Goal: Task Accomplishment & Management: Complete application form

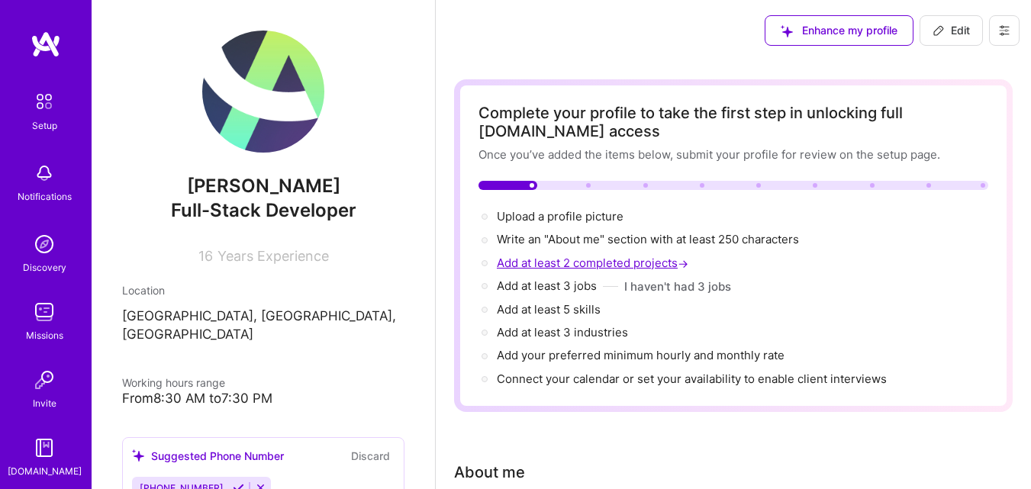
click at [575, 265] on span "Add at least 2 completed projects →" at bounding box center [594, 263] width 195 height 15
select select "US"
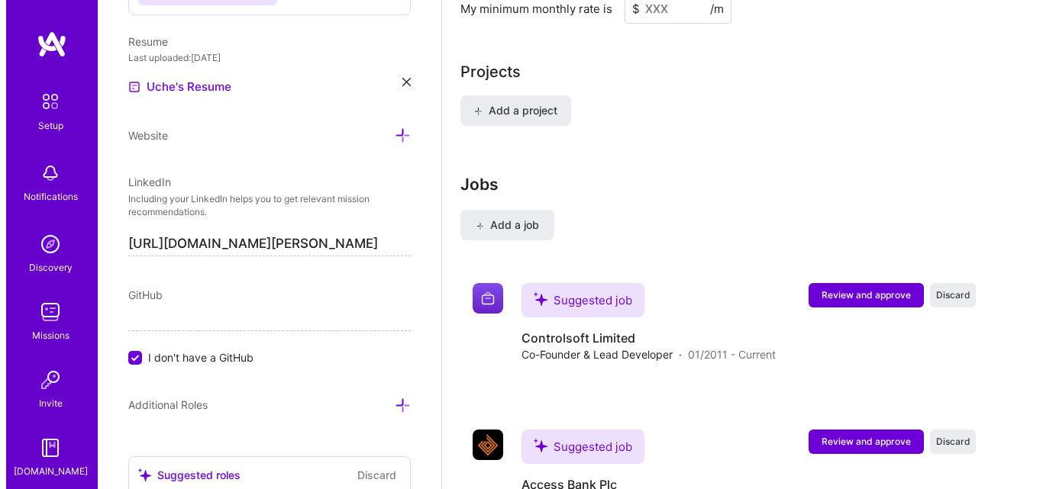
scroll to position [1409, 0]
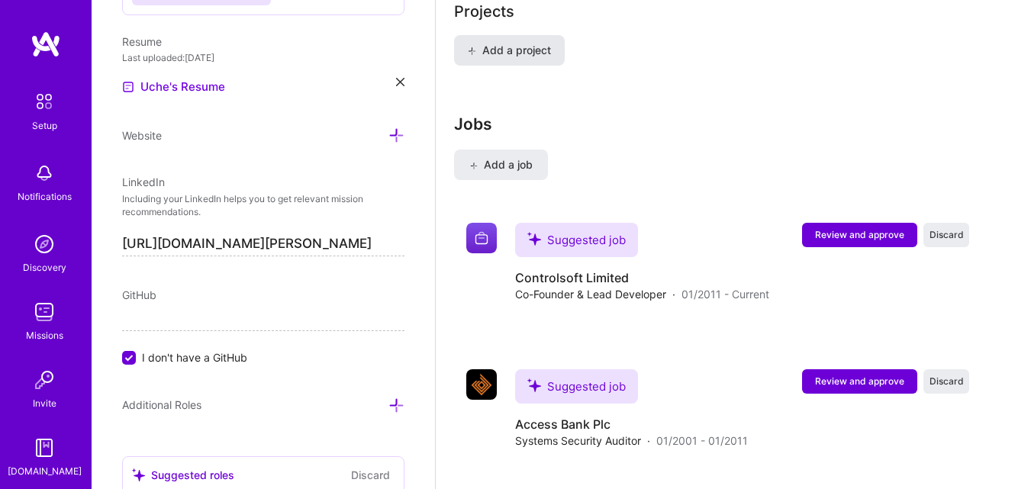
click at [509, 46] on span "Add a project" at bounding box center [509, 50] width 83 height 15
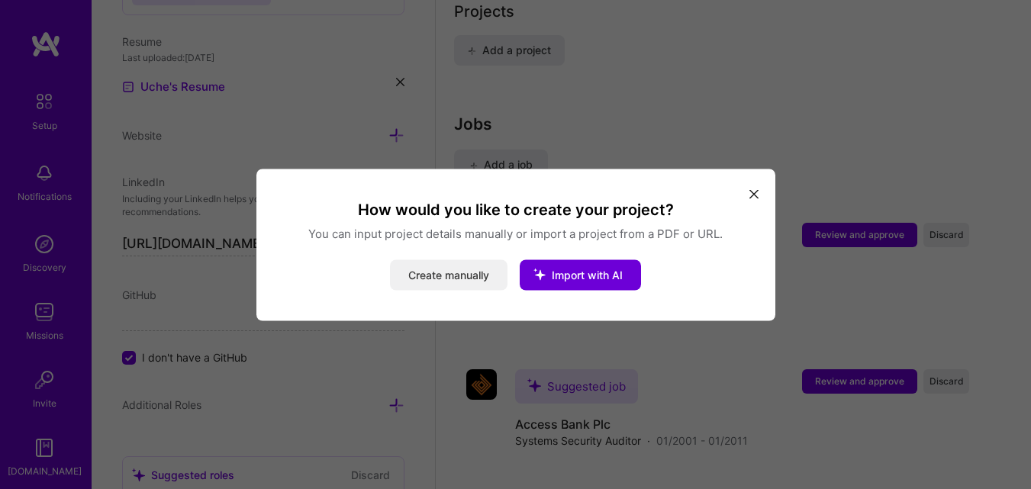
click at [445, 267] on button "Create manually" at bounding box center [449, 275] width 118 height 31
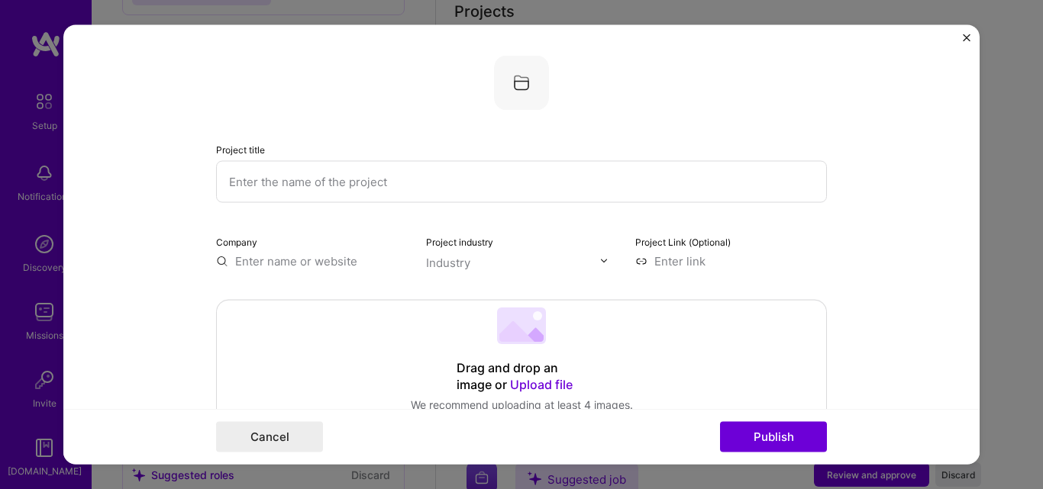
click at [441, 263] on div "Industry" at bounding box center [448, 262] width 44 height 16
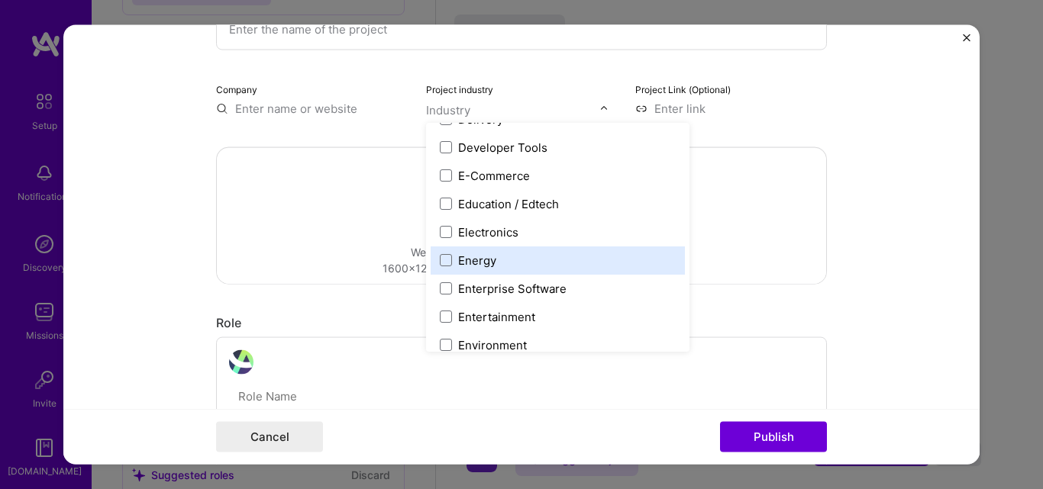
scroll to position [1298, 0]
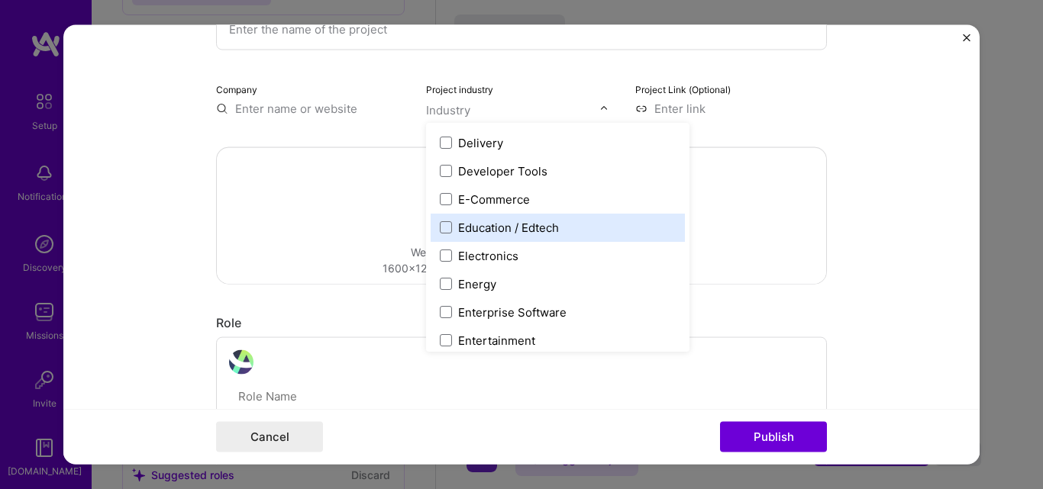
click at [514, 221] on div "Education / Edtech" at bounding box center [508, 227] width 101 height 16
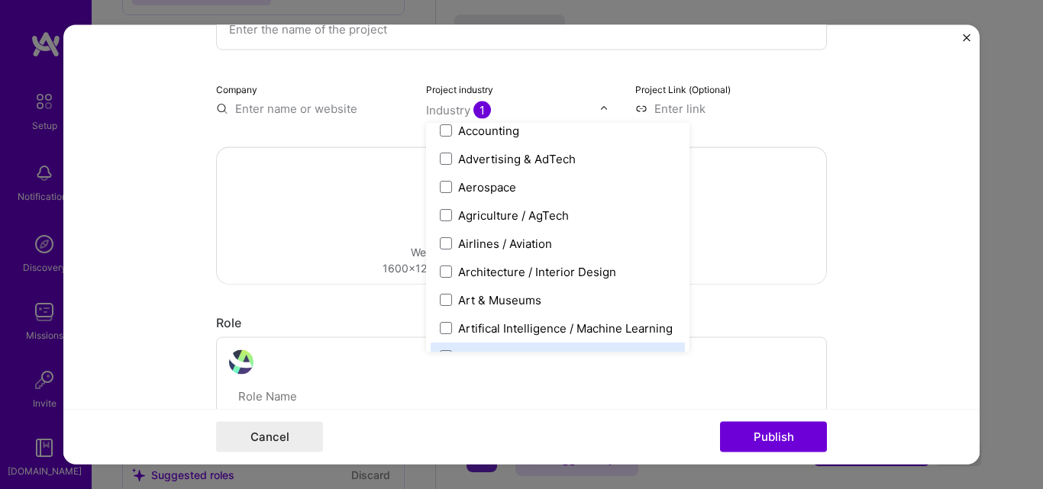
scroll to position [0, 0]
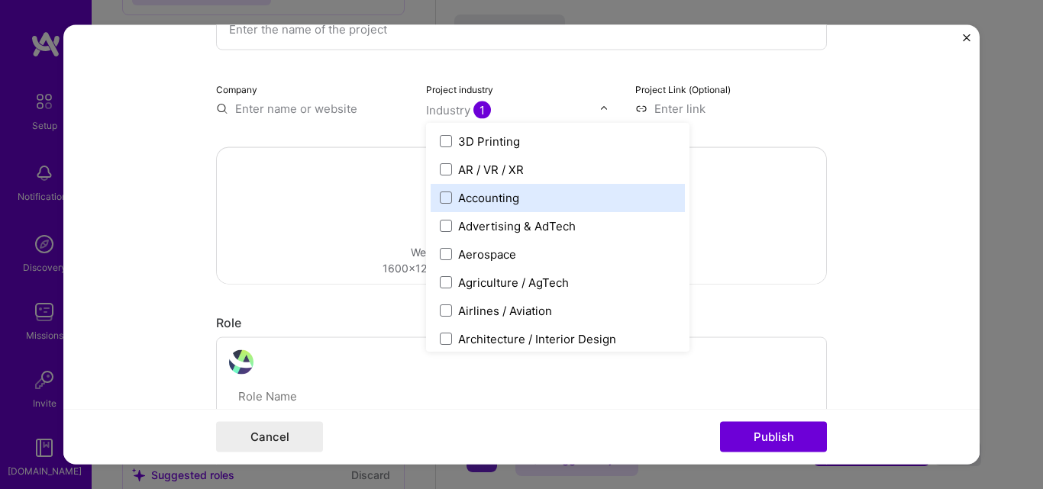
click at [308, 167] on div "Drag and drop an image or Upload file Upload file We recommend uploading at lea…" at bounding box center [521, 215] width 609 height 136
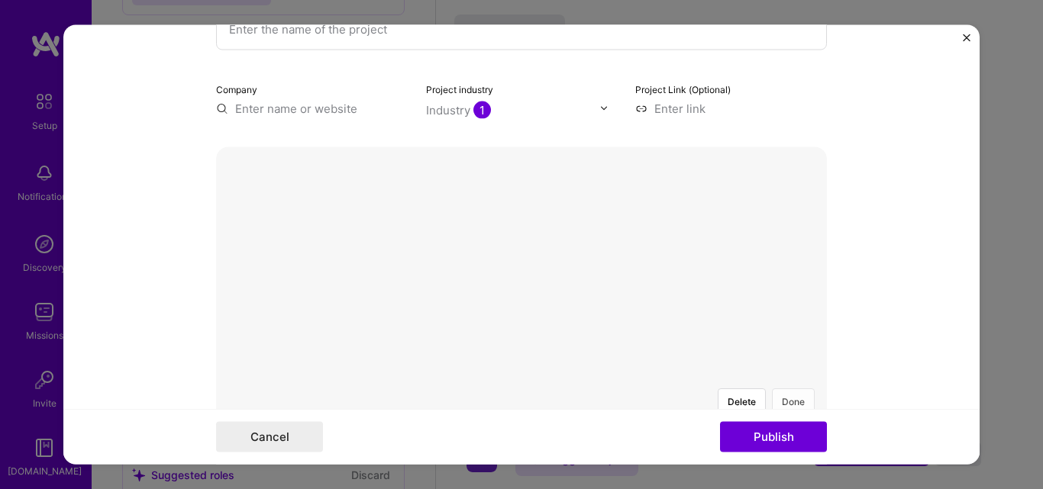
click at [786, 388] on button "Done" at bounding box center [793, 401] width 43 height 27
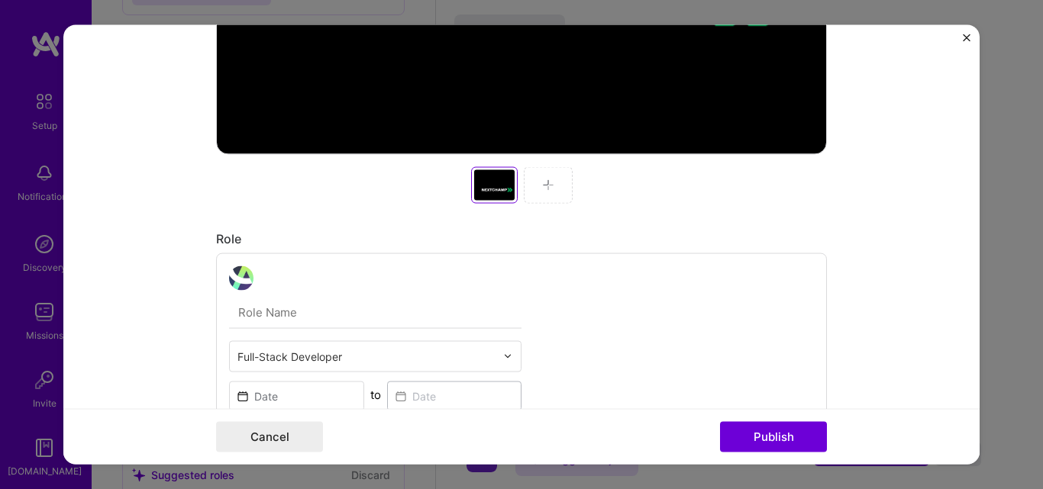
scroll to position [611, 0]
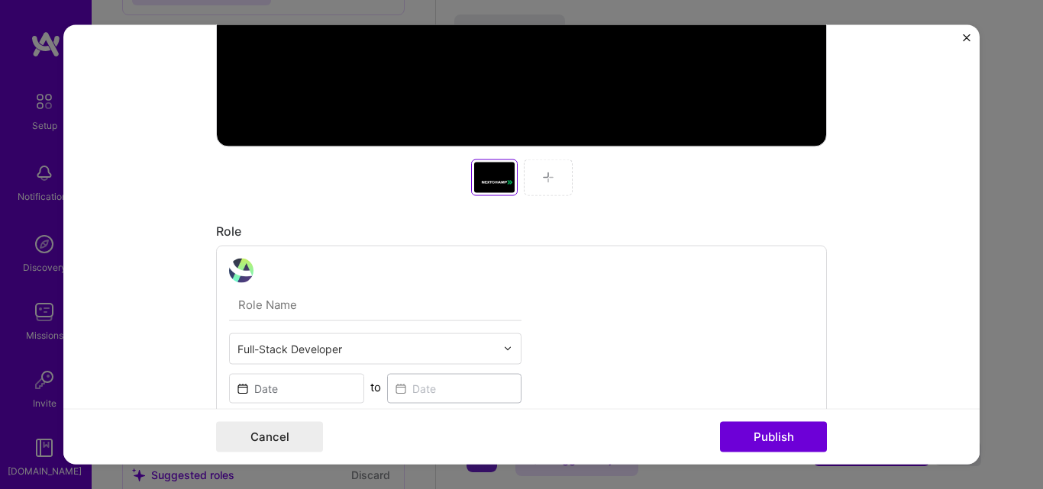
click at [544, 178] on img at bounding box center [548, 177] width 12 height 12
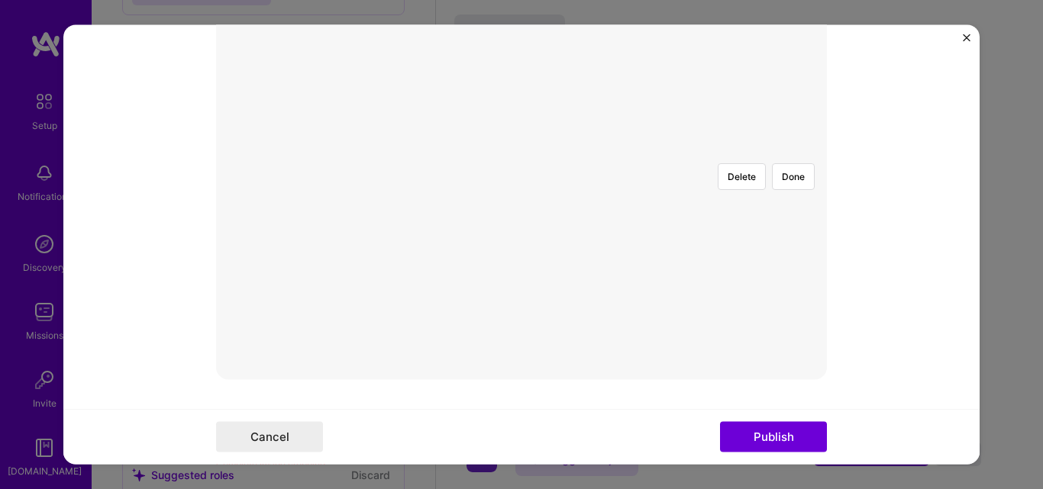
scroll to position [229, 0]
click at [790, 311] on button "Done" at bounding box center [793, 324] width 43 height 27
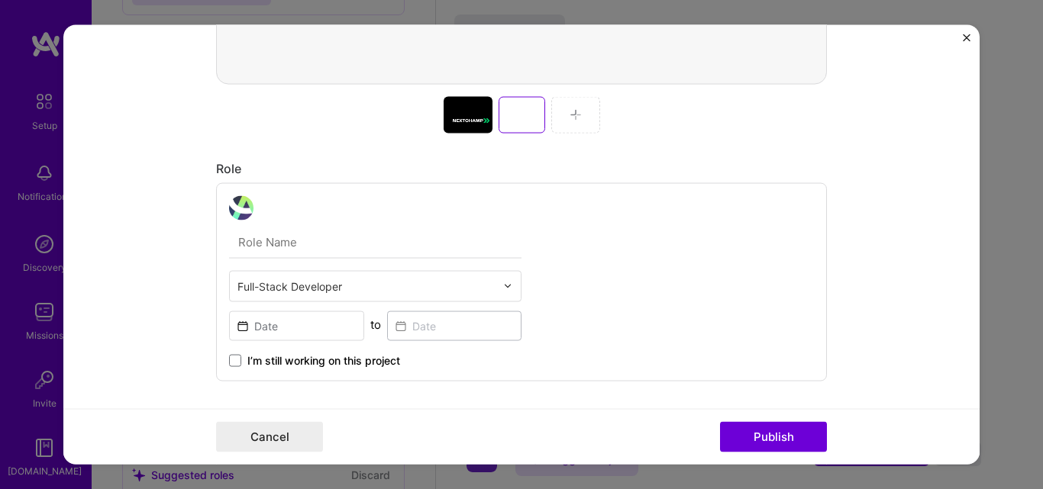
scroll to position [534, 0]
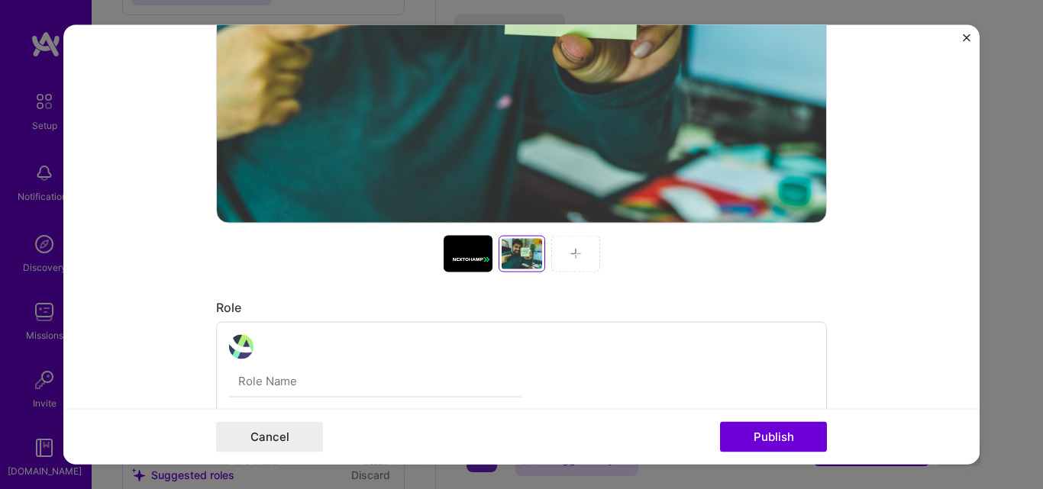
click at [570, 254] on img at bounding box center [575, 253] width 12 height 12
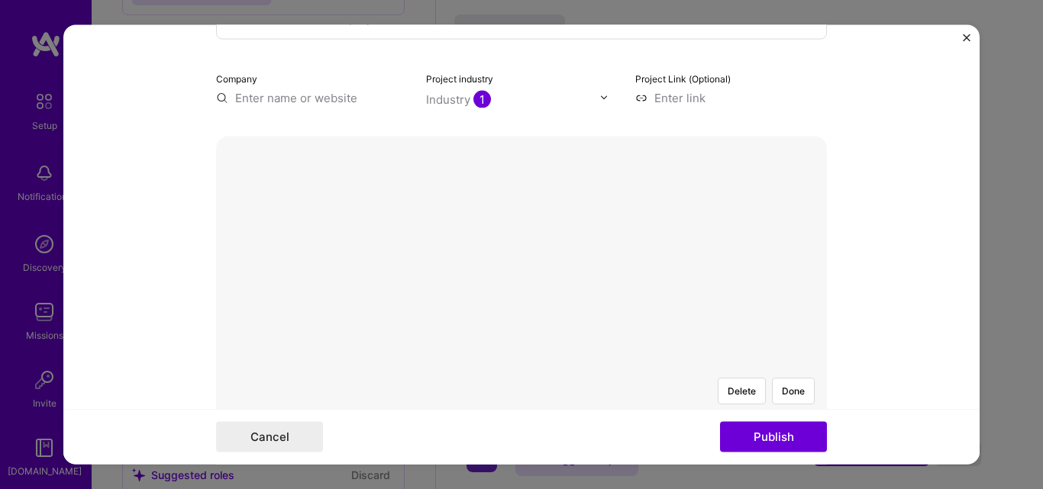
scroll to position [76, 0]
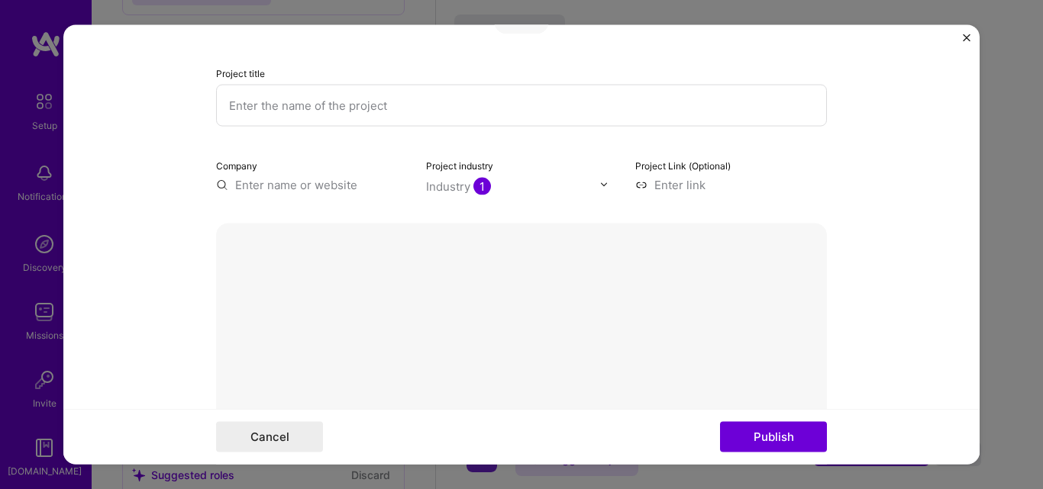
click at [786, 464] on button "Done" at bounding box center [793, 477] width 43 height 27
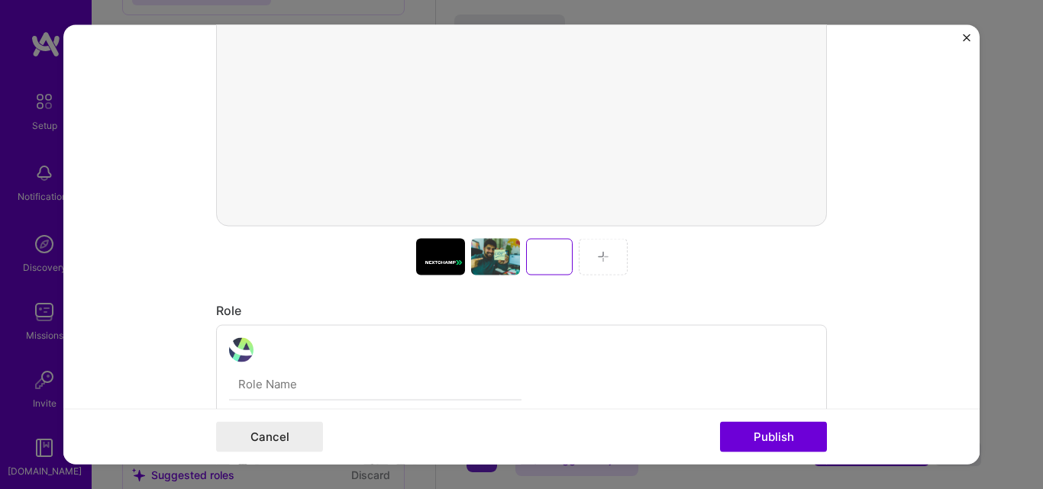
scroll to position [534, 0]
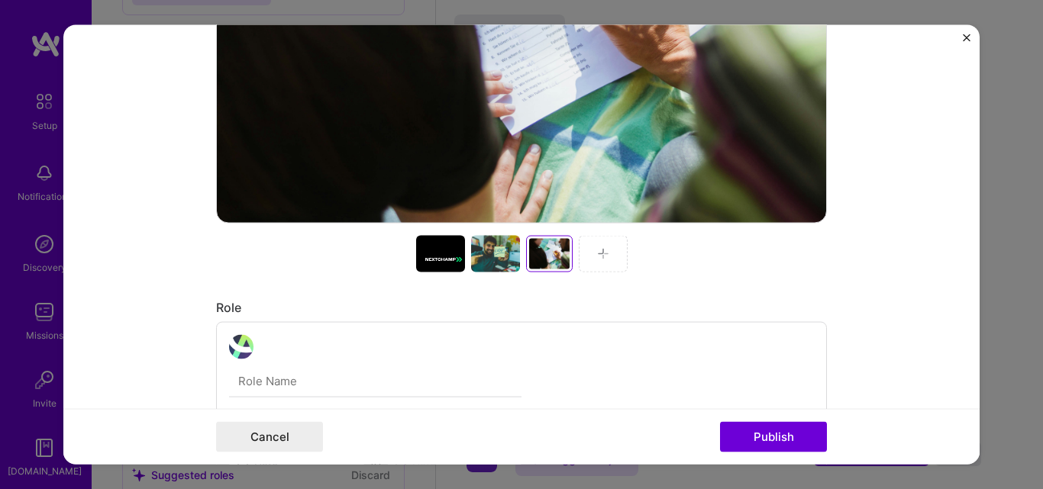
click at [598, 252] on img at bounding box center [603, 253] width 12 height 12
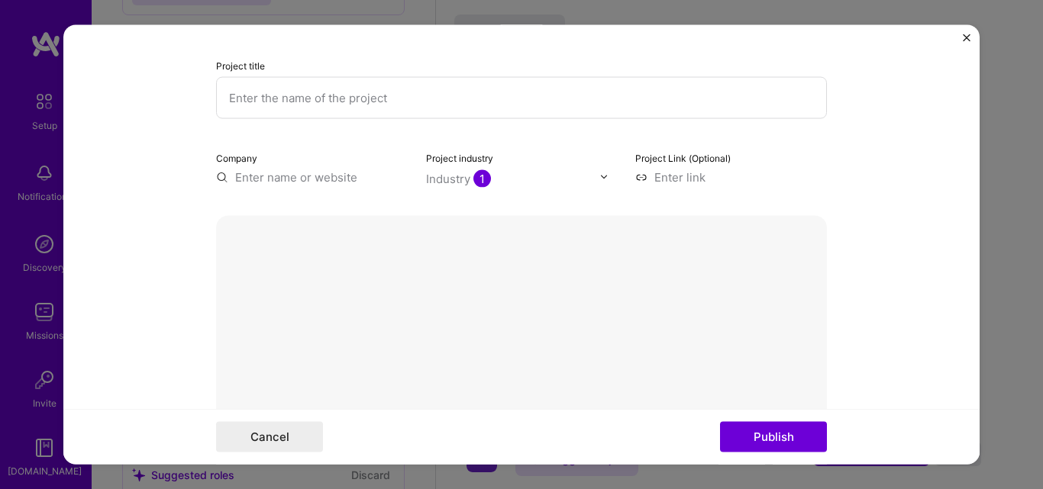
scroll to position [76, 0]
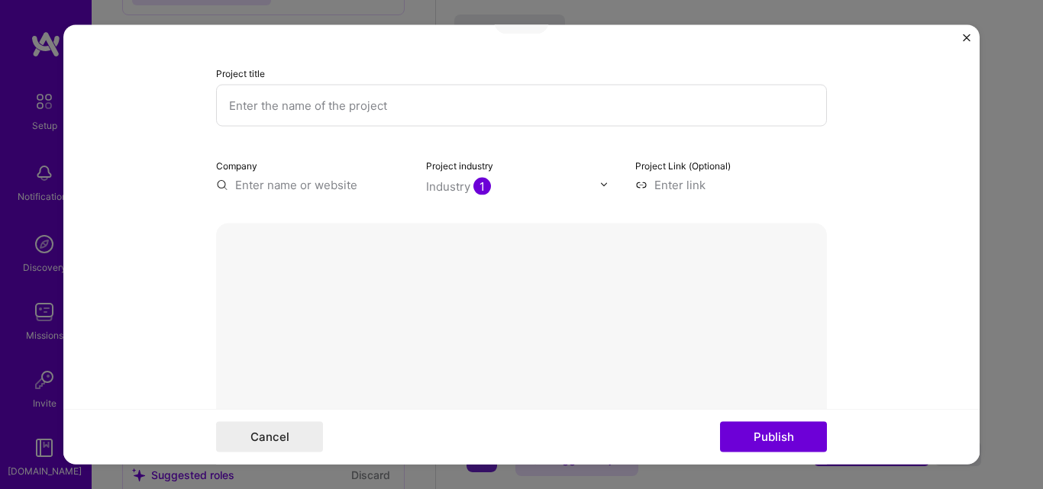
click at [789, 464] on button "Done" at bounding box center [793, 477] width 43 height 27
click at [663, 186] on input at bounding box center [731, 184] width 192 height 16
type input "https://nextchamps.com.ng"
click at [259, 186] on input "text" at bounding box center [312, 184] width 192 height 16
type input "C"
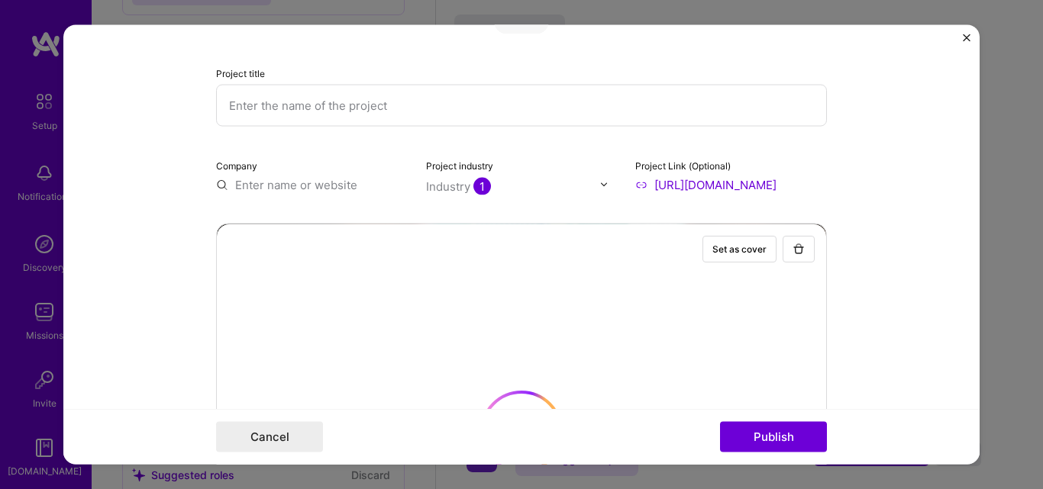
click at [250, 181] on input "text" at bounding box center [312, 184] width 192 height 16
click at [251, 181] on input "text" at bounding box center [312, 184] width 192 height 16
click at [250, 183] on input "text" at bounding box center [312, 184] width 192 height 16
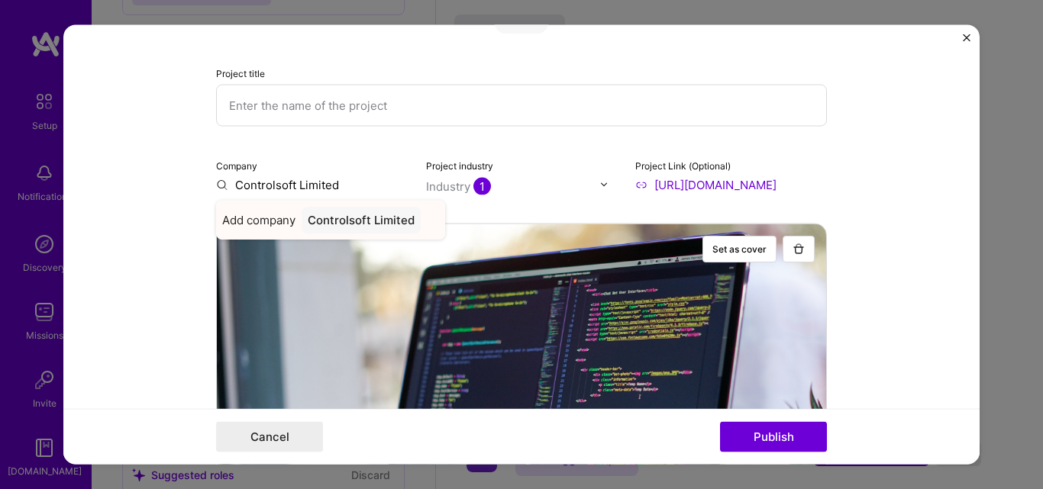
type input "Controlsoft Limited"
click at [255, 222] on span "Add company" at bounding box center [258, 219] width 73 height 16
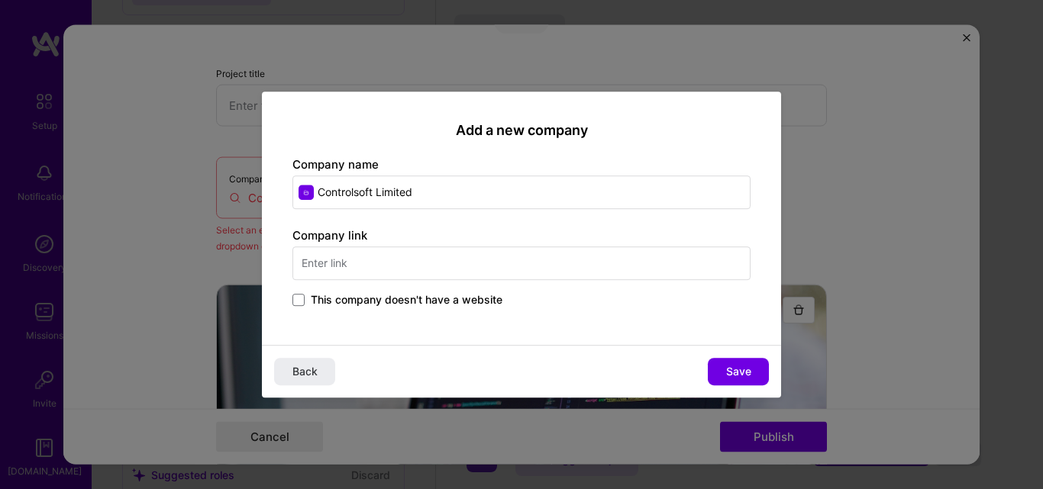
click at [354, 263] on input "text" at bounding box center [521, 264] width 458 height 34
type input "https://controsoft.com.ng"
click at [727, 369] on span "Save" at bounding box center [738, 371] width 25 height 15
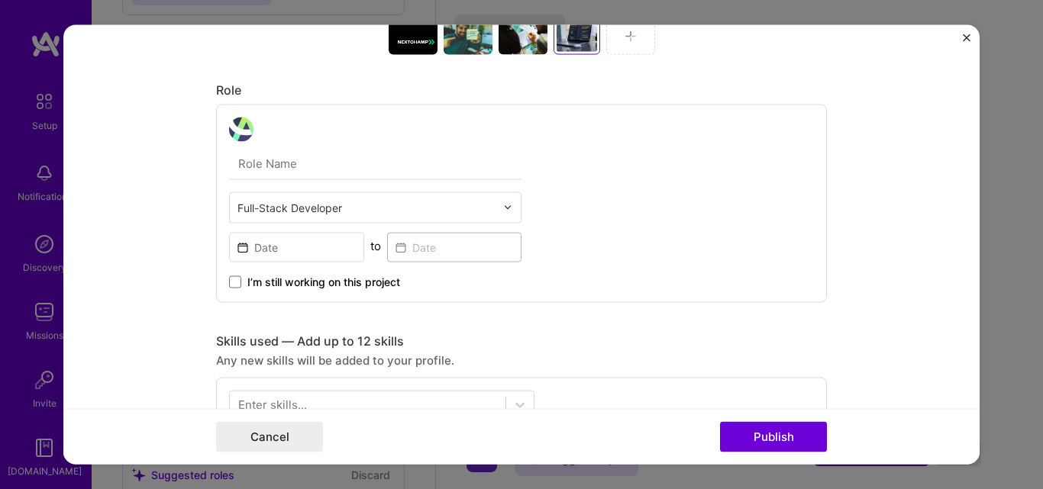
scroll to position [840, 0]
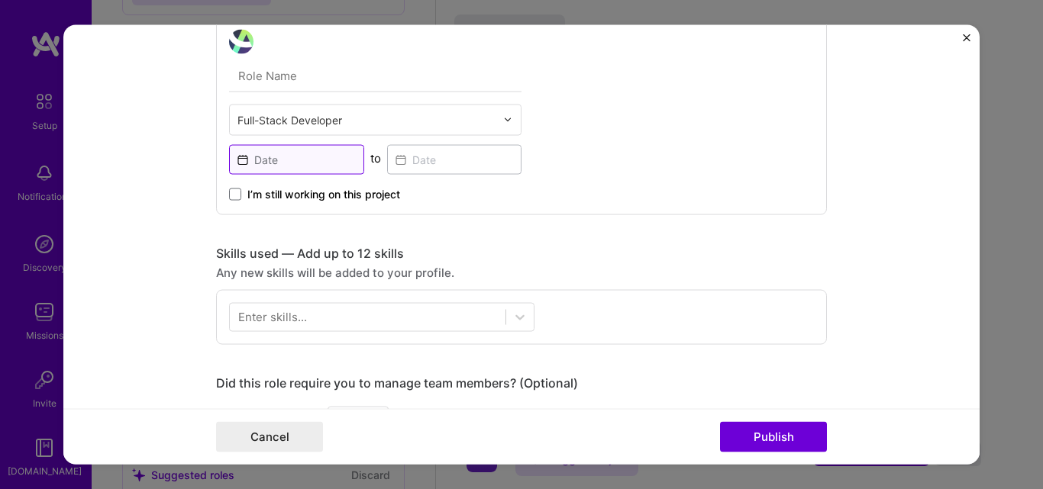
click at [245, 161] on input at bounding box center [296, 159] width 135 height 30
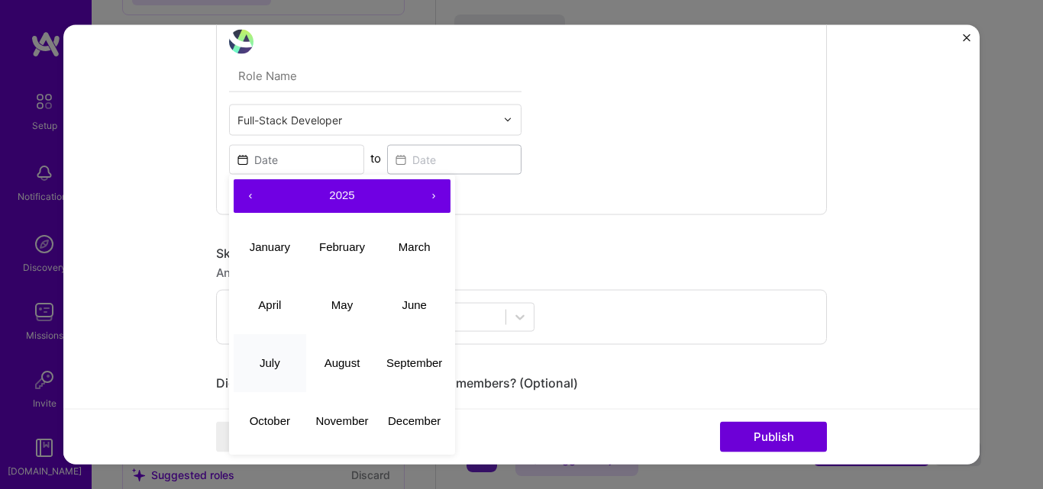
click at [265, 365] on abbr "July" at bounding box center [270, 362] width 21 height 13
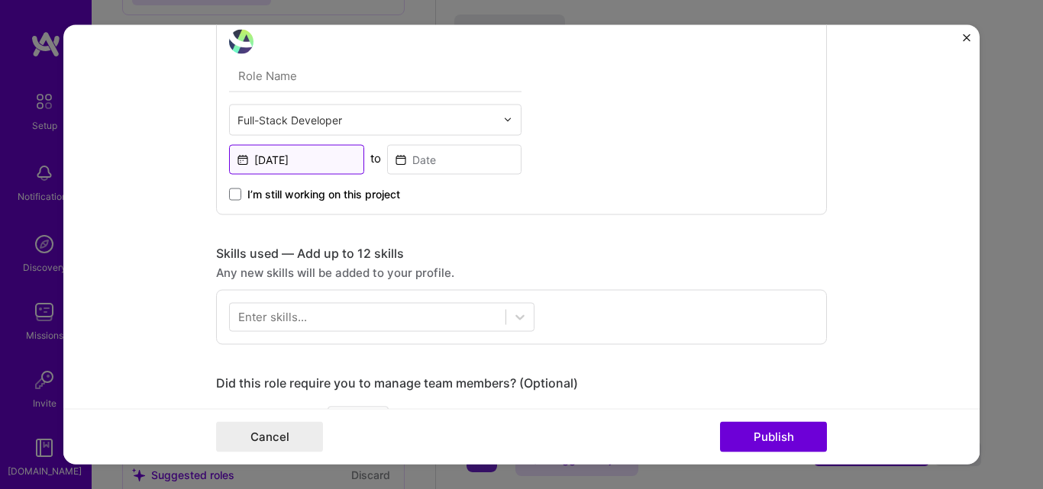
click at [284, 159] on input "Jul, 2025" at bounding box center [296, 159] width 135 height 30
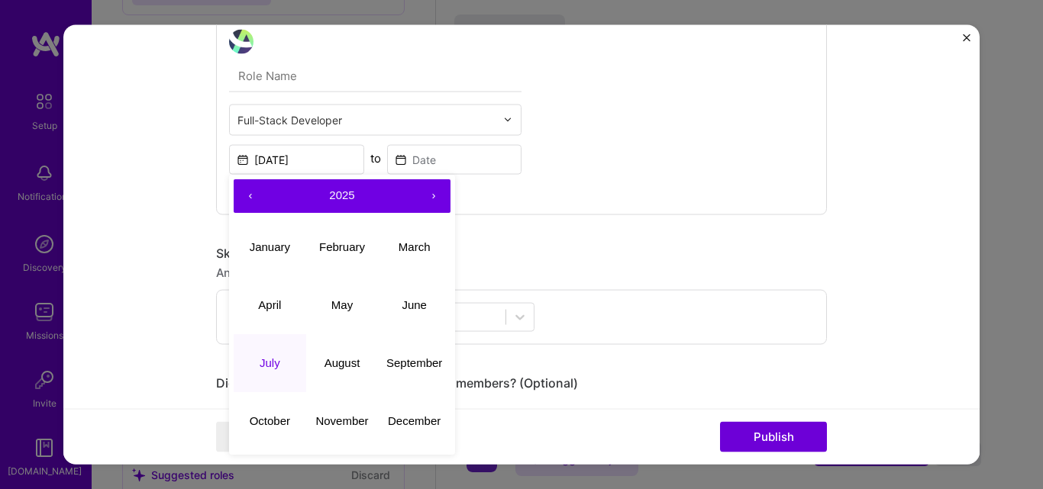
click at [247, 191] on button "‹" at bounding box center [251, 196] width 34 height 34
click at [269, 358] on abbr "July" at bounding box center [270, 362] width 21 height 13
type input "Jul, 2024"
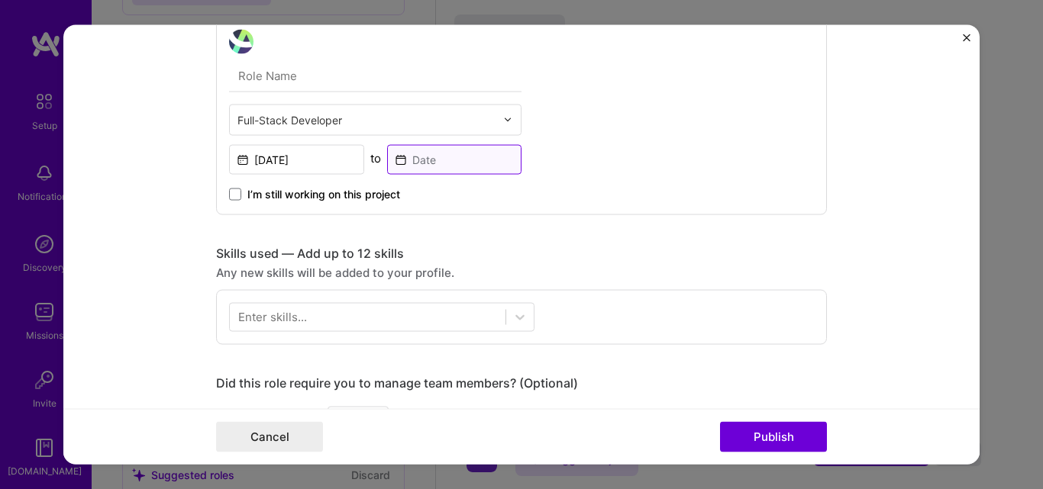
click at [412, 155] on input at bounding box center [454, 159] width 135 height 30
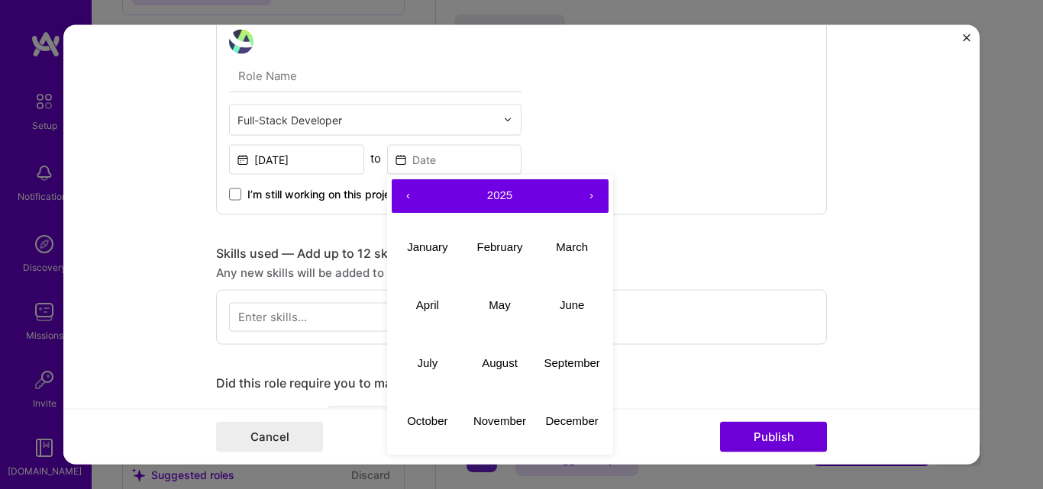
click at [405, 192] on button "‹" at bounding box center [409, 196] width 34 height 34
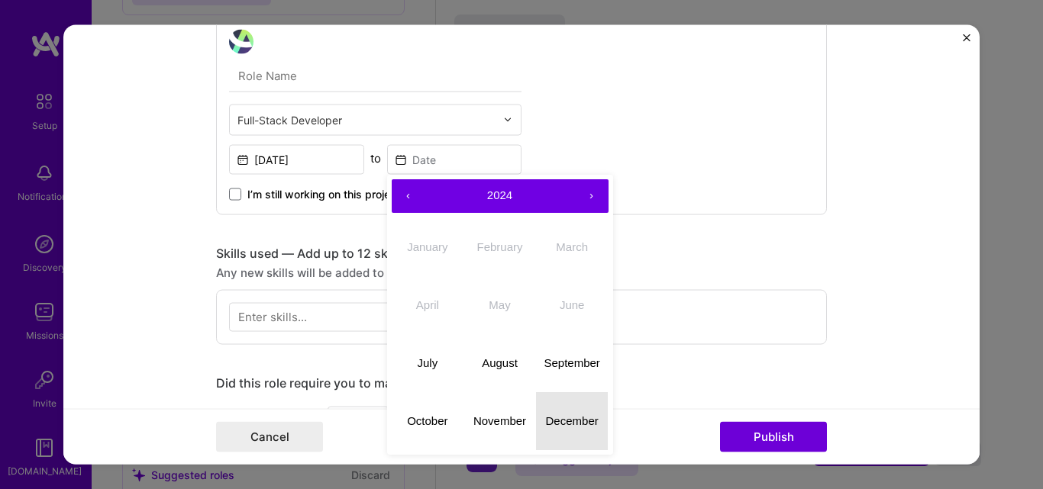
click at [563, 427] on abbr "December" at bounding box center [572, 421] width 53 height 13
type input "Dec, 2024"
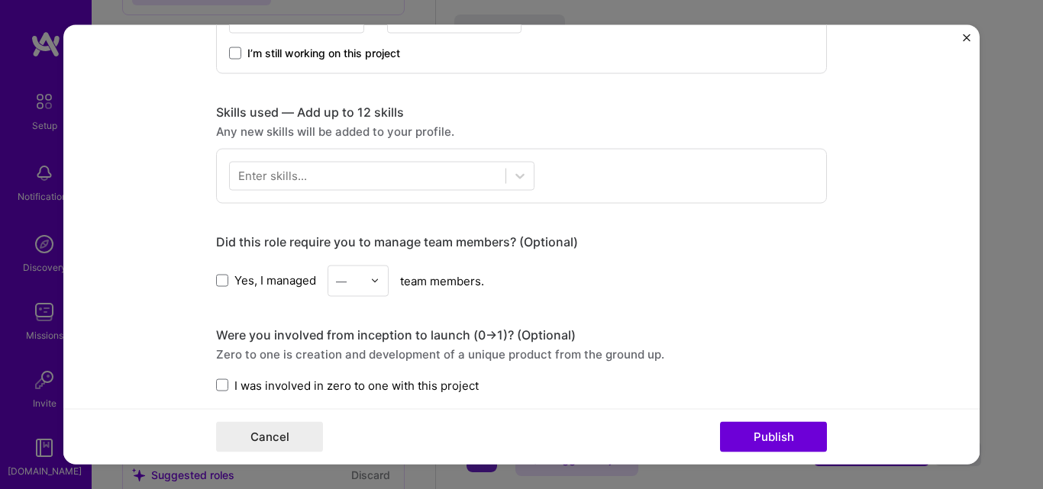
scroll to position [992, 0]
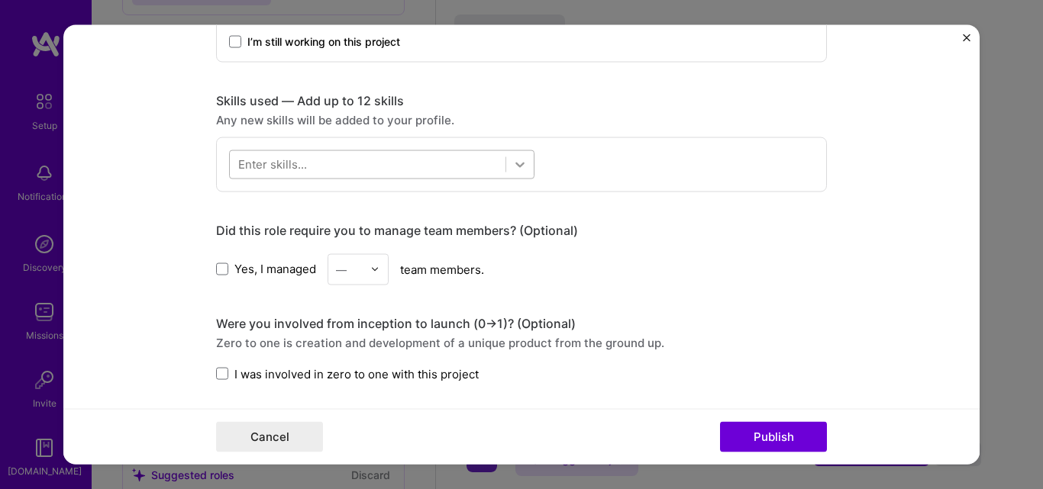
click at [512, 160] on icon at bounding box center [519, 163] width 15 height 15
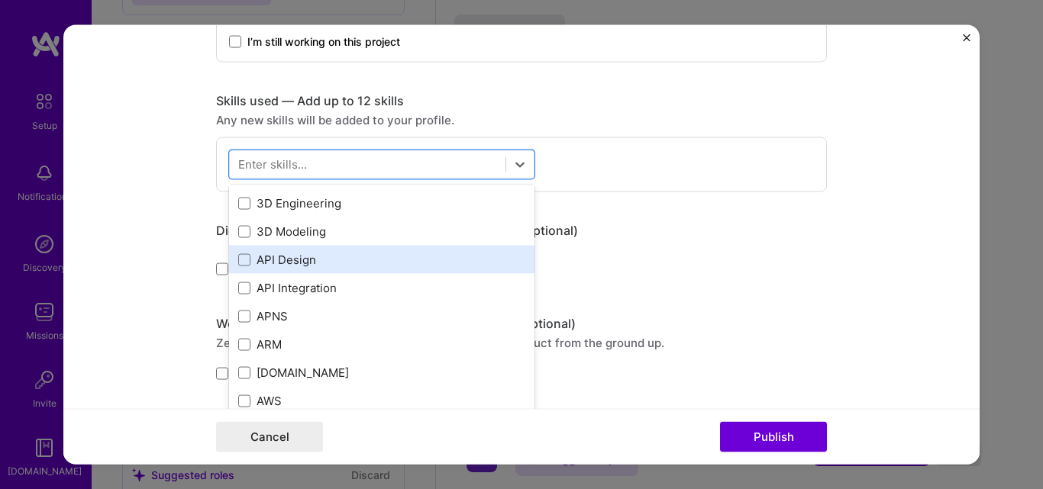
scroll to position [76, 0]
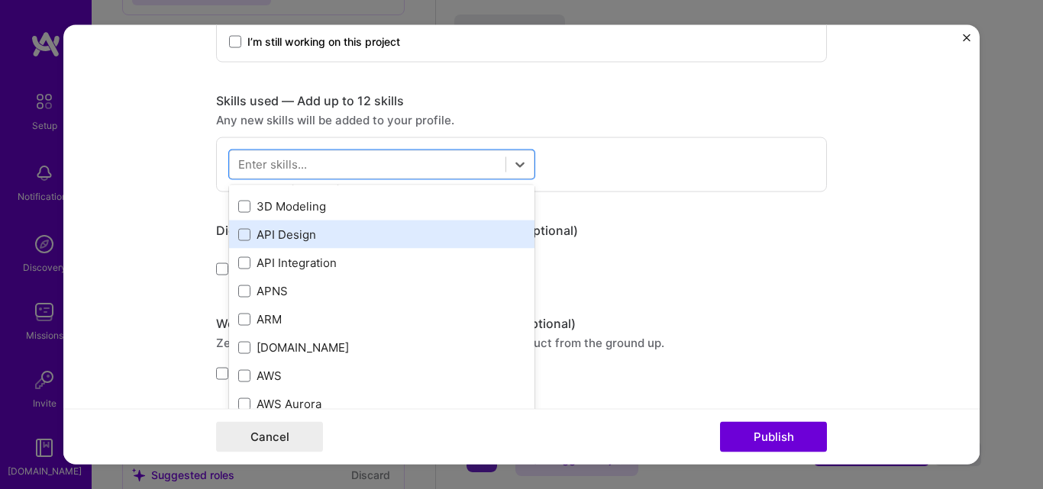
click at [279, 227] on div "API Design" at bounding box center [381, 235] width 287 height 16
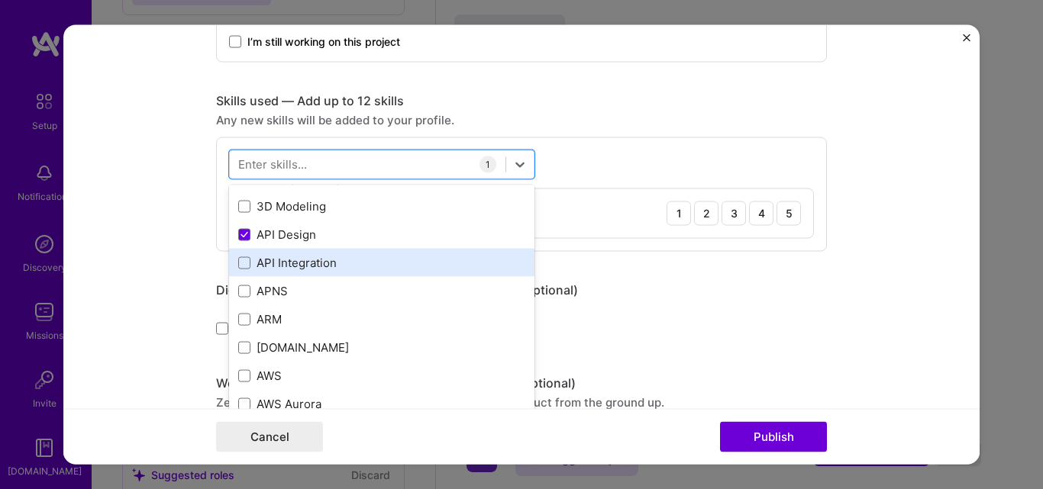
click at [306, 264] on div "API Integration" at bounding box center [381, 263] width 287 height 16
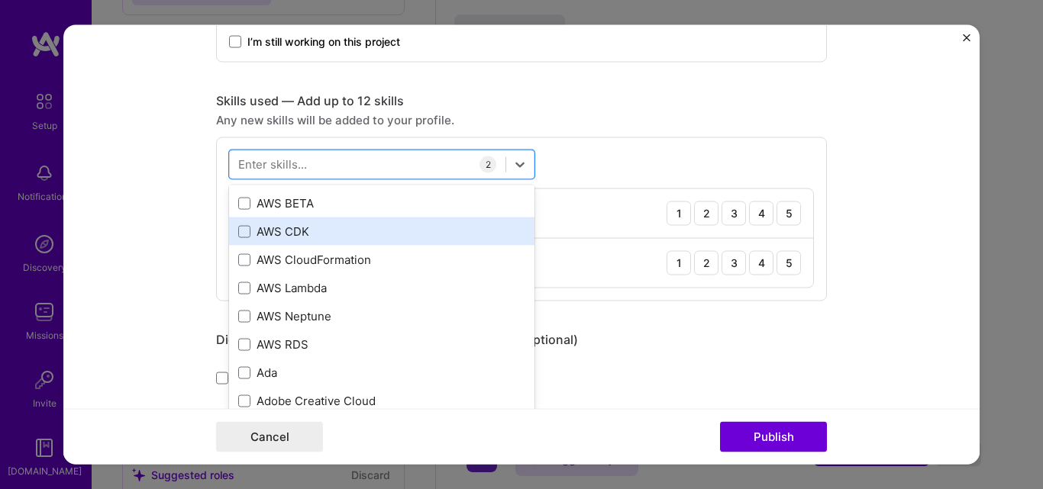
scroll to position [229, 0]
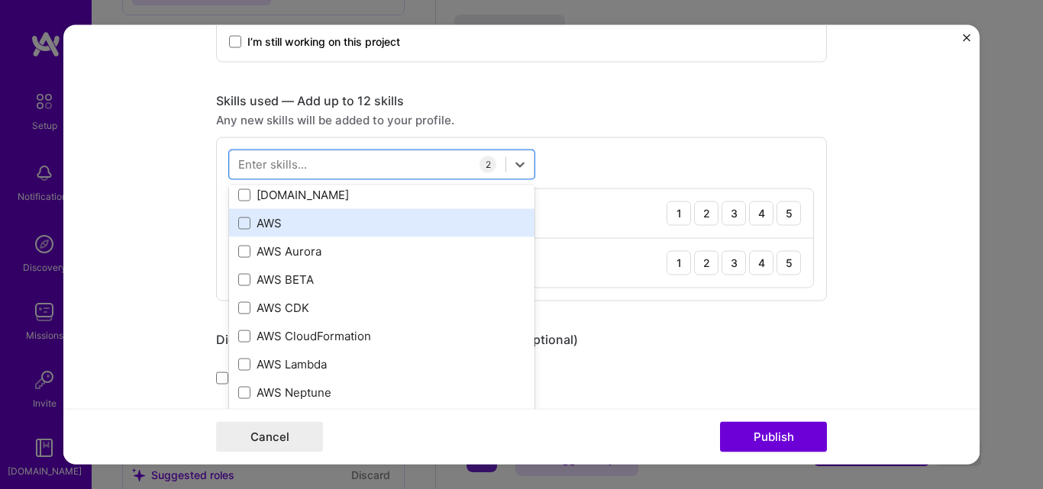
click at [258, 218] on div "AWS" at bounding box center [381, 223] width 287 height 16
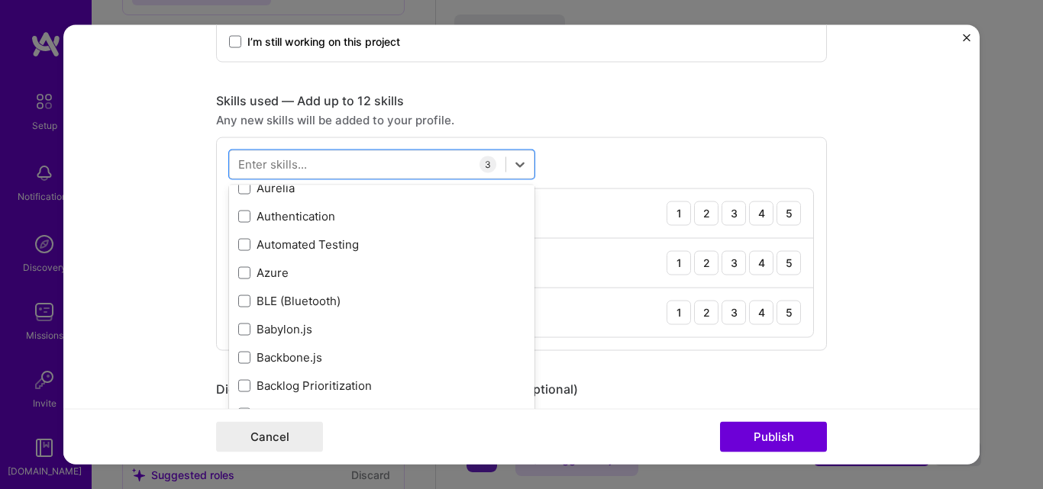
scroll to position [1221, 0]
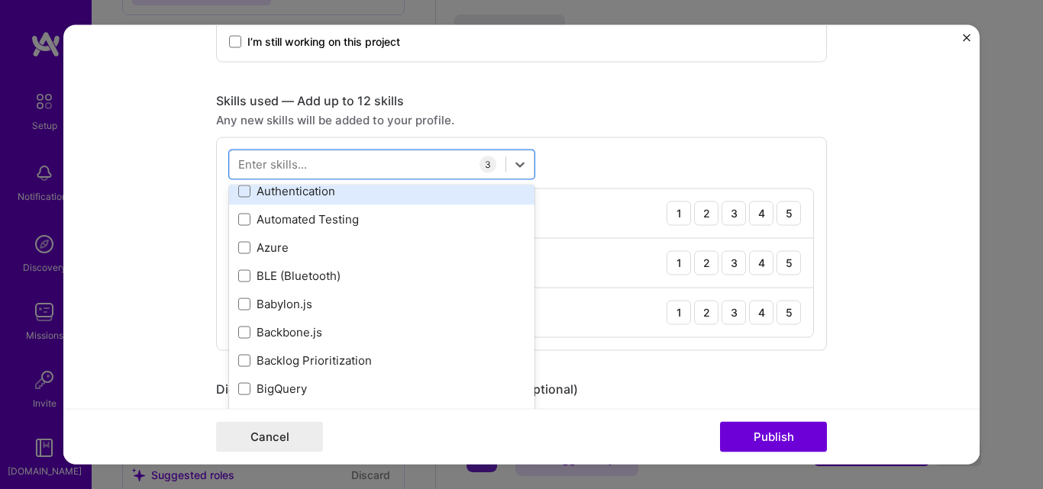
click at [244, 195] on div "Authentication" at bounding box center [381, 191] width 287 height 16
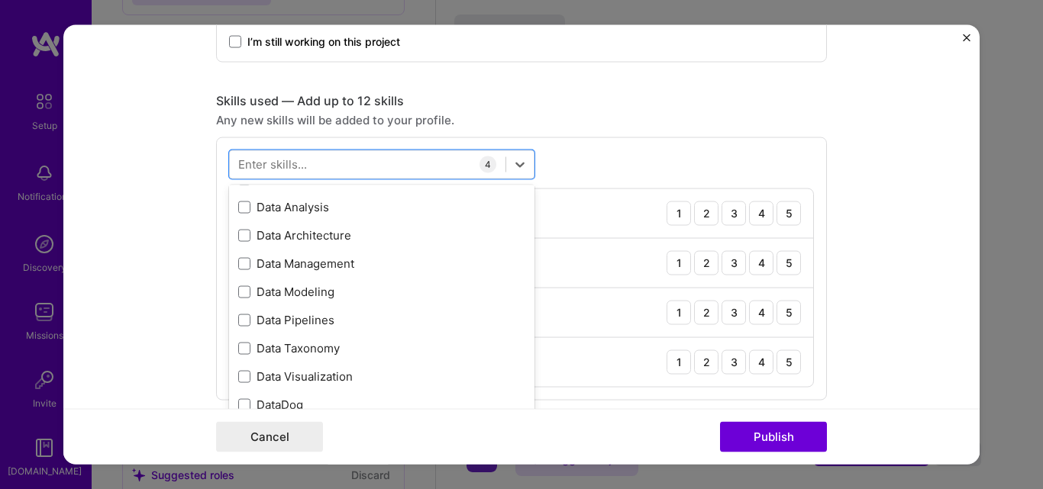
scroll to position [2443, 0]
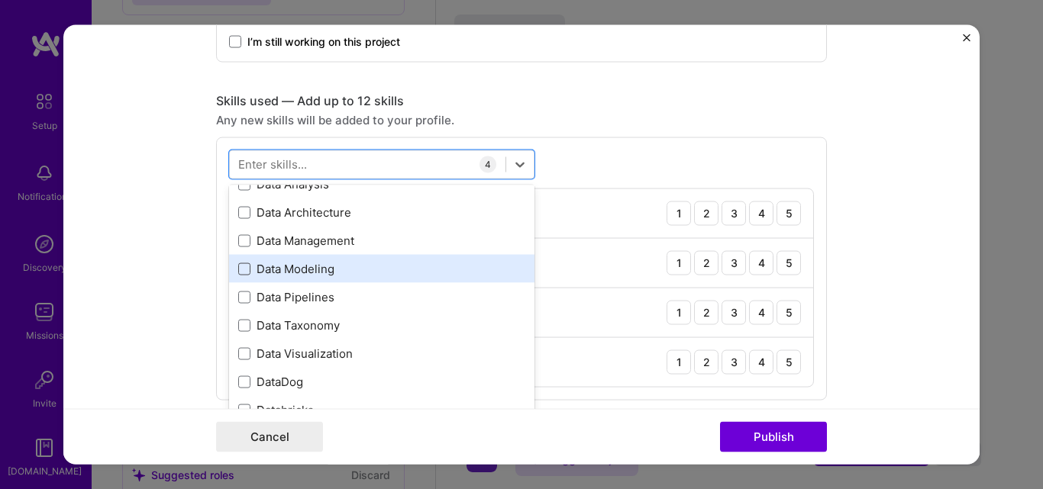
click at [238, 268] on span at bounding box center [244, 269] width 12 height 12
click at [0, 0] on input "checkbox" at bounding box center [0, 0] width 0 height 0
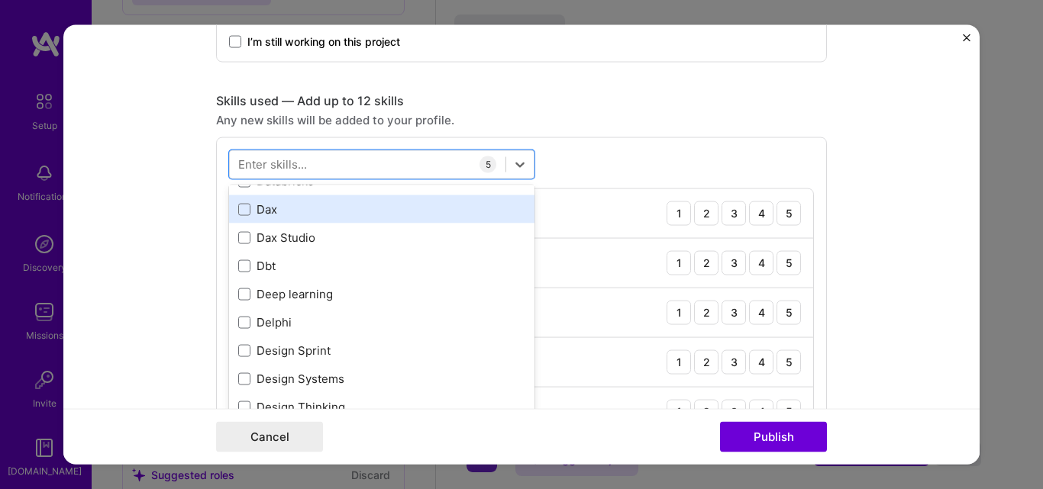
scroll to position [2595, 0]
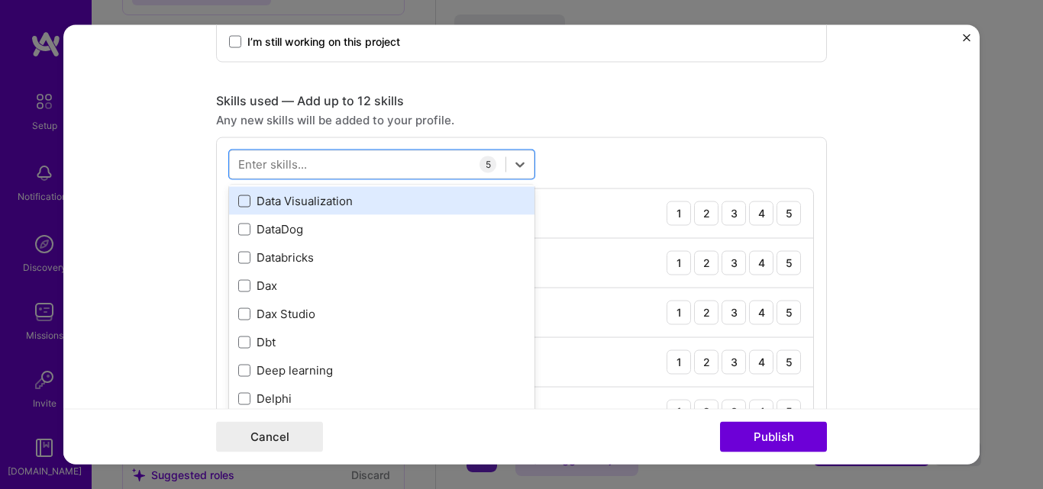
click at [239, 202] on span at bounding box center [244, 201] width 12 height 12
click at [0, 0] on input "checkbox" at bounding box center [0, 0] width 0 height 0
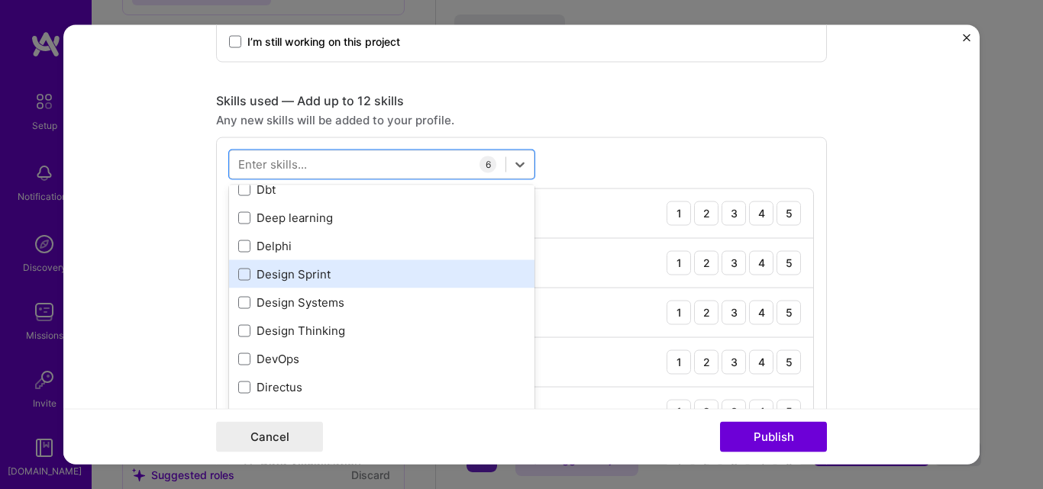
scroll to position [2824, 0]
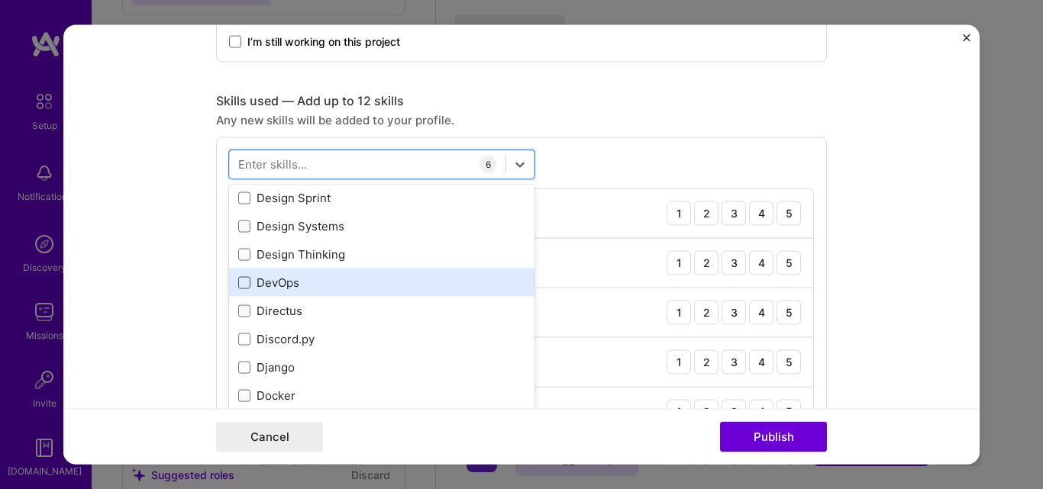
click at [242, 285] on span at bounding box center [244, 282] width 12 height 12
click at [0, 0] on input "checkbox" at bounding box center [0, 0] width 0 height 0
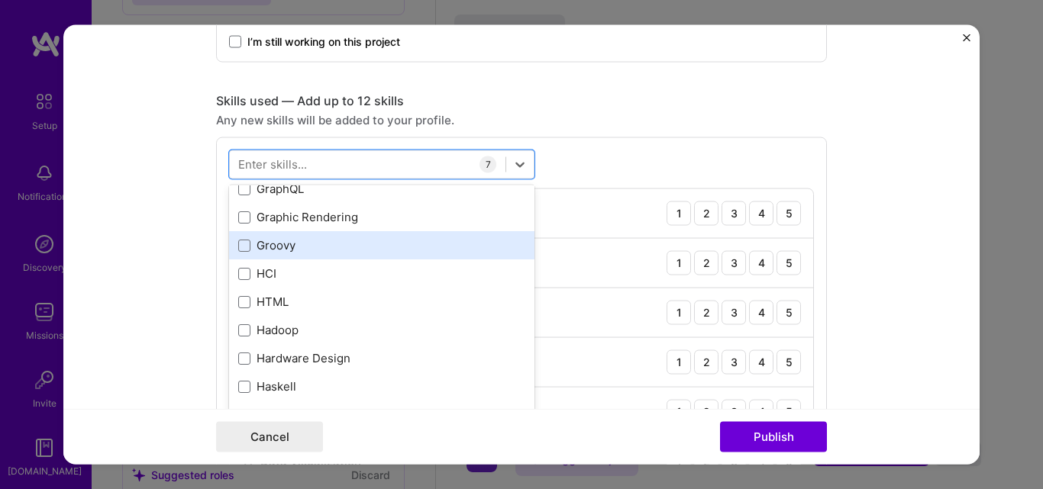
scroll to position [4351, 0]
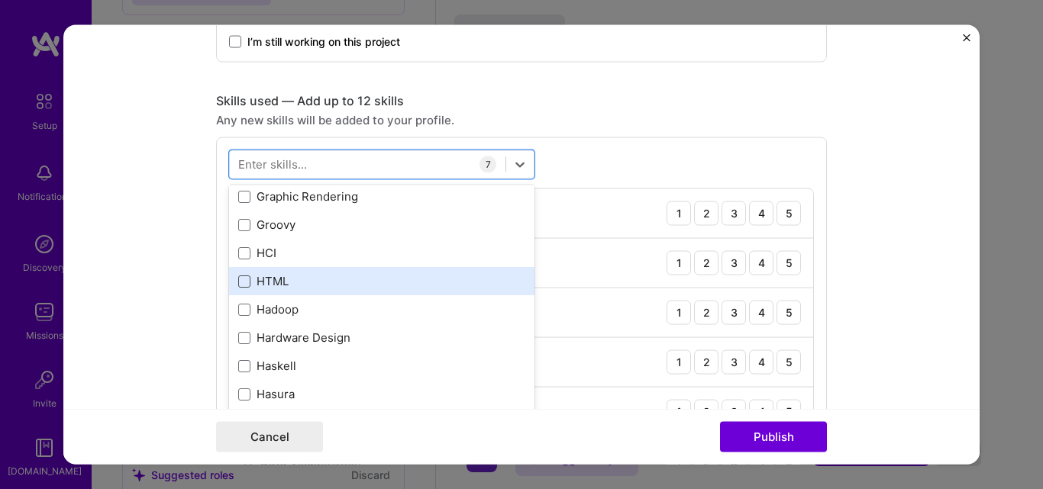
click at [238, 281] on span at bounding box center [244, 281] width 12 height 12
click at [0, 0] on input "checkbox" at bounding box center [0, 0] width 0 height 0
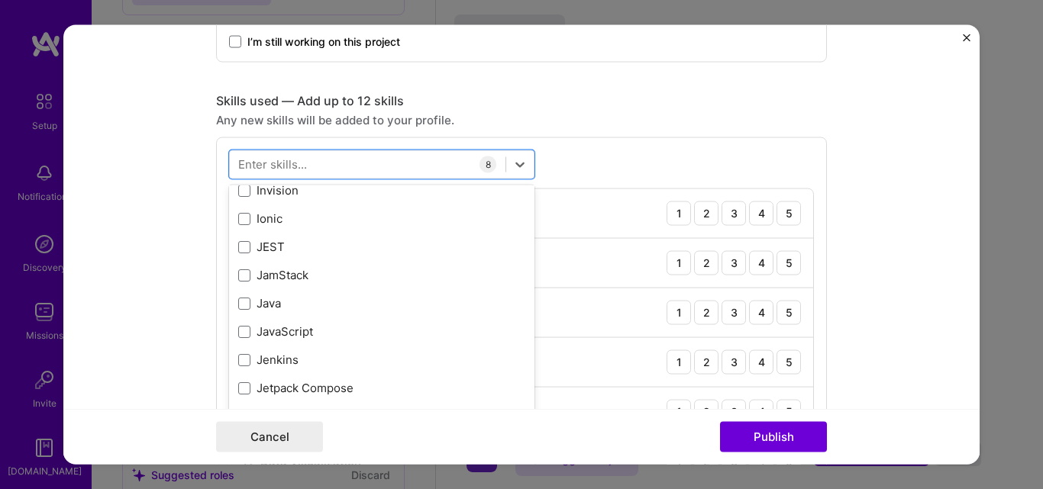
scroll to position [4886, 0]
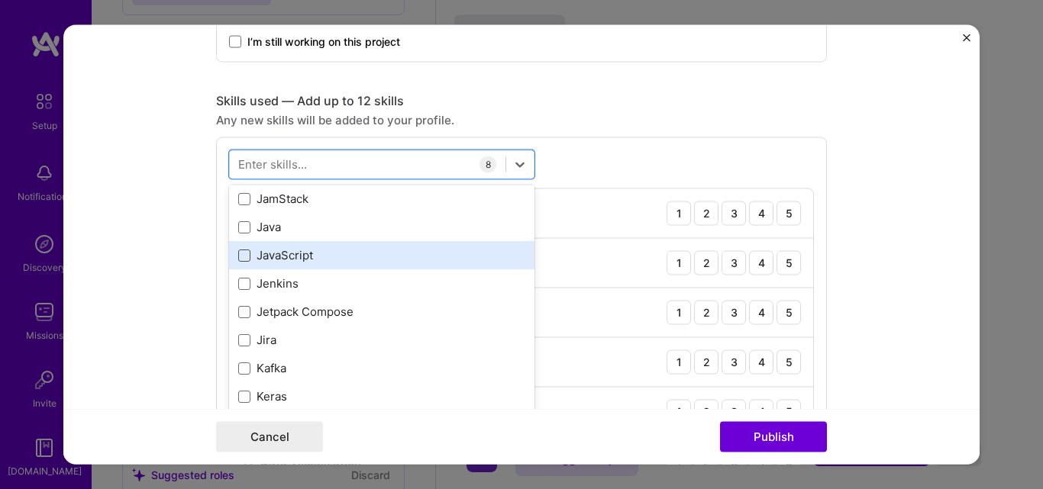
click at [238, 254] on span at bounding box center [244, 255] width 12 height 12
click at [0, 0] on input "checkbox" at bounding box center [0, 0] width 0 height 0
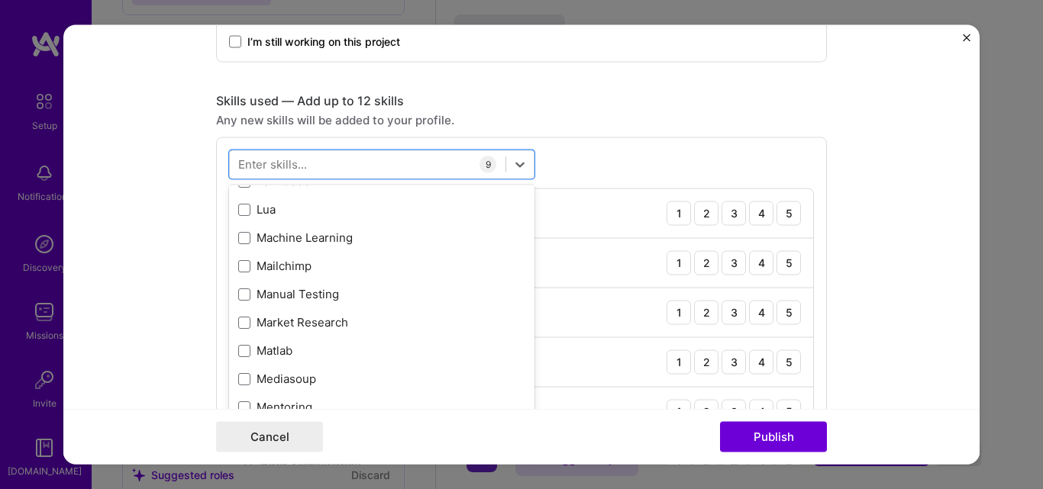
scroll to position [5573, 0]
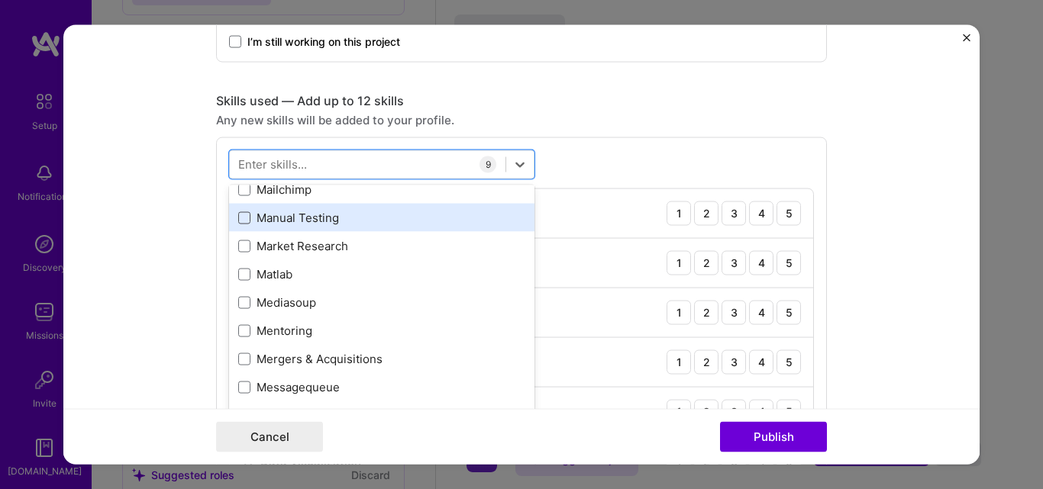
click at [239, 218] on span at bounding box center [244, 217] width 12 height 12
click at [0, 0] on input "checkbox" at bounding box center [0, 0] width 0 height 0
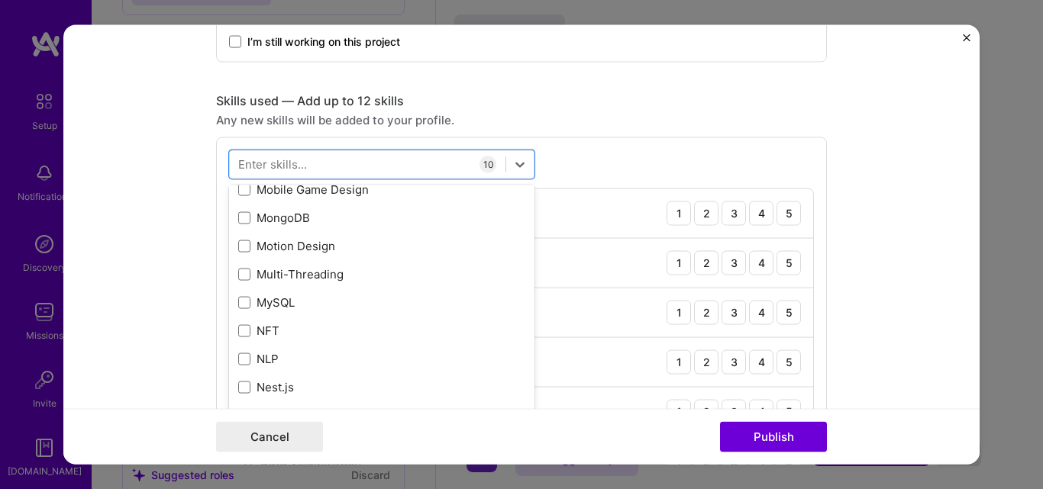
scroll to position [5954, 0]
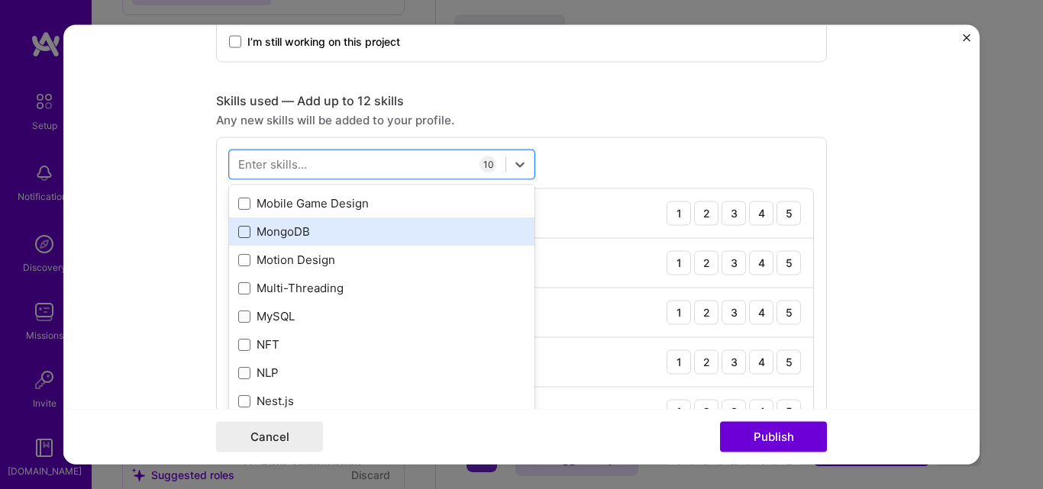
click at [238, 231] on span at bounding box center [244, 231] width 12 height 12
click at [0, 0] on input "checkbox" at bounding box center [0, 0] width 0 height 0
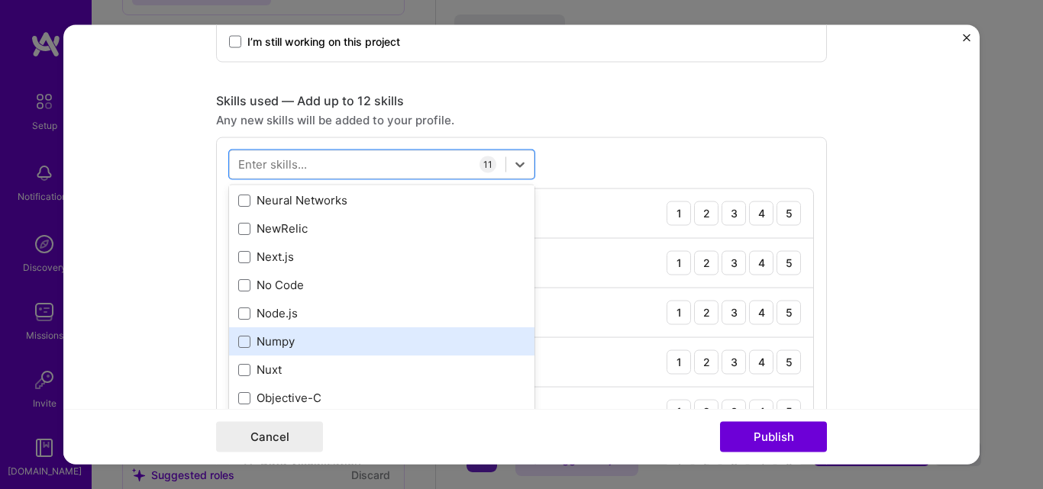
scroll to position [6260, 0]
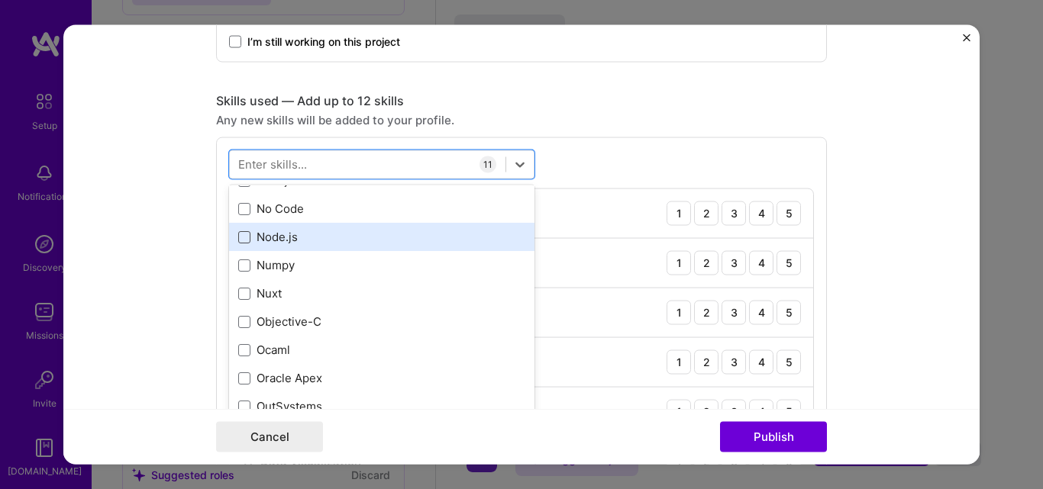
click at [241, 235] on span at bounding box center [244, 237] width 12 height 12
click at [0, 0] on input "checkbox" at bounding box center [0, 0] width 0 height 0
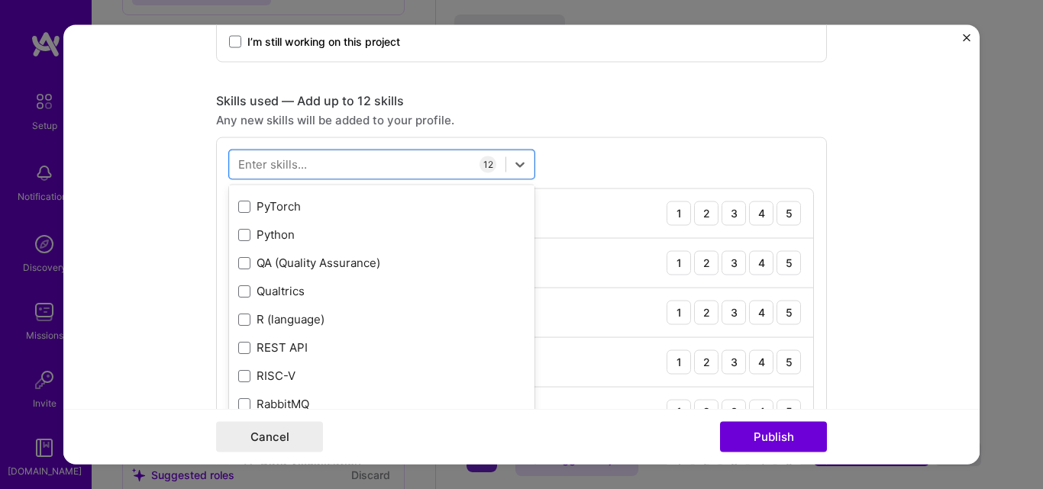
scroll to position [7328, 0]
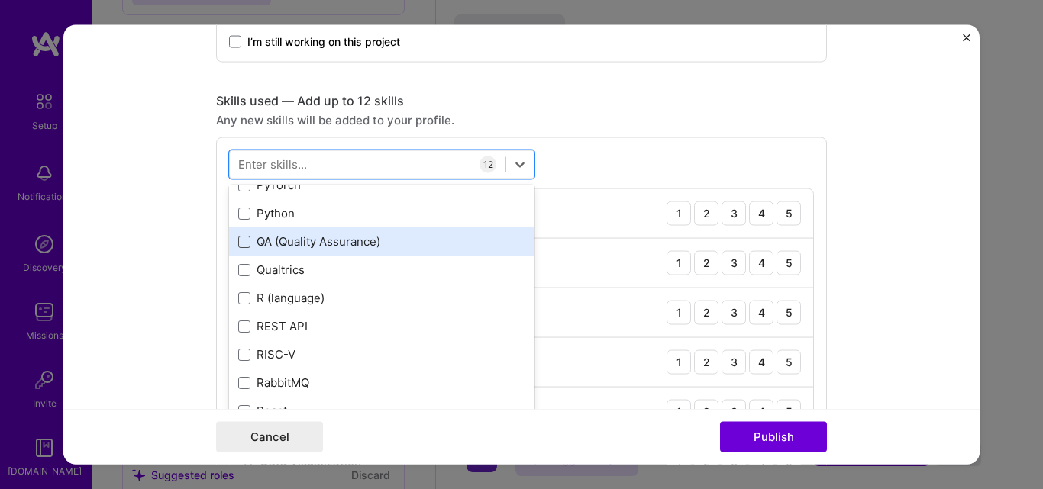
click at [238, 242] on span at bounding box center [244, 241] width 12 height 12
click at [0, 0] on input "checkbox" at bounding box center [0, 0] width 0 height 0
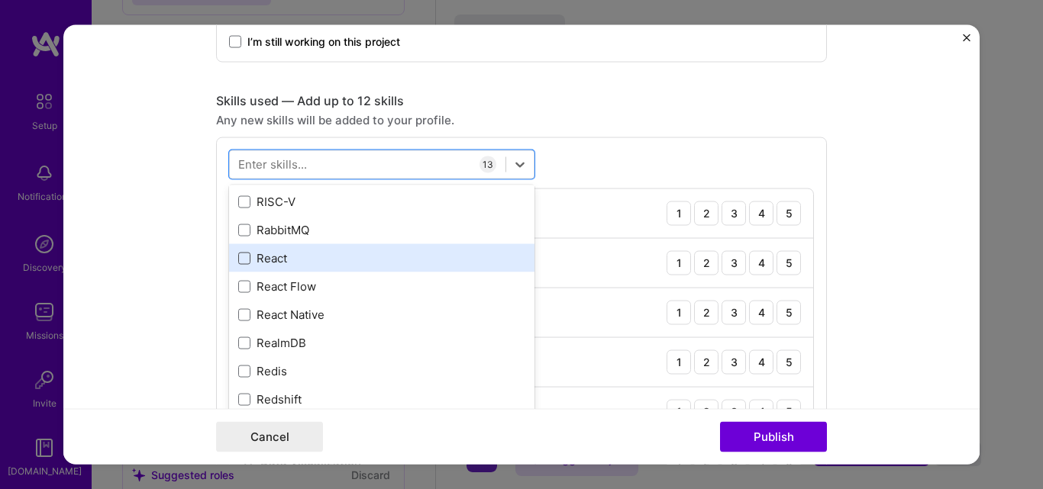
click at [238, 255] on span at bounding box center [244, 258] width 12 height 12
click at [0, 0] on input "checkbox" at bounding box center [0, 0] width 0 height 0
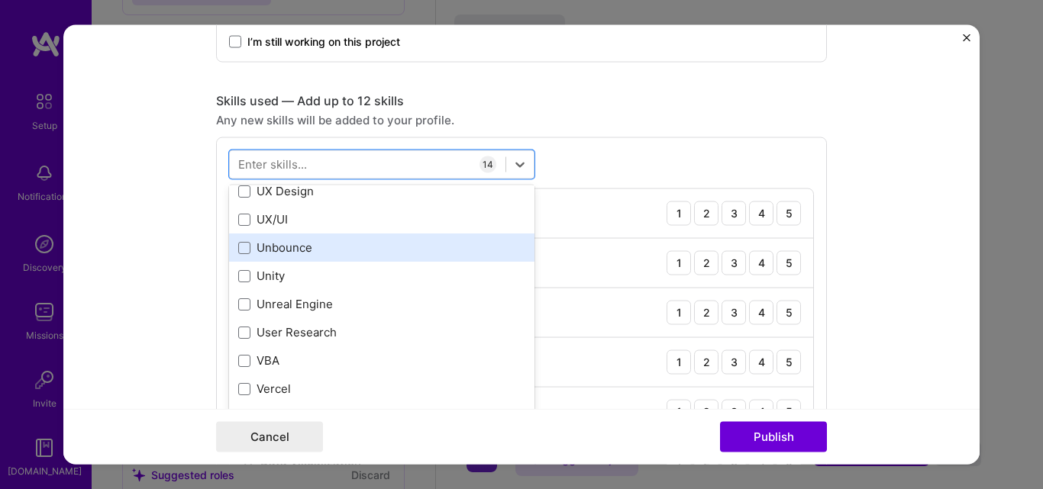
scroll to position [9619, 0]
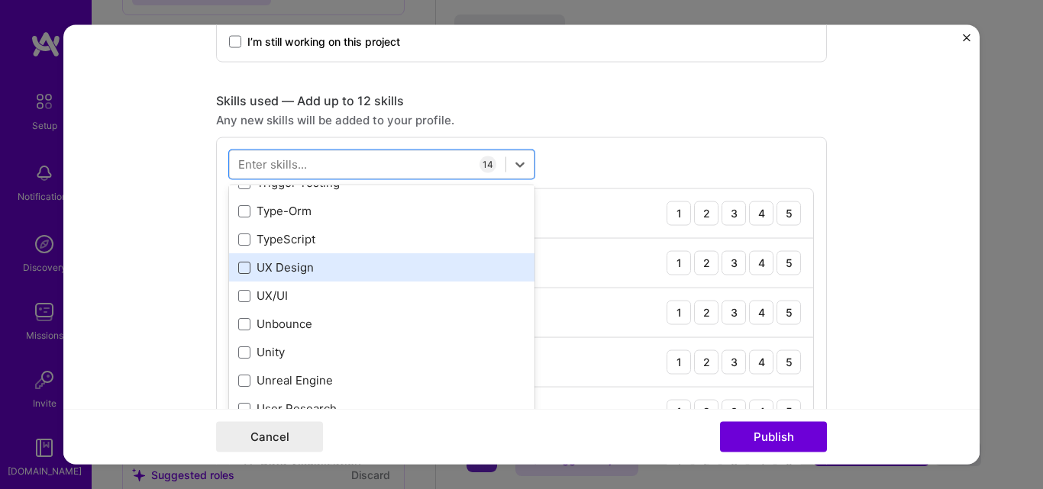
click at [238, 266] on span at bounding box center [244, 267] width 12 height 12
click at [0, 0] on input "checkbox" at bounding box center [0, 0] width 0 height 0
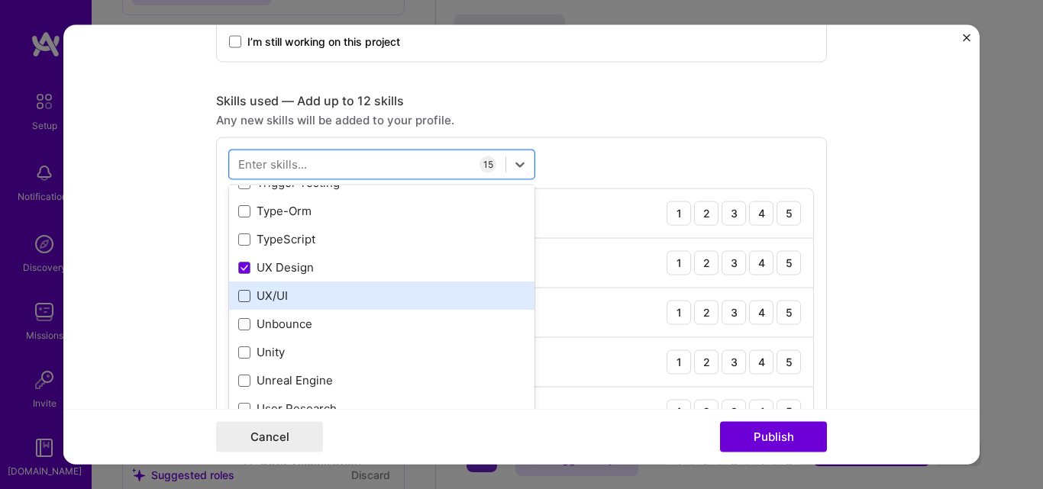
click at [238, 296] on span at bounding box center [244, 295] width 12 height 12
click at [0, 0] on input "checkbox" at bounding box center [0, 0] width 0 height 0
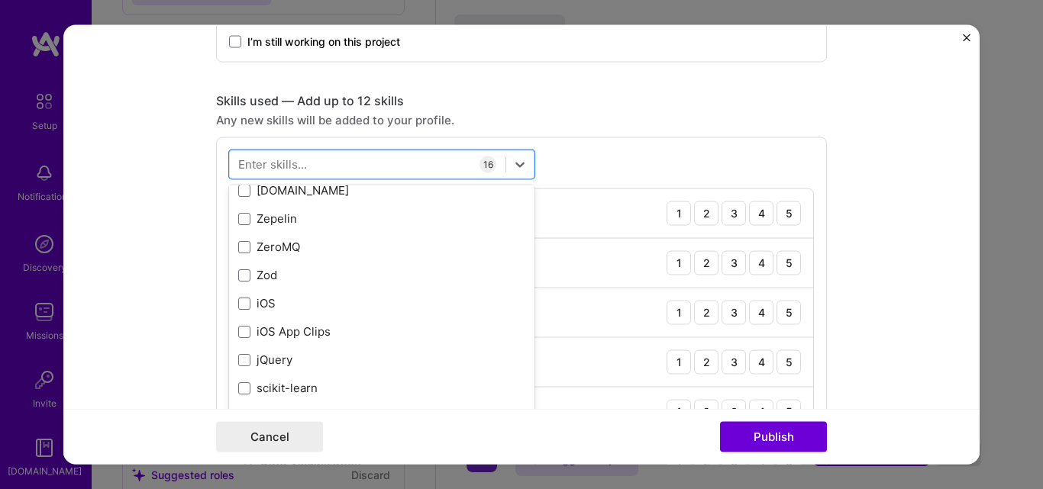
scroll to position [10484, 0]
click at [159, 316] on form "Project title Company Controlsoft Limited Project industry Industry 1 Project L…" at bounding box center [521, 244] width 916 height 440
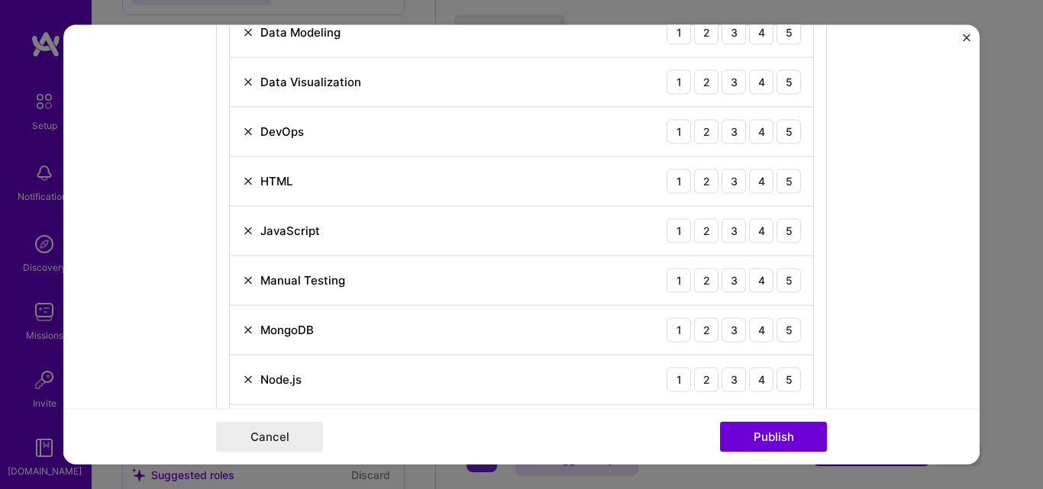
scroll to position [1298, 0]
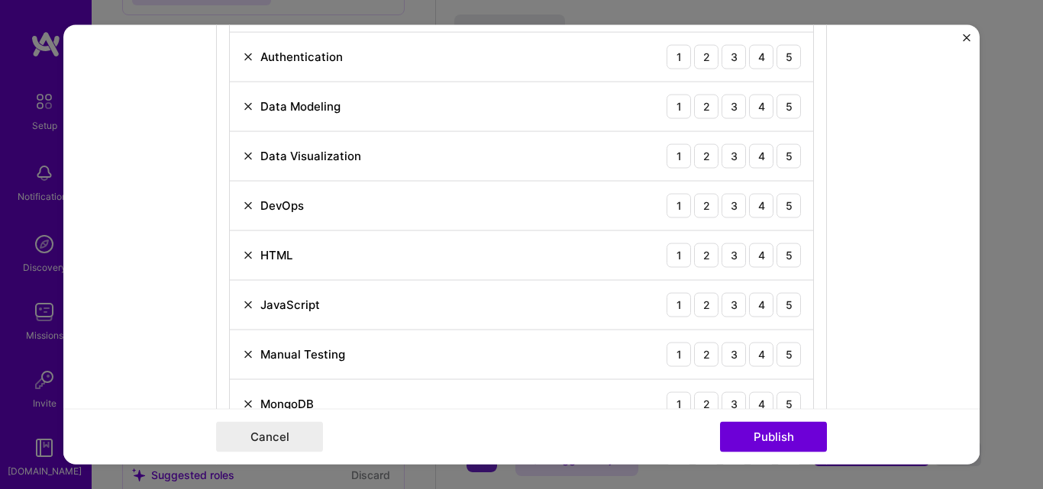
click at [242, 257] on img at bounding box center [248, 255] width 12 height 12
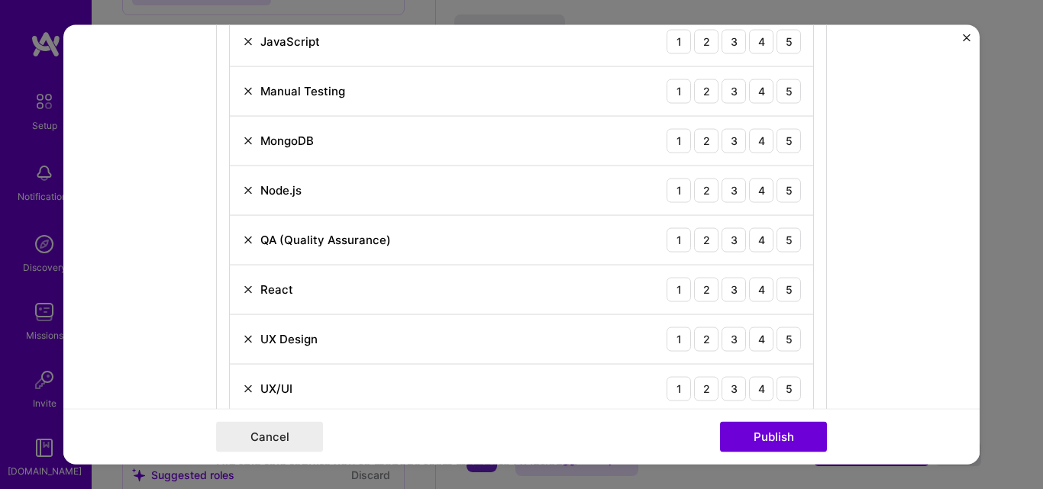
scroll to position [1527, 0]
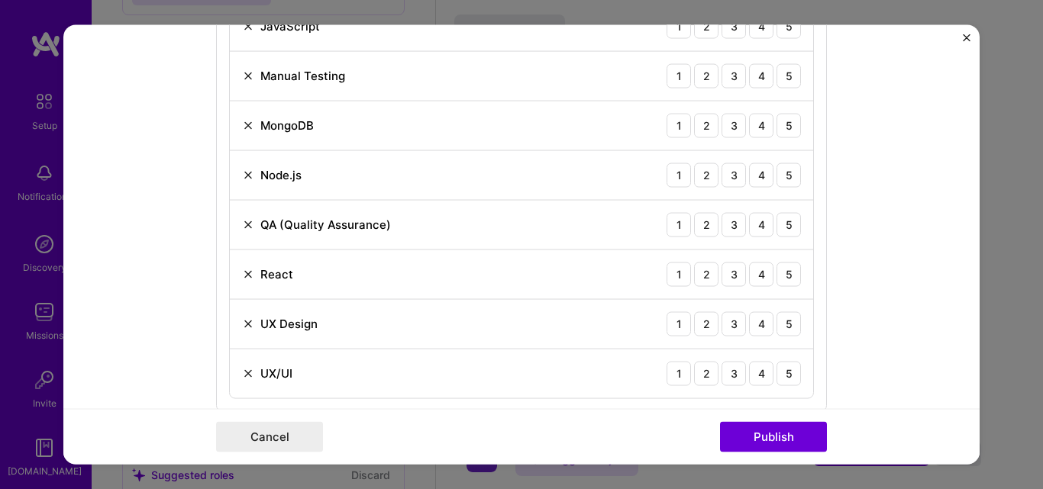
click at [242, 224] on img at bounding box center [248, 224] width 12 height 12
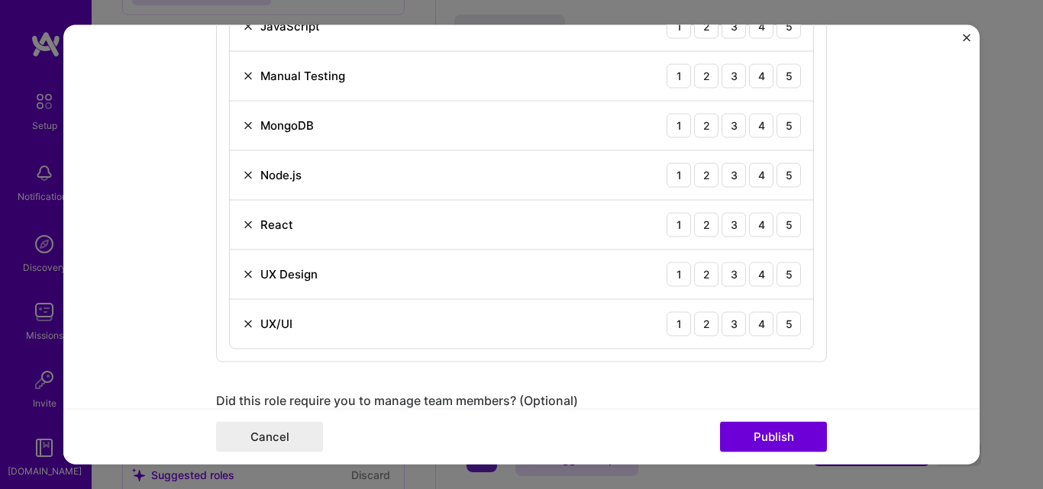
click at [242, 275] on img at bounding box center [248, 274] width 12 height 12
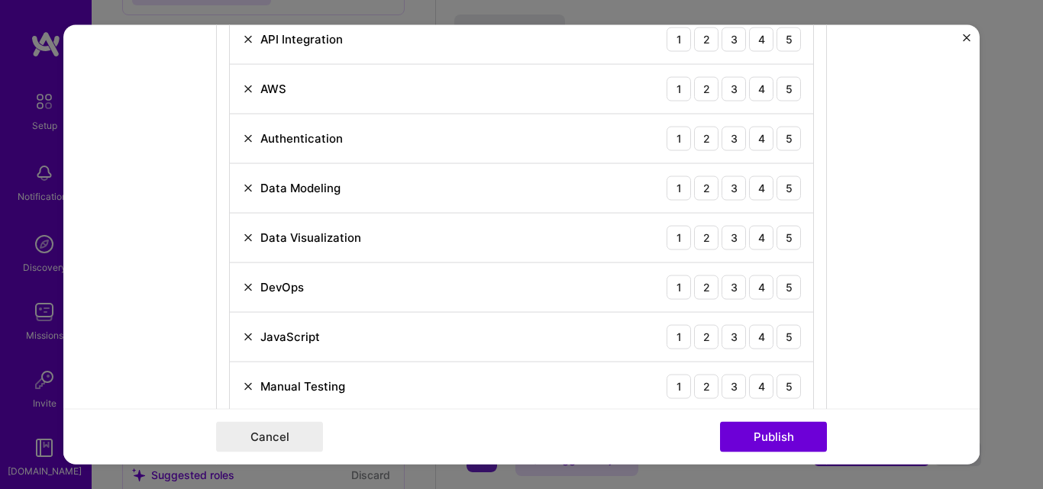
scroll to position [1221, 0]
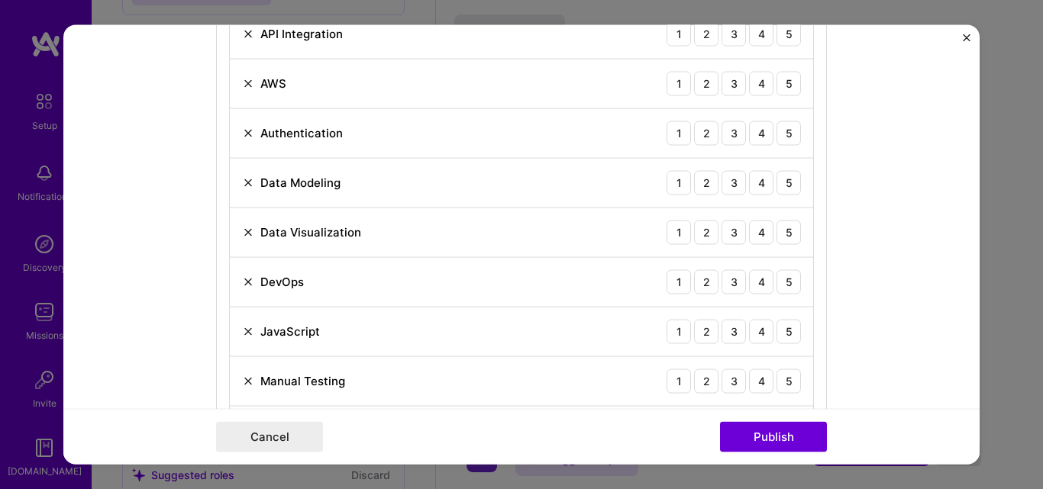
click at [242, 230] on img at bounding box center [248, 232] width 12 height 12
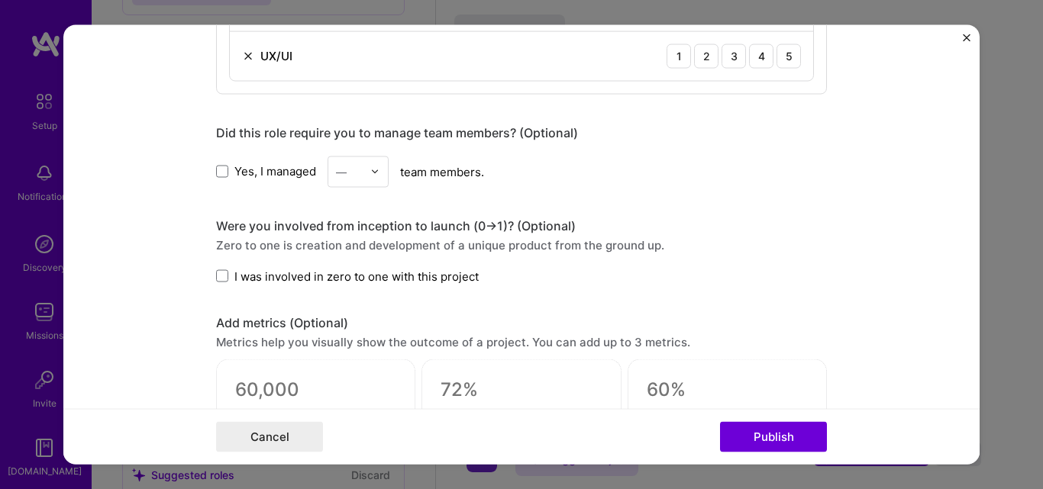
scroll to position [1679, 0]
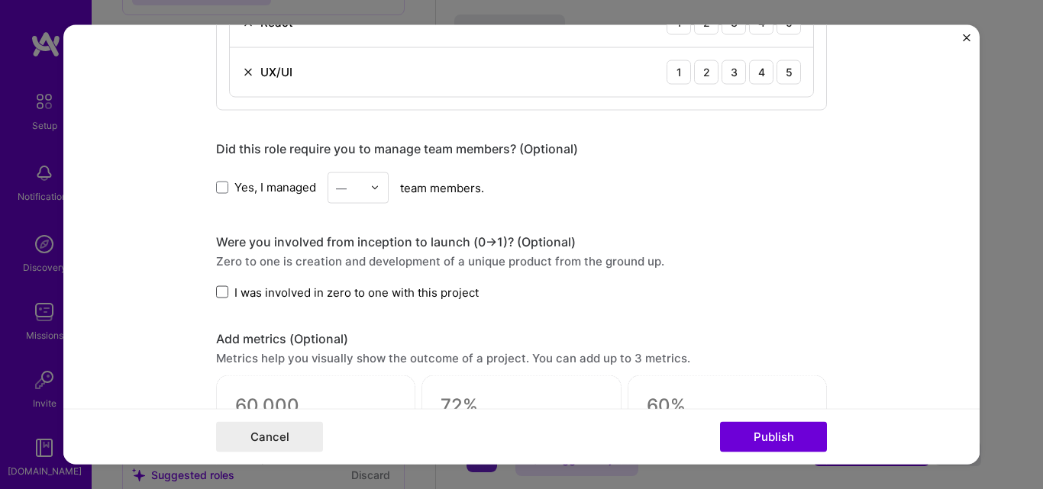
click at [216, 289] on span at bounding box center [222, 292] width 12 height 12
click at [0, 0] on input "I was involved in zero to one with this project" at bounding box center [0, 0] width 0 height 0
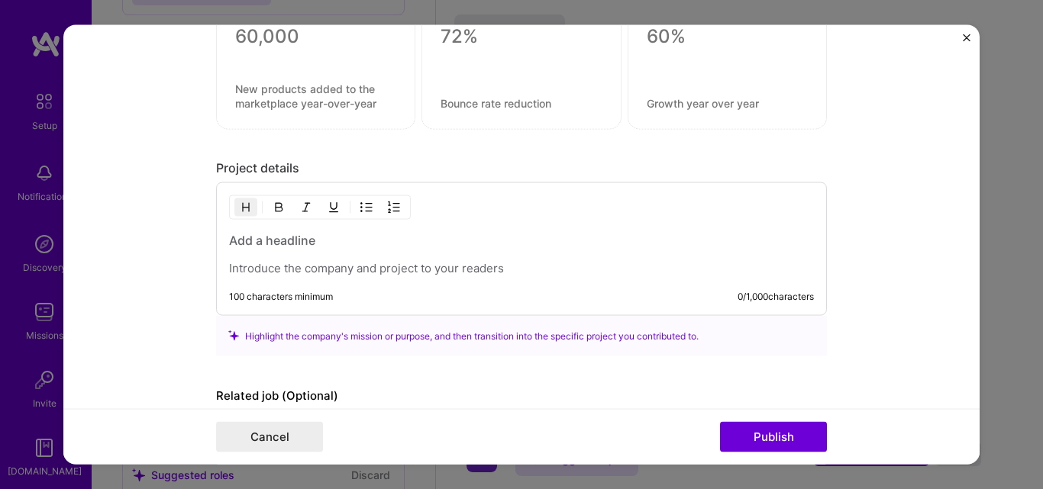
scroll to position [2133, 0]
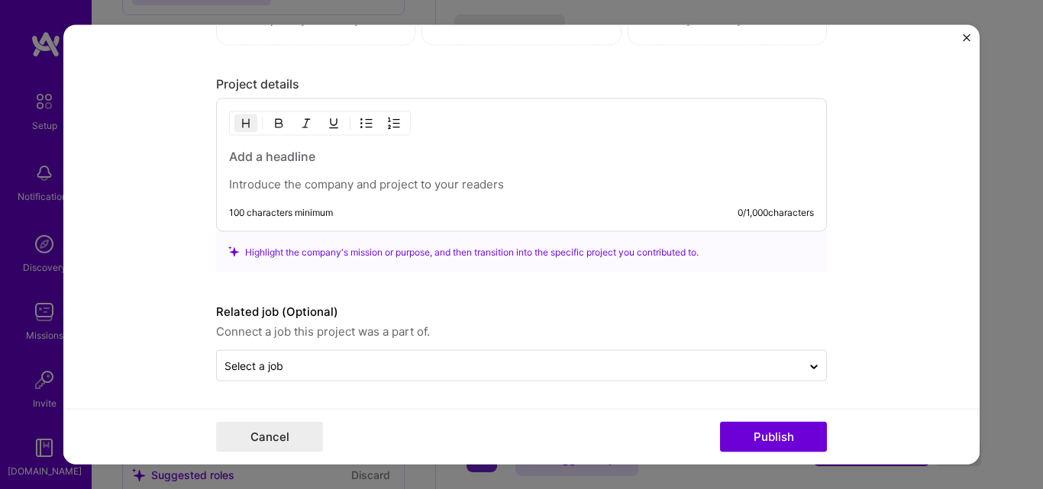
click at [229, 152] on h3 at bounding box center [521, 156] width 585 height 17
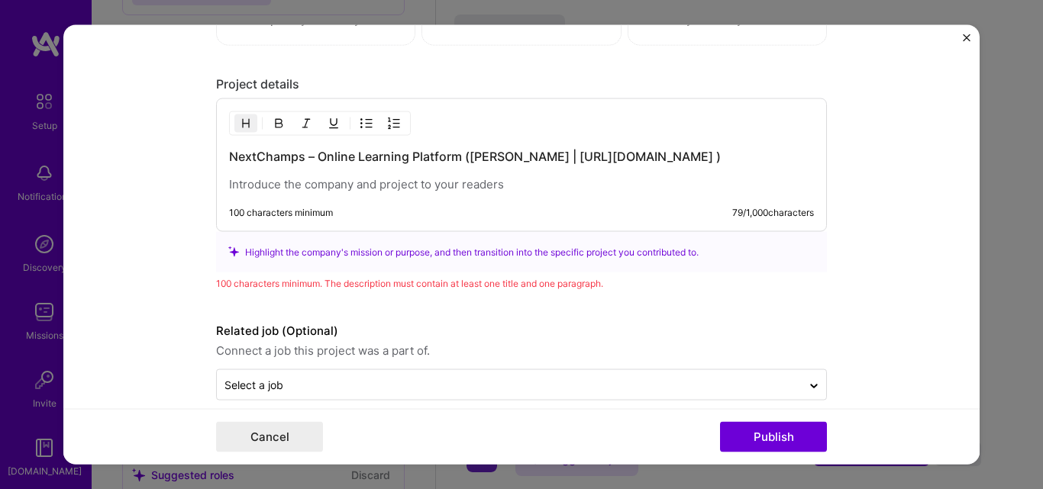
click at [229, 183] on p at bounding box center [521, 184] width 585 height 15
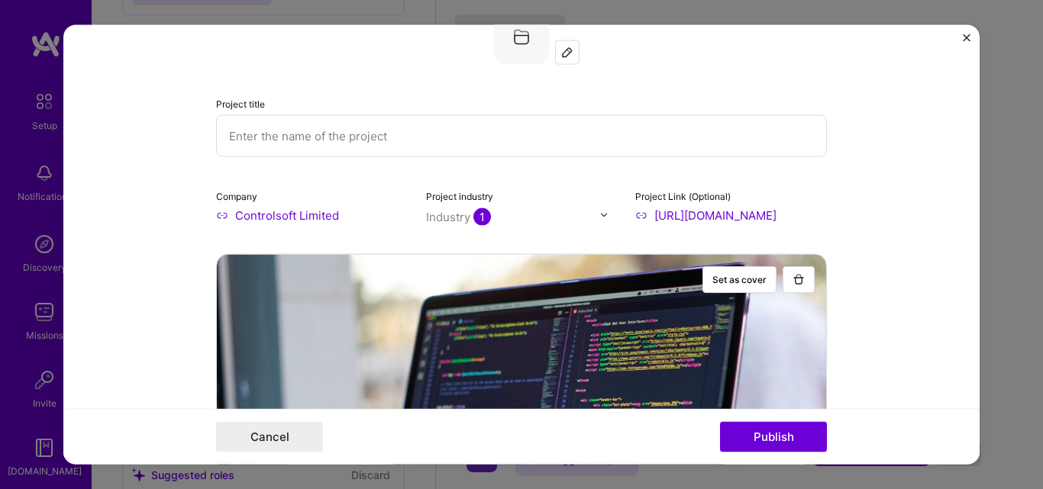
scroll to position [0, 0]
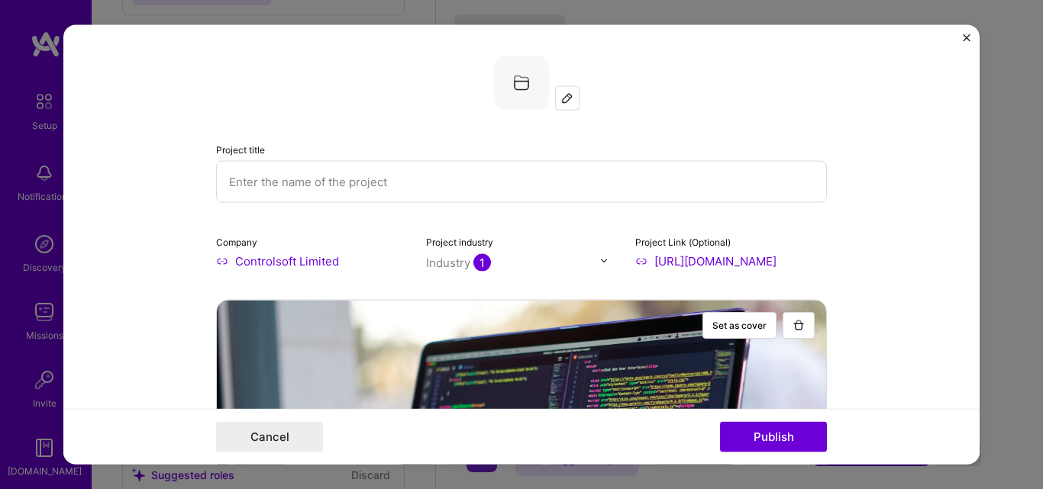
click at [898, 250] on form "Project title Company Controlsoft Limited Project industry Industry 1 Project L…" at bounding box center [521, 244] width 916 height 440
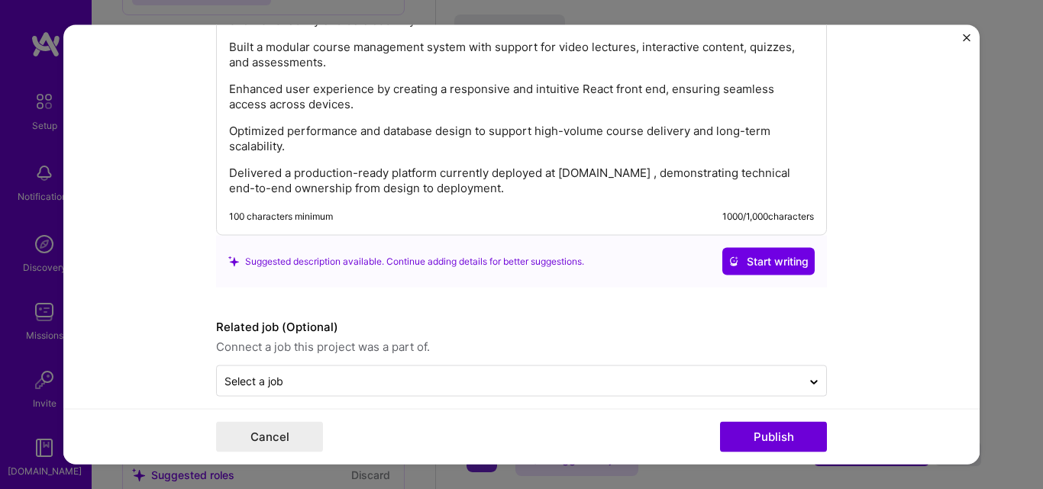
scroll to position [2412, 0]
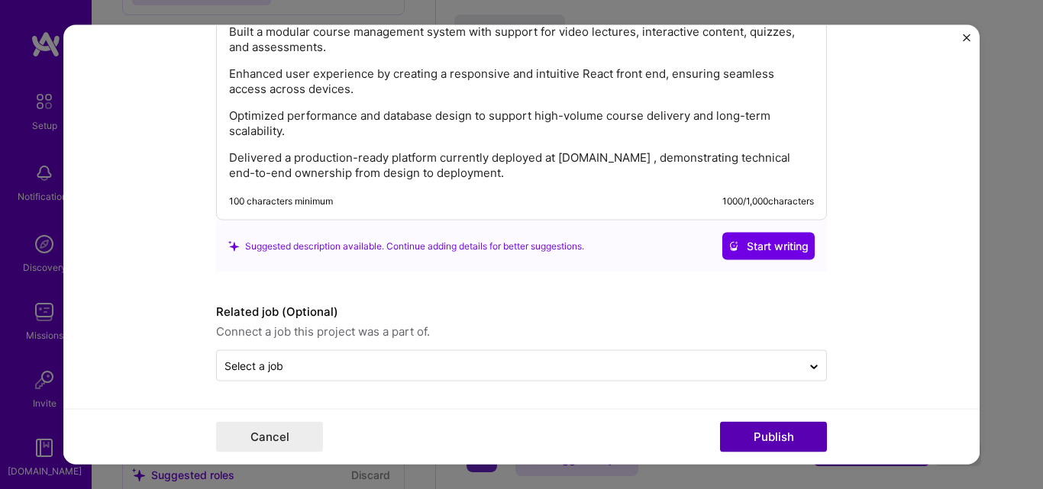
click at [763, 439] on button "Publish" at bounding box center [773, 437] width 107 height 31
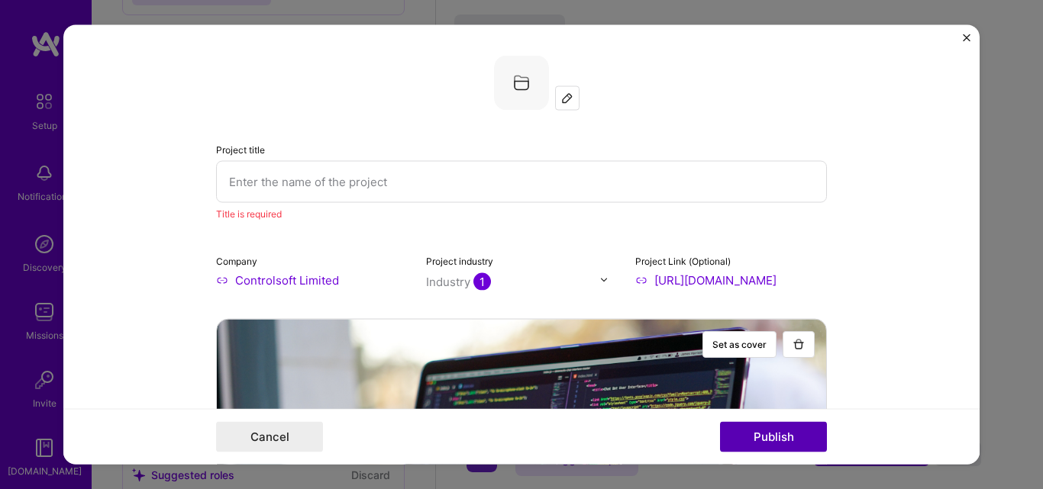
scroll to position [31, 0]
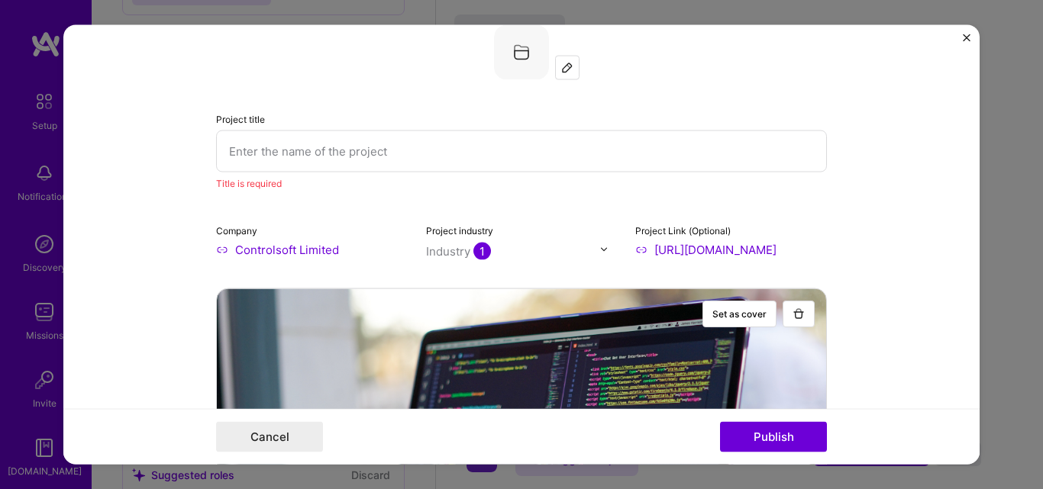
click at [246, 145] on input "text" at bounding box center [521, 151] width 611 height 42
paste input "Online Learning Platform"
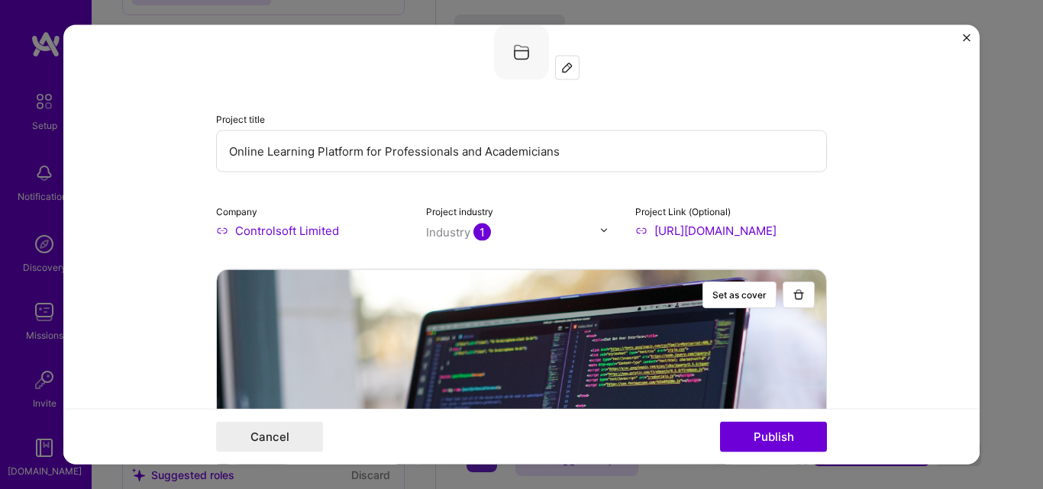
drag, startPoint x: 630, startPoint y: 140, endPoint x: 623, endPoint y: 152, distance: 13.4
click at [631, 140] on input "Online Learning Platform for Professionals and Academicians" at bounding box center [521, 151] width 611 height 42
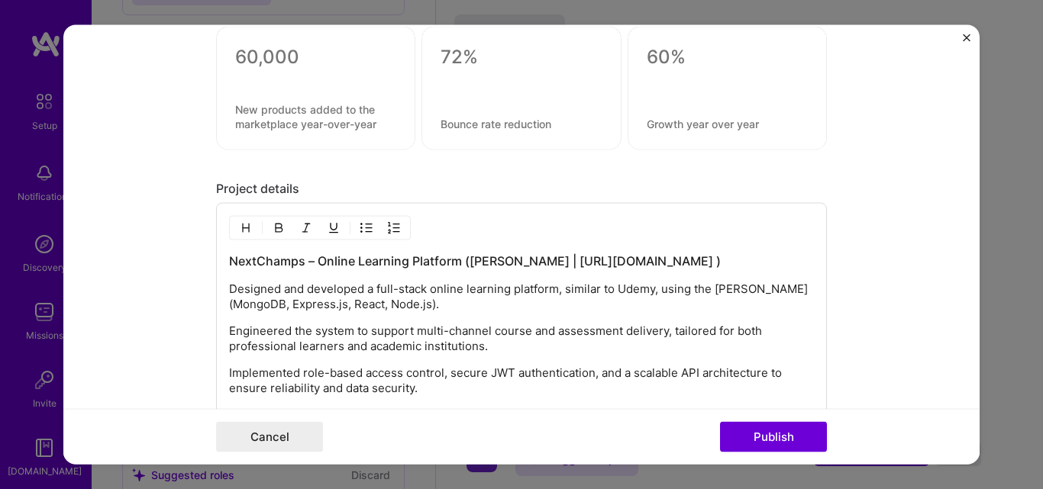
scroll to position [2092, 0]
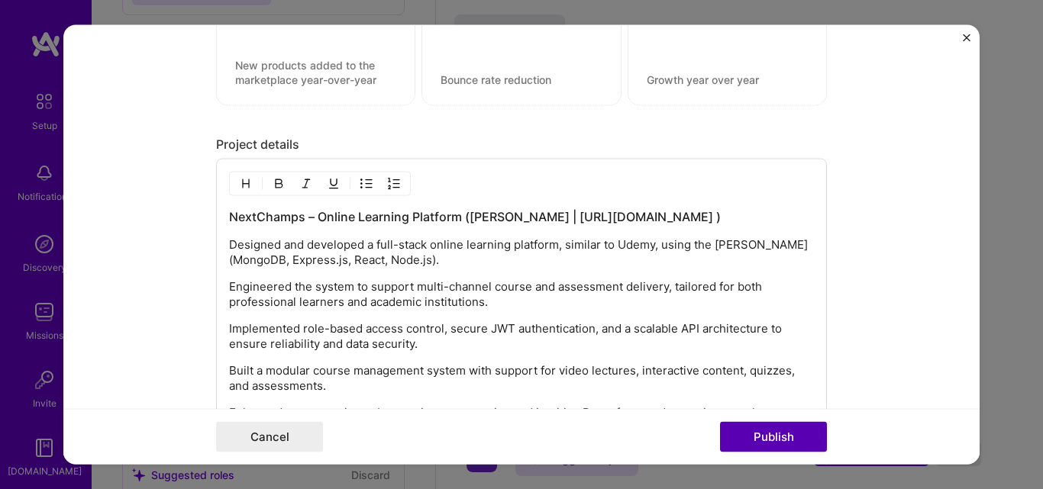
type input "Online Learning Platform for Professionals and Academicians"
click at [766, 434] on button "Publish" at bounding box center [773, 437] width 107 height 31
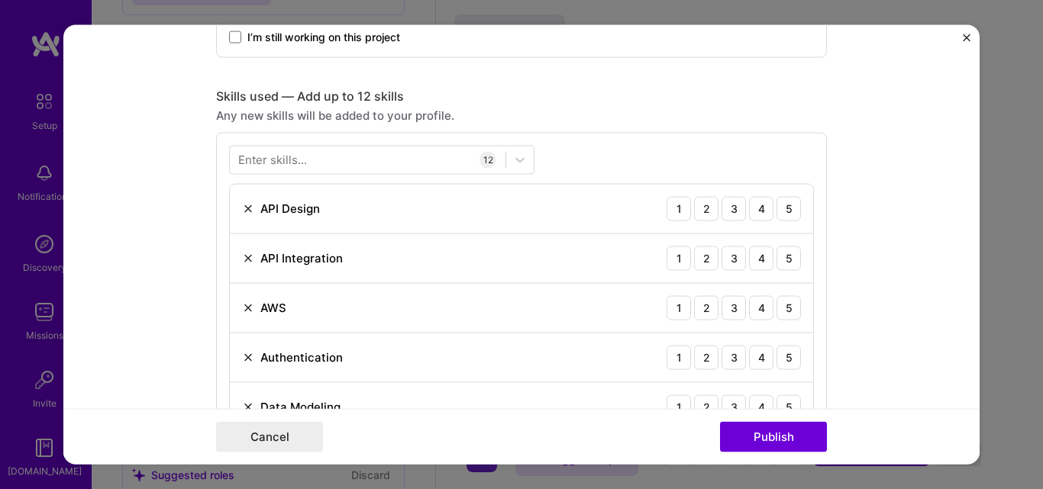
scroll to position [992, 0]
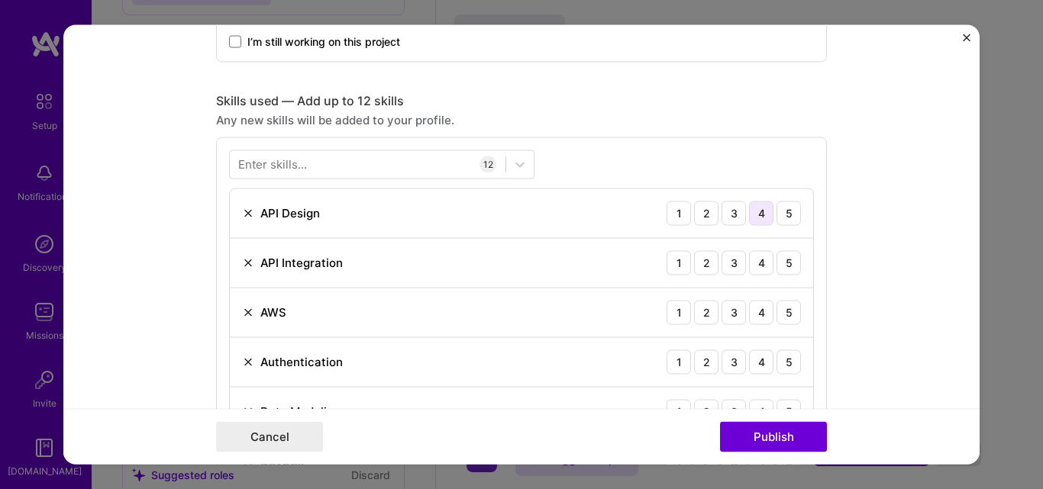
click at [758, 211] on div "4" at bounding box center [761, 213] width 24 height 24
click at [781, 263] on div "5" at bounding box center [788, 262] width 24 height 24
click at [758, 310] on div "4" at bounding box center [761, 312] width 24 height 24
click at [785, 359] on div "5" at bounding box center [788, 362] width 24 height 24
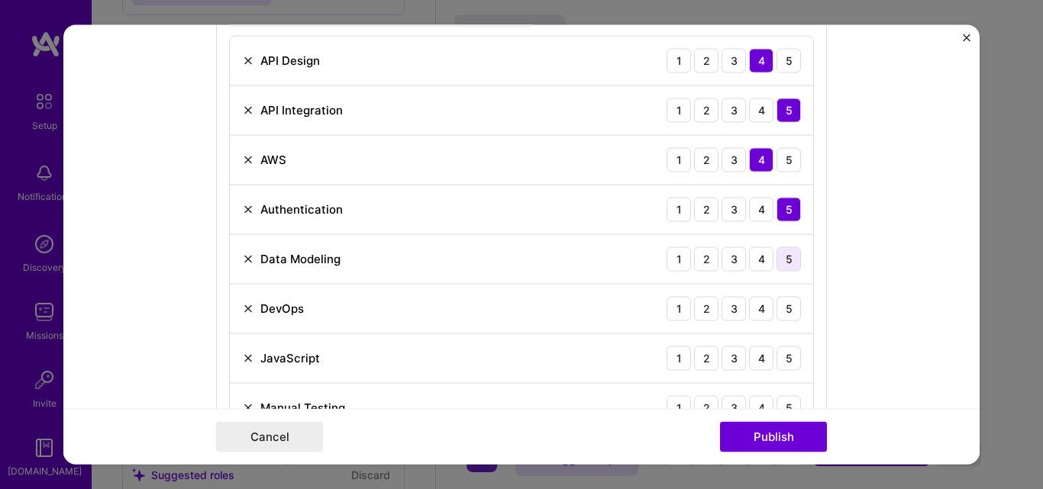
click at [786, 262] on div "5" at bounding box center [788, 259] width 24 height 24
click at [756, 310] on div "4" at bounding box center [761, 308] width 24 height 24
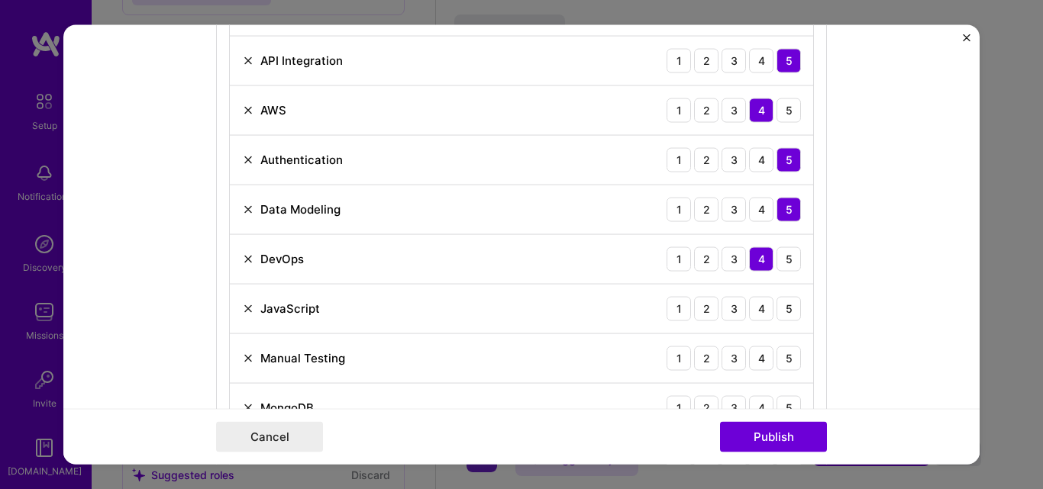
scroll to position [1221, 0]
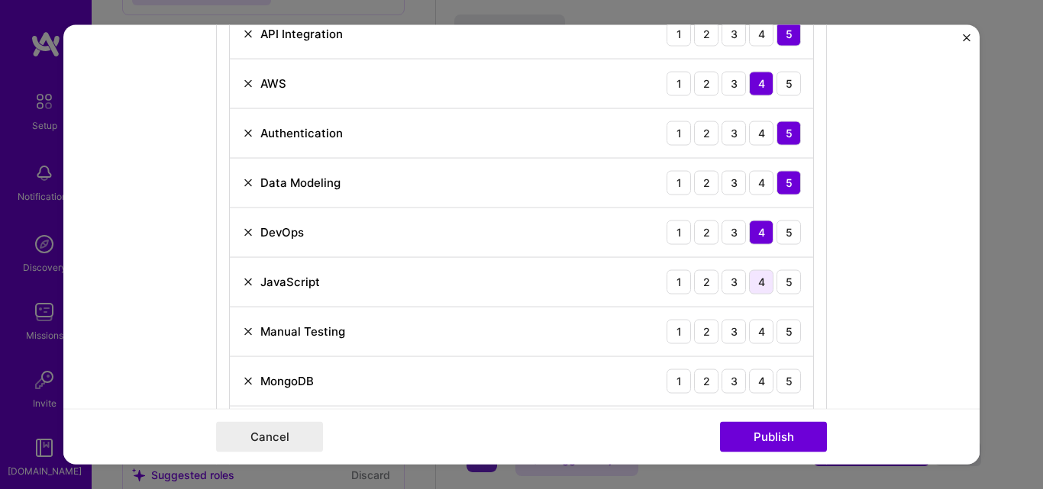
click at [756, 282] on div "4" at bounding box center [761, 281] width 24 height 24
click at [785, 335] on div "5" at bounding box center [788, 331] width 24 height 24
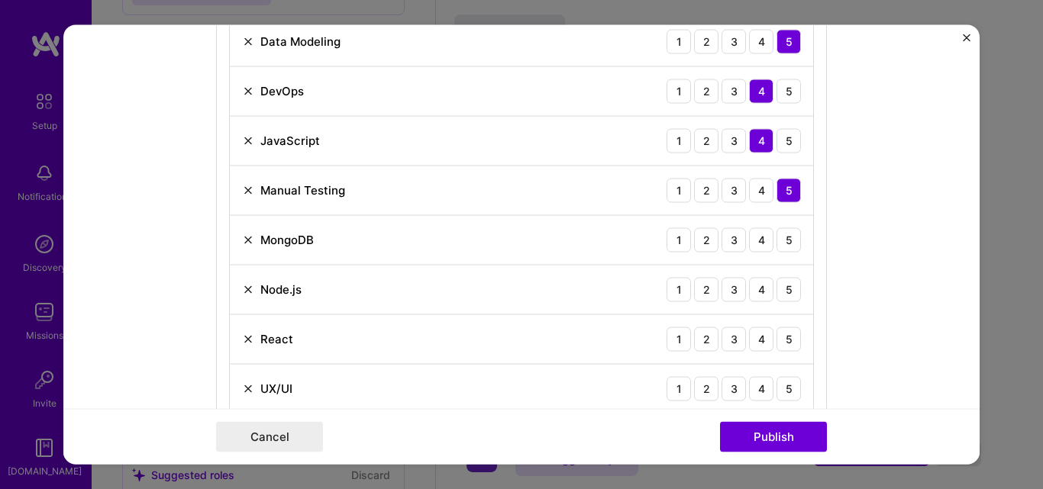
scroll to position [1374, 0]
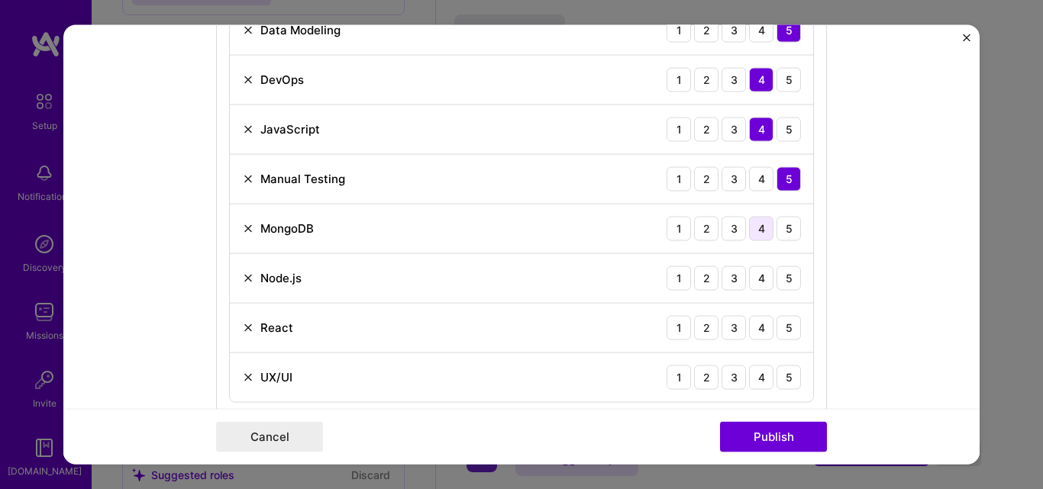
click at [752, 231] on div "4" at bounding box center [761, 228] width 24 height 24
click at [755, 277] on div "4" at bounding box center [761, 278] width 24 height 24
drag, startPoint x: 757, startPoint y: 325, endPoint x: 746, endPoint y: 328, distance: 11.1
click at [757, 326] on div "4" at bounding box center [761, 327] width 24 height 24
click at [786, 329] on div "5" at bounding box center [788, 327] width 24 height 24
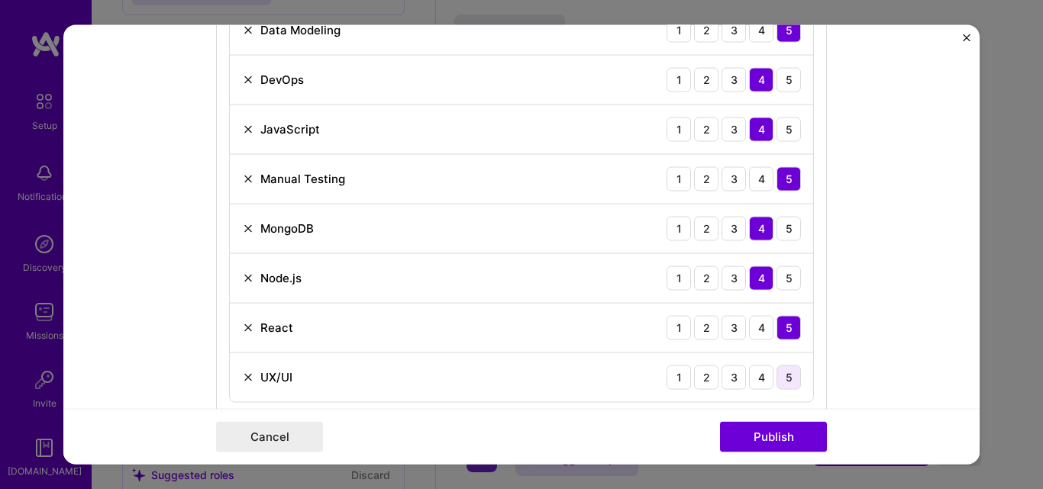
click at [786, 378] on div "5" at bounding box center [788, 377] width 24 height 24
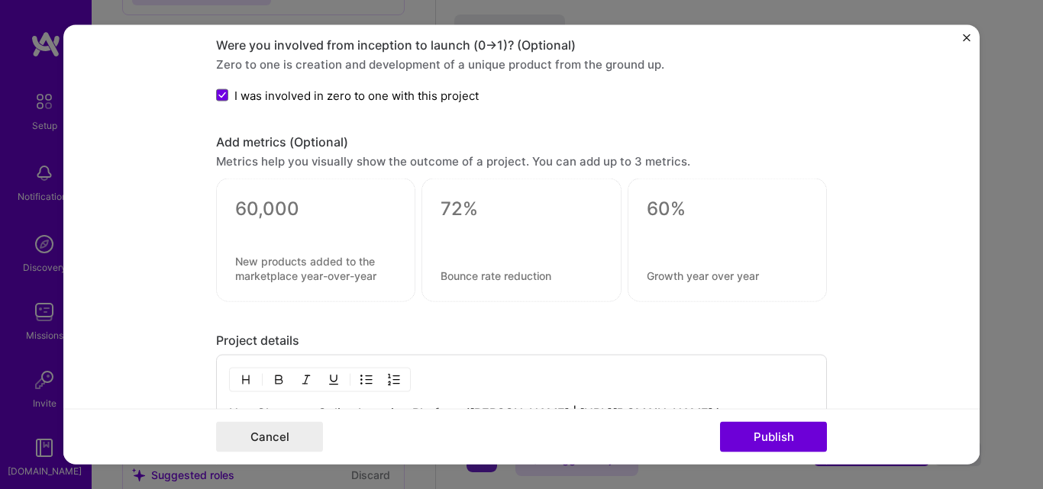
scroll to position [1985, 0]
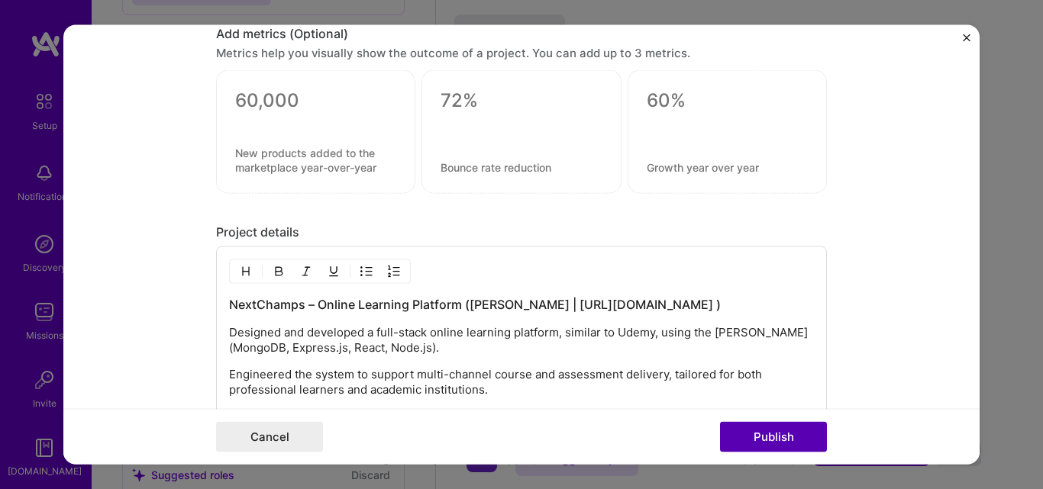
click at [765, 435] on button "Publish" at bounding box center [773, 437] width 107 height 31
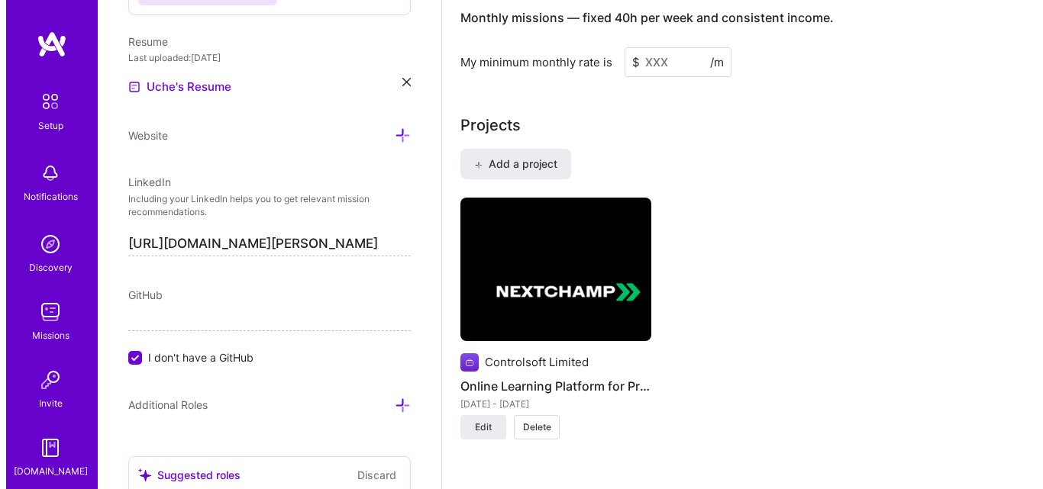
scroll to position [1268, 0]
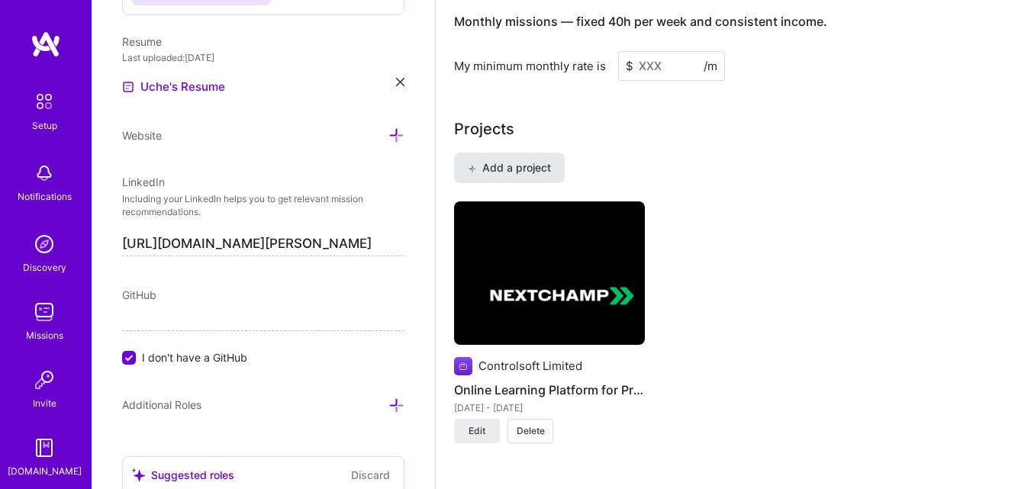
click at [506, 162] on span "Add a project" at bounding box center [509, 167] width 83 height 15
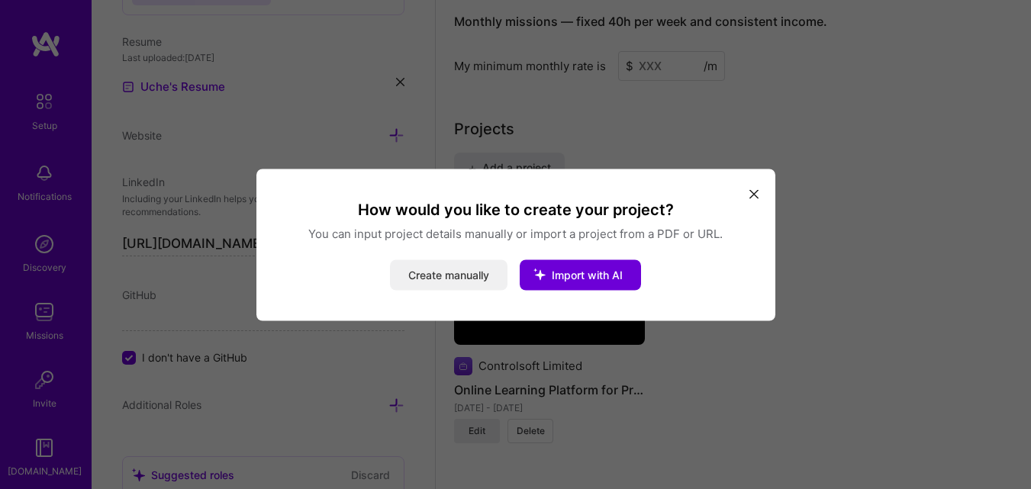
click at [437, 272] on button "Create manually" at bounding box center [449, 275] width 118 height 31
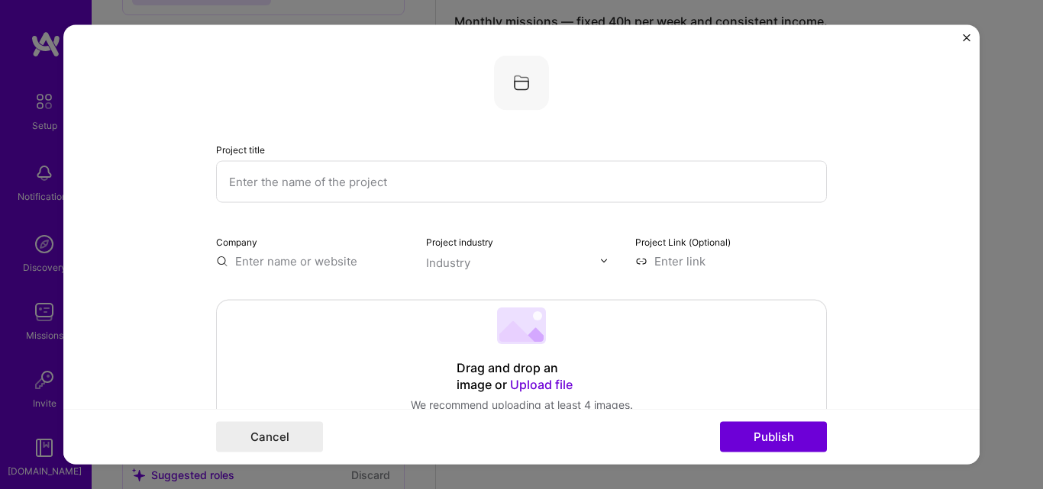
click at [495, 263] on input "text" at bounding box center [513, 262] width 174 height 16
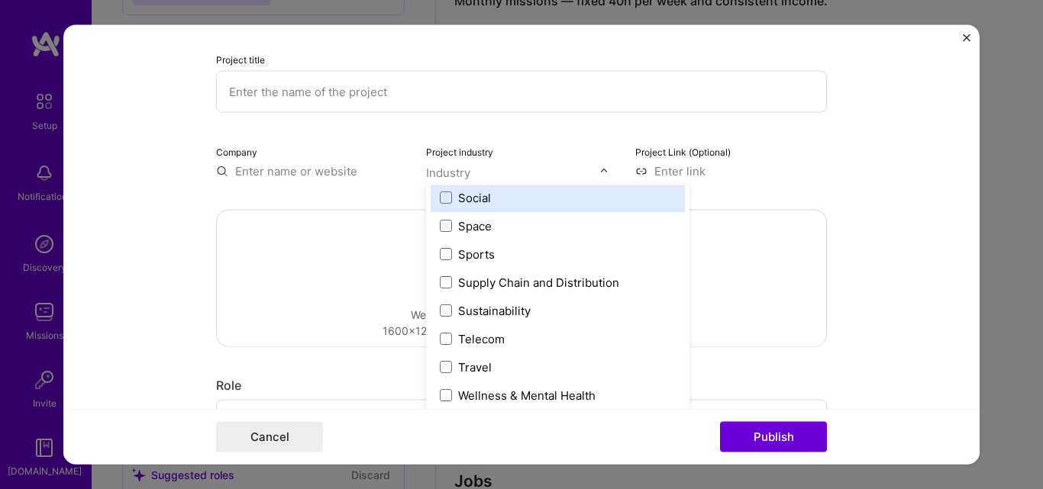
scroll to position [229, 0]
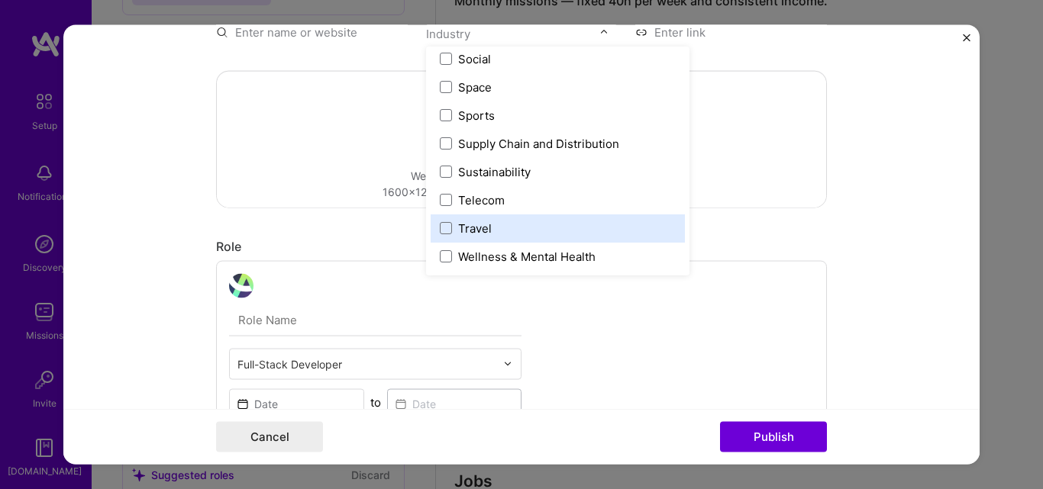
click at [470, 227] on div "Travel" at bounding box center [475, 228] width 34 height 16
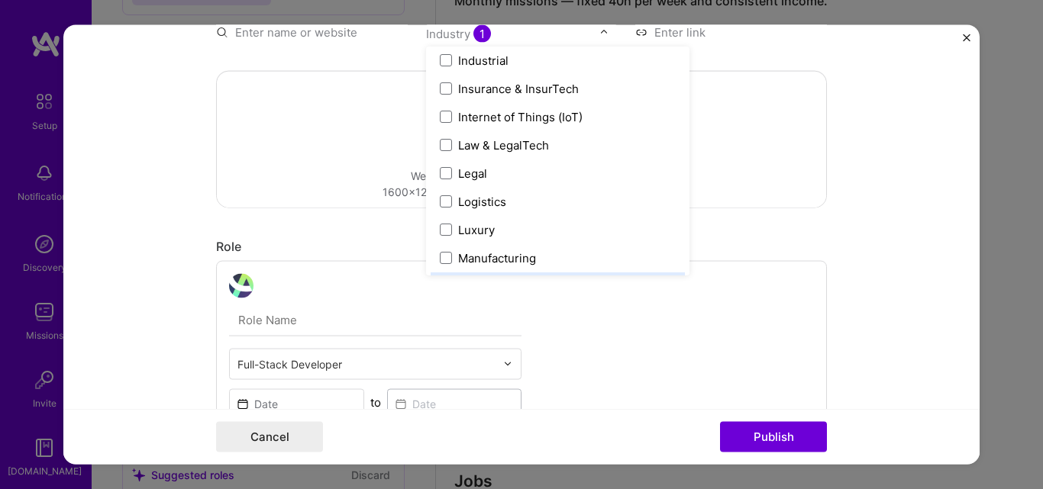
scroll to position [2024, 0]
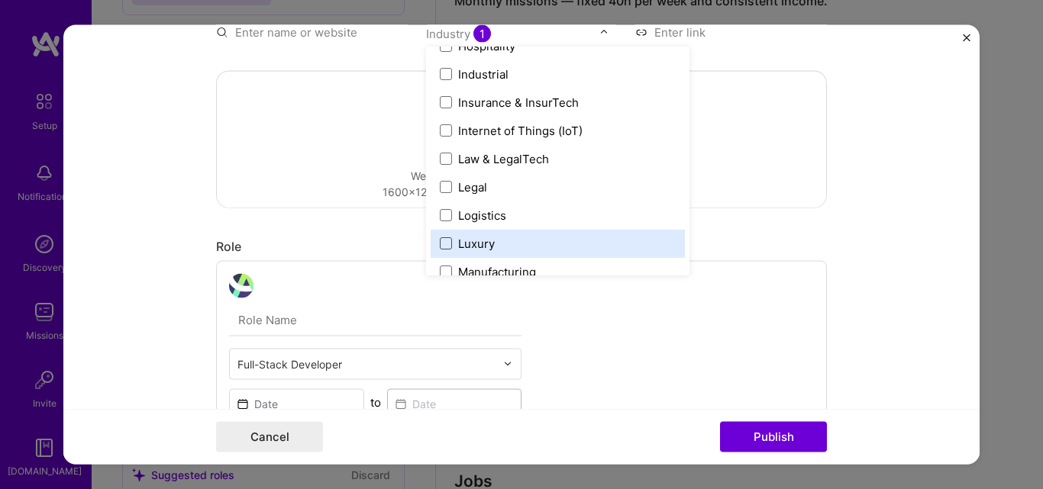
click at [440, 246] on span at bounding box center [446, 243] width 12 height 12
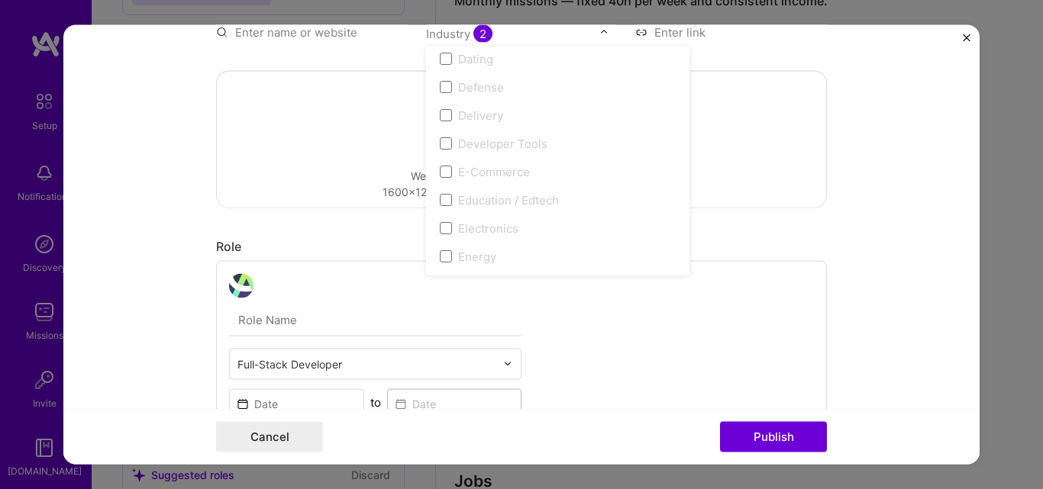
scroll to position [1108, 0]
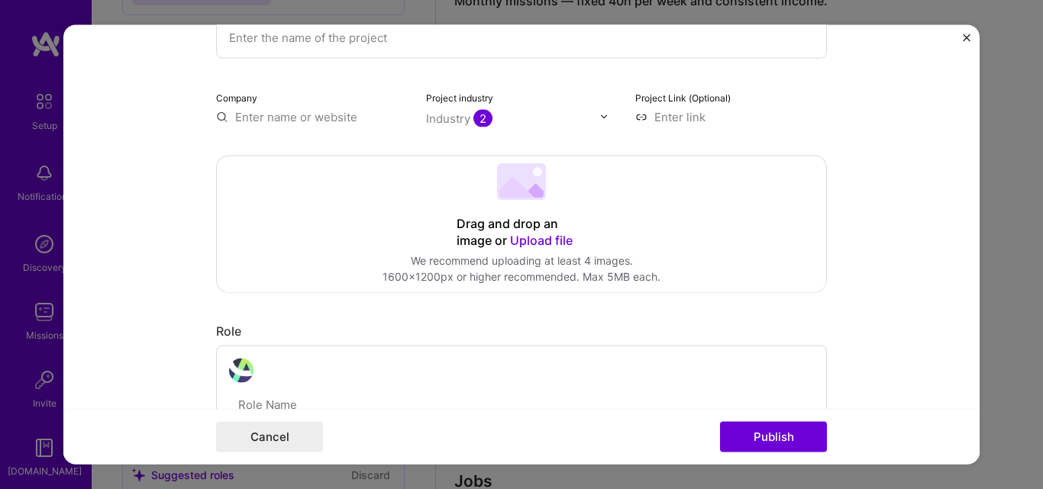
scroll to position [0, 0]
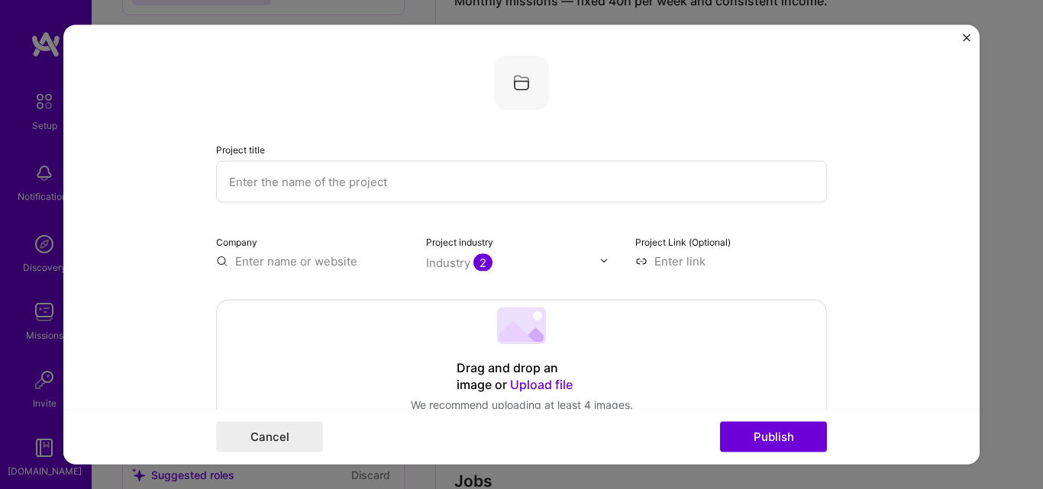
click at [279, 258] on input "text" at bounding box center [312, 261] width 192 height 16
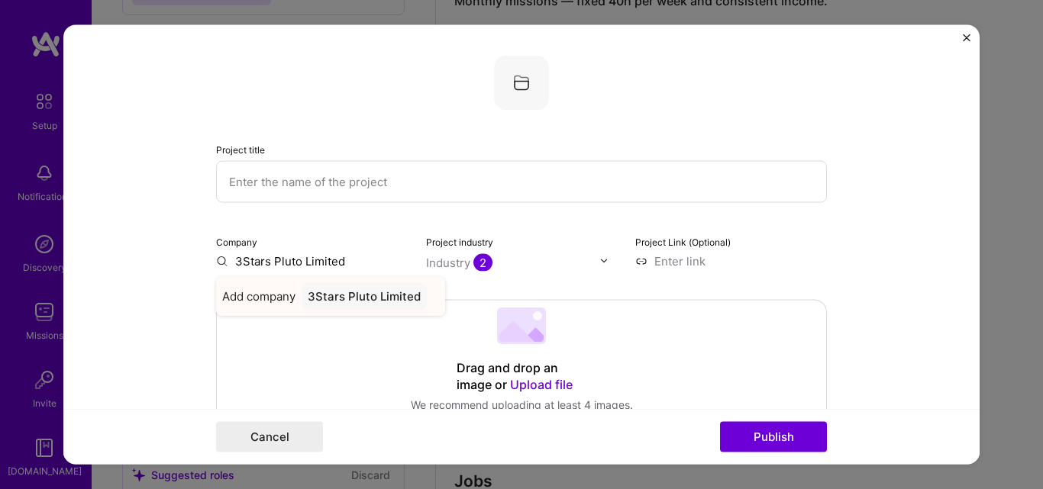
type input "3Stars Pluto Limited"
click at [261, 295] on span "Add company" at bounding box center [258, 296] width 73 height 16
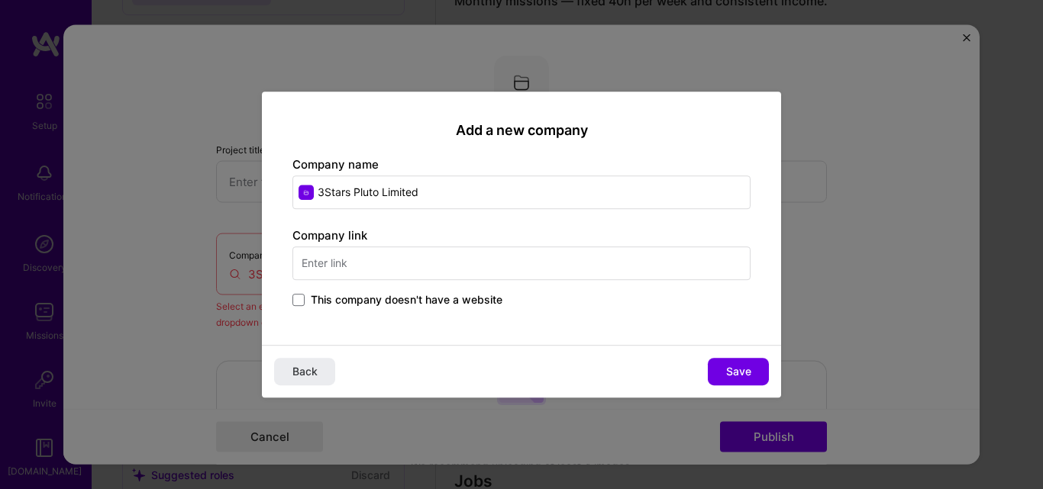
click at [360, 257] on input "text" at bounding box center [521, 264] width 458 height 34
type input "https://3starspluto.com.ng"
click at [740, 371] on span "Save" at bounding box center [738, 371] width 25 height 15
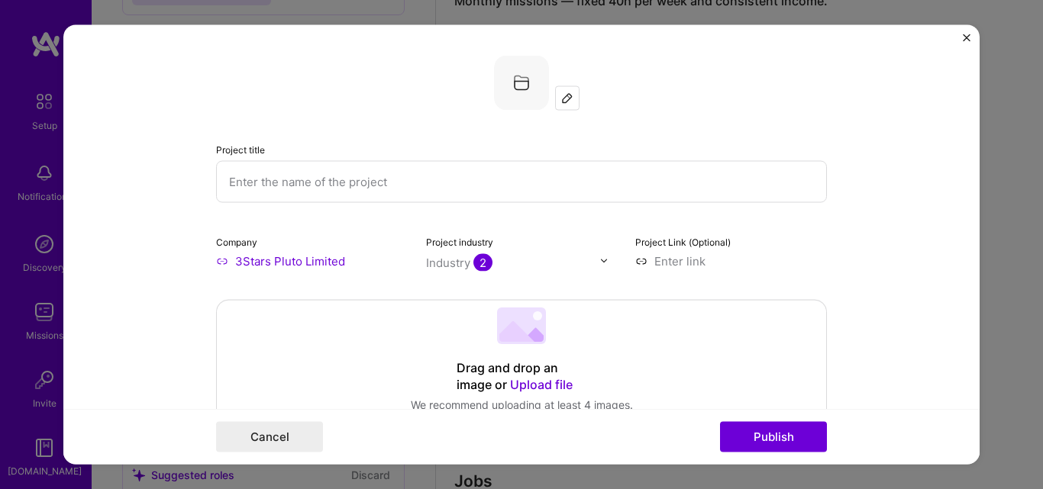
click at [682, 256] on input at bounding box center [731, 261] width 192 height 16
type input "https://3starspluto.com.ng"
click at [863, 259] on form "Project title Company 3Stars Pluto Limited Project industry Industry 2 Project …" at bounding box center [521, 244] width 916 height 440
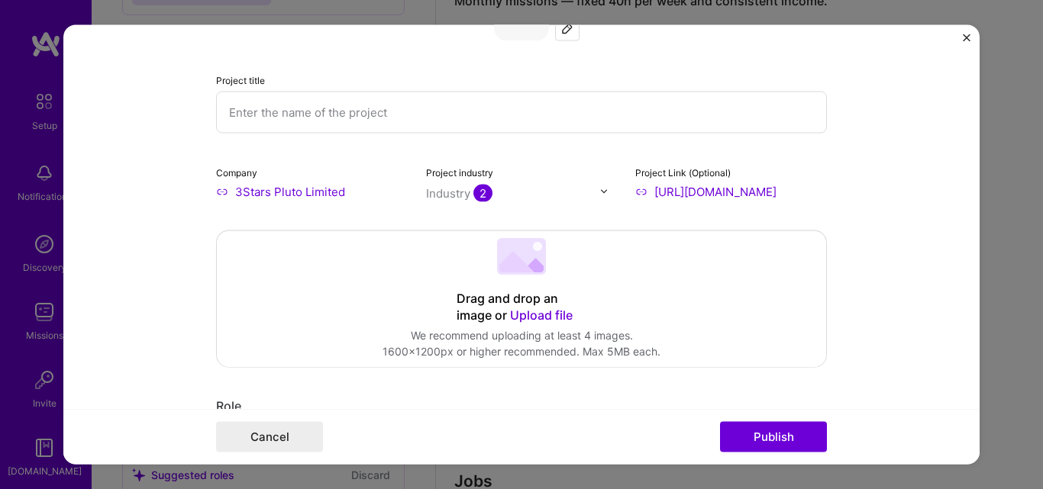
scroll to position [153, 0]
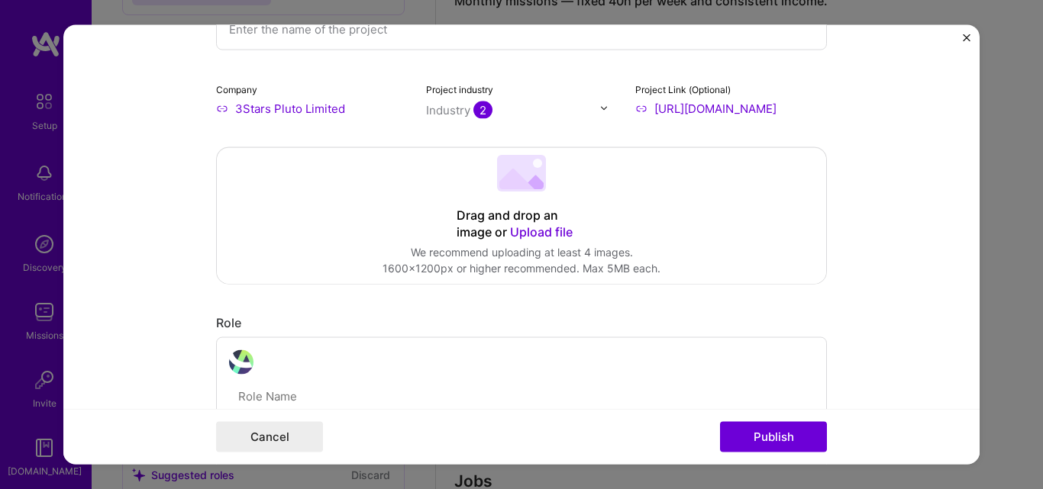
click at [530, 228] on span "Upload file" at bounding box center [541, 231] width 63 height 15
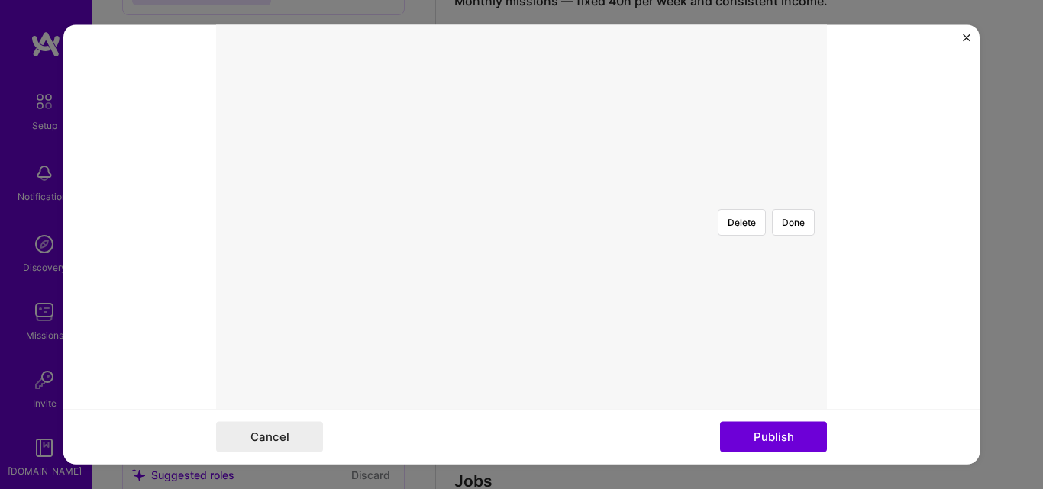
scroll to position [229, 0]
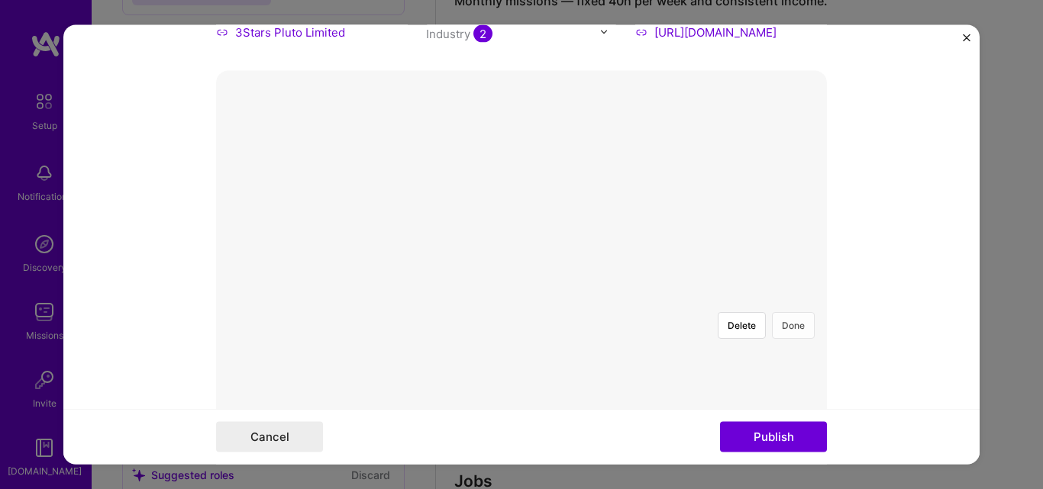
click at [789, 311] on button "Done" at bounding box center [793, 324] width 43 height 27
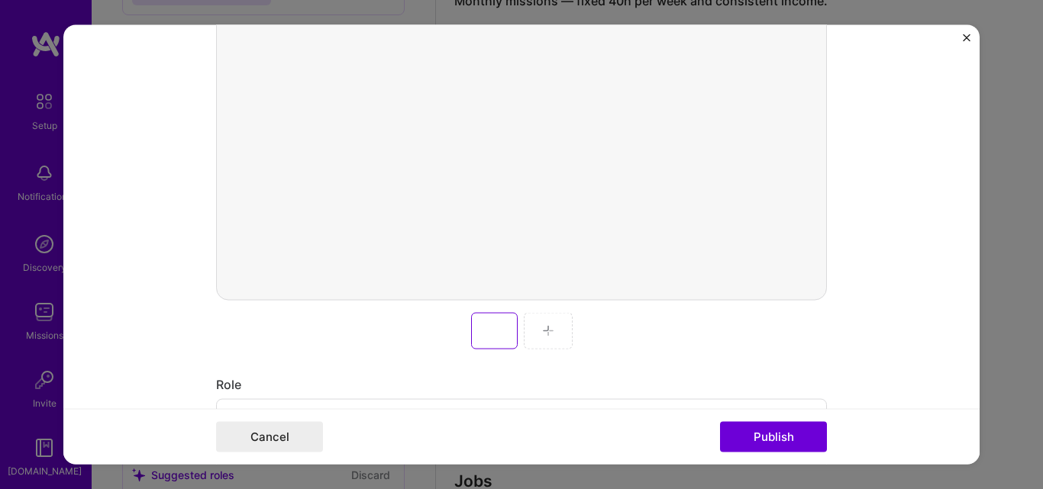
scroll to position [458, 0]
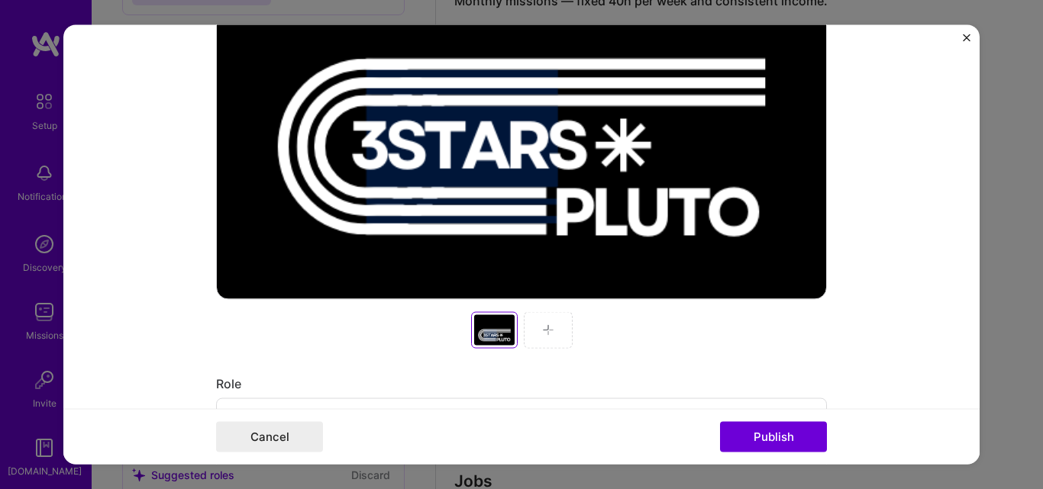
click at [542, 328] on img at bounding box center [548, 330] width 12 height 12
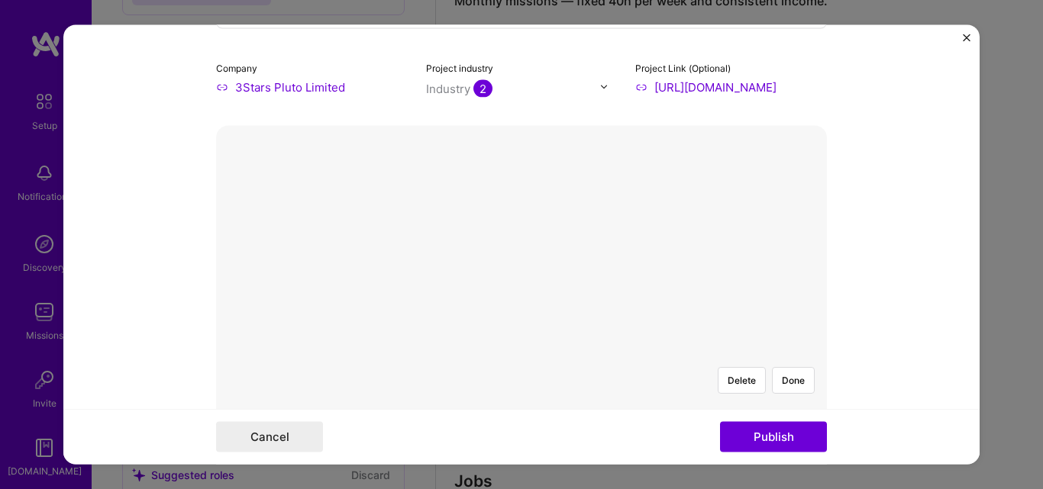
scroll to position [173, 0]
click at [784, 367] on button "Done" at bounding box center [793, 380] width 43 height 27
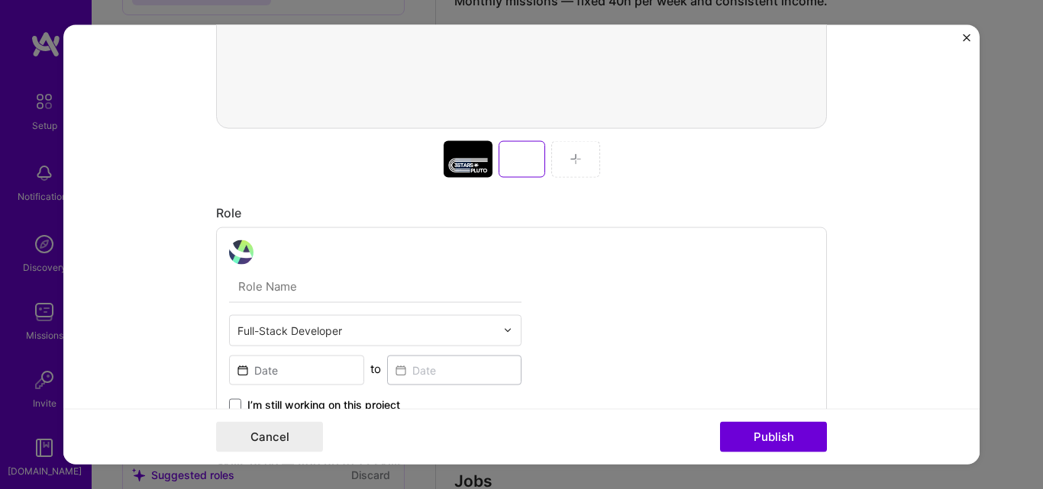
scroll to position [631, 0]
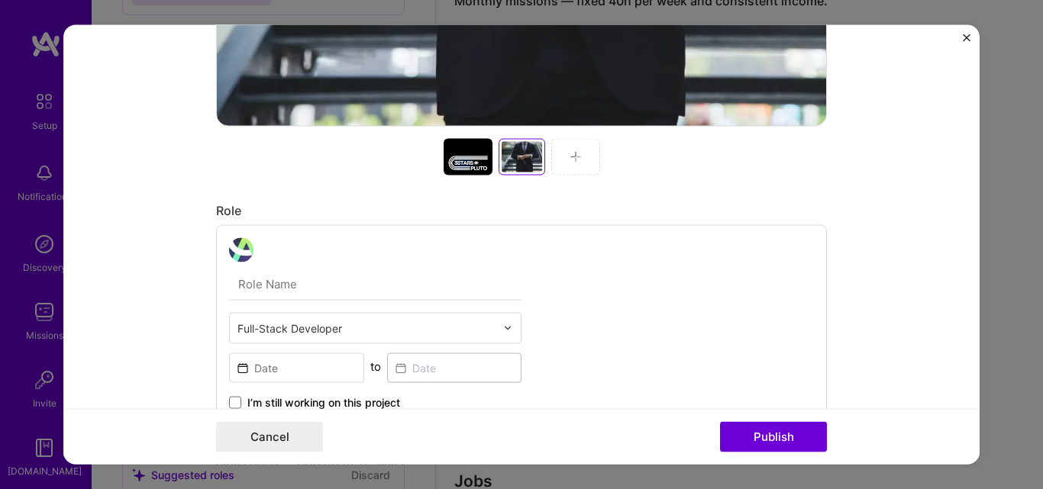
click at [569, 153] on img at bounding box center [575, 156] width 12 height 12
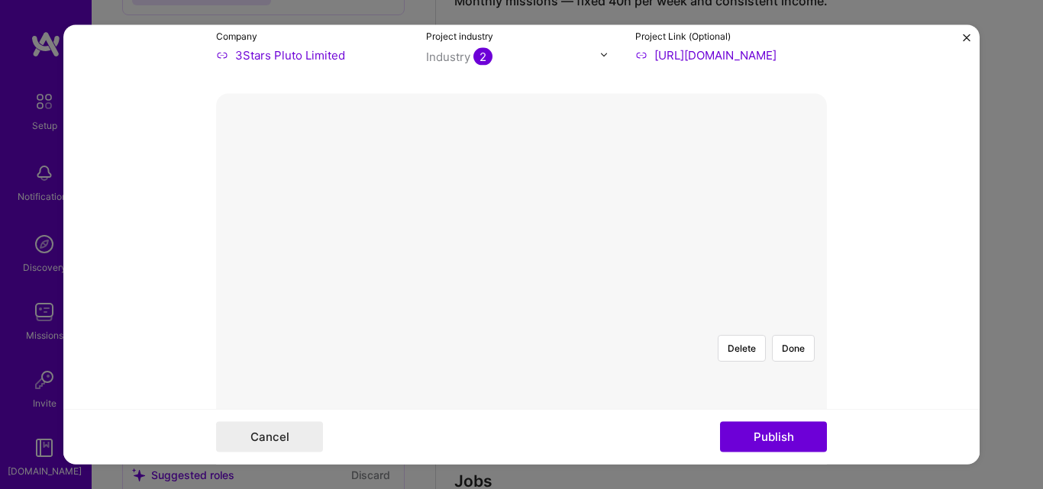
scroll to position [194, 0]
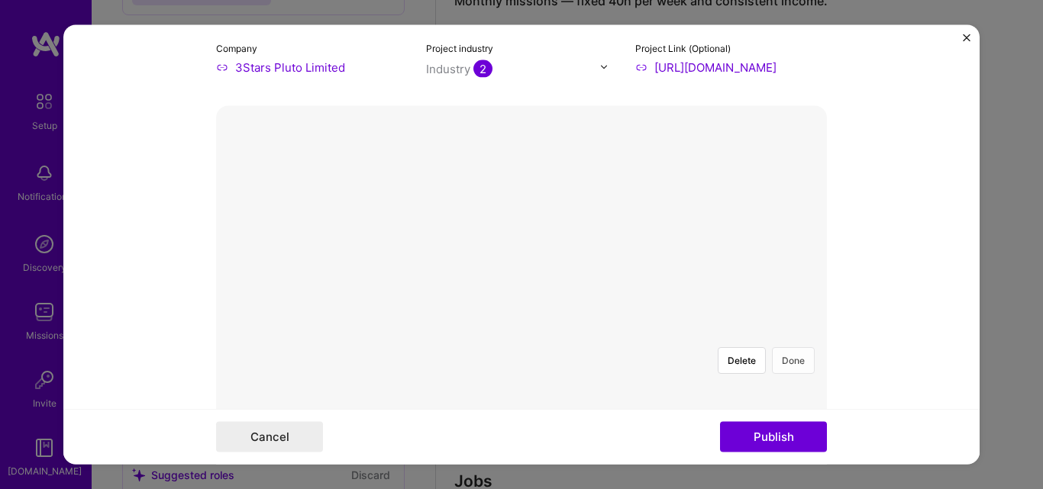
click at [788, 347] on button "Done" at bounding box center [793, 360] width 43 height 27
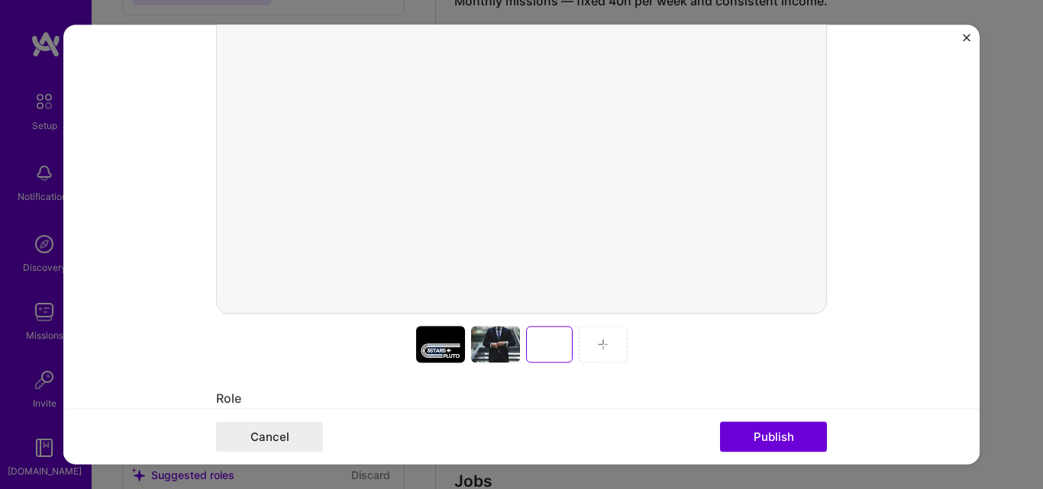
scroll to position [576, 0]
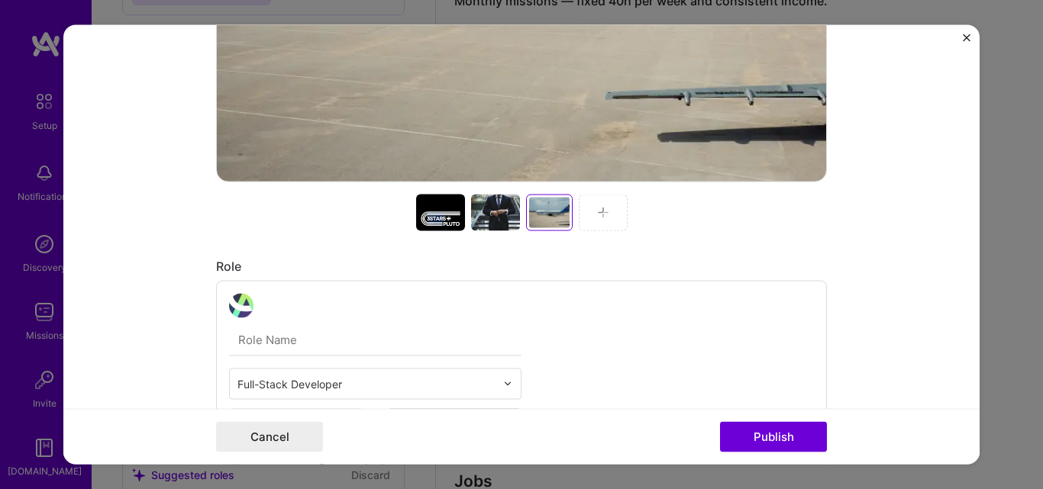
click at [600, 208] on img at bounding box center [603, 212] width 12 height 12
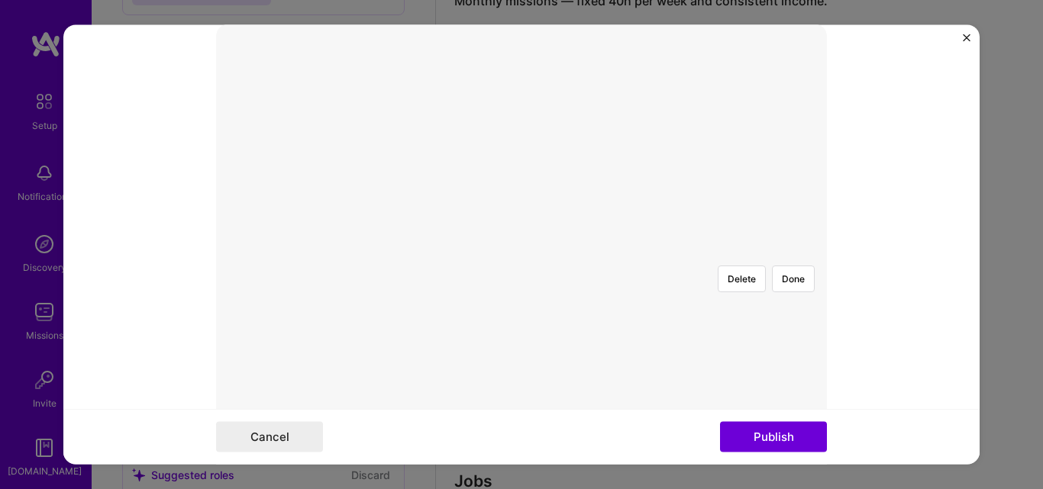
scroll to position [138, 0]
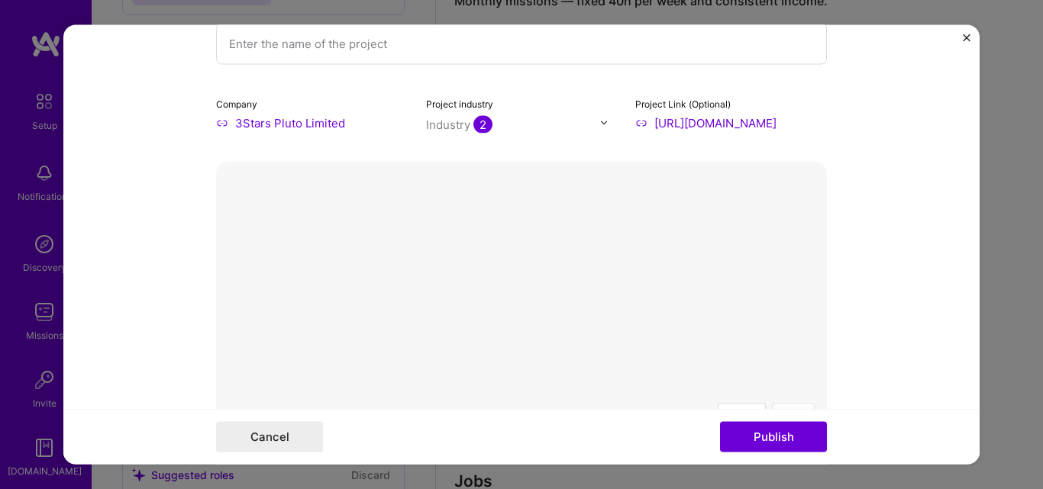
click at [782, 402] on button "Done" at bounding box center [793, 415] width 43 height 27
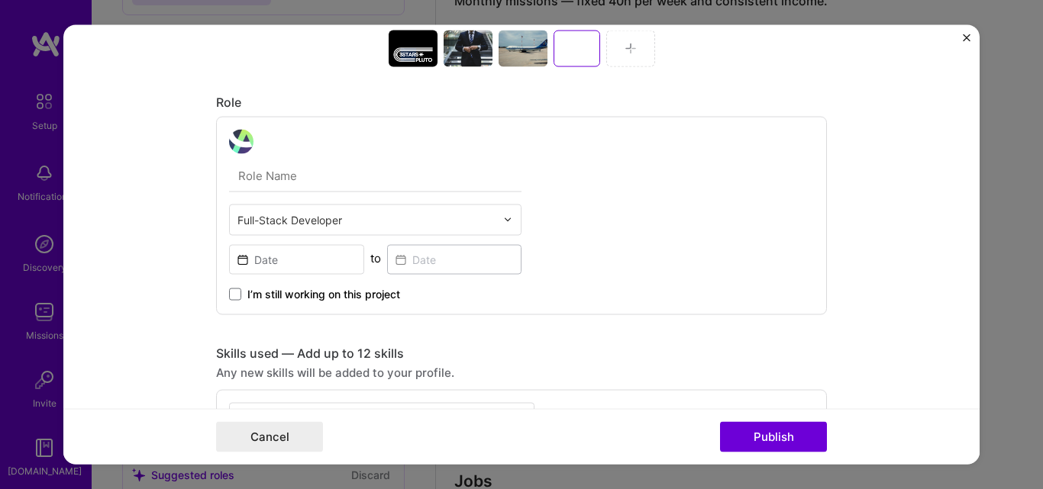
scroll to position [749, 0]
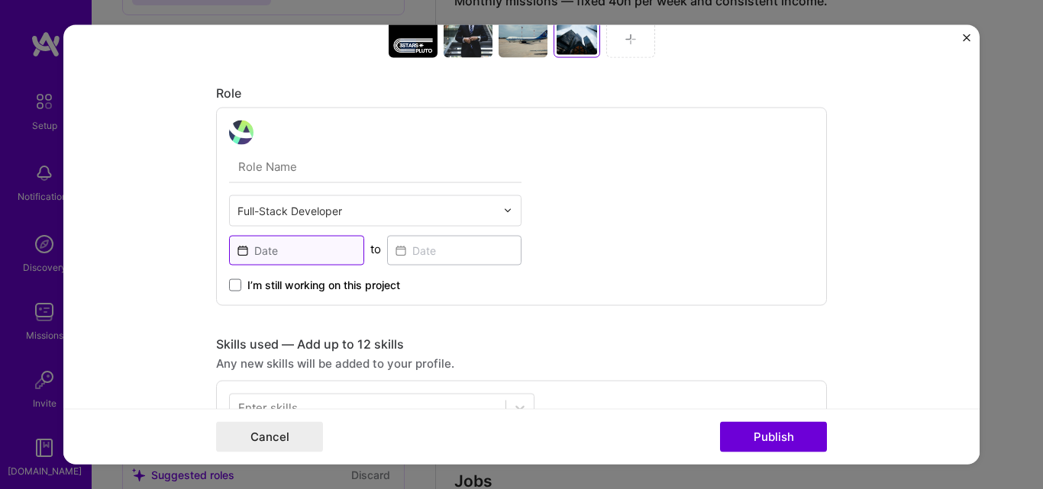
click at [271, 251] on input at bounding box center [296, 250] width 135 height 30
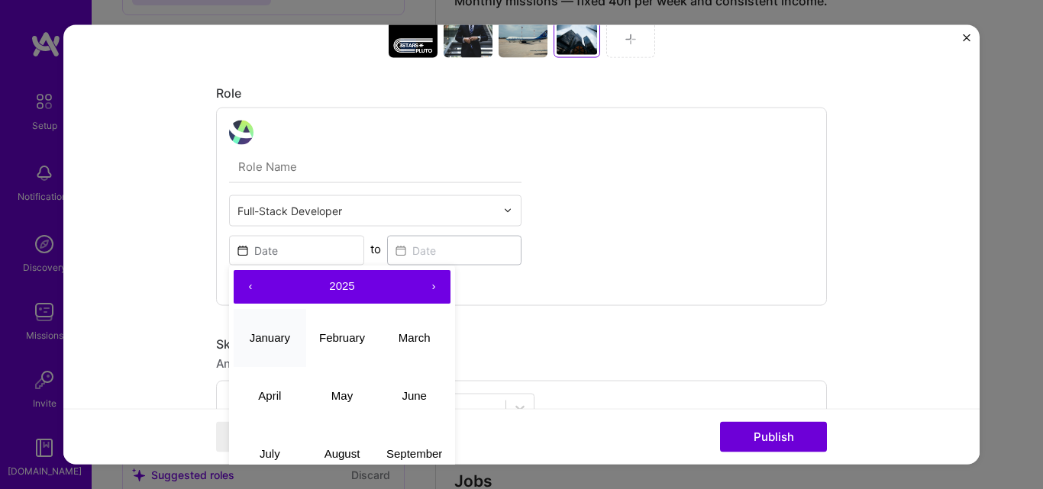
click at [268, 337] on abbr "January" at bounding box center [270, 337] width 40 height 13
type input "Jan, 2025"
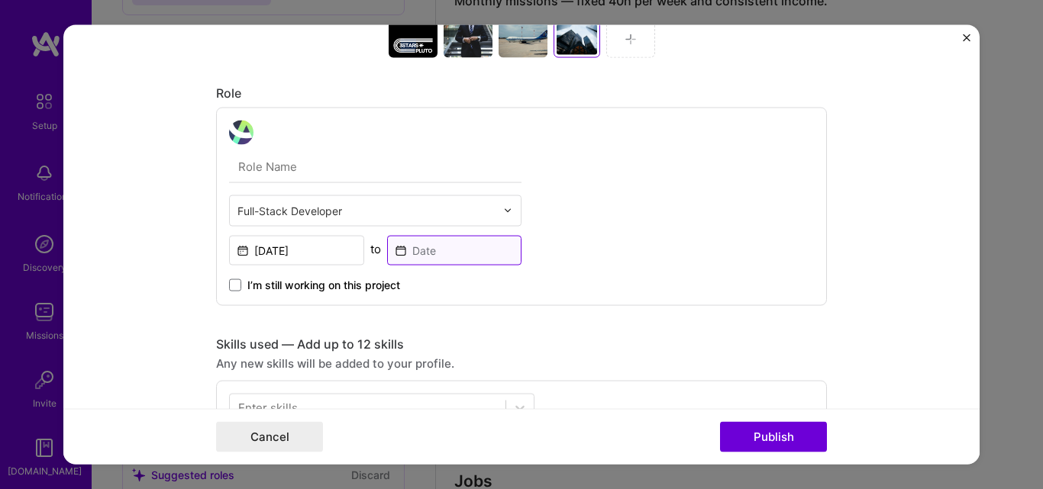
click at [421, 253] on input at bounding box center [454, 250] width 135 height 30
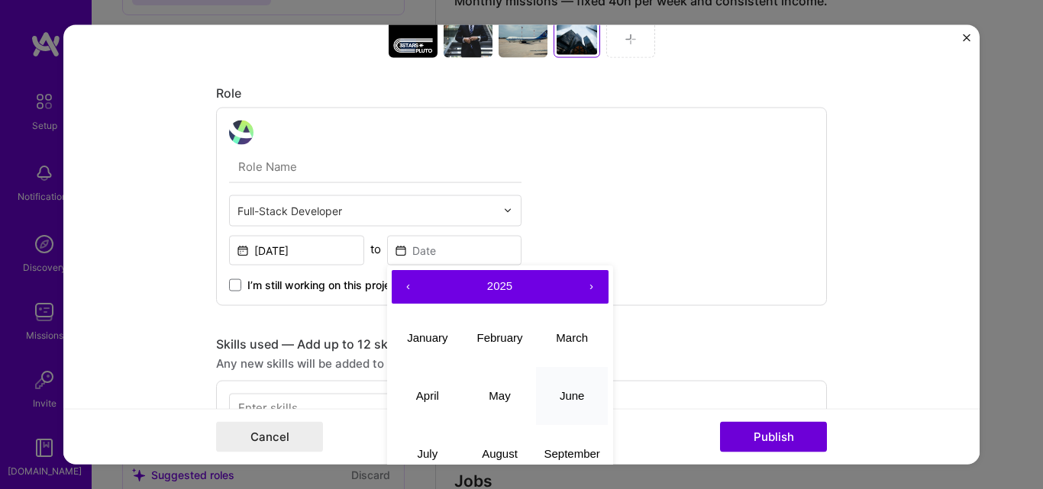
click at [569, 396] on abbr "June" at bounding box center [572, 395] width 25 height 13
type input "Jun, 2025"
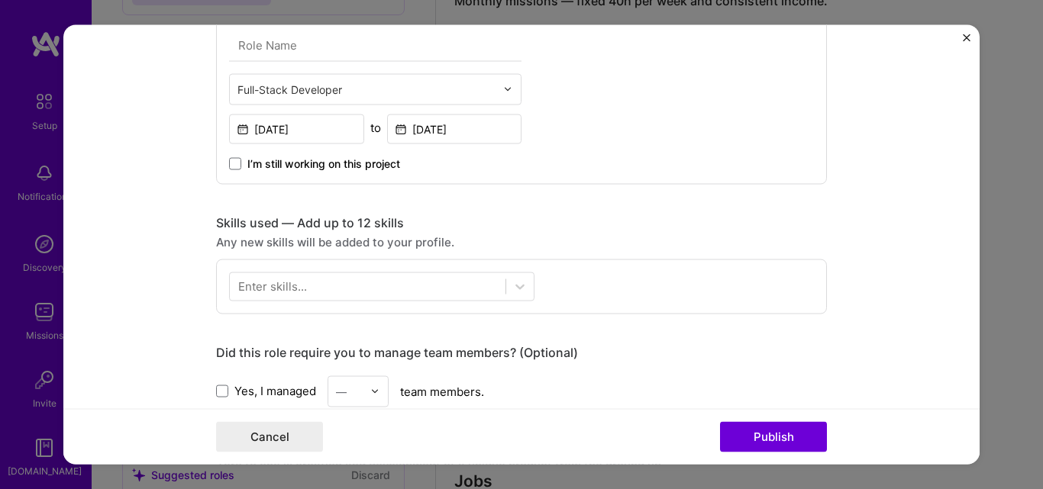
scroll to position [902, 0]
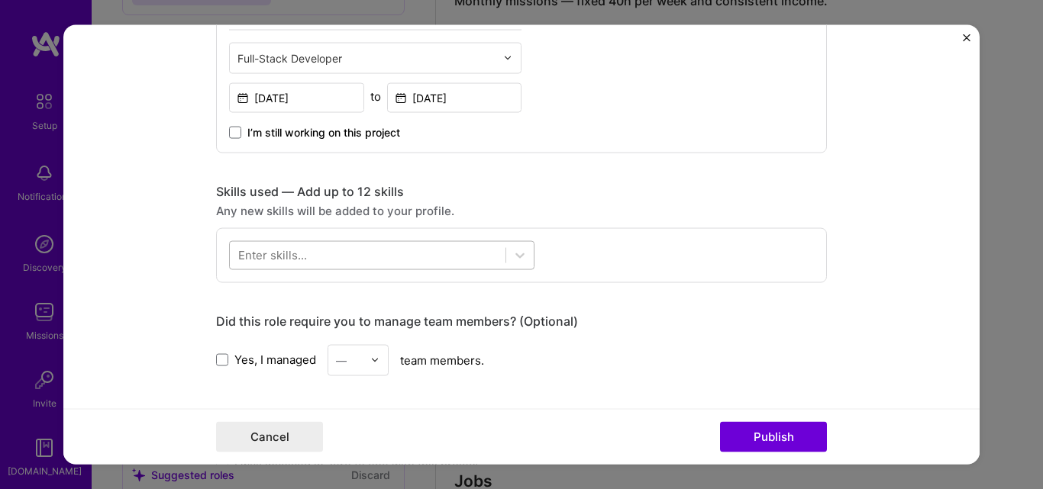
click at [355, 253] on div at bounding box center [368, 255] width 276 height 25
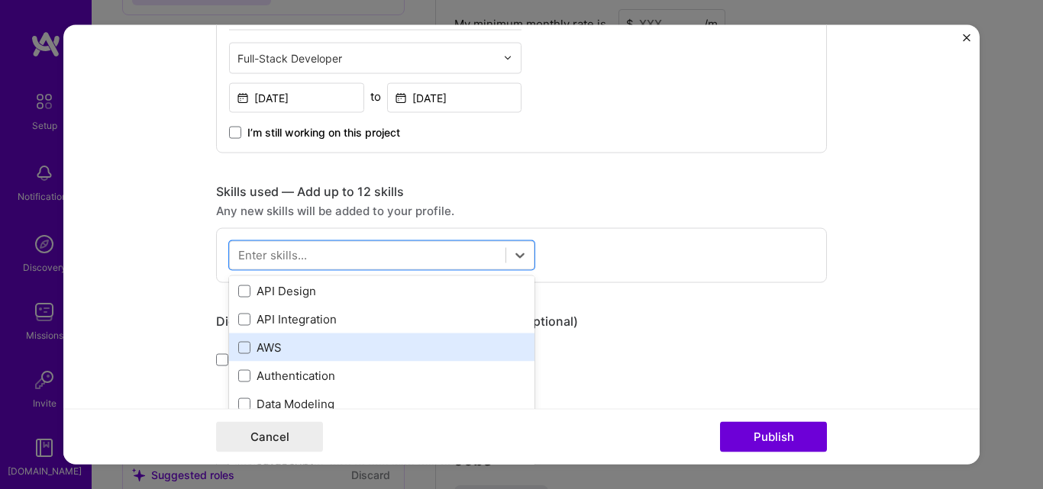
scroll to position [0, 0]
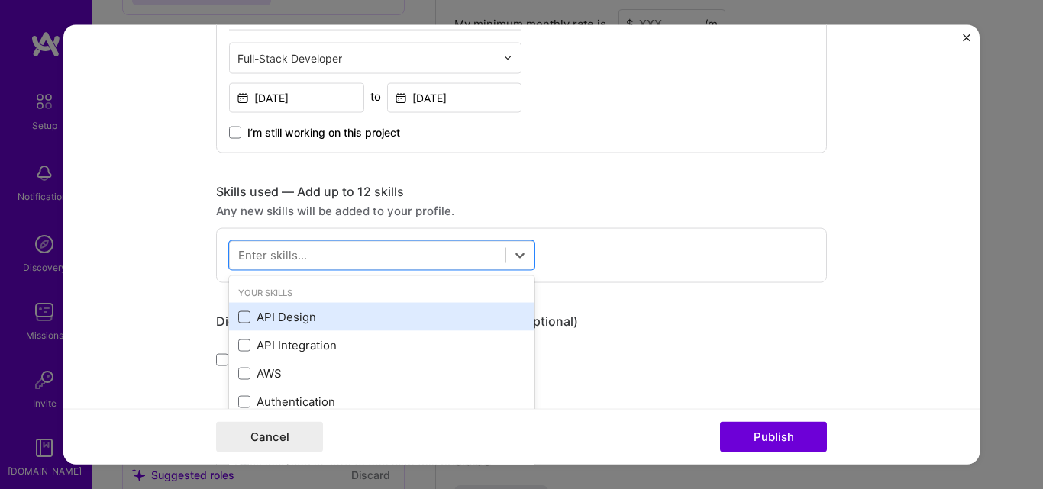
click at [238, 312] on span at bounding box center [244, 317] width 12 height 12
click at [0, 0] on input "checkbox" at bounding box center [0, 0] width 0 height 0
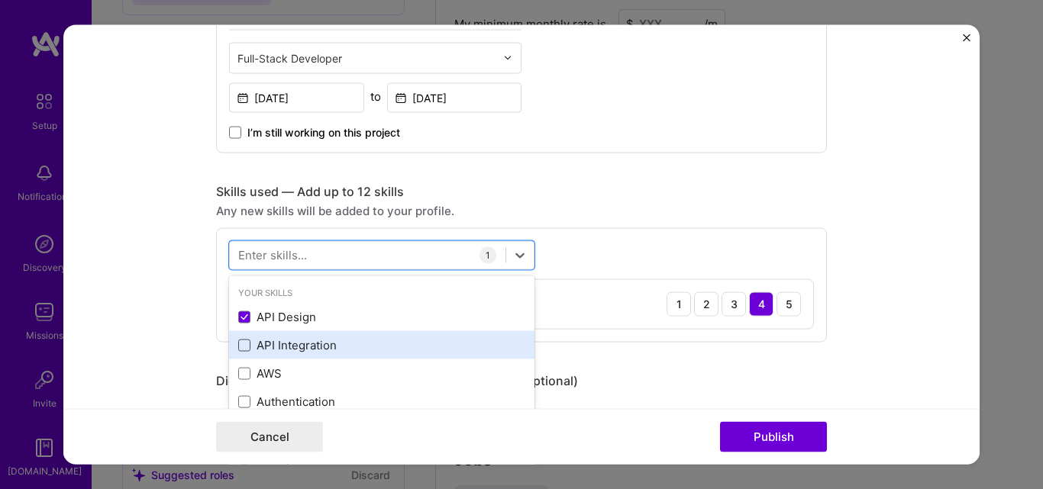
click at [244, 344] on span at bounding box center [244, 345] width 12 height 12
click at [0, 0] on input "checkbox" at bounding box center [0, 0] width 0 height 0
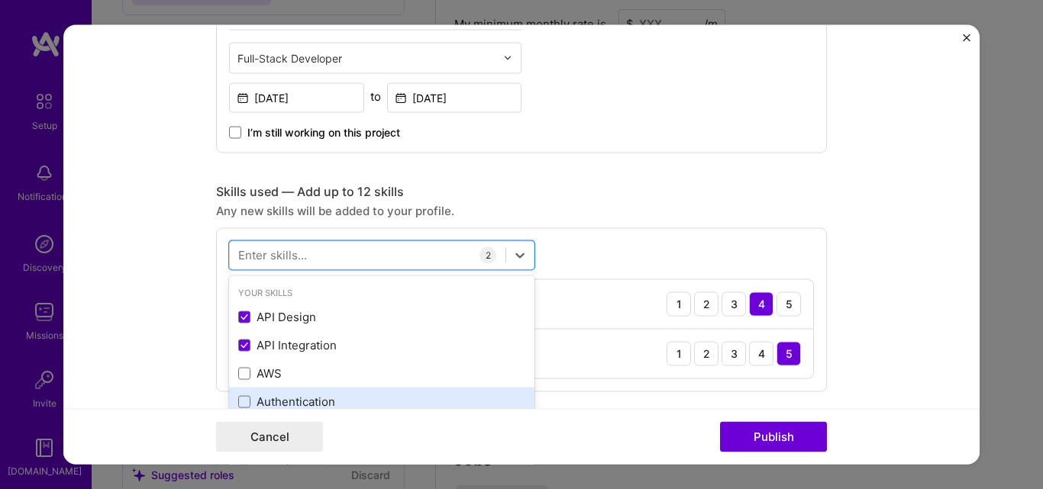
click at [245, 368] on div "AWS" at bounding box center [381, 374] width 287 height 16
click at [242, 404] on span at bounding box center [244, 401] width 12 height 12
click at [0, 0] on input "checkbox" at bounding box center [0, 0] width 0 height 0
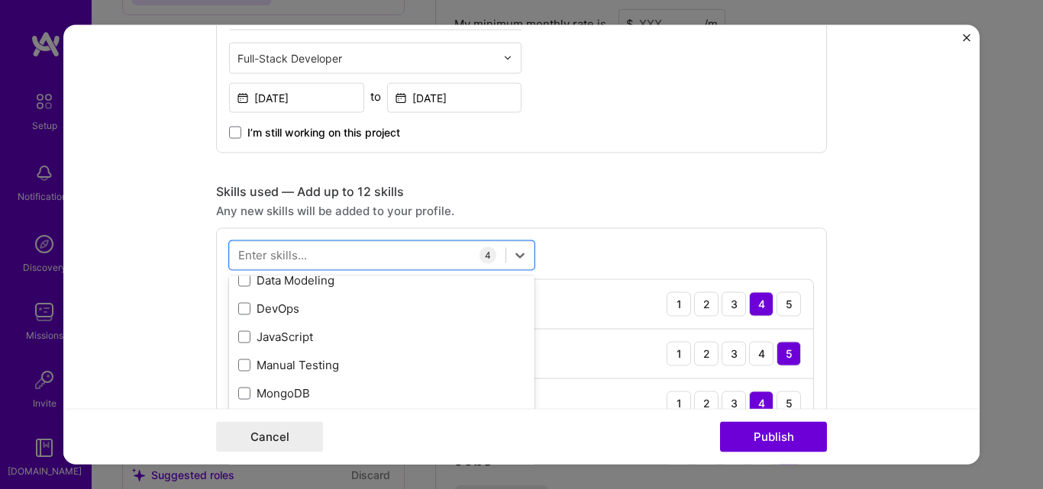
scroll to position [153, 0]
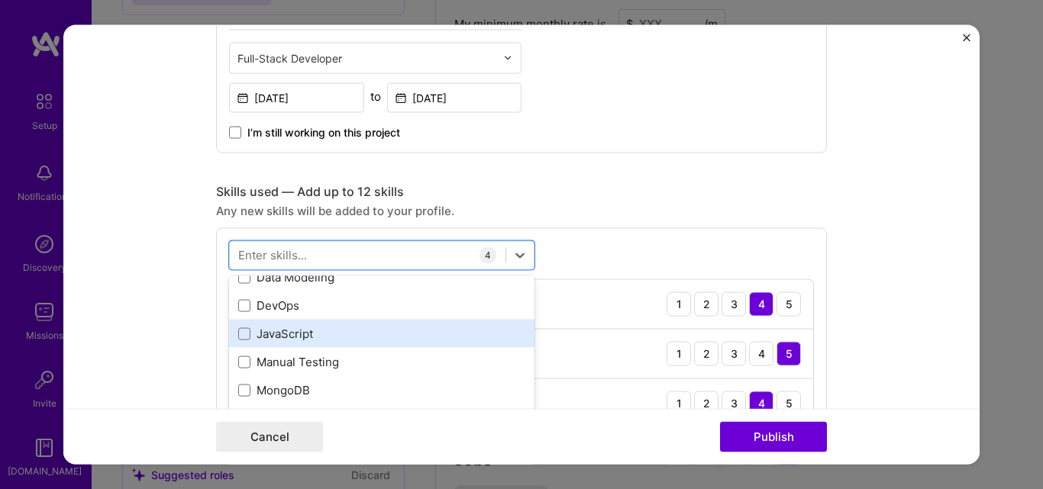
drag, startPoint x: 237, startPoint y: 303, endPoint x: 241, endPoint y: 320, distance: 17.2
click at [238, 303] on span at bounding box center [244, 305] width 12 height 12
click at [0, 0] on input "checkbox" at bounding box center [0, 0] width 0 height 0
click at [239, 337] on span at bounding box center [244, 333] width 12 height 12
click at [0, 0] on input "checkbox" at bounding box center [0, 0] width 0 height 0
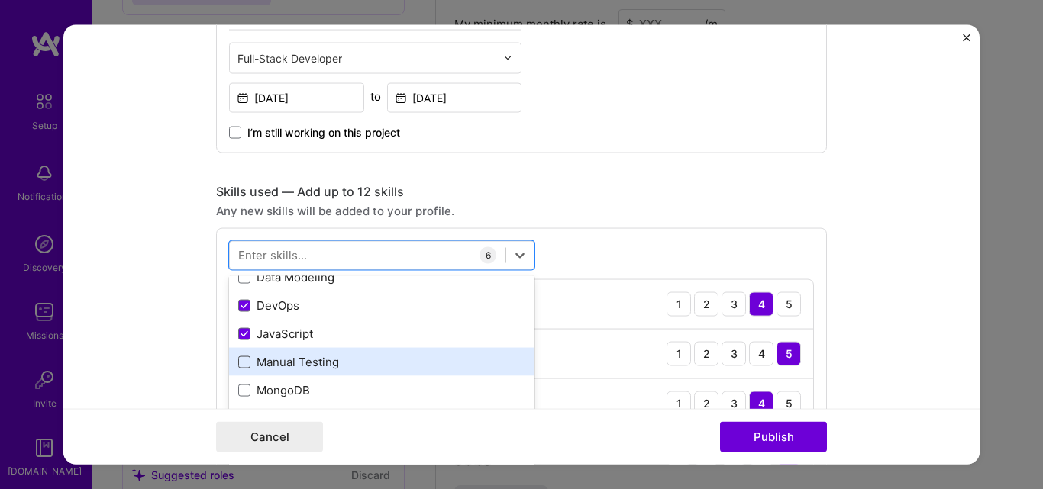
click at [238, 360] on span at bounding box center [244, 362] width 12 height 12
click at [0, 0] on input "checkbox" at bounding box center [0, 0] width 0 height 0
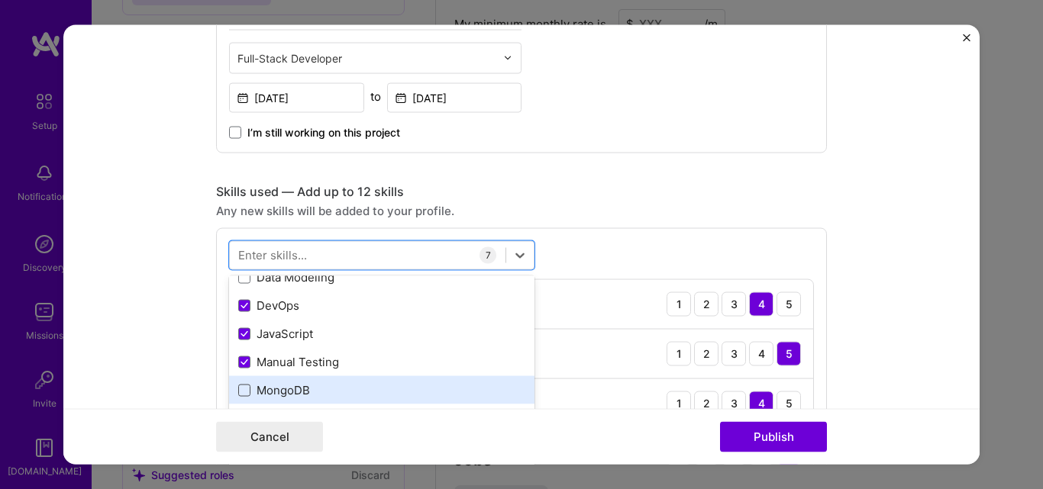
click at [240, 393] on span at bounding box center [244, 390] width 12 height 12
click at [0, 0] on input "checkbox" at bounding box center [0, 0] width 0 height 0
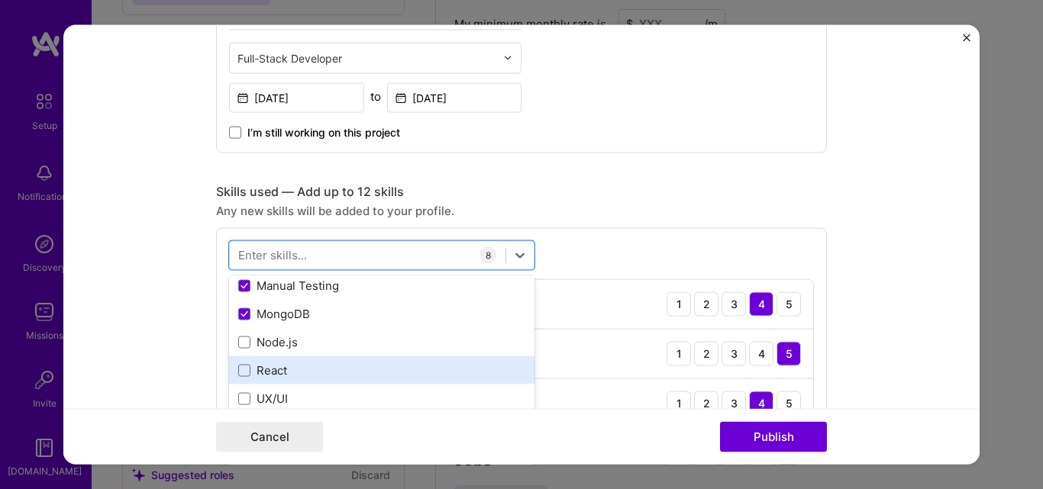
click at [241, 342] on span at bounding box center [244, 342] width 12 height 12
click at [0, 0] on input "checkbox" at bounding box center [0, 0] width 0 height 0
click at [238, 374] on span at bounding box center [244, 370] width 12 height 12
click at [0, 0] on input "checkbox" at bounding box center [0, 0] width 0 height 0
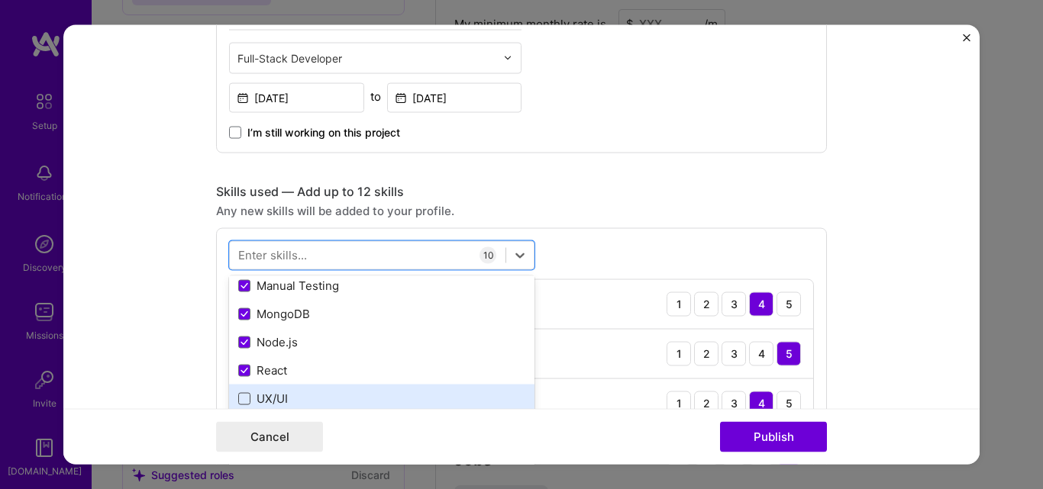
click at [240, 399] on span at bounding box center [244, 398] width 12 height 12
click at [0, 0] on input "checkbox" at bounding box center [0, 0] width 0 height 0
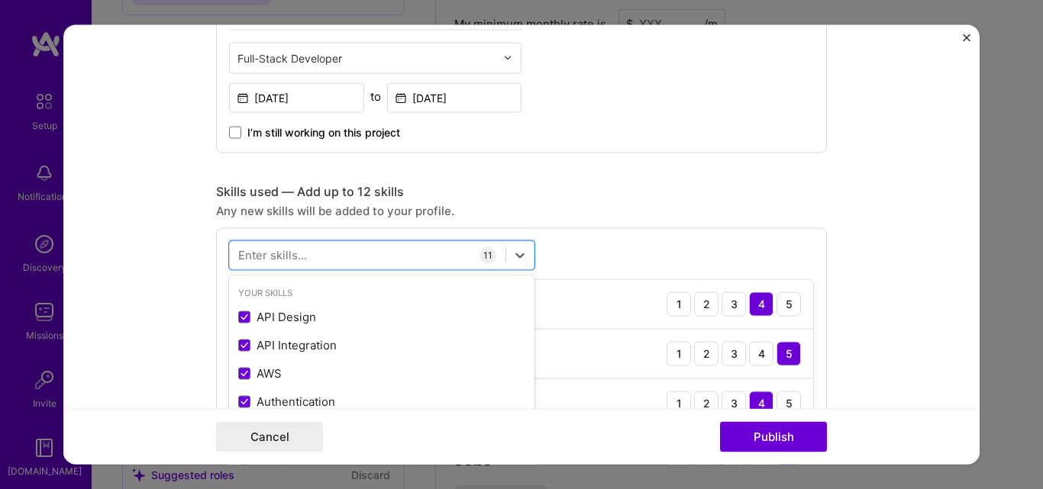
scroll to position [76, 0]
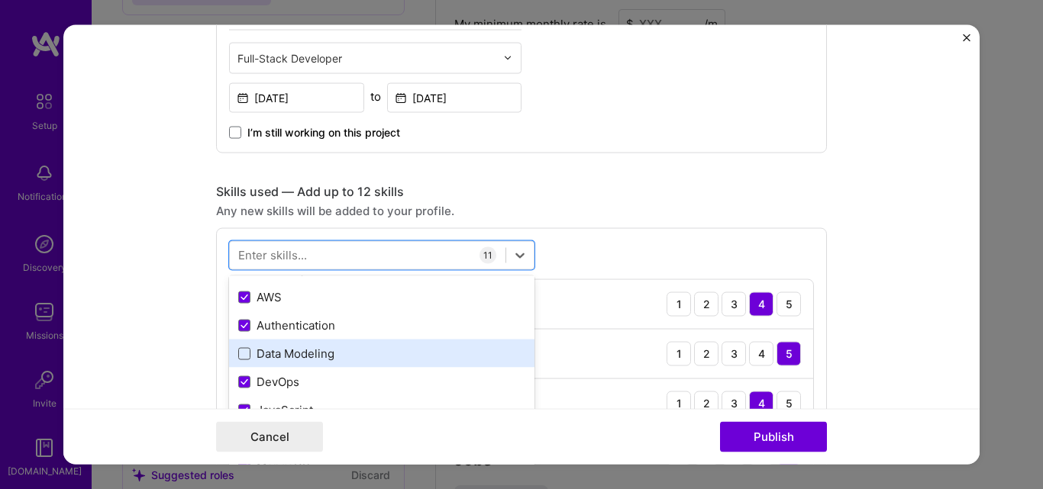
click at [238, 355] on span at bounding box center [244, 353] width 12 height 12
click at [0, 0] on input "checkbox" at bounding box center [0, 0] width 0 height 0
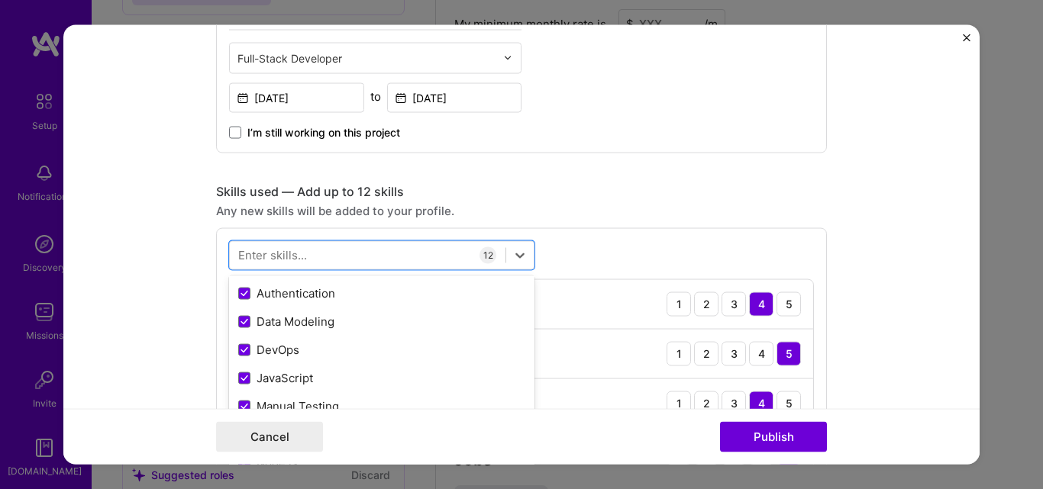
scroll to position [0, 0]
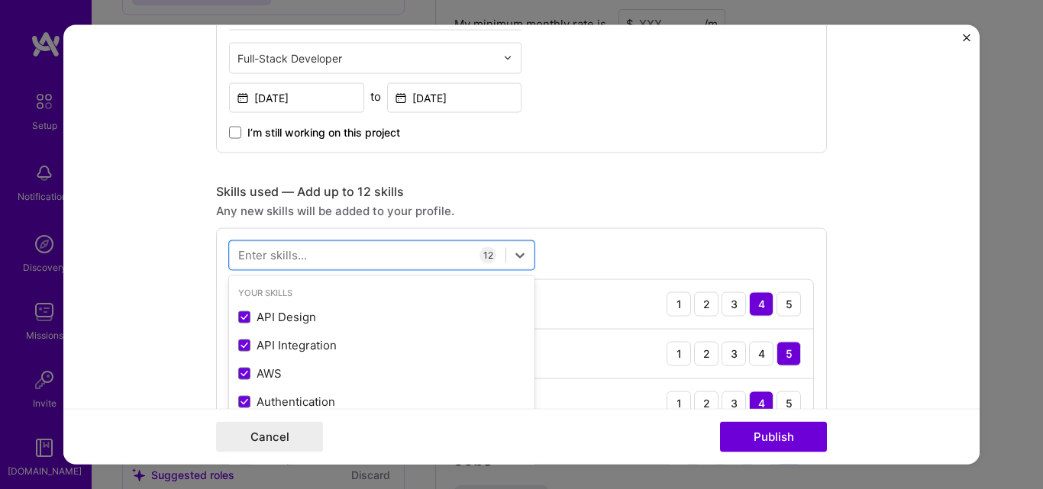
click at [594, 173] on div "Project title Company 3Stars Pluto Limited Project industry Industry 2 Project …" at bounding box center [521, 382] width 611 height 2459
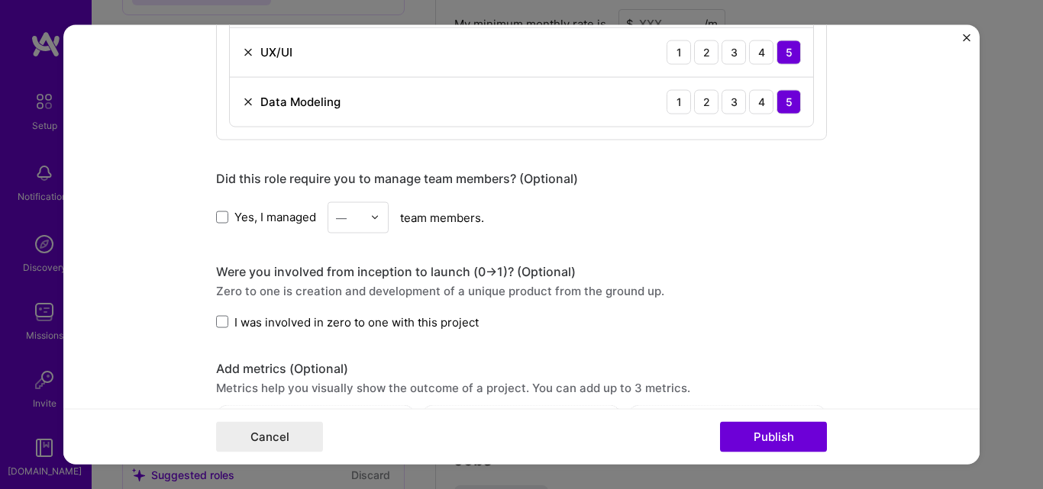
scroll to position [1665, 0]
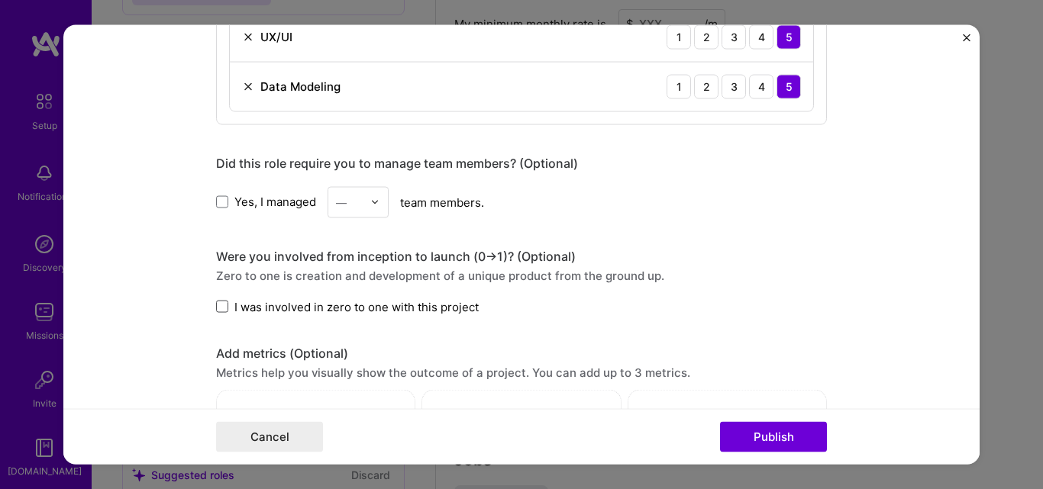
click at [218, 306] on span at bounding box center [222, 307] width 12 height 12
click at [0, 0] on input "I was involved in zero to one with this project" at bounding box center [0, 0] width 0 height 0
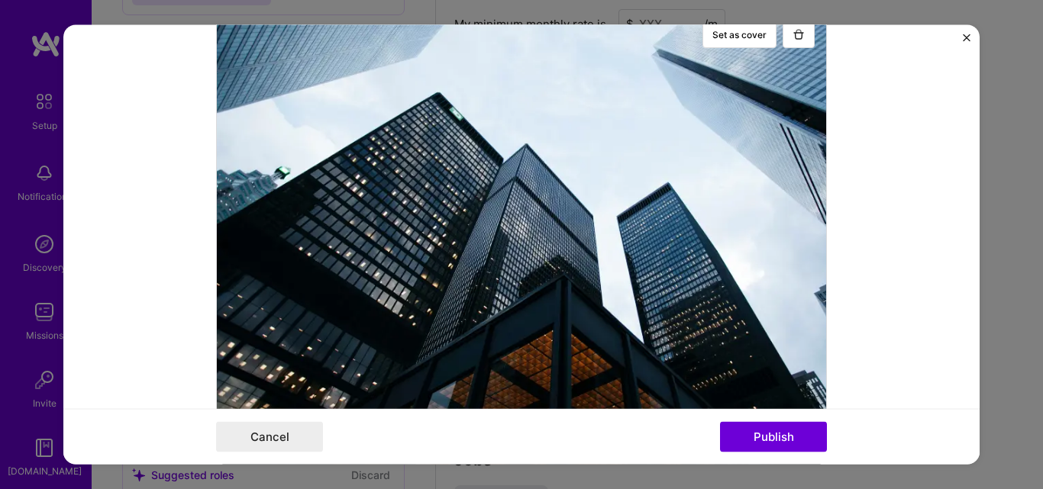
scroll to position [0, 0]
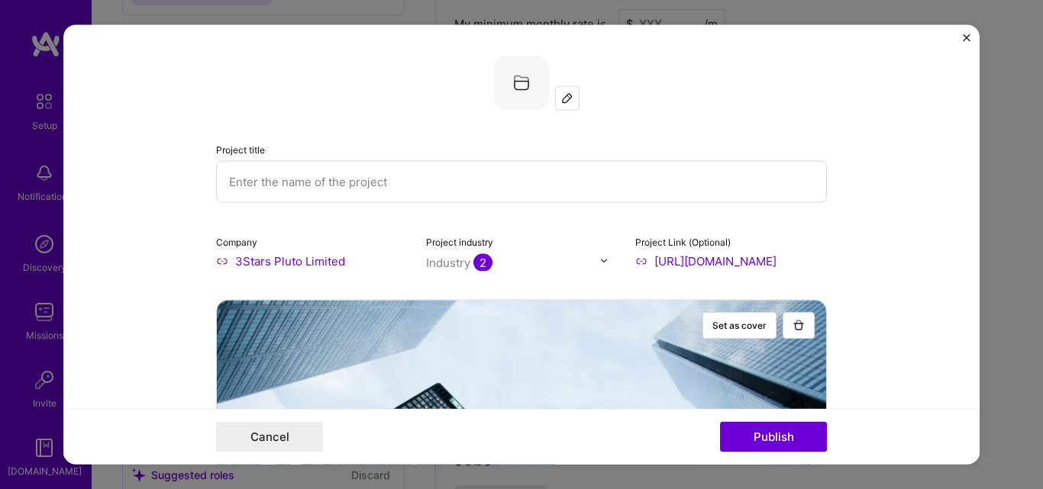
click at [261, 181] on input "text" at bounding box center [521, 181] width 611 height 42
paste input "Airline Protocol, Security & Car Hire Services Platform"
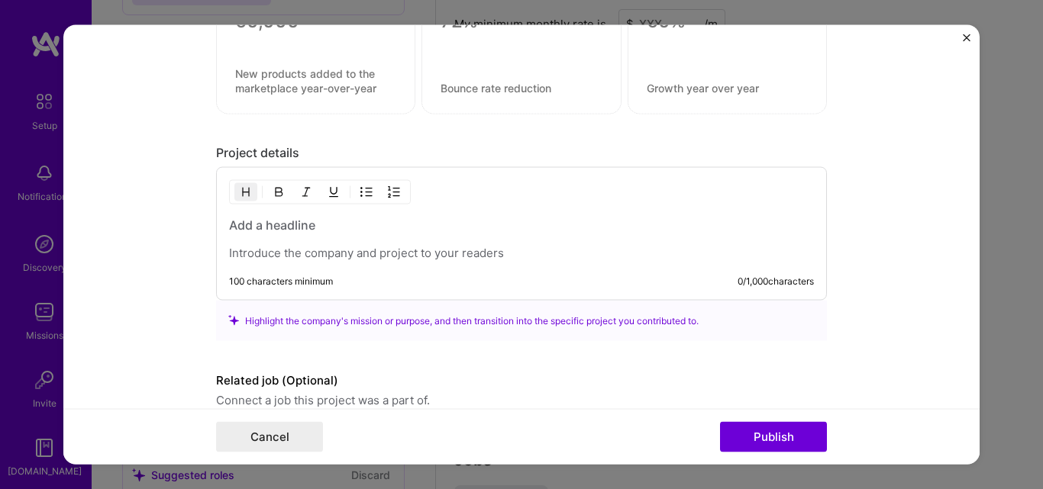
scroll to position [2133, 0]
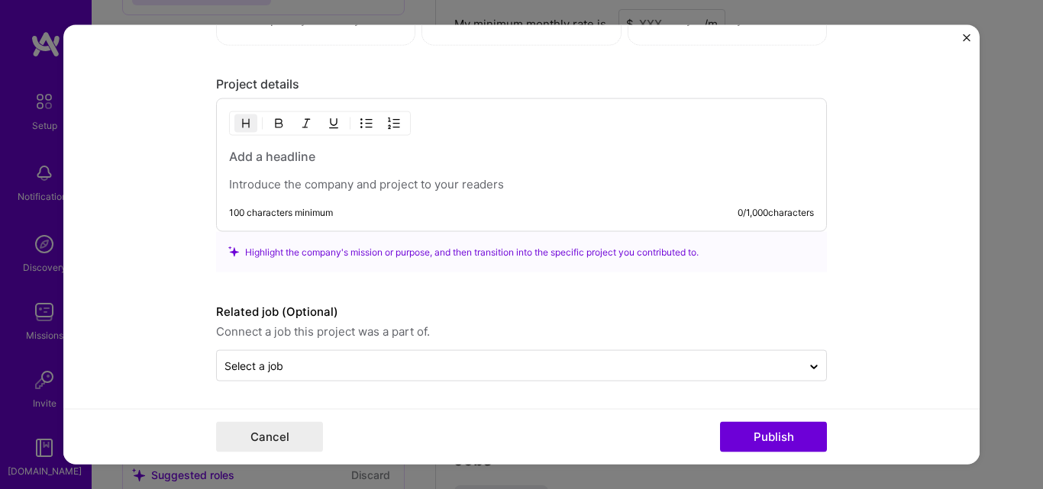
type input "Airline Protocol, Security & Car Hire Services Platform"
click at [237, 156] on h3 at bounding box center [521, 156] width 585 height 17
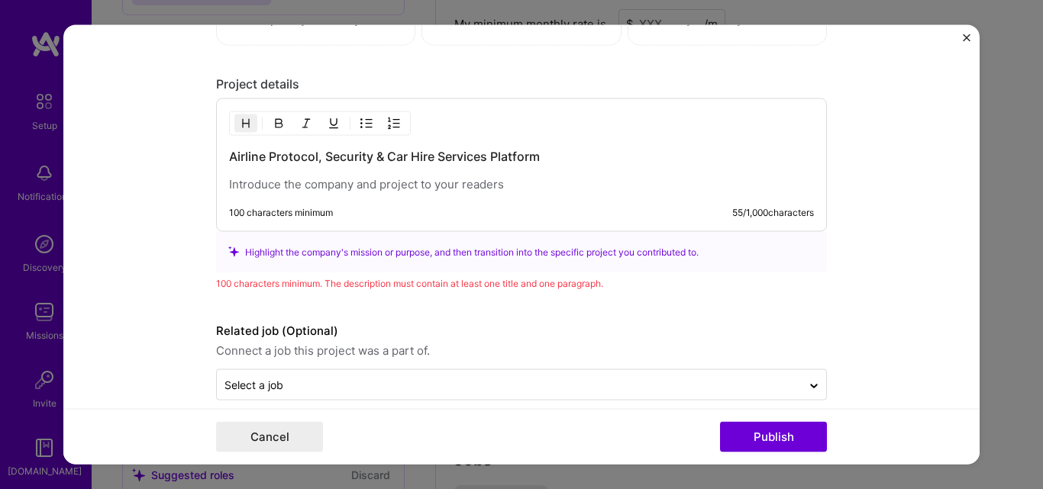
click at [229, 186] on p at bounding box center [521, 184] width 585 height 15
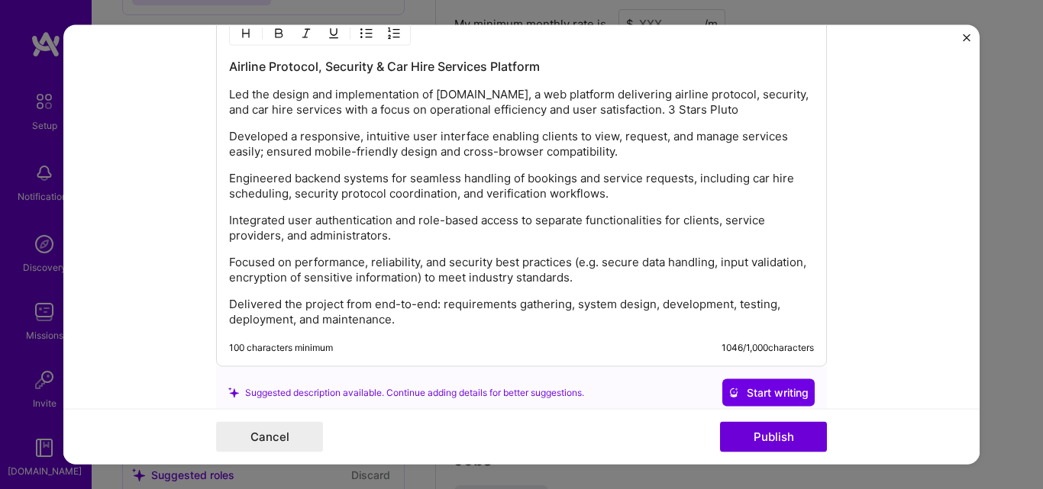
scroll to position [2362, 0]
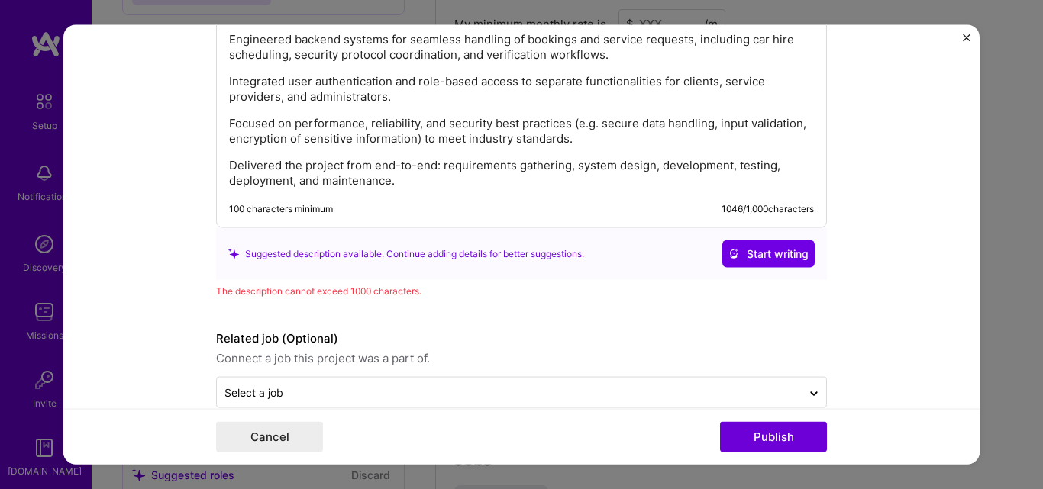
click at [415, 139] on p "Focused on performance, reliability, and security best practices (e.g. secure d…" at bounding box center [521, 131] width 585 height 31
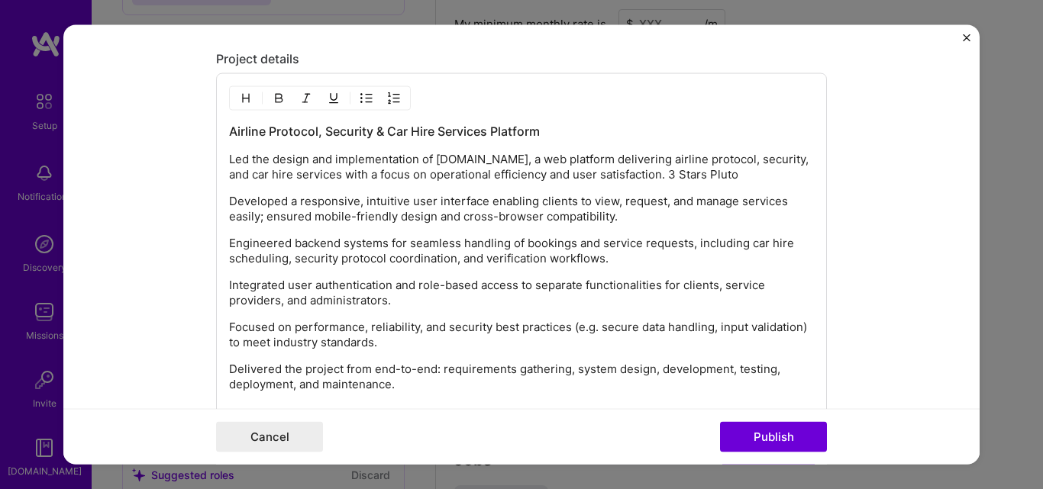
scroll to position [2084, 0]
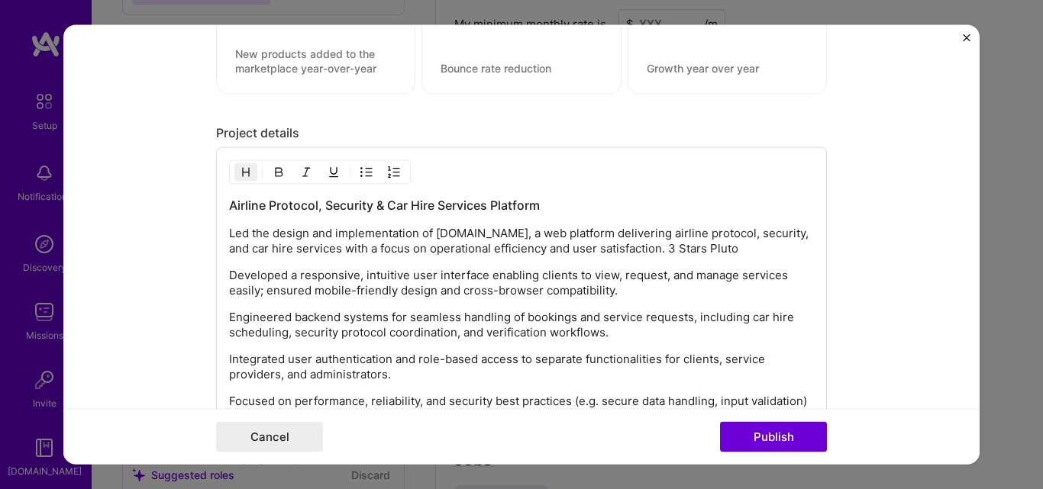
click at [370, 206] on h3 "Airline Protocol, Security & Car Hire Services Platform" at bounding box center [521, 205] width 585 height 17
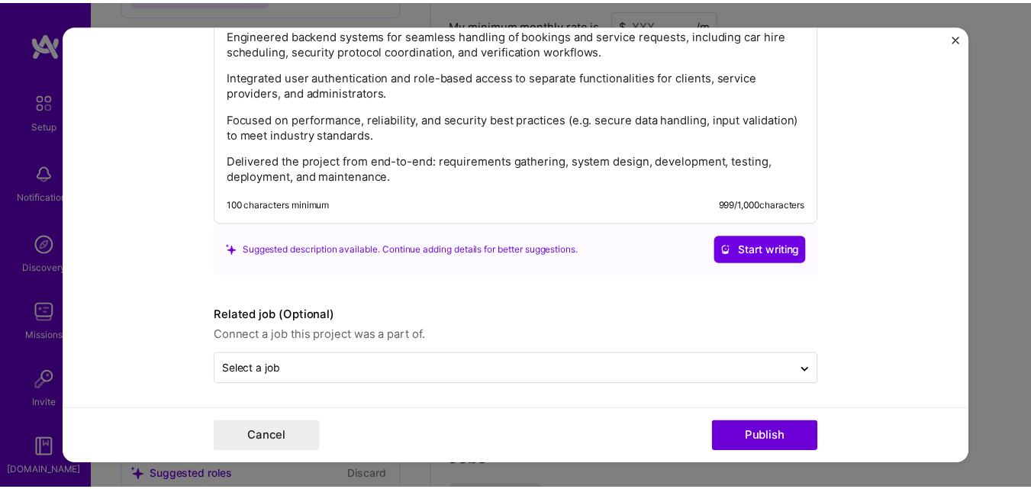
scroll to position [2370, 0]
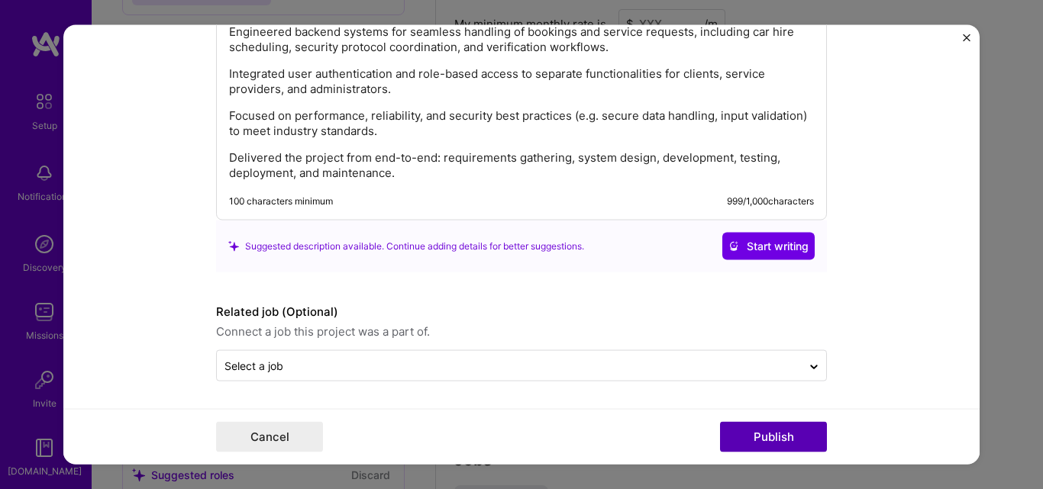
click at [764, 434] on button "Publish" at bounding box center [773, 437] width 107 height 31
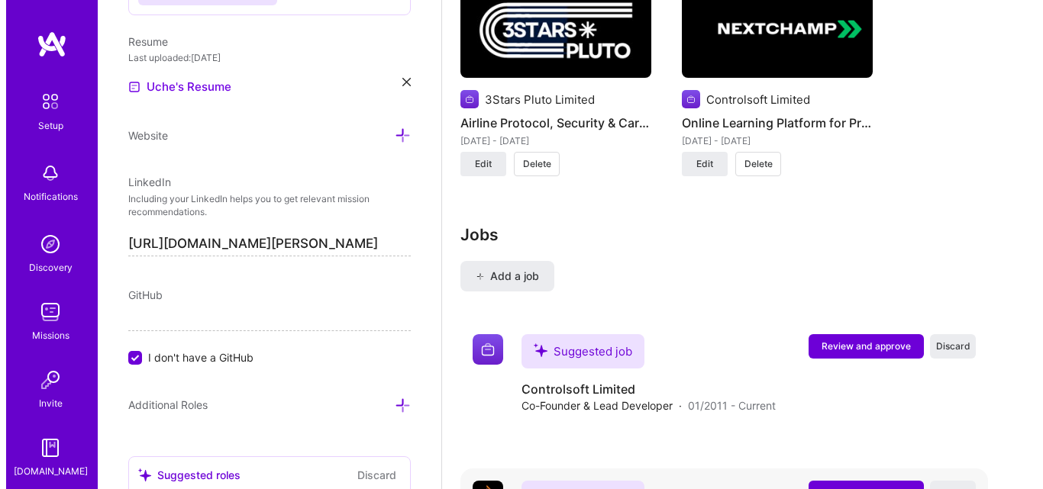
scroll to position [1692, 0]
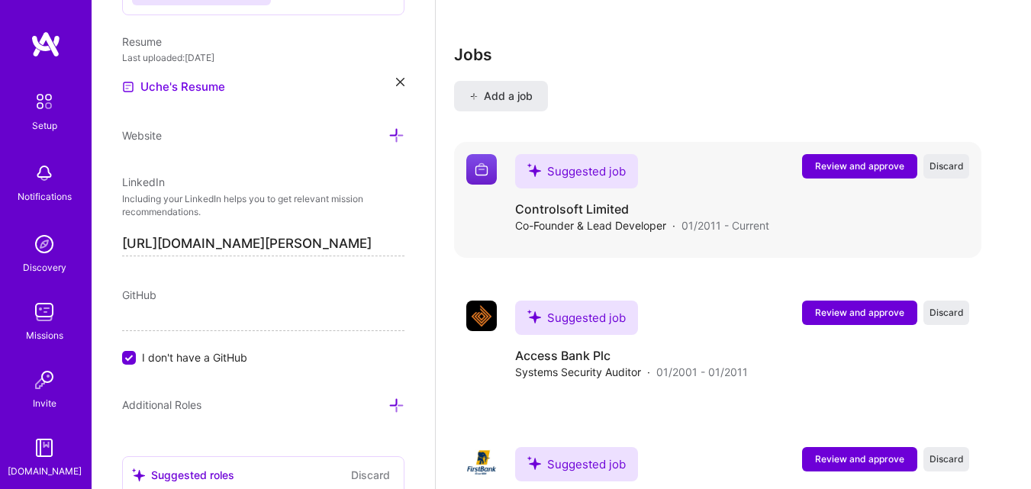
click at [849, 165] on span "Review and approve" at bounding box center [859, 166] width 89 height 13
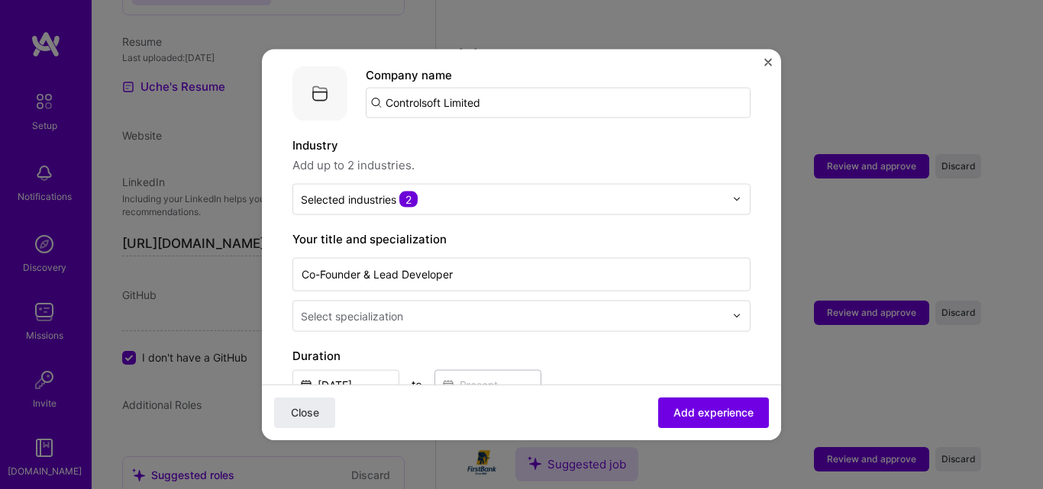
scroll to position [153, 0]
click at [421, 307] on input "text" at bounding box center [514, 315] width 427 height 16
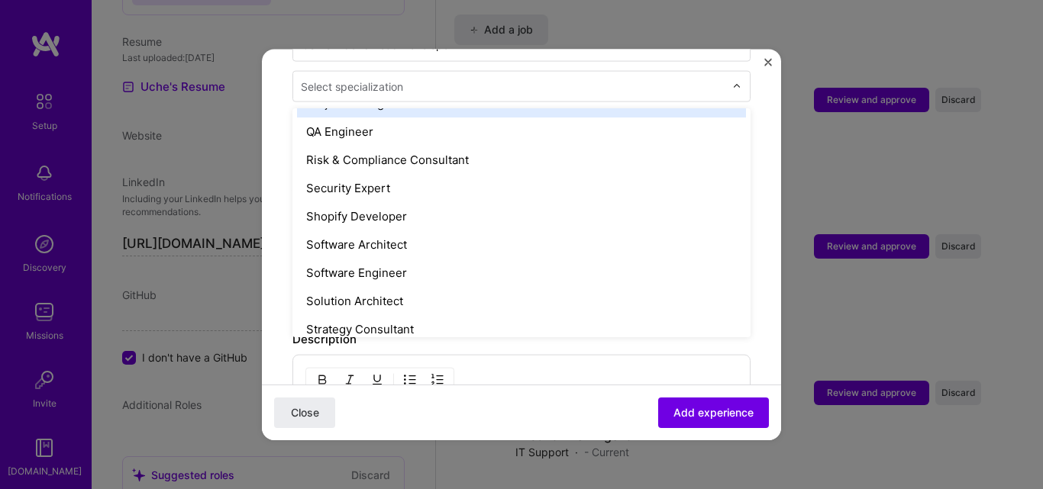
scroll to position [1679, 0]
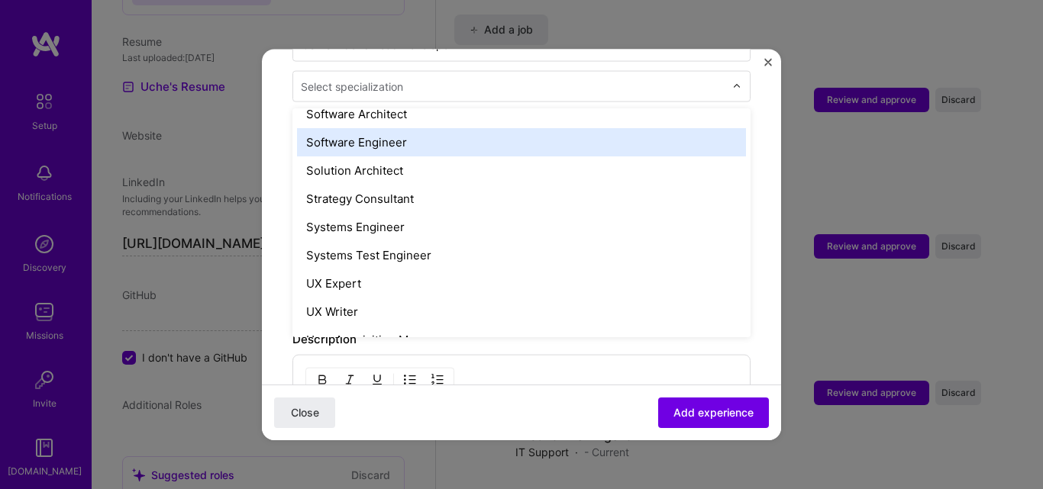
click at [382, 129] on div "Software Engineer" at bounding box center [521, 141] width 449 height 28
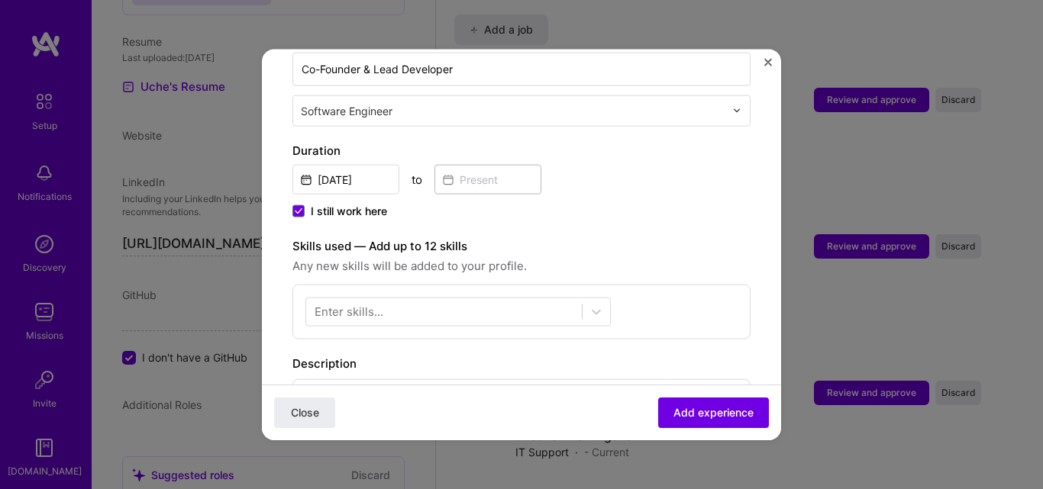
scroll to position [382, 0]
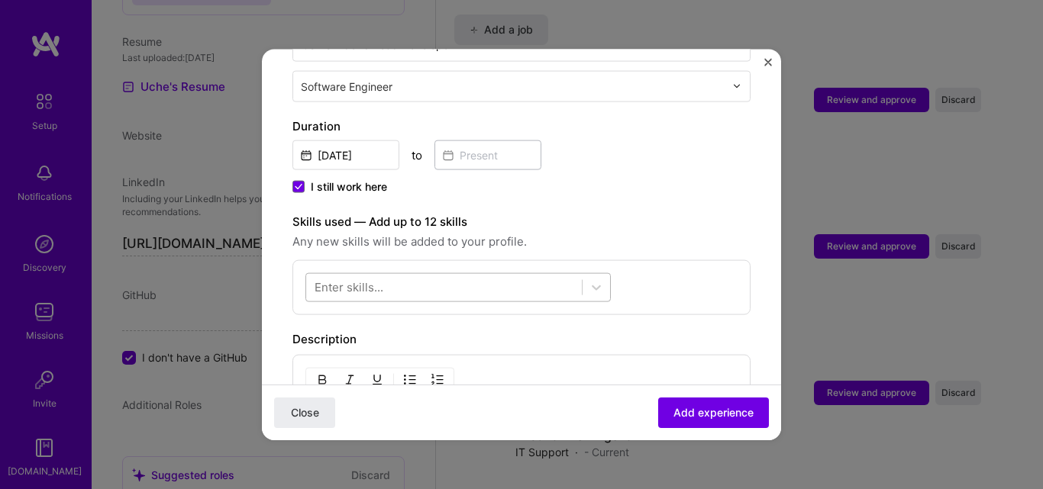
click at [387, 275] on div at bounding box center [444, 287] width 276 height 25
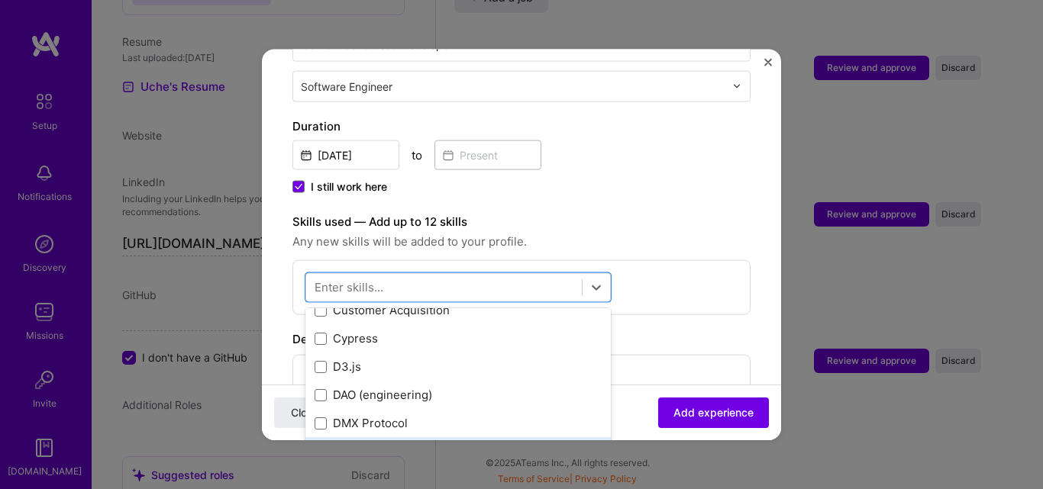
scroll to position [2443, 0]
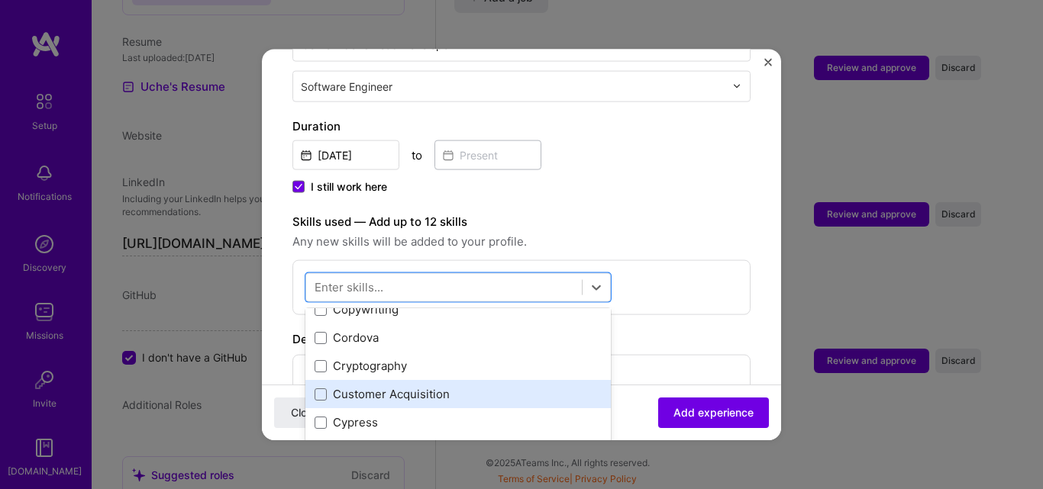
click at [404, 380] on div "Customer Acquisition" at bounding box center [457, 394] width 305 height 28
click at [322, 392] on icon at bounding box center [321, 394] width 6 height 5
click at [0, 0] on input "checkbox" at bounding box center [0, 0] width 0 height 0
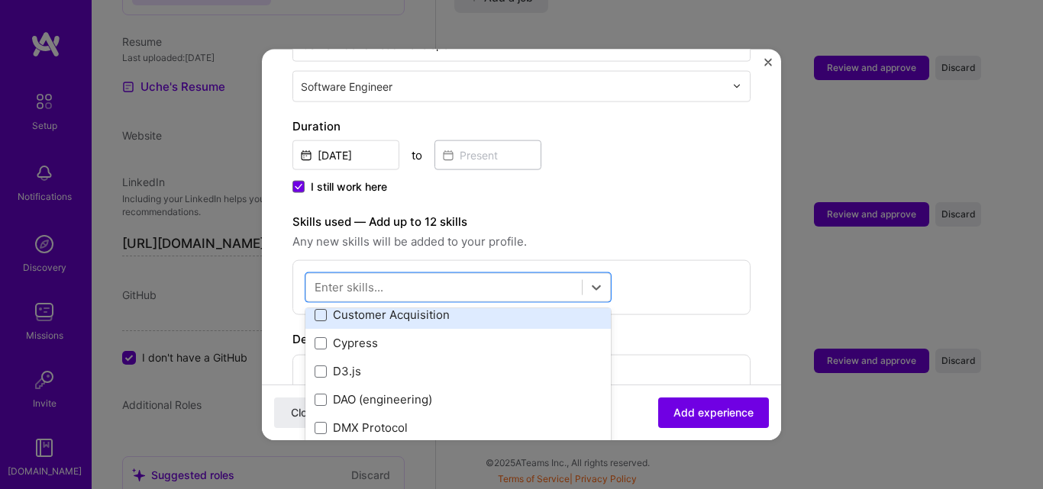
scroll to position [2595, 0]
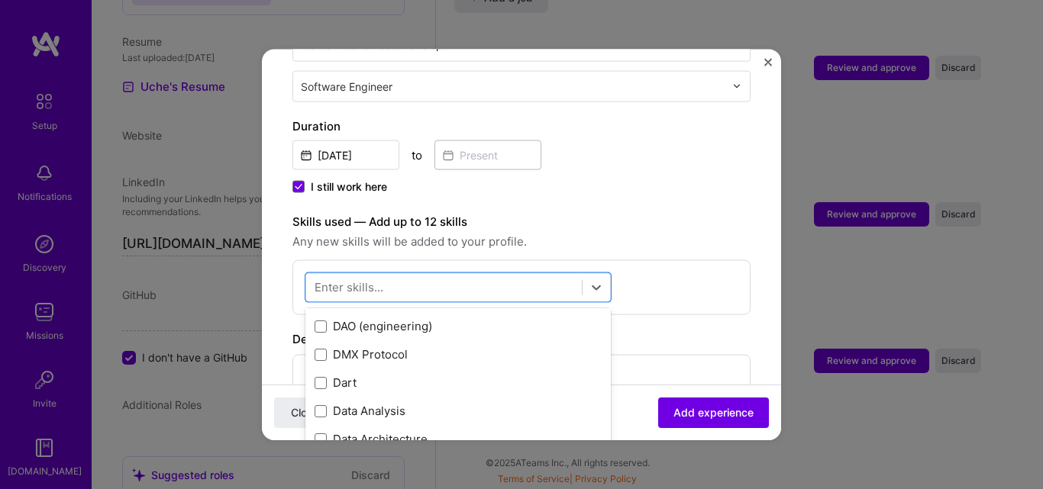
click at [272, 295] on form "Adding suggested job This job is suggested based on your LinkedIn, resume or A.…" at bounding box center [521, 297] width 519 height 1198
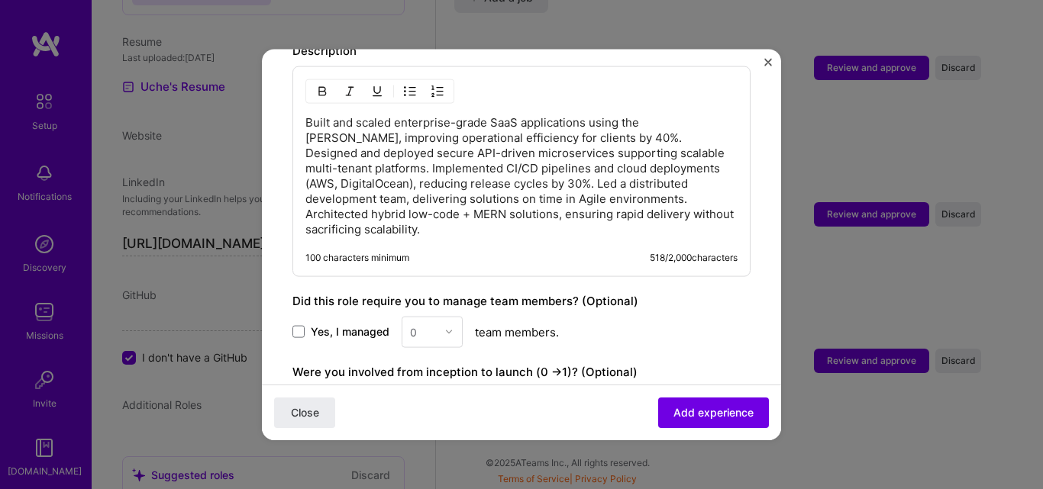
scroll to position [687, 0]
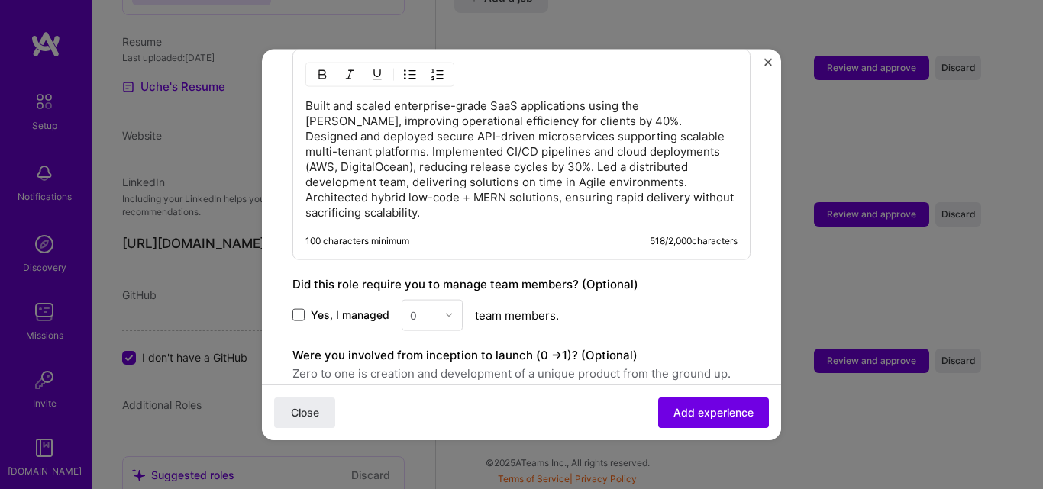
click at [298, 309] on span at bounding box center [298, 315] width 12 height 12
click at [0, 0] on input "Yes, I managed" at bounding box center [0, 0] width 0 height 0
click at [449, 311] on img at bounding box center [448, 315] width 9 height 9
click at [423, 426] on div "4" at bounding box center [432, 440] width 52 height 28
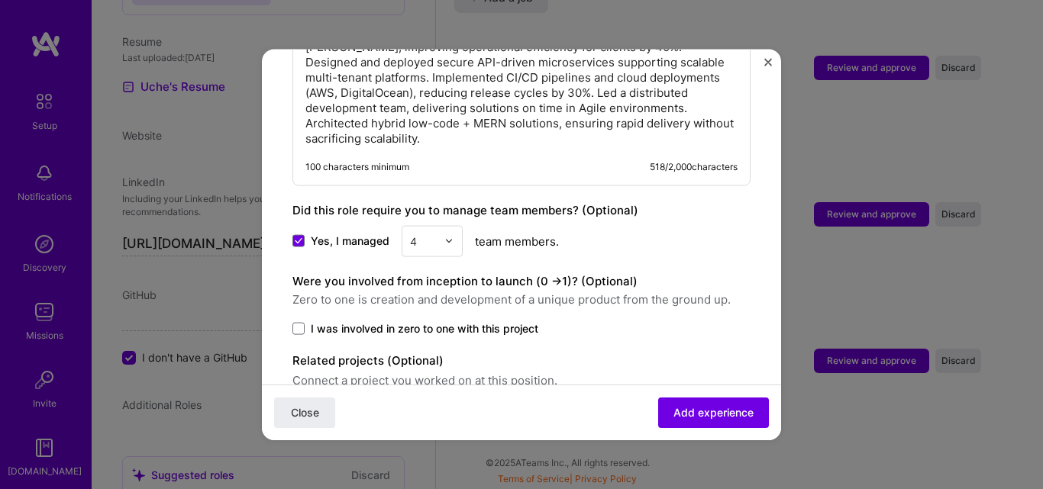
scroll to position [763, 0]
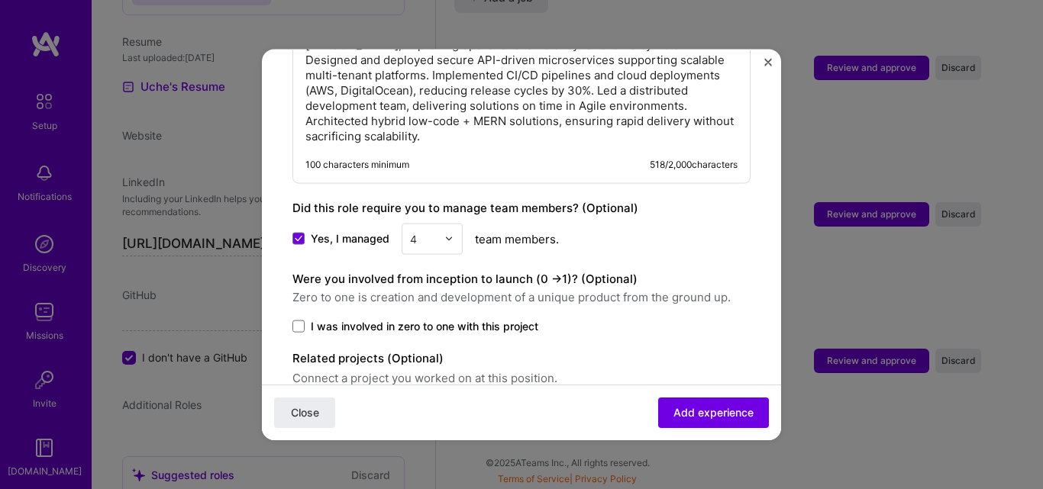
click at [450, 234] on img at bounding box center [448, 238] width 9 height 9
click at [410, 378] on div "6" at bounding box center [432, 392] width 52 height 28
click at [295, 320] on span at bounding box center [298, 326] width 12 height 12
click at [0, 0] on input "I was involved in zero to one with this project" at bounding box center [0, 0] width 0 height 0
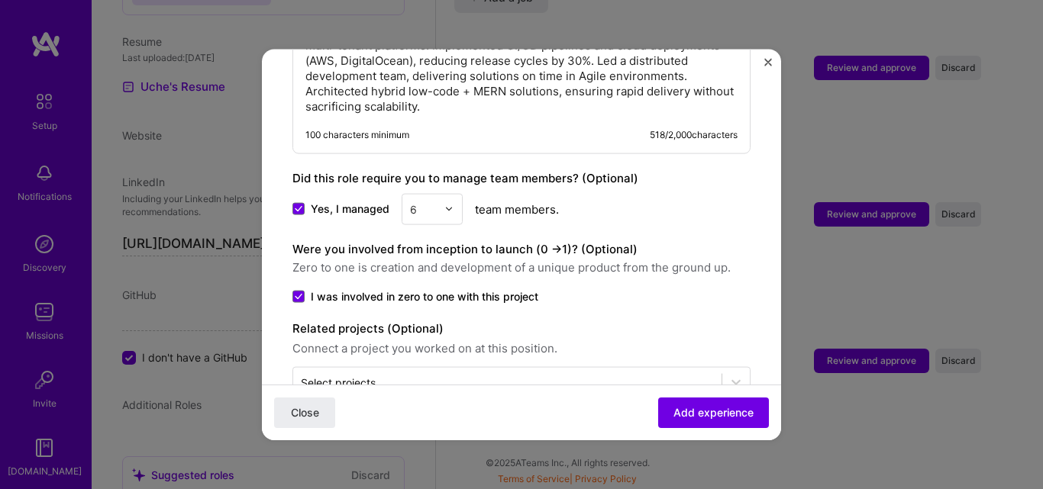
scroll to position [805, 0]
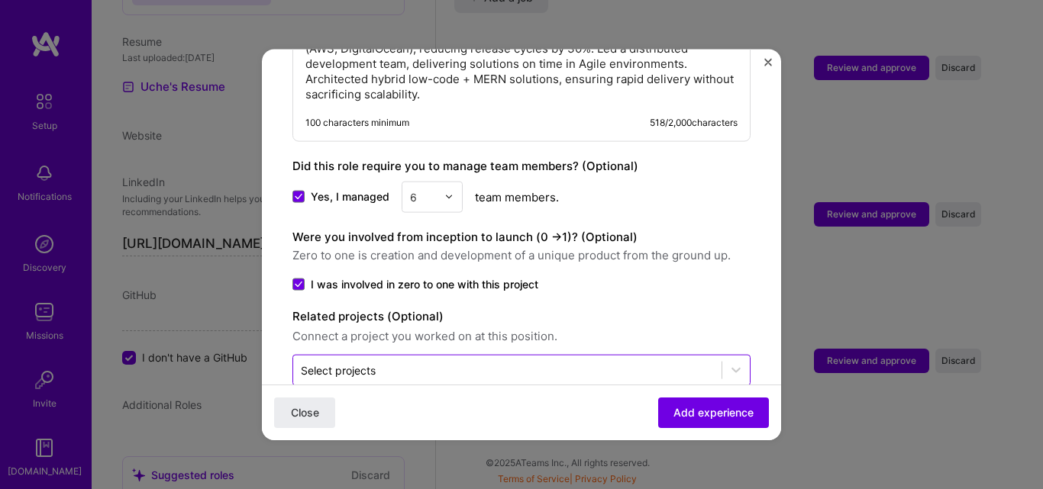
click at [428, 362] on input "text" at bounding box center [507, 370] width 413 height 16
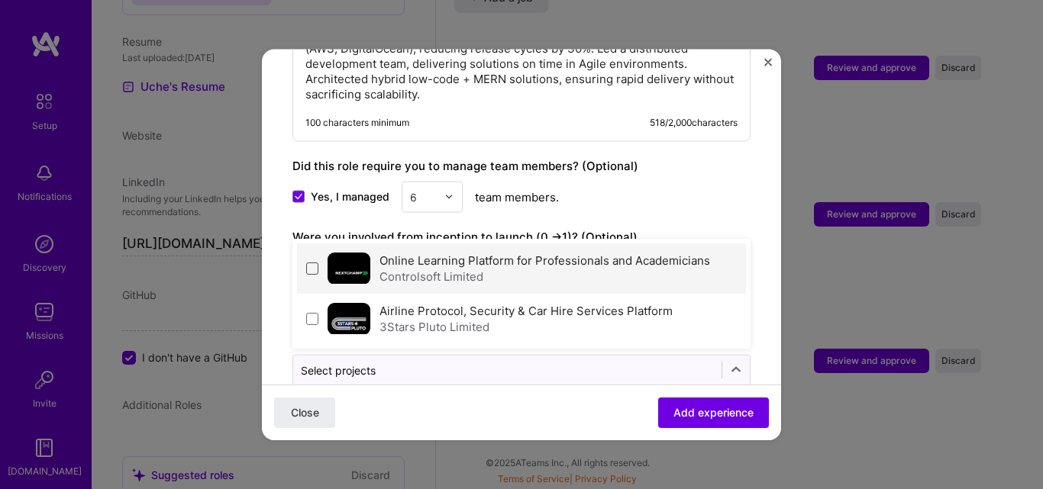
click at [311, 262] on span at bounding box center [312, 268] width 12 height 12
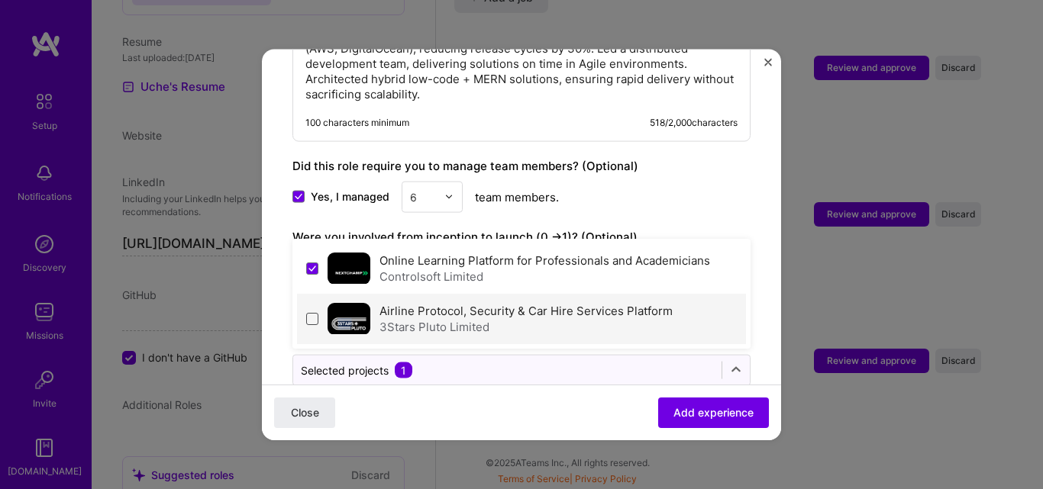
click at [310, 312] on span at bounding box center [312, 318] width 12 height 12
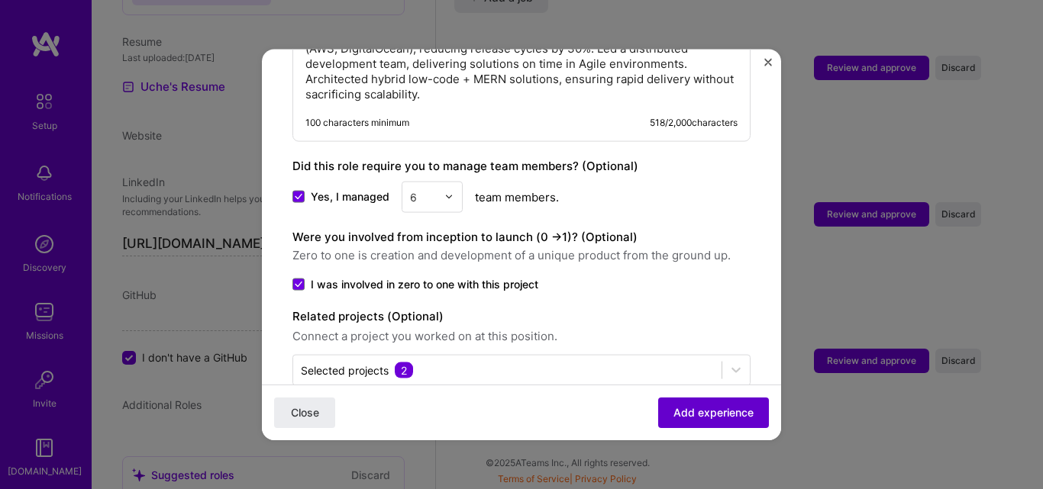
click at [679, 411] on span "Add experience" at bounding box center [713, 412] width 80 height 15
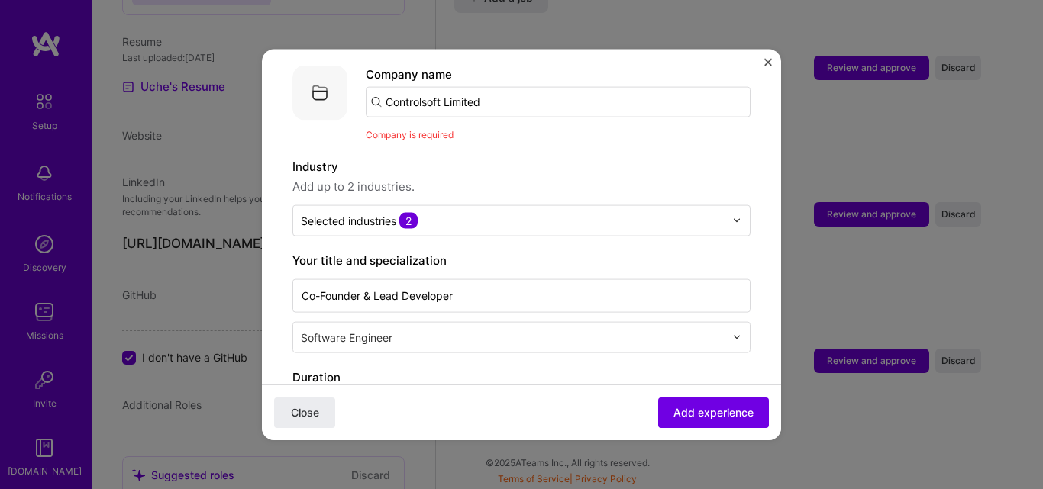
scroll to position [0, 0]
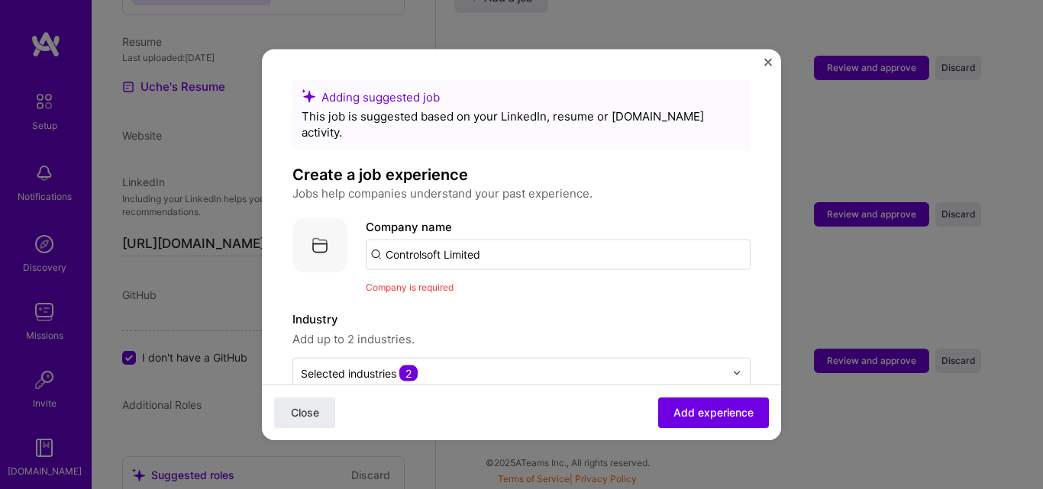
click at [513, 239] on input "Controlsoft Limited" at bounding box center [558, 254] width 385 height 31
click at [328, 226] on img at bounding box center [319, 245] width 55 height 55
click at [316, 228] on img at bounding box center [319, 245] width 55 height 55
click at [321, 228] on img at bounding box center [319, 245] width 55 height 55
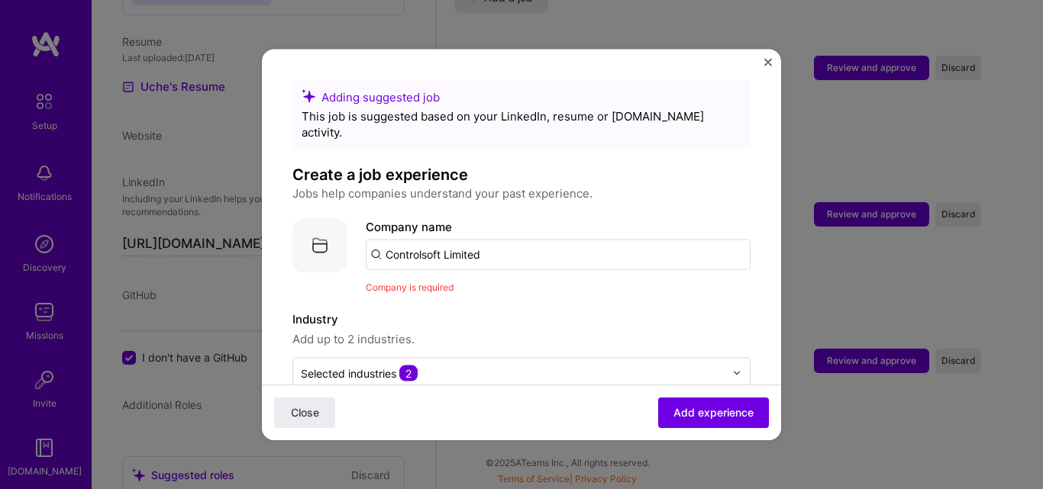
click at [377, 239] on input "Controlsoft Limited" at bounding box center [558, 254] width 385 height 31
click at [416, 240] on input "Controlsoft Limited" at bounding box center [558, 254] width 385 height 31
click at [466, 240] on input "Controlsoft Limited" at bounding box center [558, 254] width 385 height 31
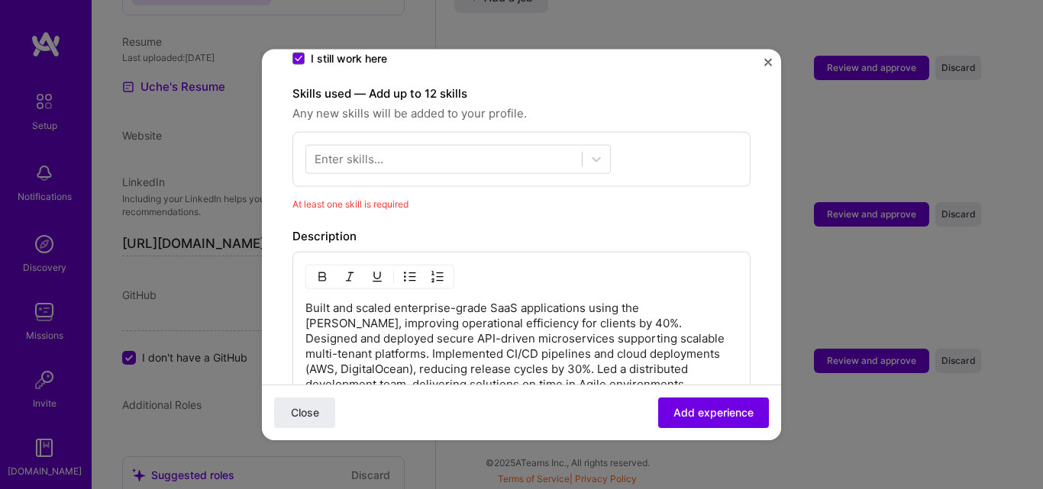
scroll to position [458, 0]
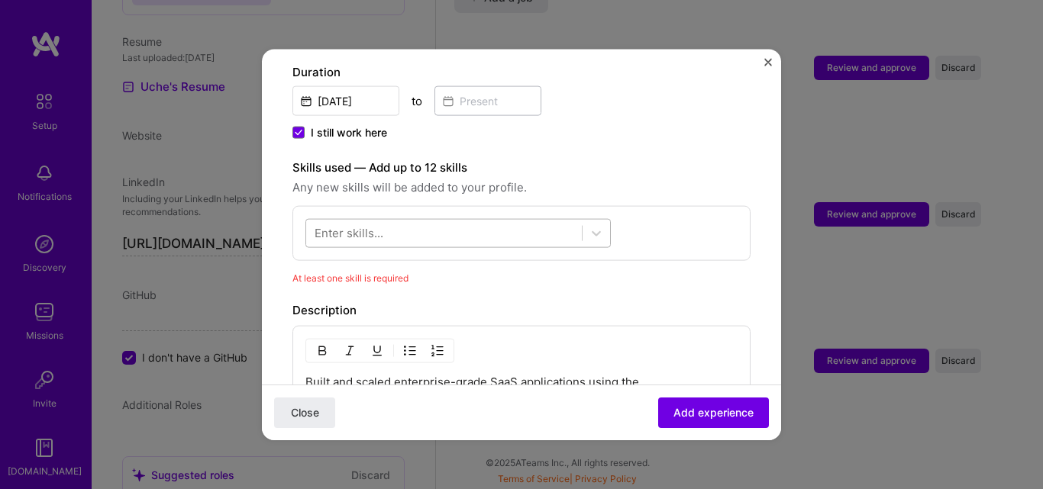
click at [405, 221] on div at bounding box center [444, 233] width 276 height 25
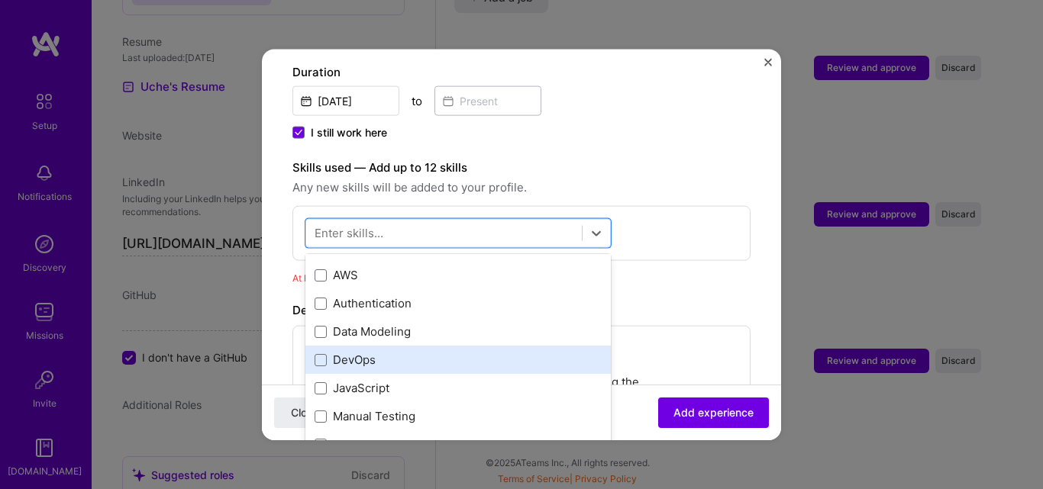
scroll to position [0, 0]
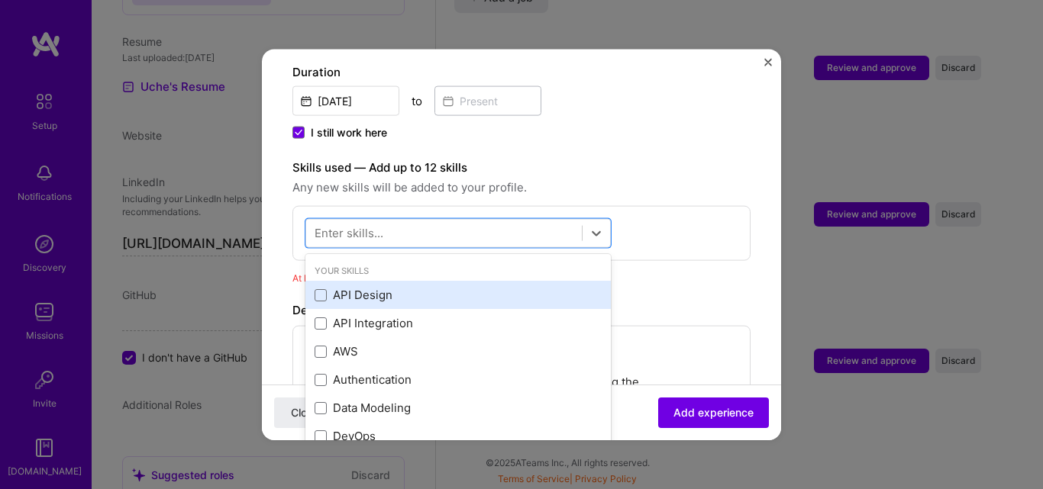
click at [351, 281] on div "API Design" at bounding box center [457, 295] width 305 height 28
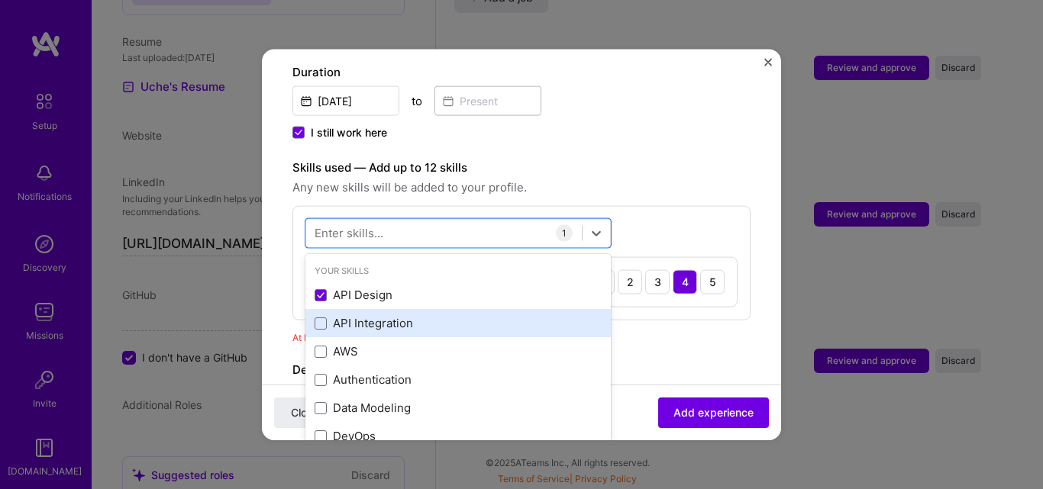
click at [332, 315] on div "API Integration" at bounding box center [458, 323] width 287 height 16
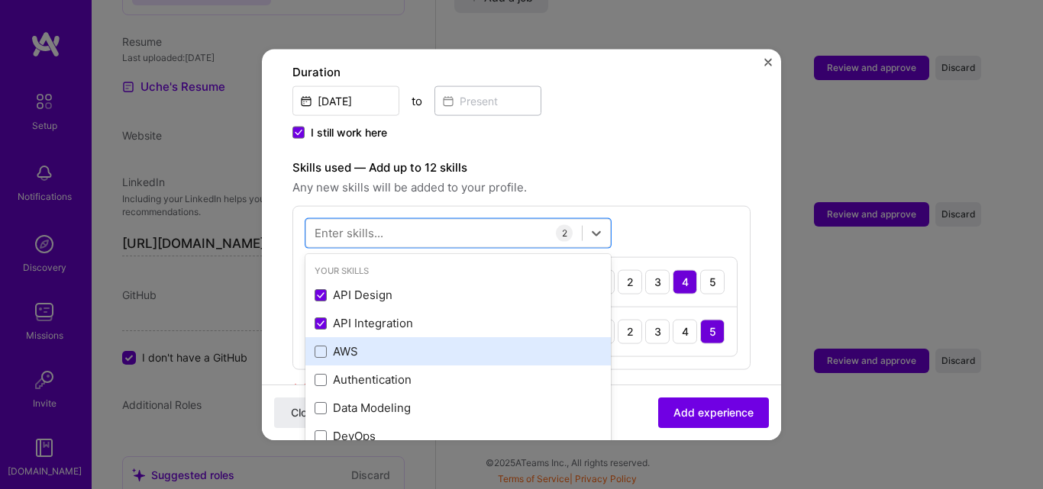
click at [329, 344] on div "AWS" at bounding box center [458, 352] width 287 height 16
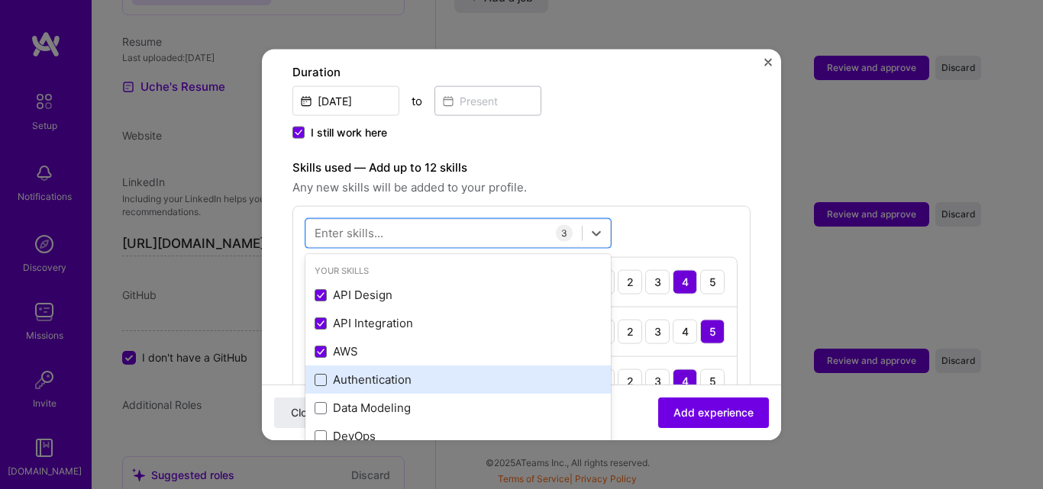
click at [325, 373] on span at bounding box center [321, 379] width 12 height 12
click at [0, 0] on input "checkbox" at bounding box center [0, 0] width 0 height 0
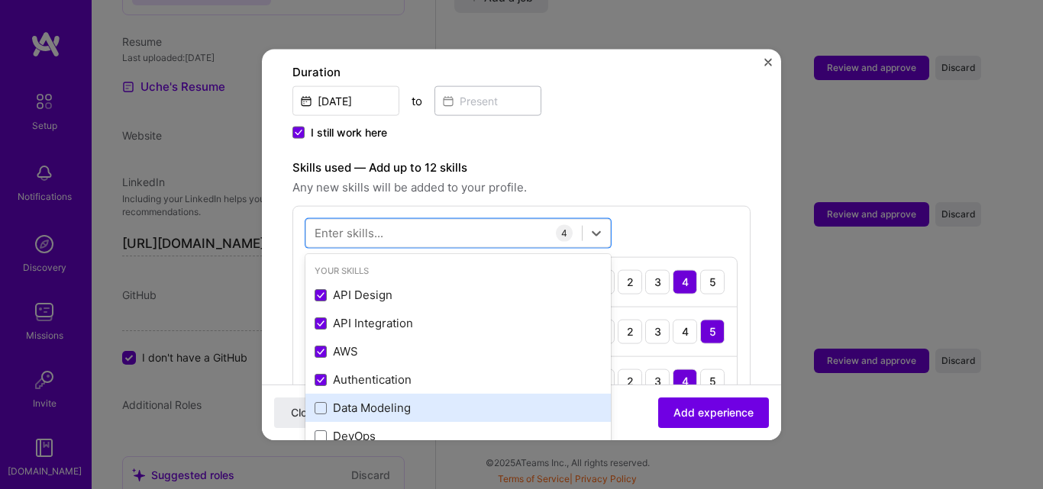
click at [327, 400] on div "Data Modeling" at bounding box center [458, 408] width 287 height 16
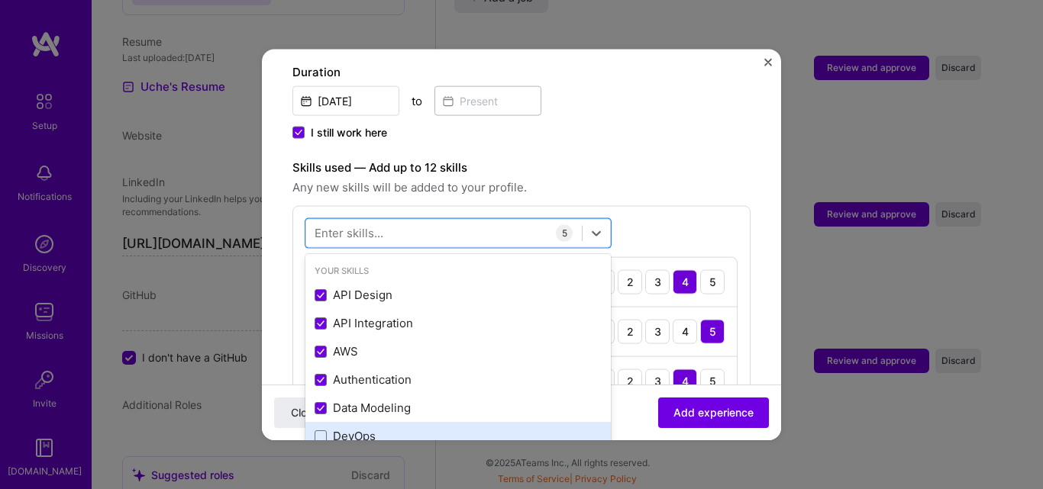
scroll to position [76, 0]
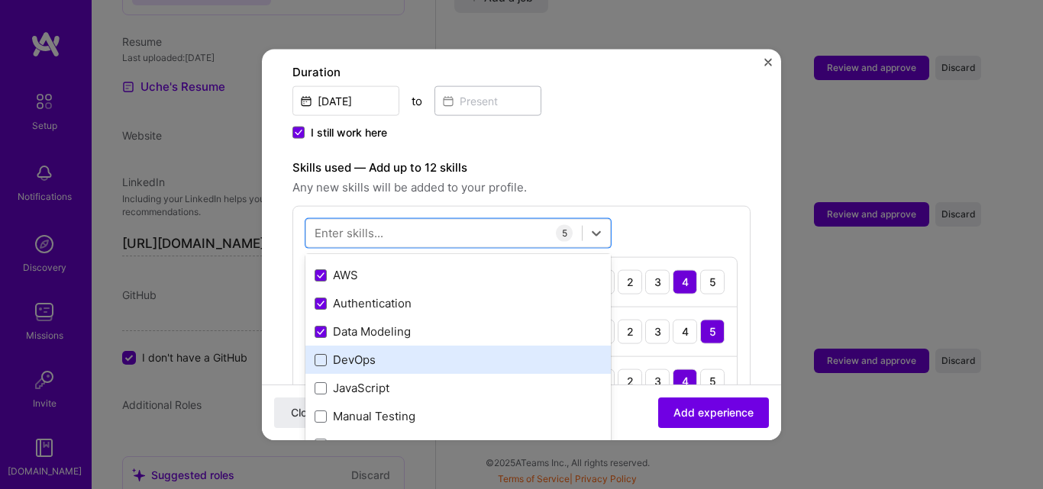
click at [319, 353] on span at bounding box center [321, 359] width 12 height 12
click at [0, 0] on input "checkbox" at bounding box center [0, 0] width 0 height 0
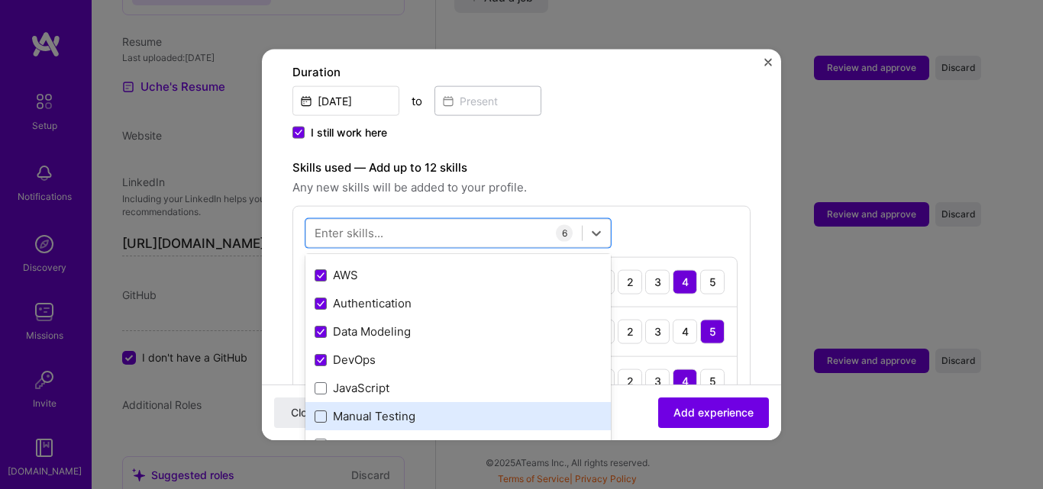
click at [320, 382] on span at bounding box center [321, 388] width 12 height 12
click at [0, 0] on input "checkbox" at bounding box center [0, 0] width 0 height 0
click at [321, 410] on span at bounding box center [321, 416] width 12 height 12
click at [0, 0] on input "checkbox" at bounding box center [0, 0] width 0 height 0
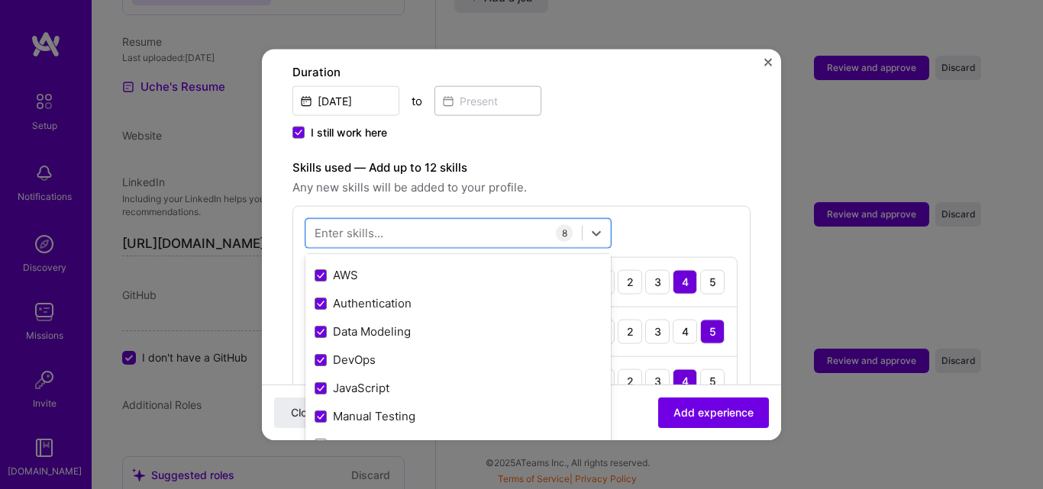
scroll to position [229, 0]
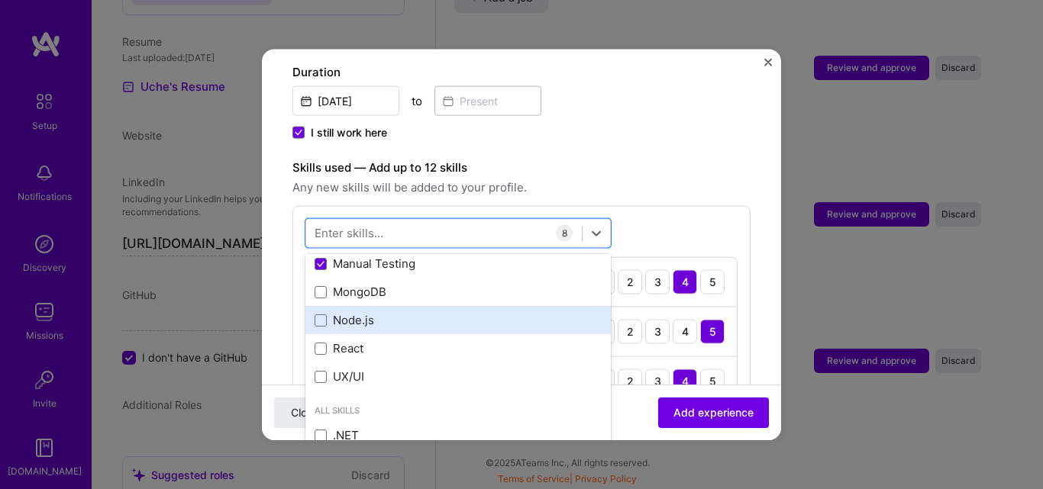
drag, startPoint x: 321, startPoint y: 273, endPoint x: 322, endPoint y: 292, distance: 19.9
click at [321, 286] on span at bounding box center [321, 292] width 12 height 12
click at [0, 0] on input "checkbox" at bounding box center [0, 0] width 0 height 0
click at [323, 314] on span at bounding box center [321, 320] width 12 height 12
click at [0, 0] on input "checkbox" at bounding box center [0, 0] width 0 height 0
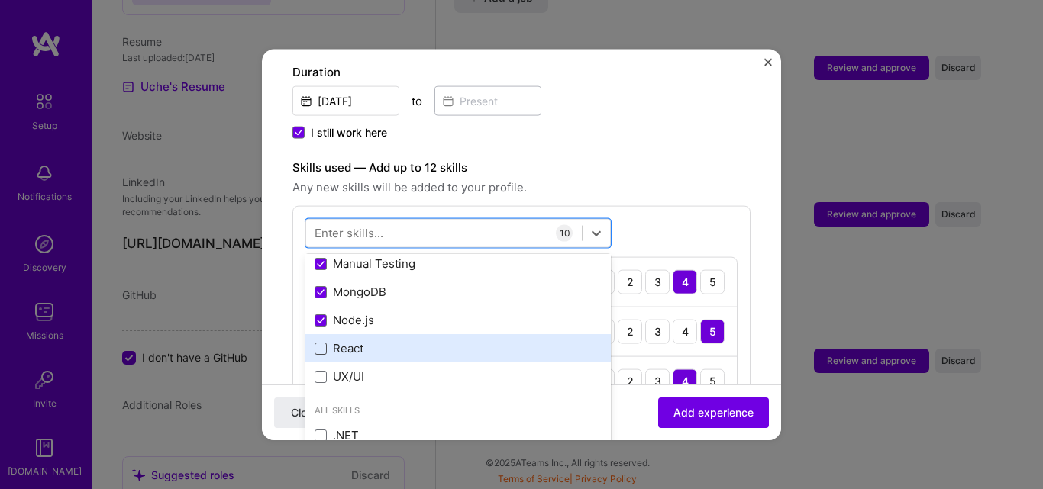
click at [324, 342] on span at bounding box center [321, 348] width 12 height 12
click at [0, 0] on input "checkbox" at bounding box center [0, 0] width 0 height 0
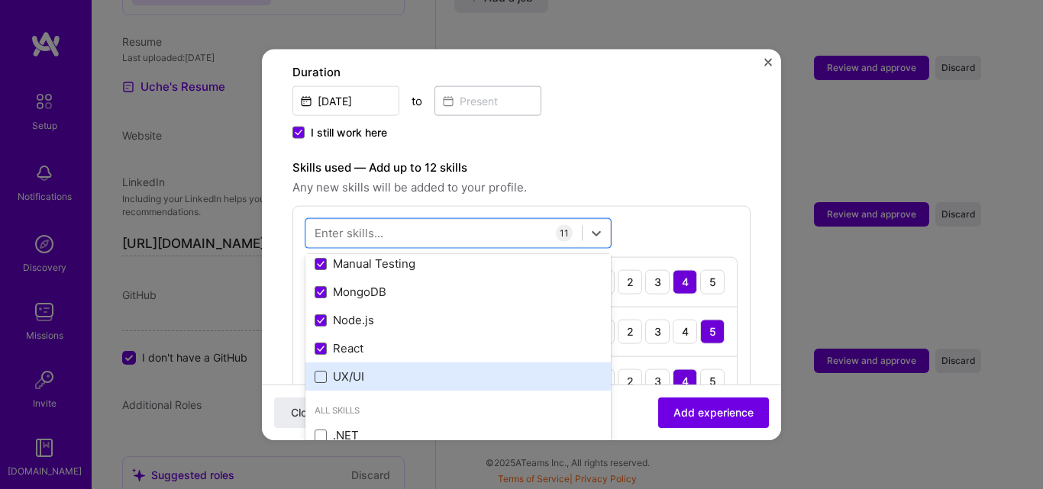
click at [321, 370] on span at bounding box center [321, 376] width 12 height 12
click at [0, 0] on input "checkbox" at bounding box center [0, 0] width 0 height 0
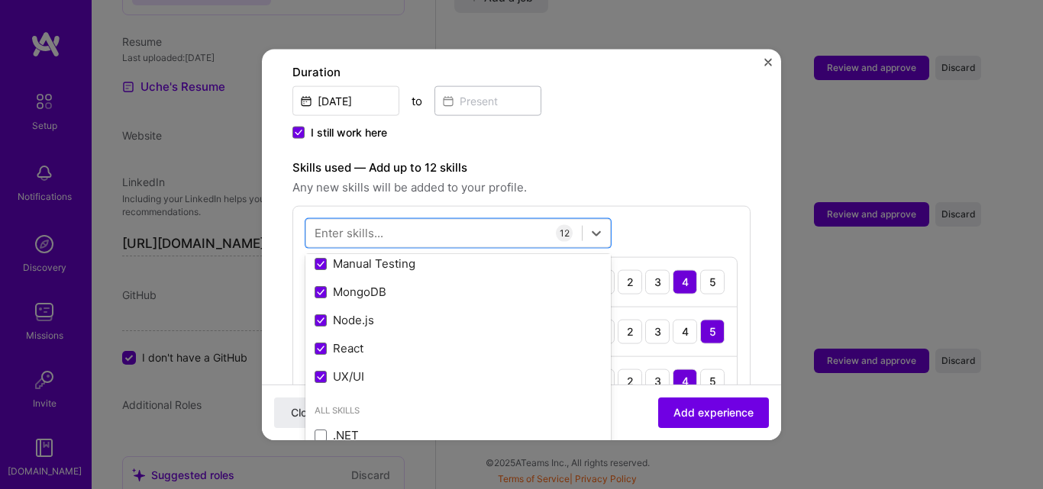
click at [687, 178] on span "Any new skills will be added to your profile." at bounding box center [521, 187] width 458 height 18
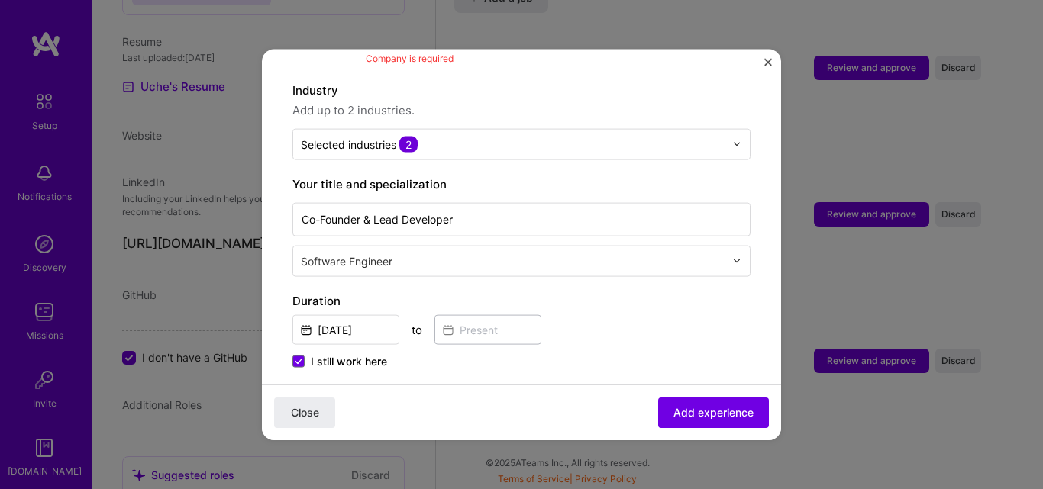
scroll to position [0, 0]
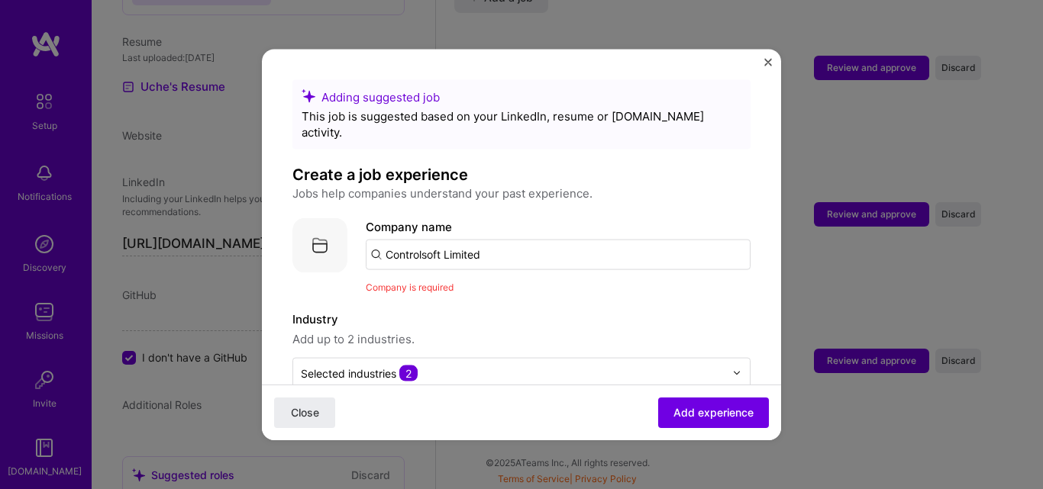
click at [425, 239] on input "Controlsoft Limited" at bounding box center [558, 254] width 385 height 31
click at [314, 228] on img at bounding box center [319, 245] width 55 height 55
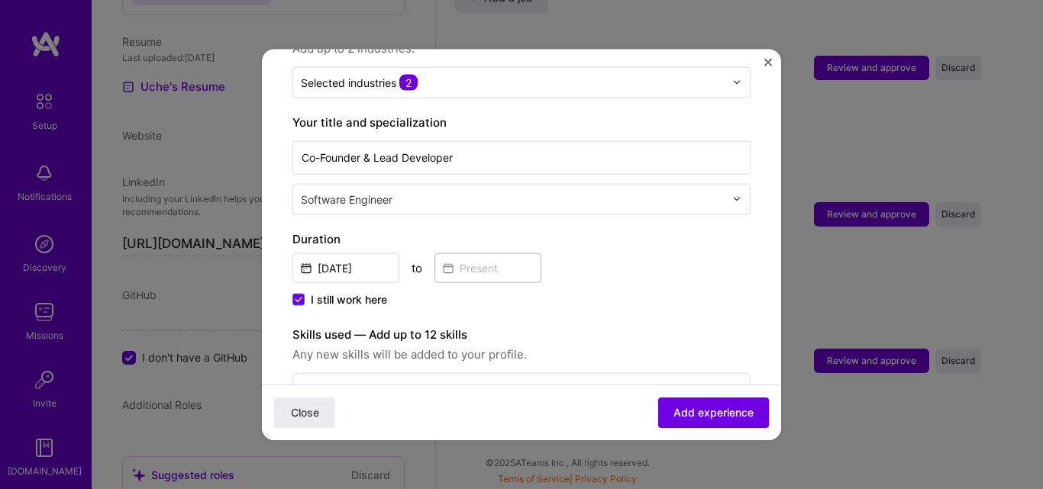
scroll to position [305, 0]
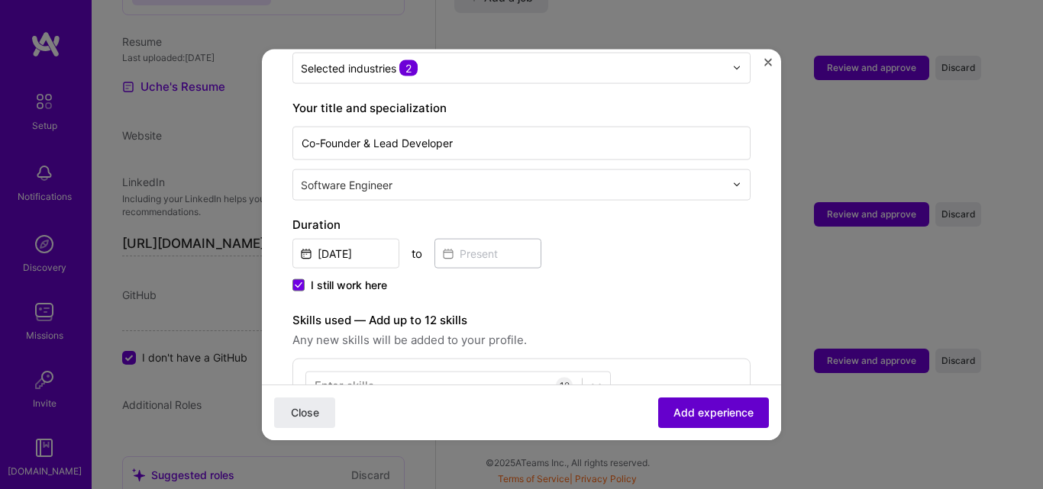
click at [686, 408] on span "Add experience" at bounding box center [713, 412] width 80 height 15
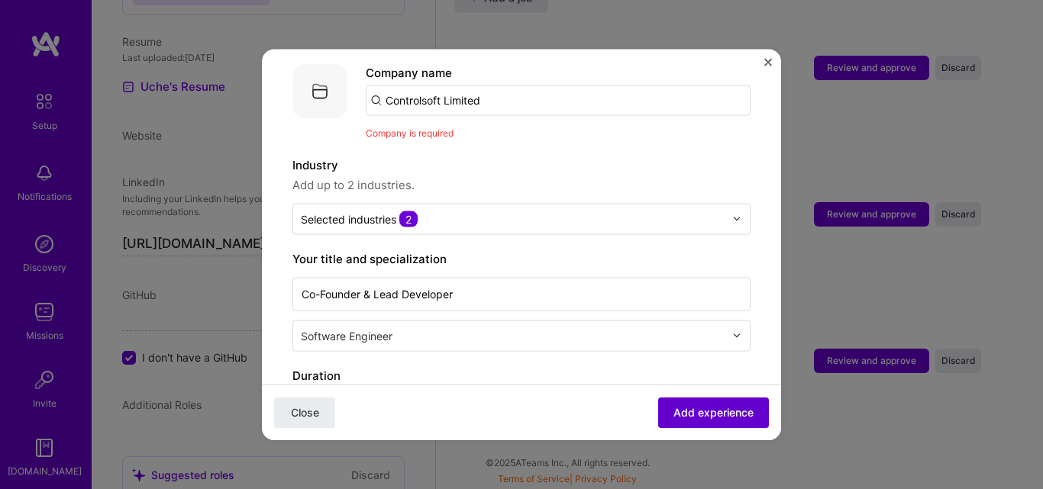
scroll to position [153, 0]
click at [686, 408] on span "Add experience" at bounding box center [713, 412] width 80 height 15
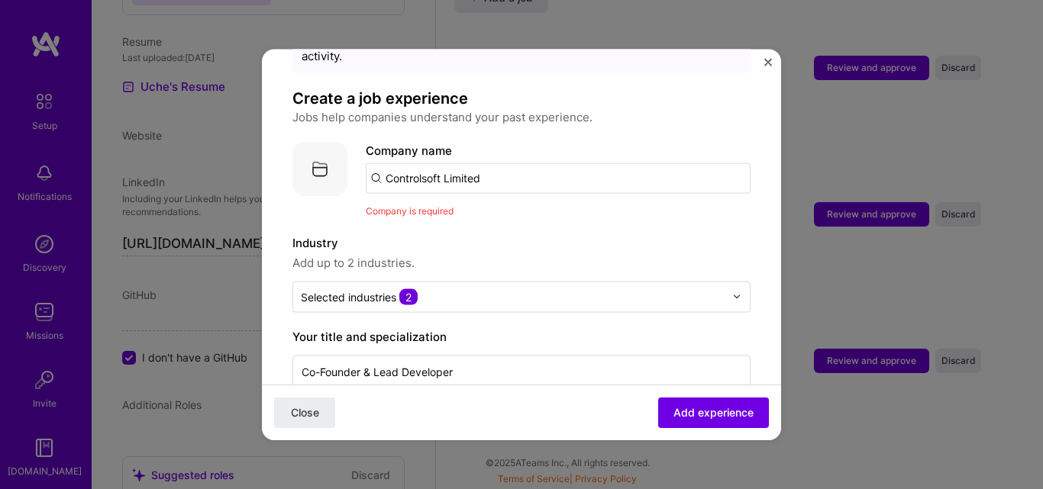
scroll to position [0, 0]
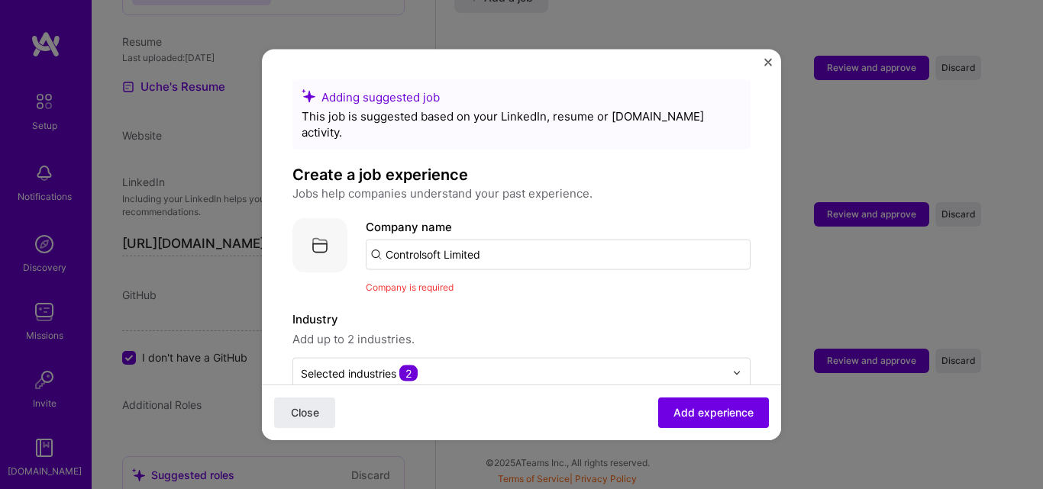
click at [495, 239] on input "Controlsoft Limited" at bounding box center [558, 254] width 385 height 31
type input "C"
click at [408, 239] on input "text" at bounding box center [558, 254] width 385 height 31
click at [437, 239] on input "text" at bounding box center [558, 254] width 385 height 31
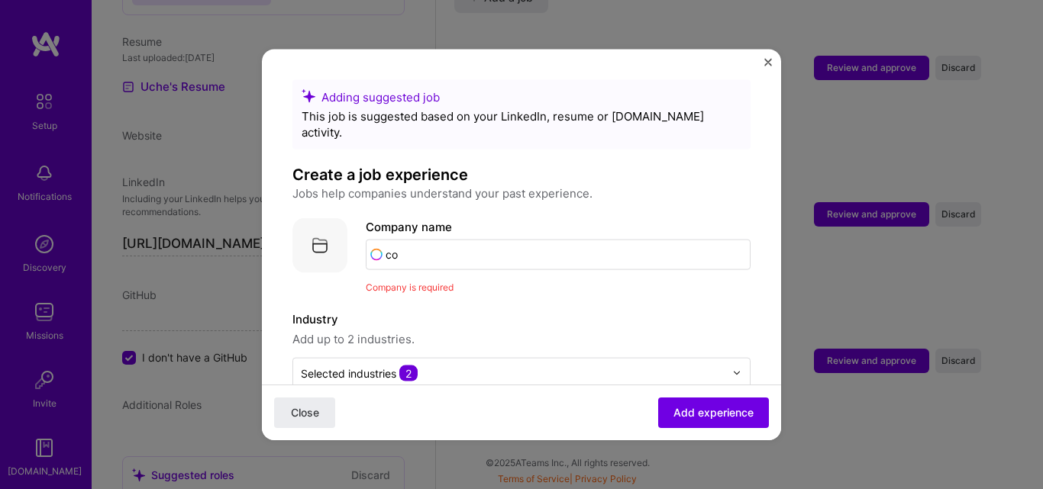
type input "c"
type input "controlsoft"
click at [399, 289] on span "Add company" at bounding box center [408, 297] width 73 height 16
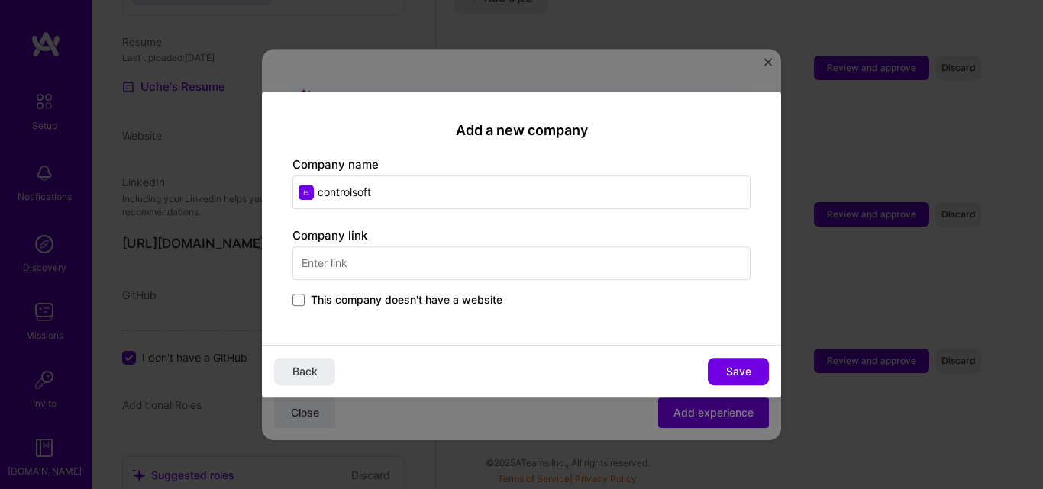
click at [350, 263] on input "text" at bounding box center [521, 264] width 458 height 34
type input "https://controlsoft.com.ng"
click at [575, 328] on div "Add a new company Company name controlsoft Company link https://controlsoft.com…" at bounding box center [521, 219] width 519 height 254
click at [402, 192] on input "controlsoft" at bounding box center [521, 193] width 458 height 34
type input "controlsoft limited"
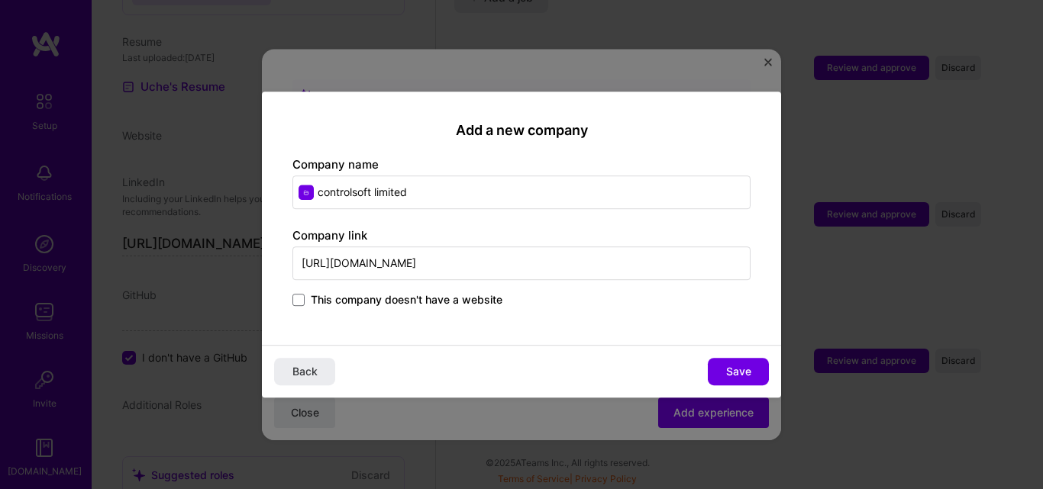
click at [572, 293] on div "This company doesn't have a website" at bounding box center [521, 301] width 458 height 18
click at [726, 373] on span "Save" at bounding box center [738, 371] width 25 height 15
type input "controlsoft limited"
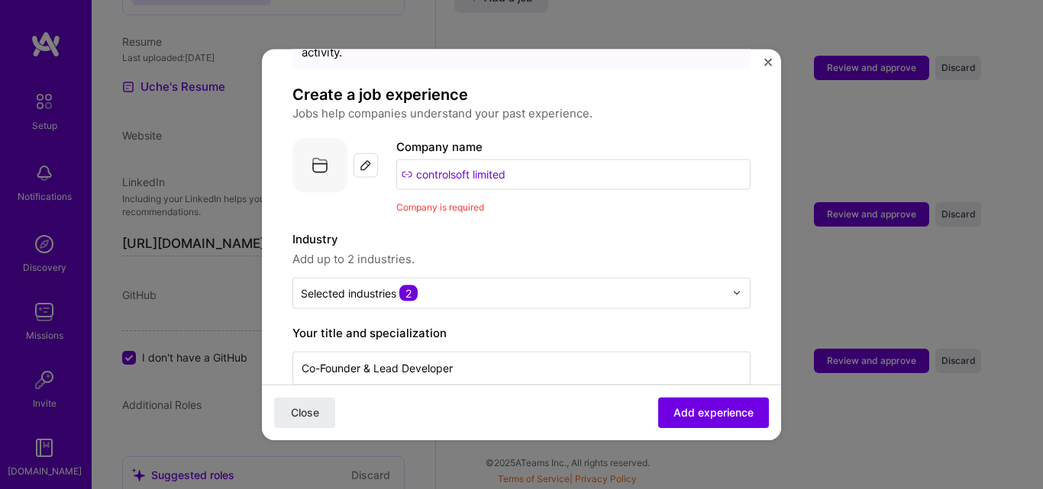
scroll to position [153, 0]
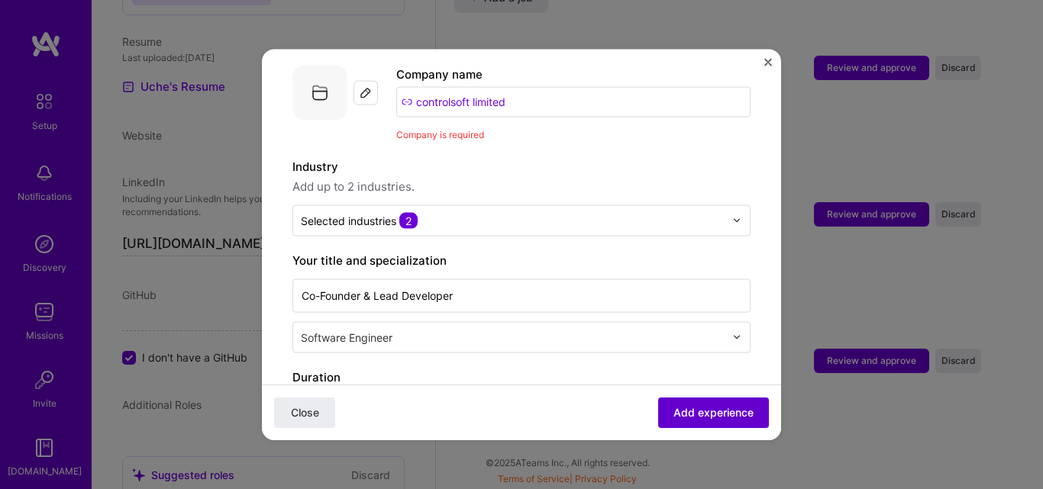
click at [692, 411] on span "Add experience" at bounding box center [713, 412] width 80 height 15
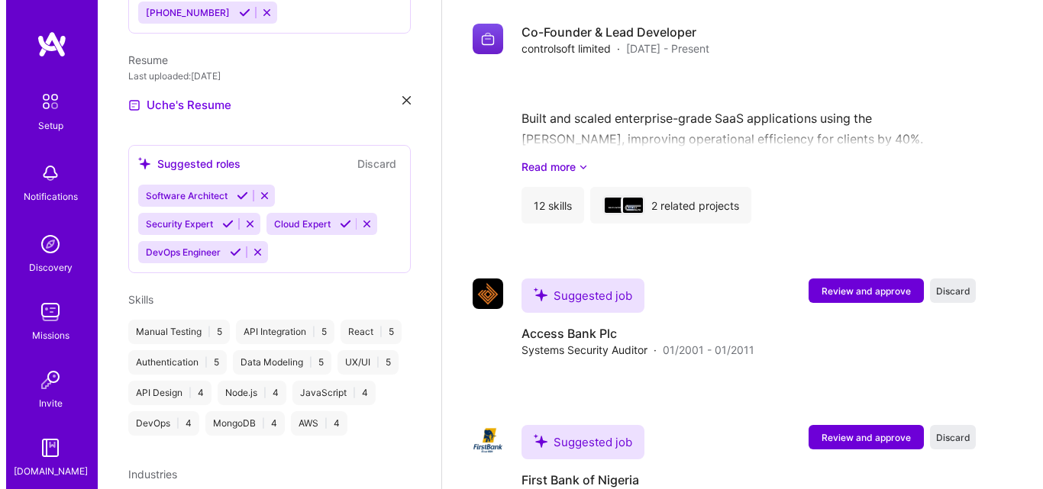
scroll to position [1189, 0]
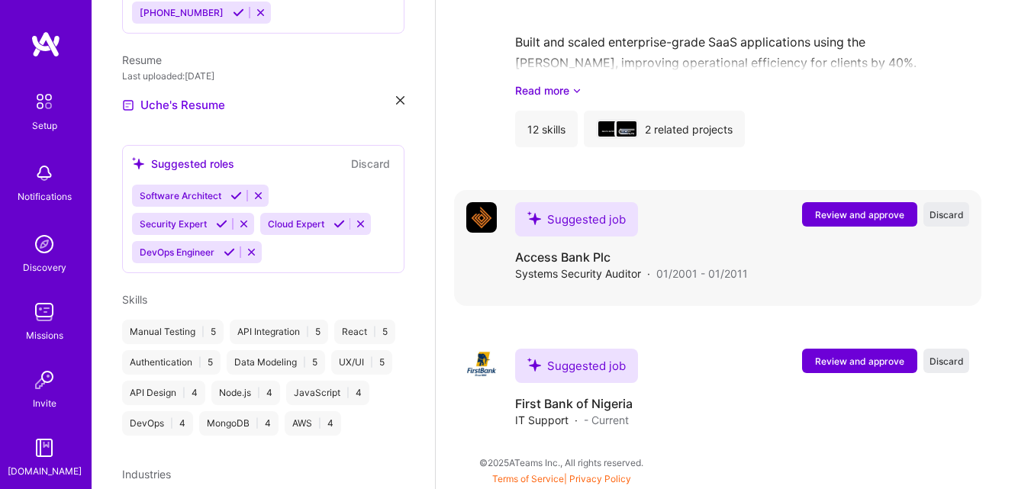
click at [858, 211] on span "Review and approve" at bounding box center [859, 214] width 89 height 13
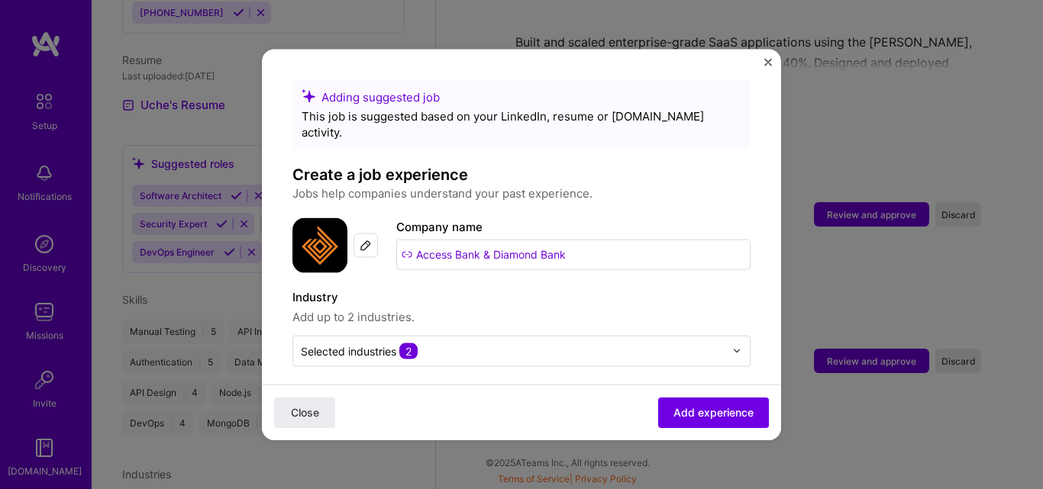
click at [465, 288] on label "Industry" at bounding box center [521, 297] width 458 height 18
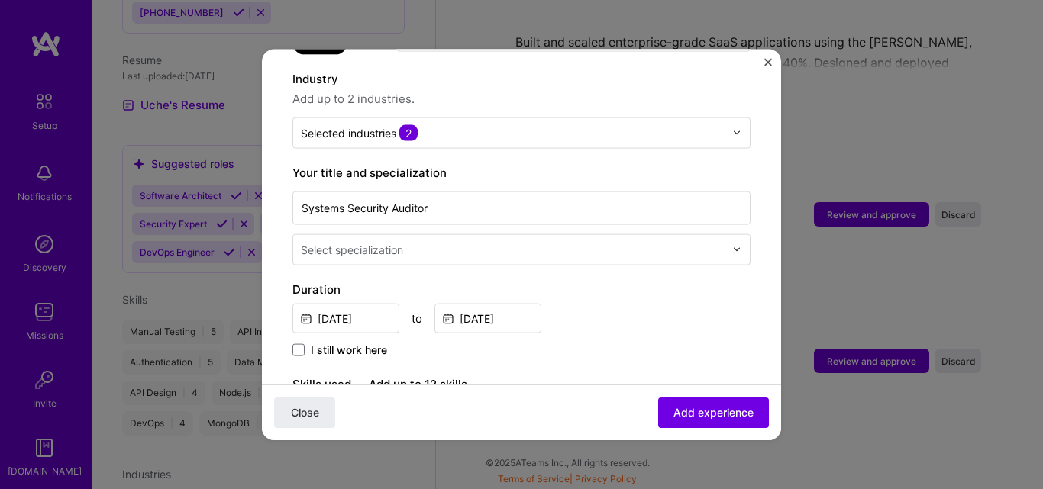
scroll to position [229, 0]
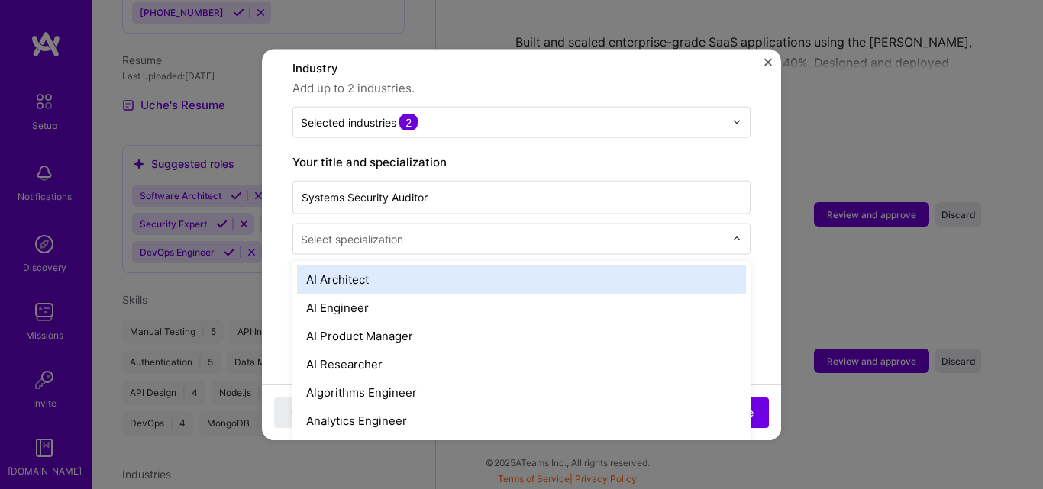
click at [444, 231] on input "text" at bounding box center [514, 239] width 427 height 16
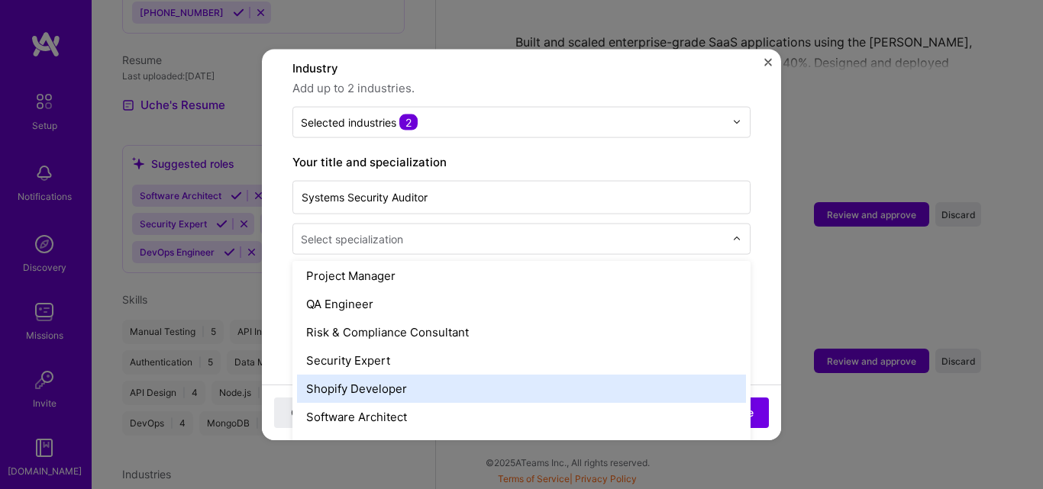
scroll to position [1527, 0]
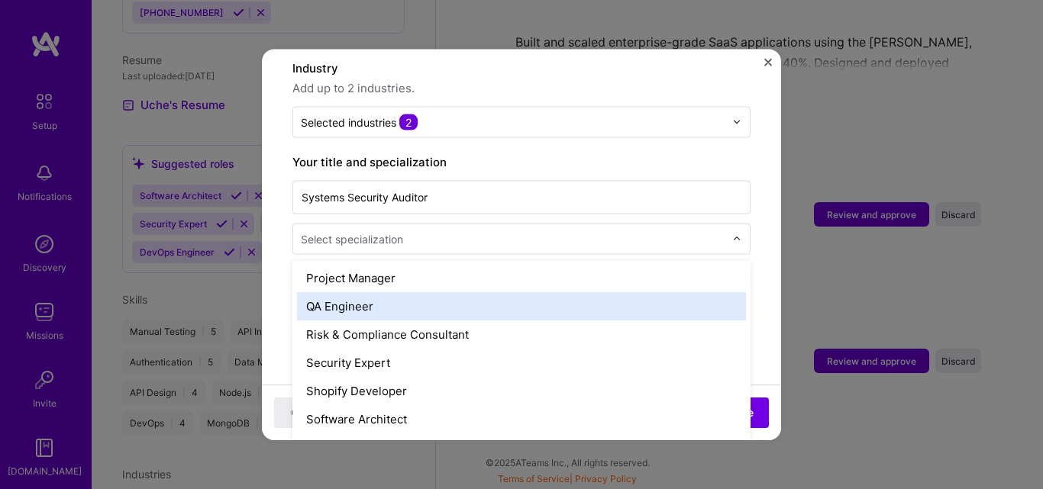
click at [354, 292] on div "QA Engineer" at bounding box center [521, 306] width 449 height 28
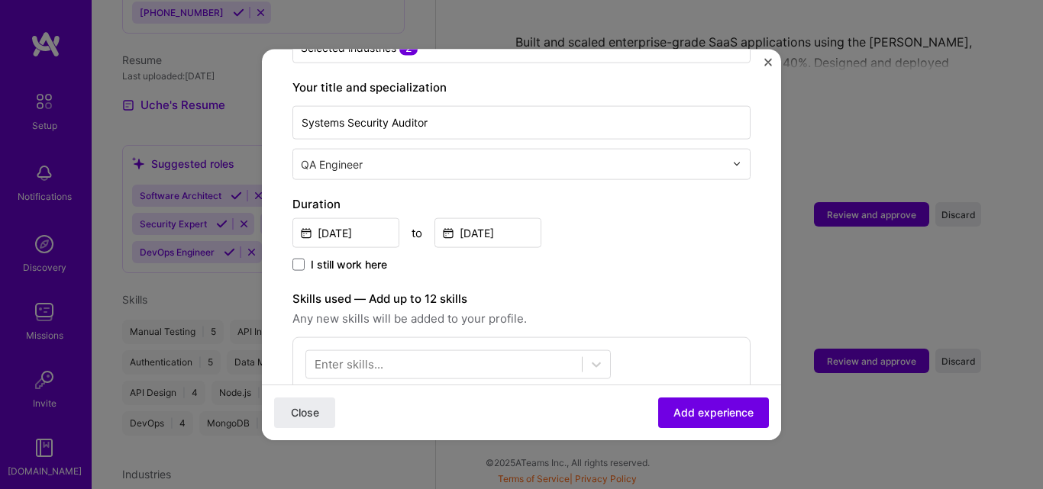
scroll to position [382, 0]
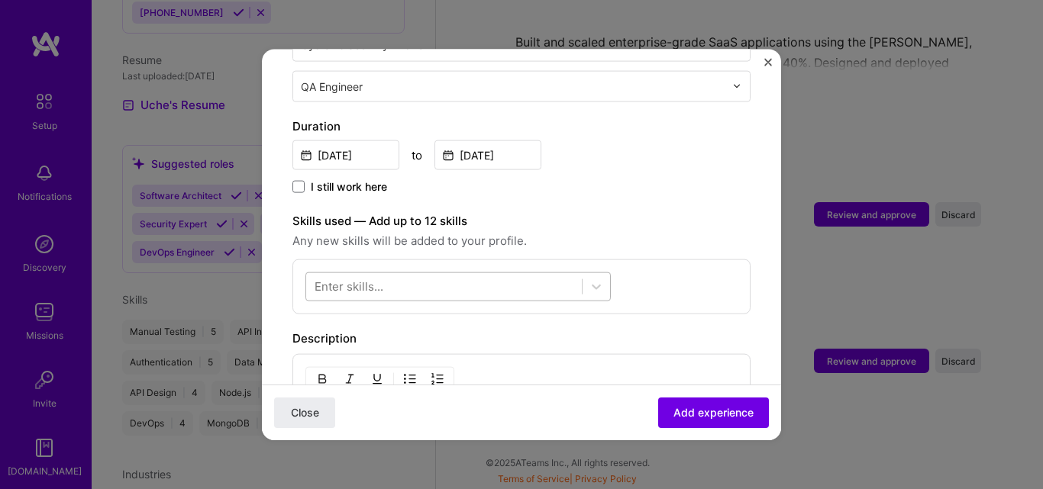
click at [395, 274] on div at bounding box center [444, 286] width 276 height 25
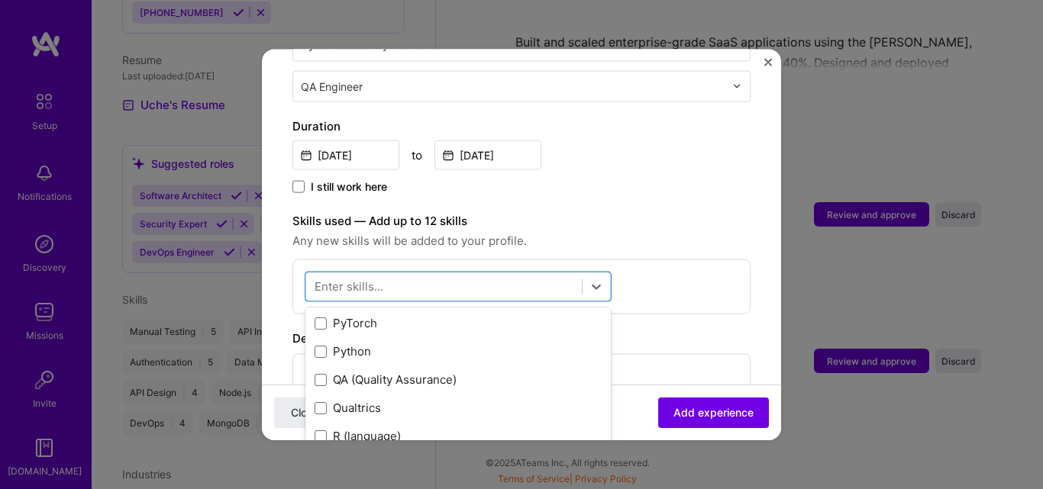
scroll to position [7405, 0]
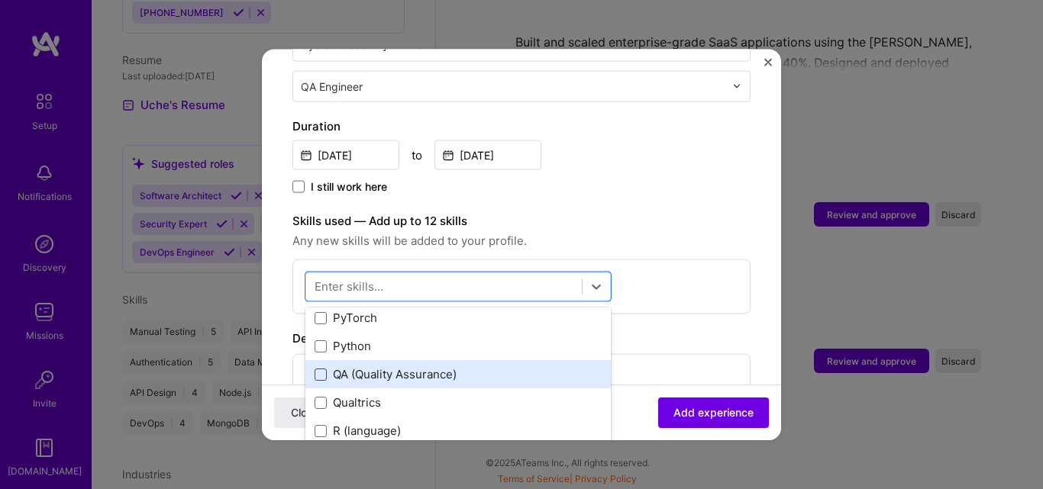
click at [318, 368] on span at bounding box center [321, 374] width 12 height 12
click at [0, 0] on input "checkbox" at bounding box center [0, 0] width 0 height 0
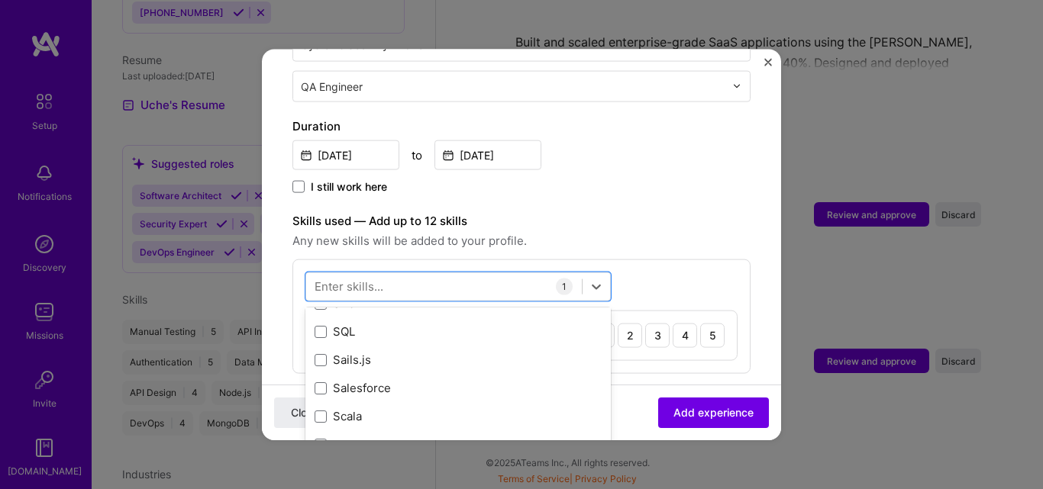
scroll to position [8244, 0]
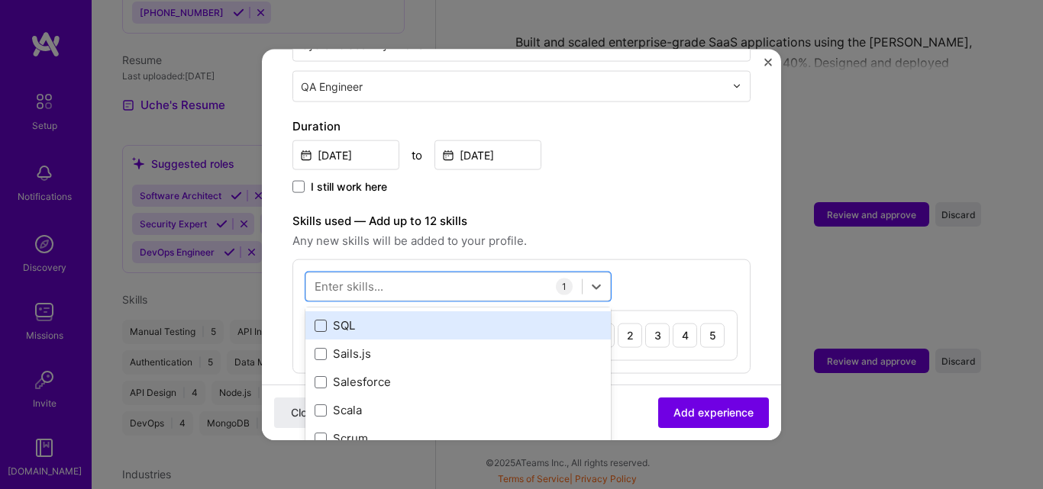
click at [319, 319] on span at bounding box center [321, 325] width 12 height 12
click at [0, 0] on input "checkbox" at bounding box center [0, 0] width 0 height 0
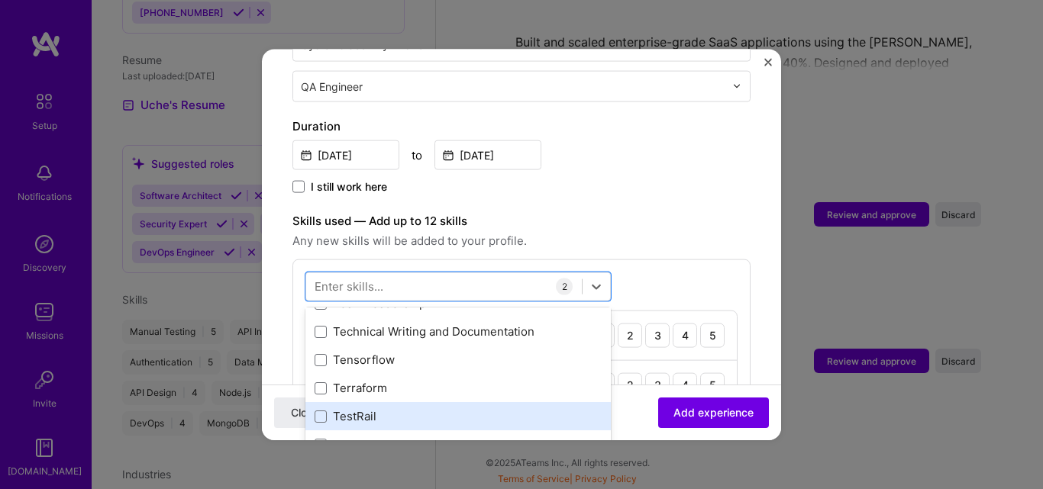
scroll to position [9313, 0]
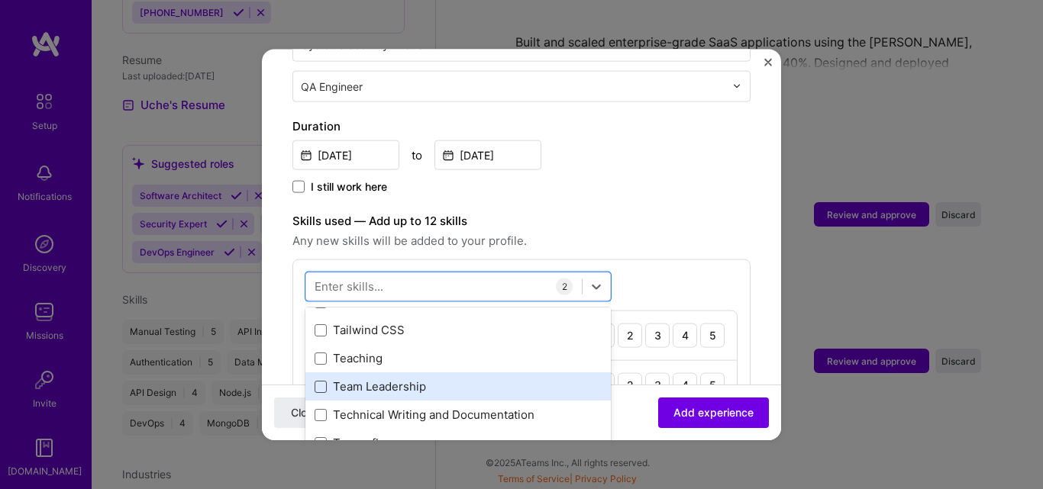
click at [318, 380] on span at bounding box center [321, 386] width 12 height 12
click at [0, 0] on input "checkbox" at bounding box center [0, 0] width 0 height 0
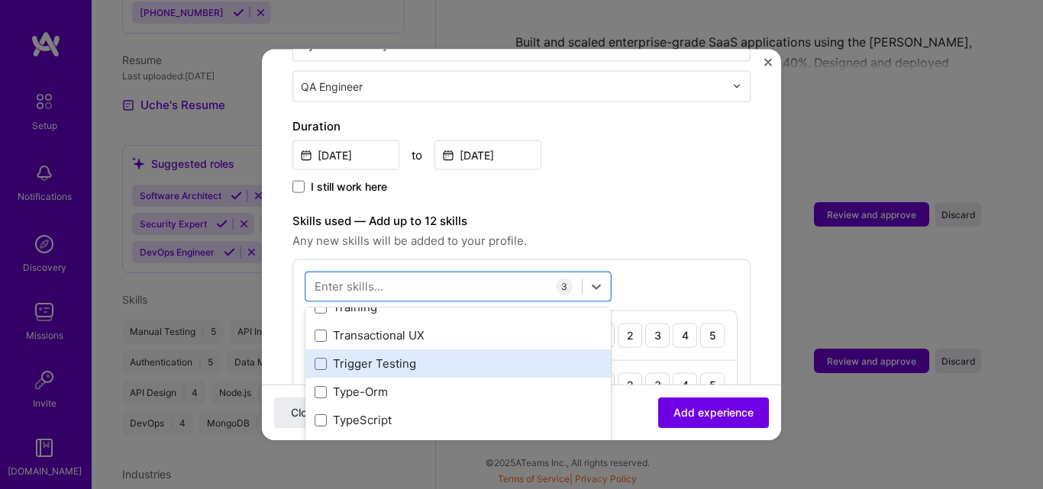
scroll to position [9542, 0]
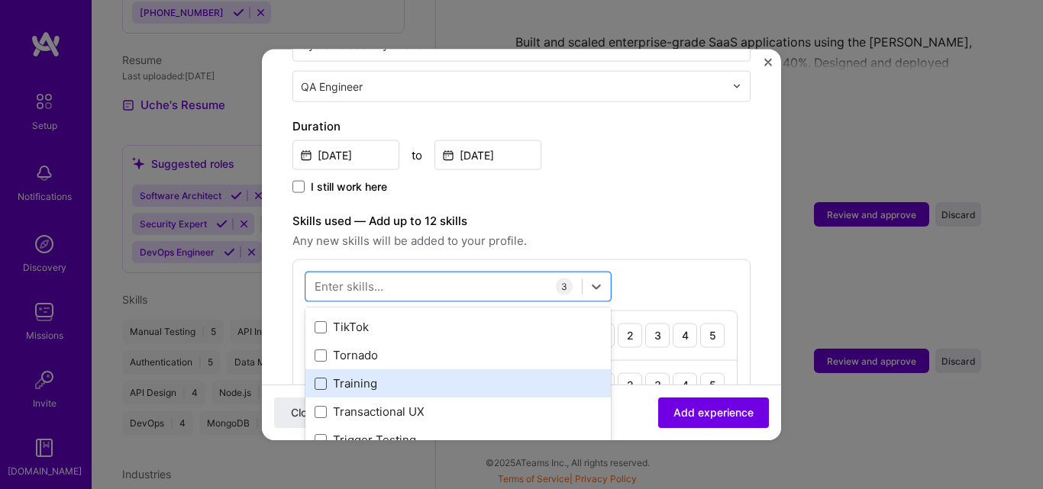
click at [324, 377] on span at bounding box center [321, 383] width 12 height 12
click at [0, 0] on input "checkbox" at bounding box center [0, 0] width 0 height 0
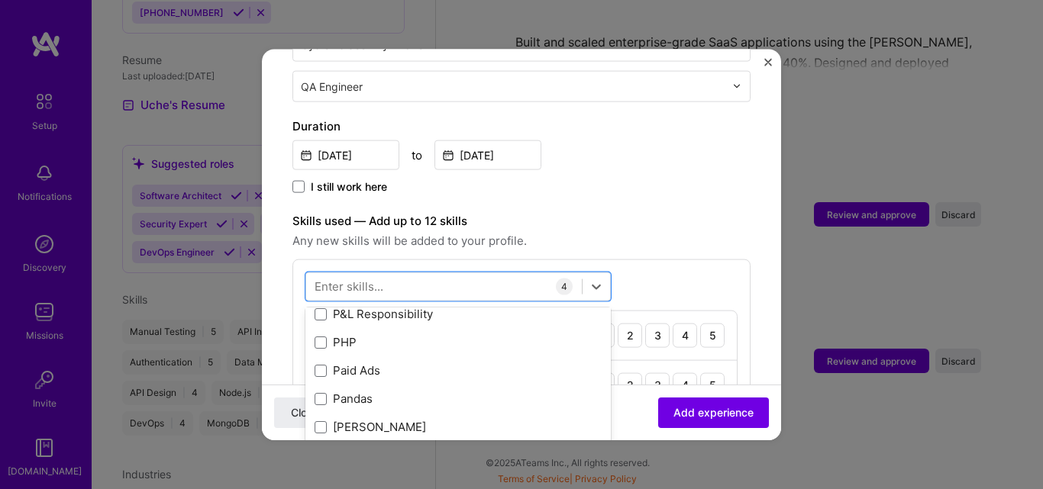
scroll to position [6742, 0]
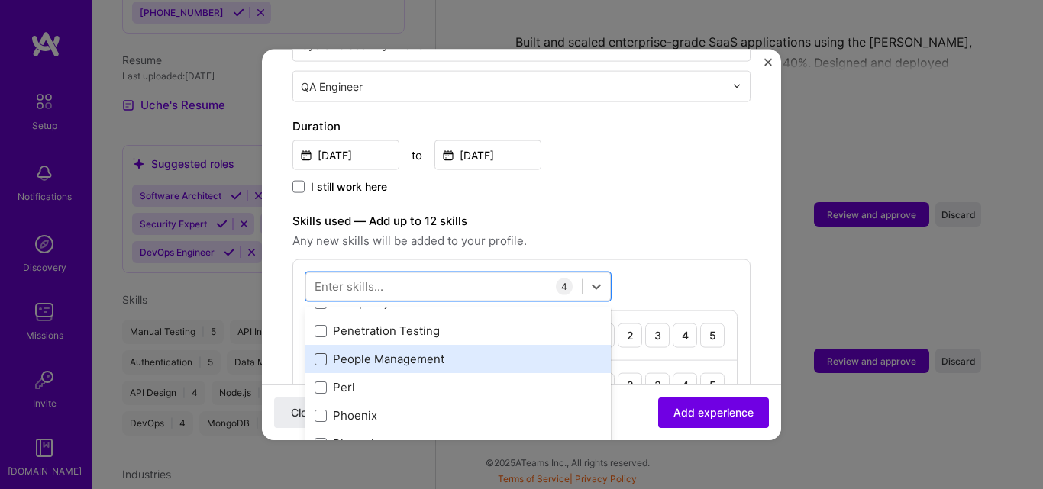
click at [321, 353] on span at bounding box center [321, 359] width 12 height 12
click at [0, 0] on input "checkbox" at bounding box center [0, 0] width 0 height 0
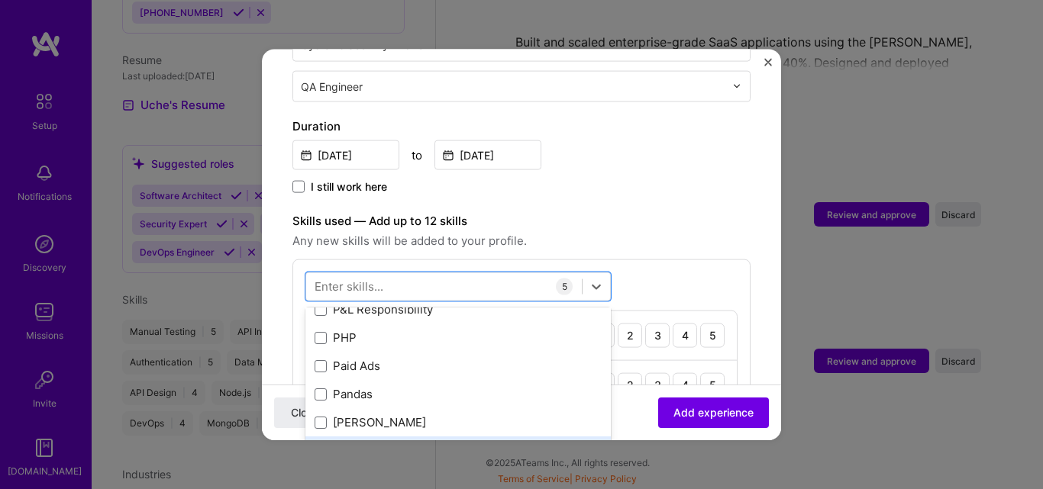
scroll to position [6666, 0]
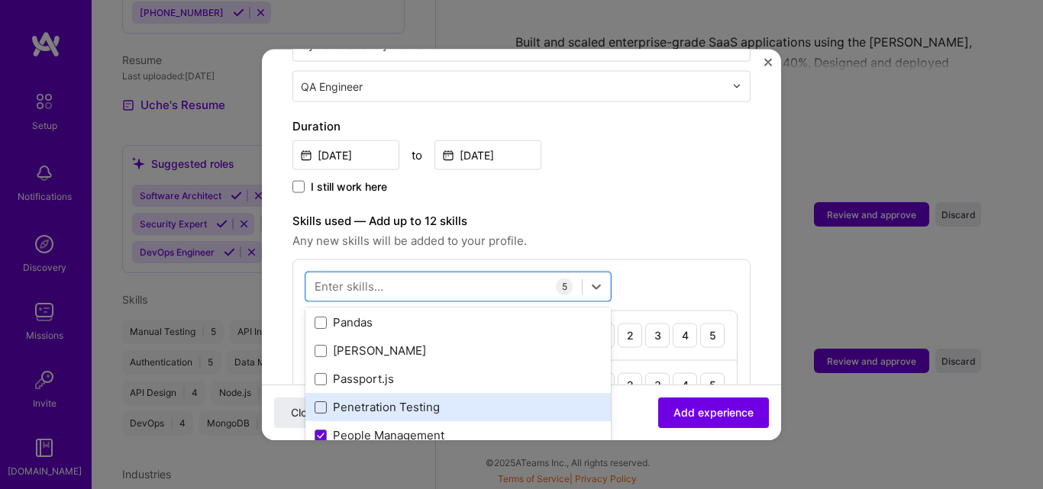
click at [322, 401] on span at bounding box center [321, 407] width 12 height 12
click at [0, 0] on input "checkbox" at bounding box center [0, 0] width 0 height 0
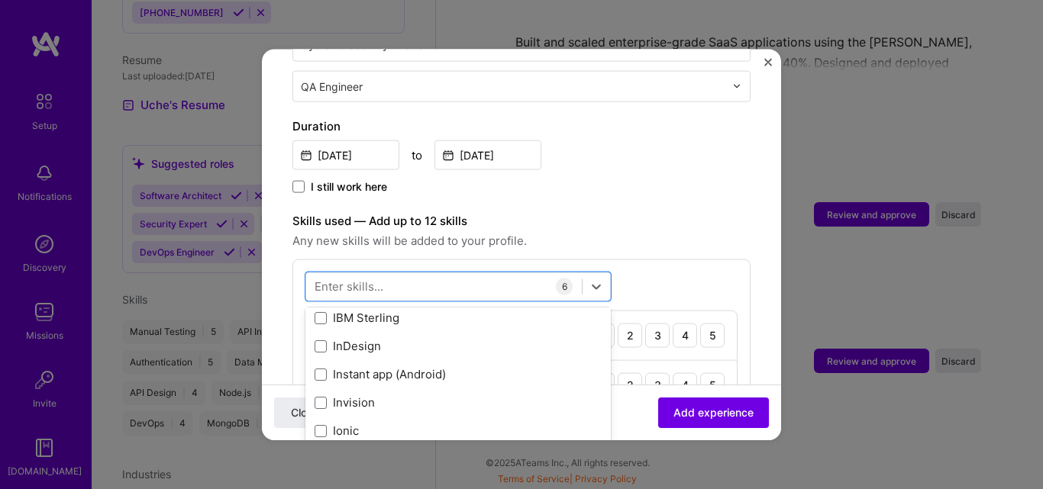
scroll to position [4834, 0]
click at [660, 263] on div "option Penetration Testing, selected. option IBM Sterling focused, 0 of 2. 378 …" at bounding box center [521, 440] width 458 height 363
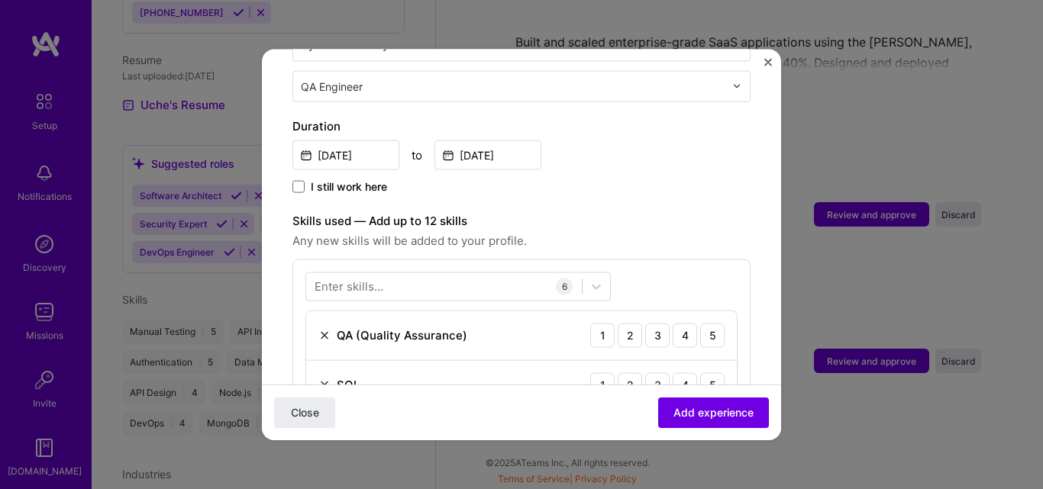
scroll to position [458, 0]
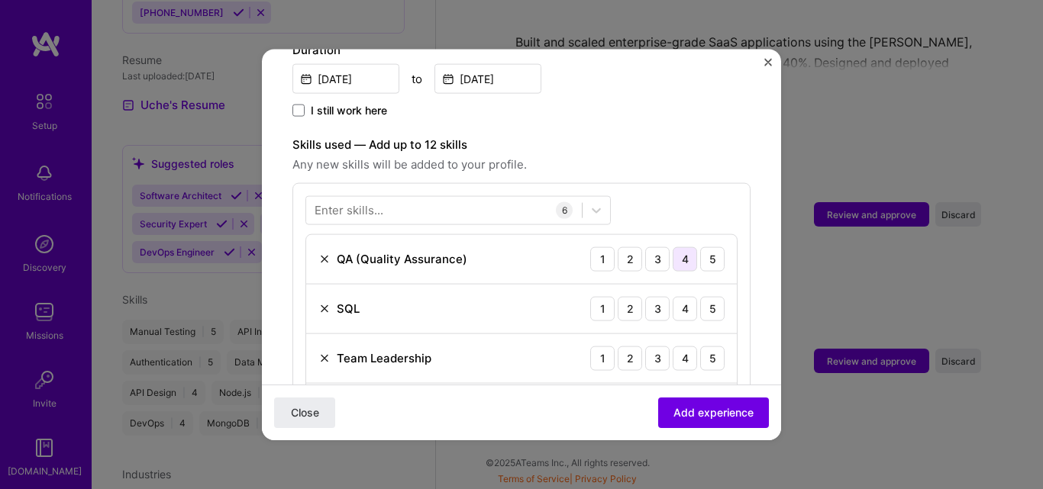
click at [673, 247] on div "4" at bounding box center [685, 259] width 24 height 24
click at [677, 296] on div "4" at bounding box center [685, 308] width 24 height 24
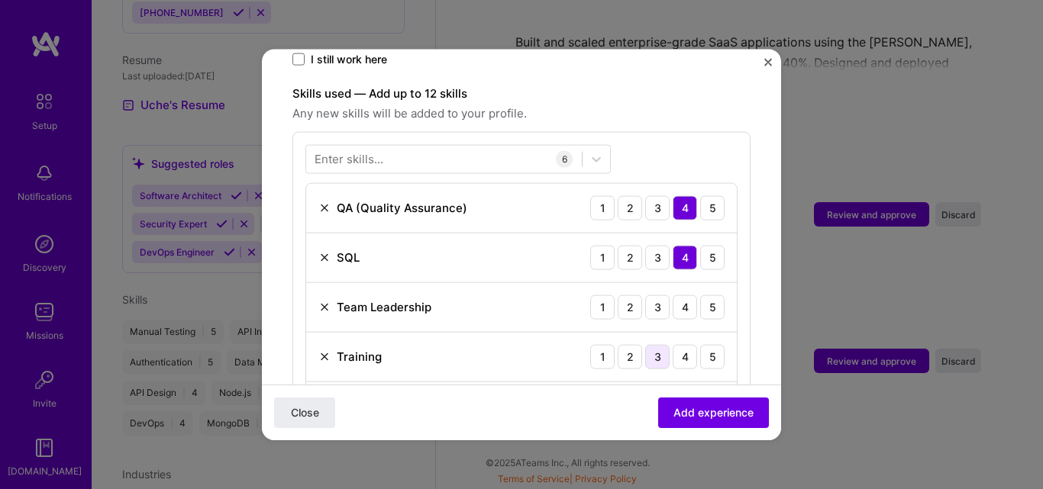
scroll to position [534, 0]
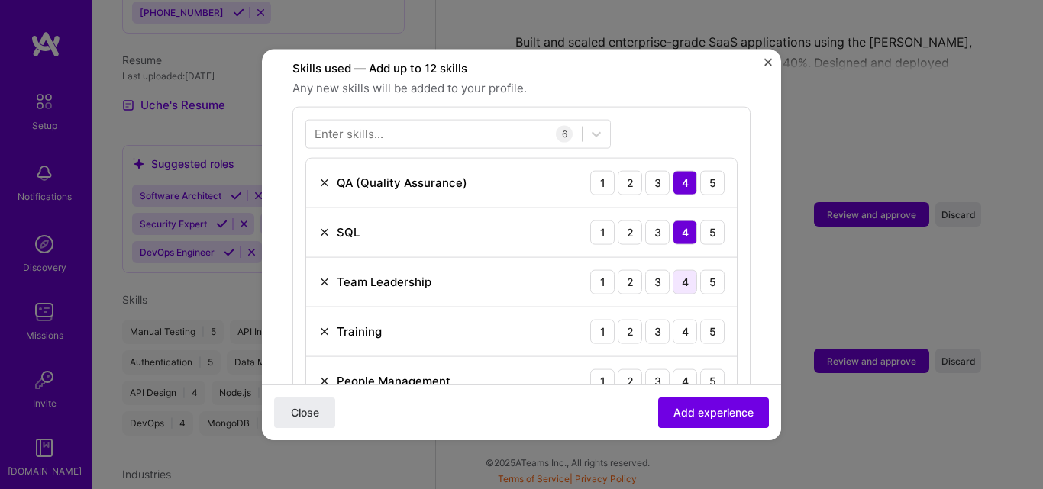
click at [678, 269] on div "4" at bounding box center [685, 281] width 24 height 24
click at [673, 319] on div "4" at bounding box center [685, 331] width 24 height 24
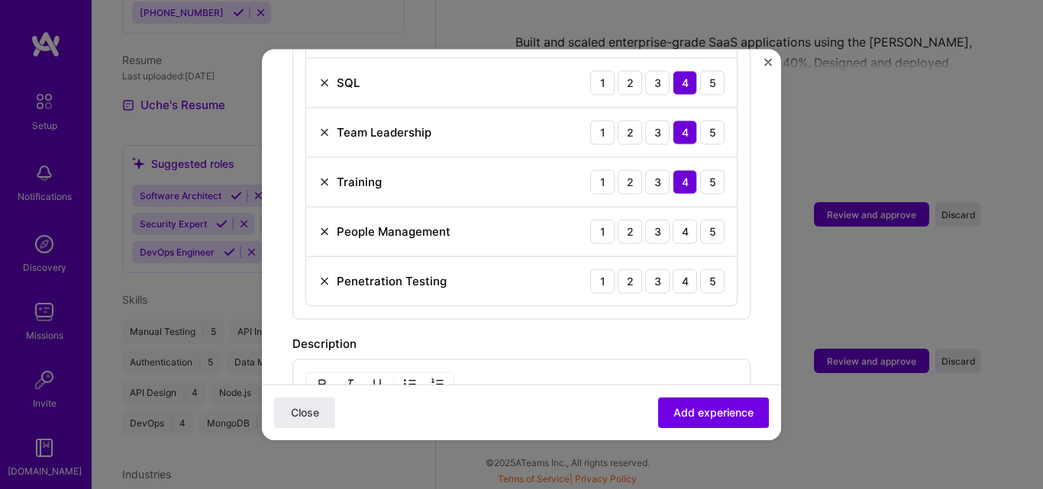
scroll to position [687, 0]
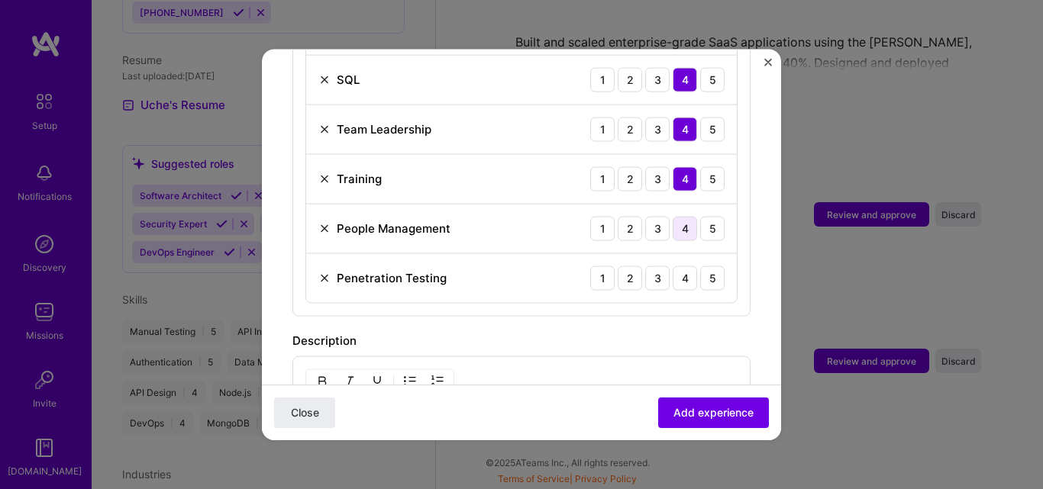
click at [673, 216] on div "4" at bounding box center [685, 228] width 24 height 24
click at [649, 266] on div "3" at bounding box center [657, 278] width 24 height 24
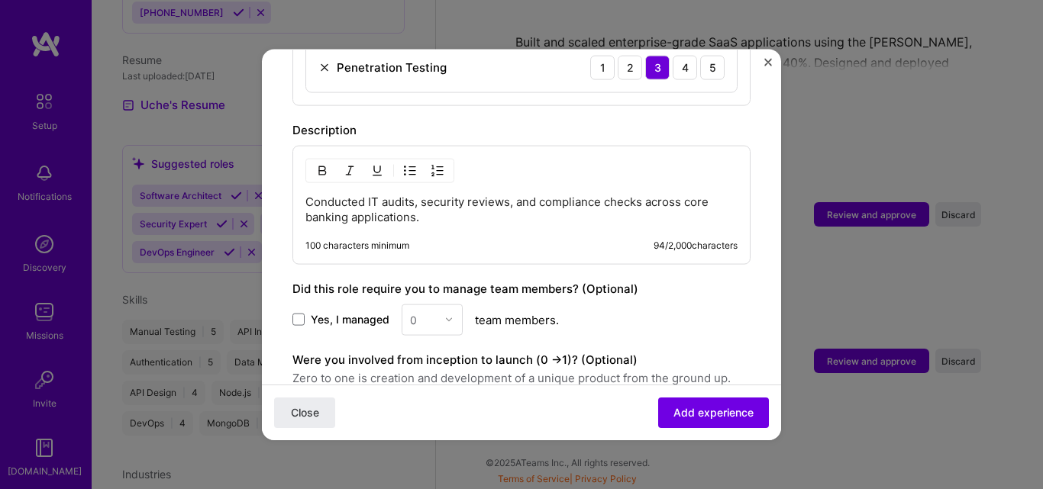
scroll to position [992, 0]
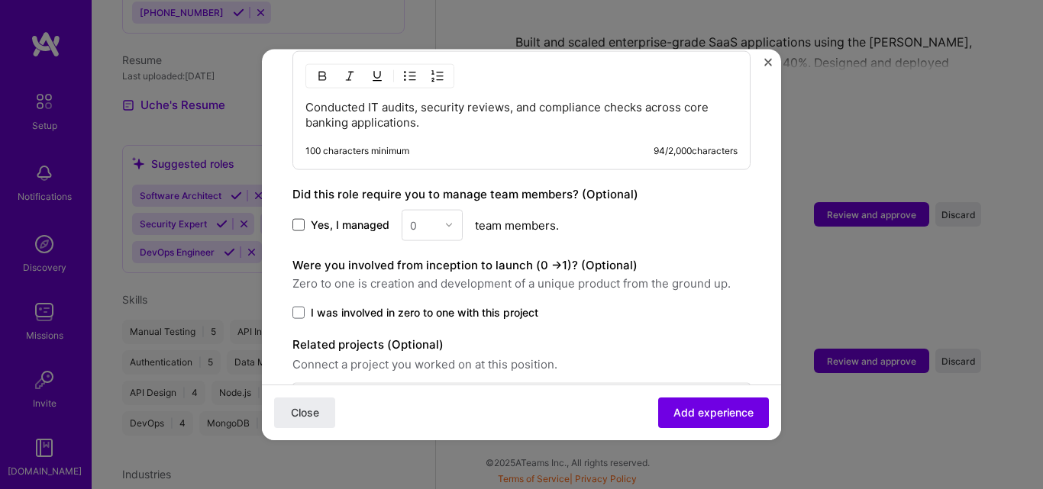
click at [302, 219] on span at bounding box center [298, 225] width 12 height 12
click at [0, 0] on input "Yes, I managed" at bounding box center [0, 0] width 0 height 0
click at [449, 221] on img at bounding box center [448, 225] width 9 height 9
click at [421, 376] on div "8" at bounding box center [432, 387] width 52 height 28
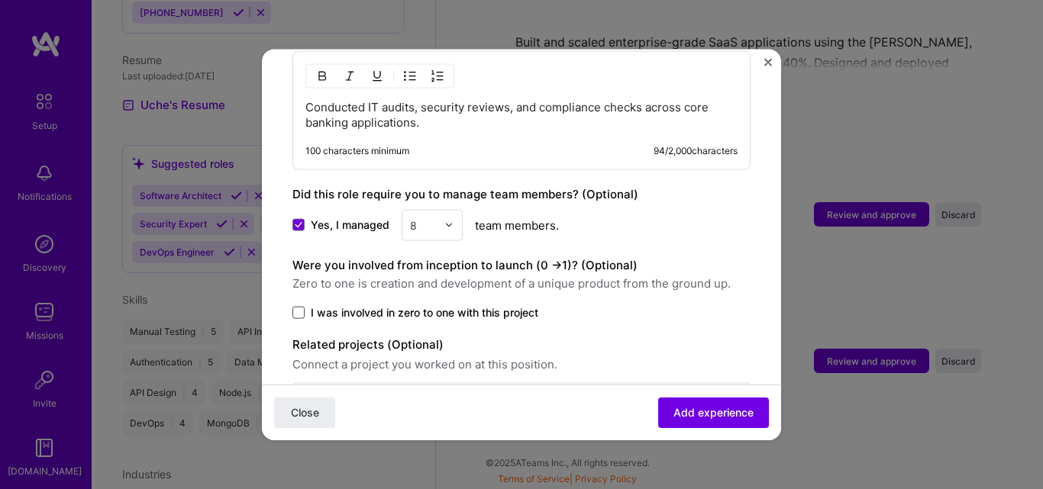
click at [302, 306] on span at bounding box center [298, 312] width 12 height 12
click at [0, 0] on input "I was involved in zero to one with this project" at bounding box center [0, 0] width 0 height 0
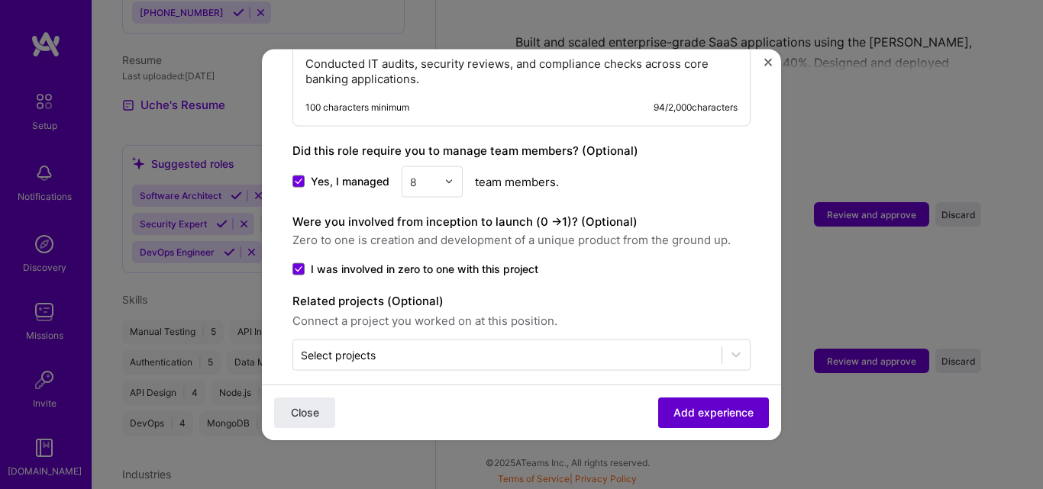
click at [681, 414] on span "Add experience" at bounding box center [713, 412] width 80 height 15
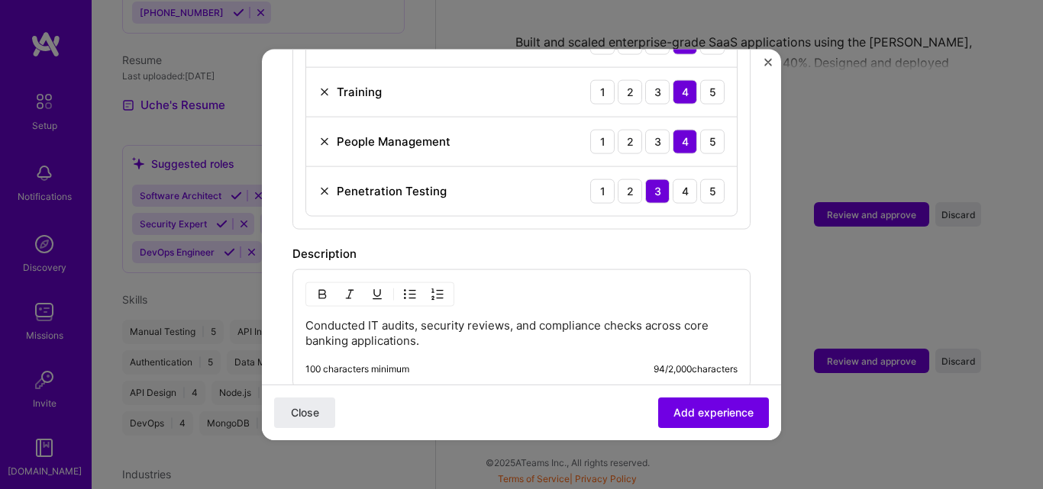
scroll to position [877, 0]
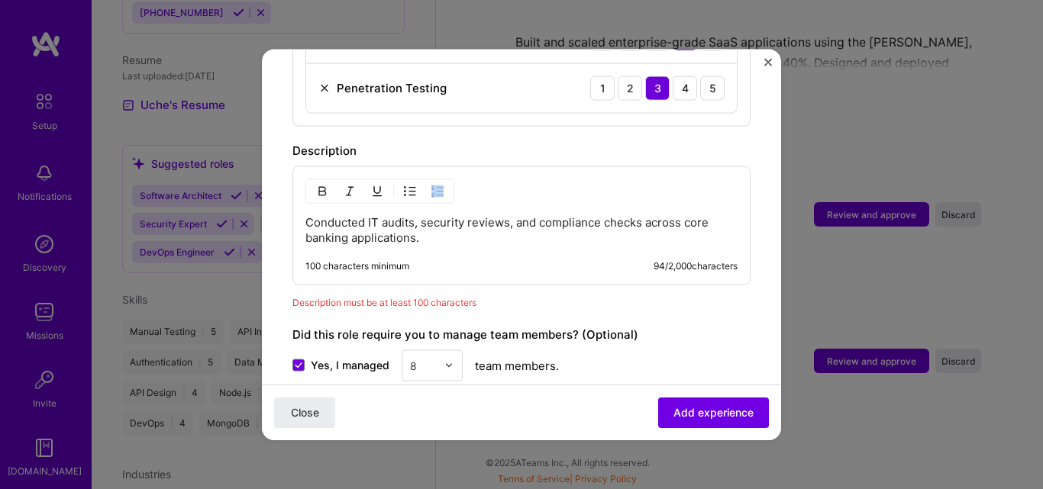
drag, startPoint x: 305, startPoint y: 205, endPoint x: 411, endPoint y: 229, distance: 108.7
click at [411, 229] on div "Conducted IT audits, security reviews, and compliance checks across core bankin…" at bounding box center [521, 225] width 458 height 119
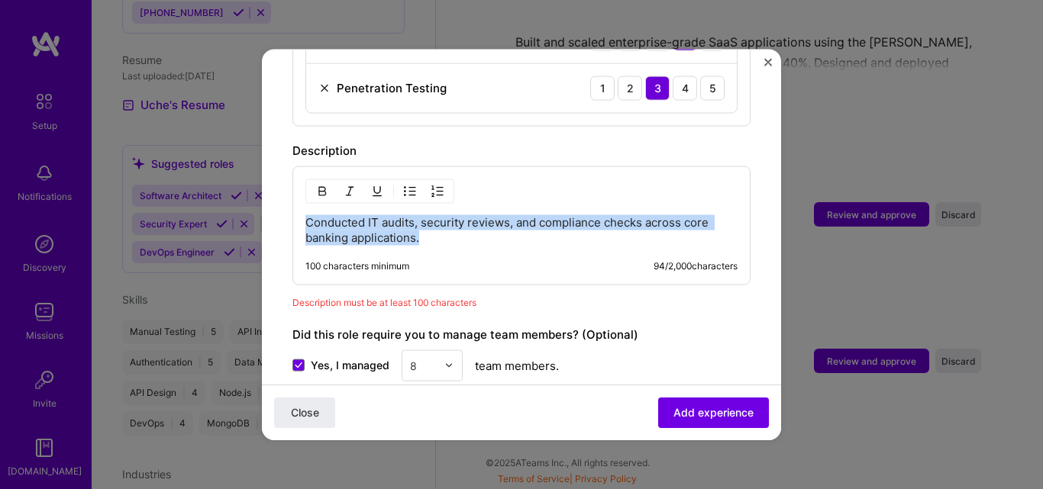
drag, startPoint x: 429, startPoint y: 219, endPoint x: 278, endPoint y: 198, distance: 152.7
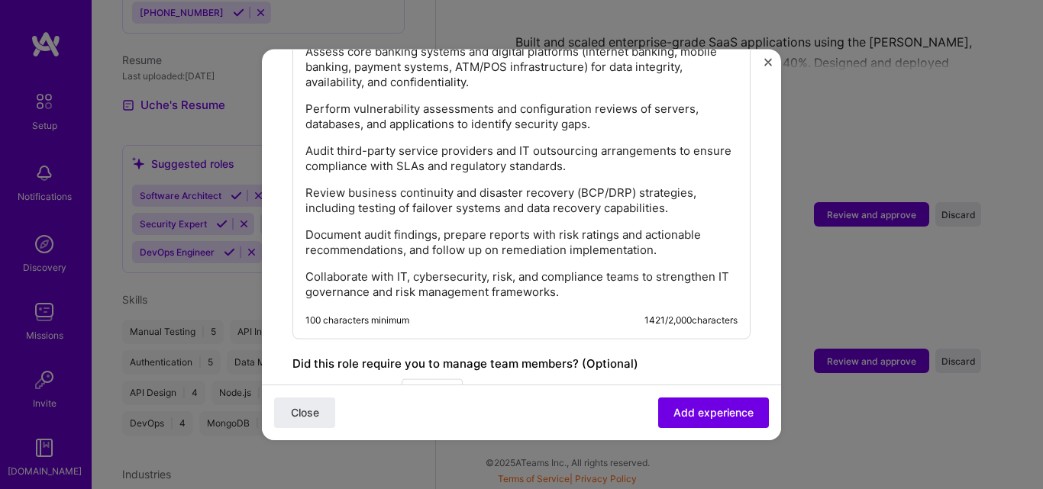
scroll to position [1460, 0]
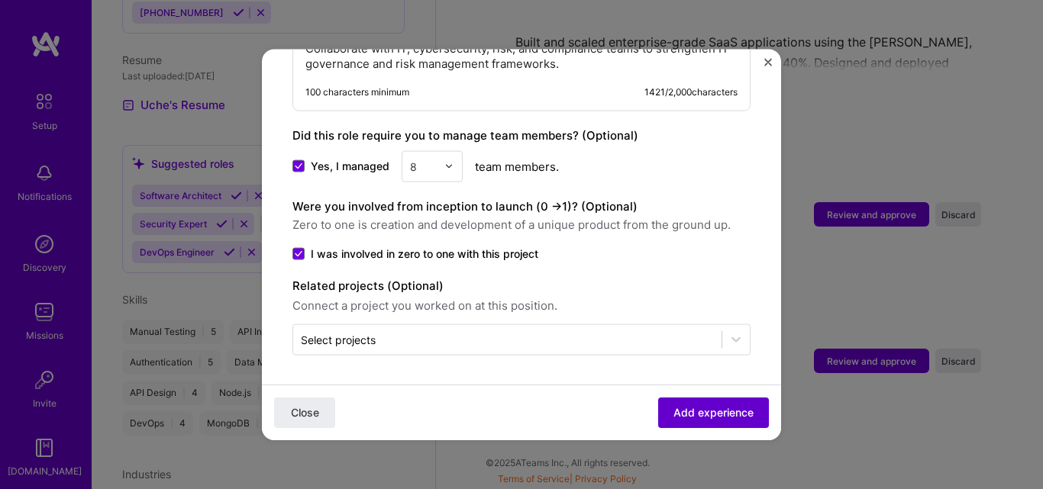
click at [694, 406] on span "Add experience" at bounding box center [713, 412] width 80 height 15
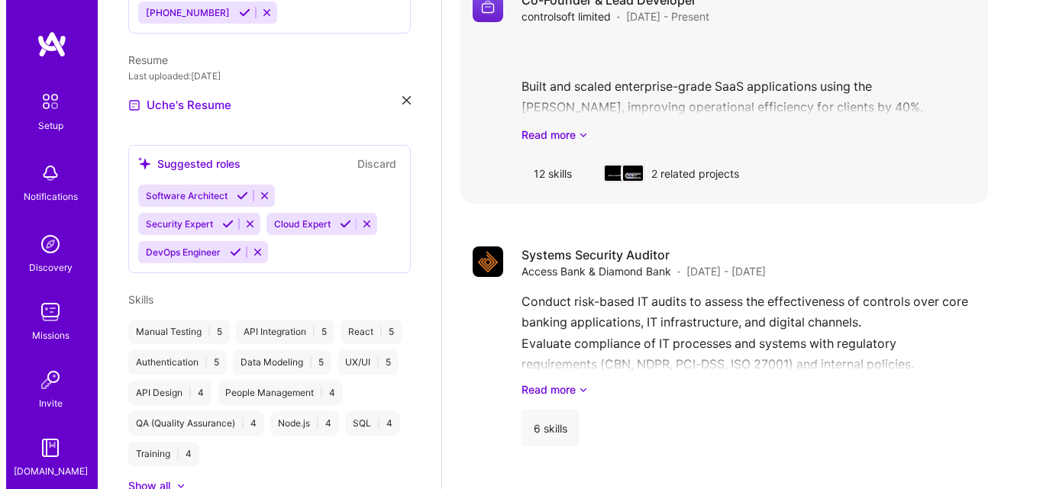
scroll to position [1297, 0]
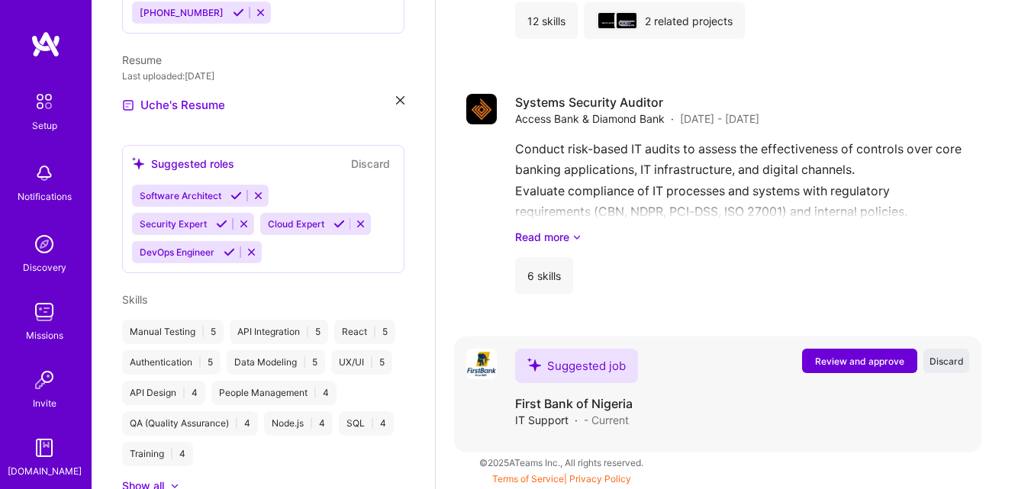
click at [853, 360] on span "Review and approve" at bounding box center [859, 361] width 89 height 13
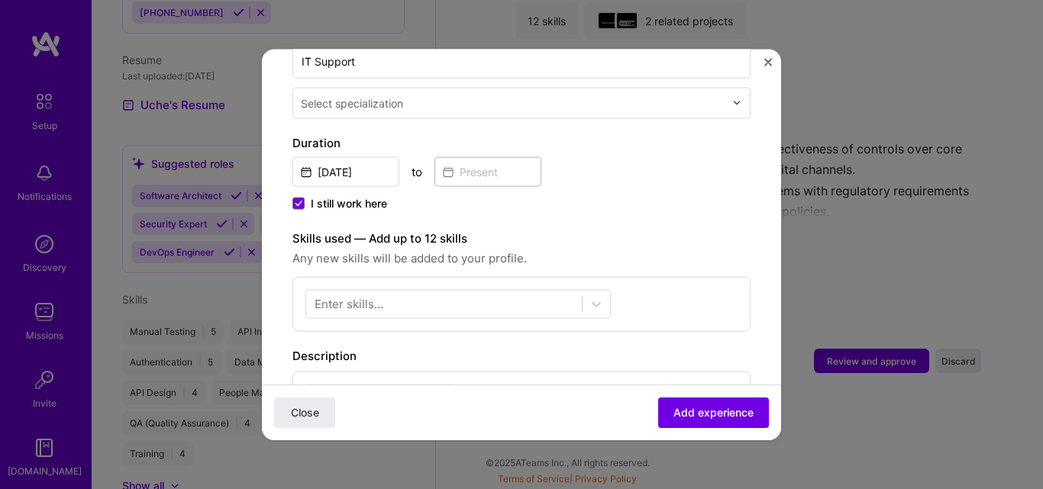
scroll to position [382, 0]
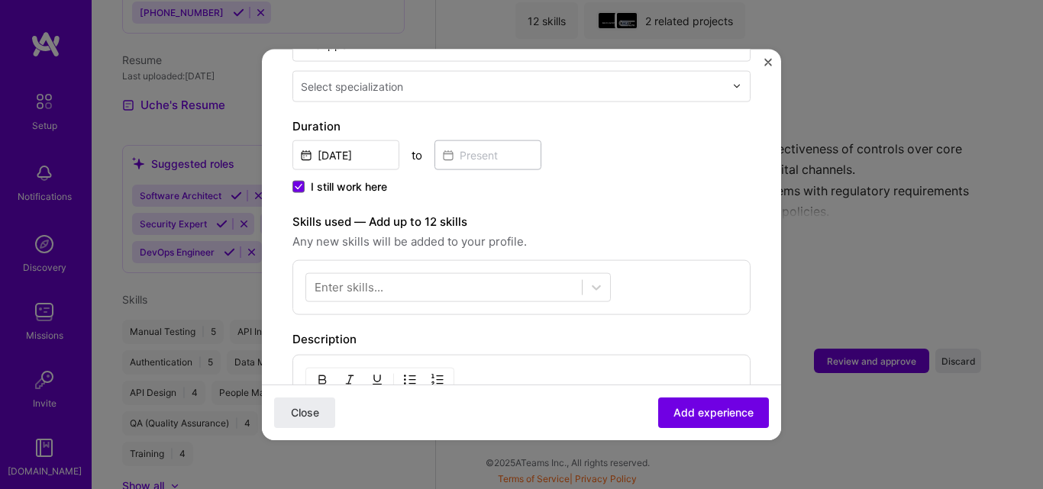
click at [369, 279] on div "Enter skills..." at bounding box center [349, 287] width 69 height 16
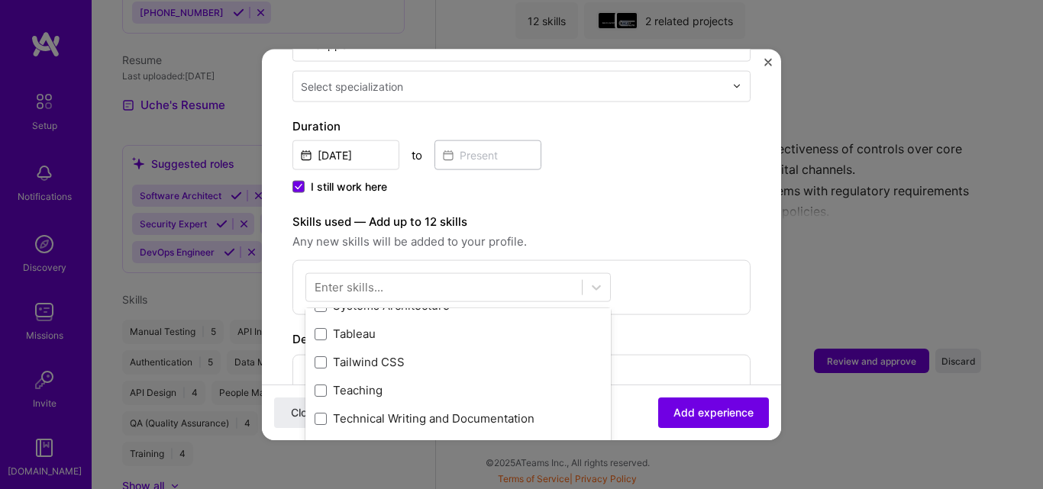
click at [324, 368] on div "Your Skills API Design API Integration AWS Authentication Data Modeling DevOps …" at bounding box center [457, 400] width 305 height 184
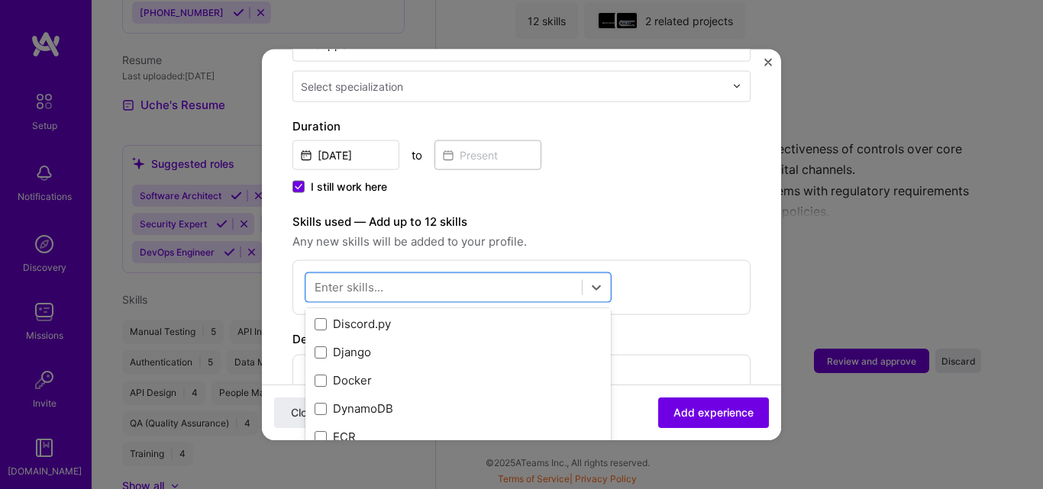
scroll to position [3202, 0]
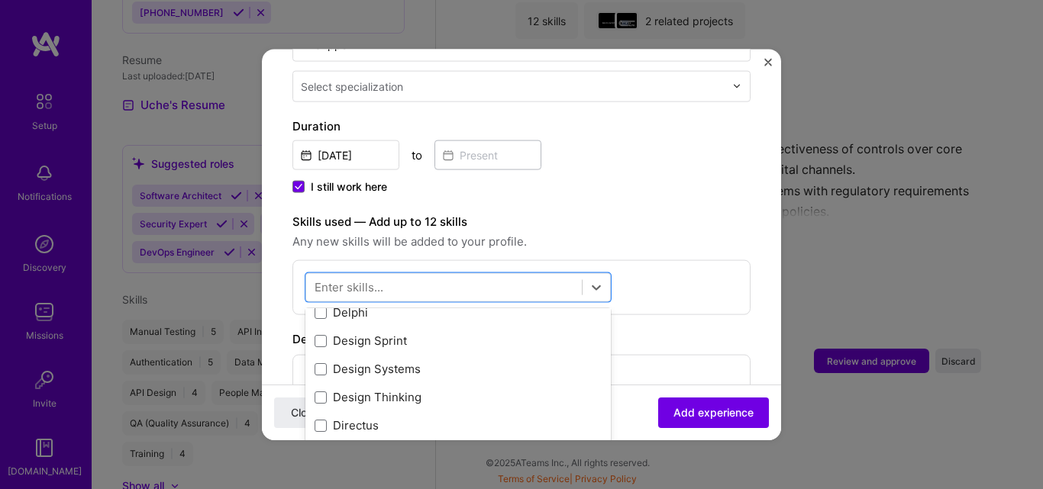
drag, startPoint x: 598, startPoint y: 297, endPoint x: 600, endPoint y: 286, distance: 10.8
click at [599, 289] on div "option Delphi focused, 0 of 2. 378 results available. Use Up and Down to choose…" at bounding box center [521, 287] width 458 height 55
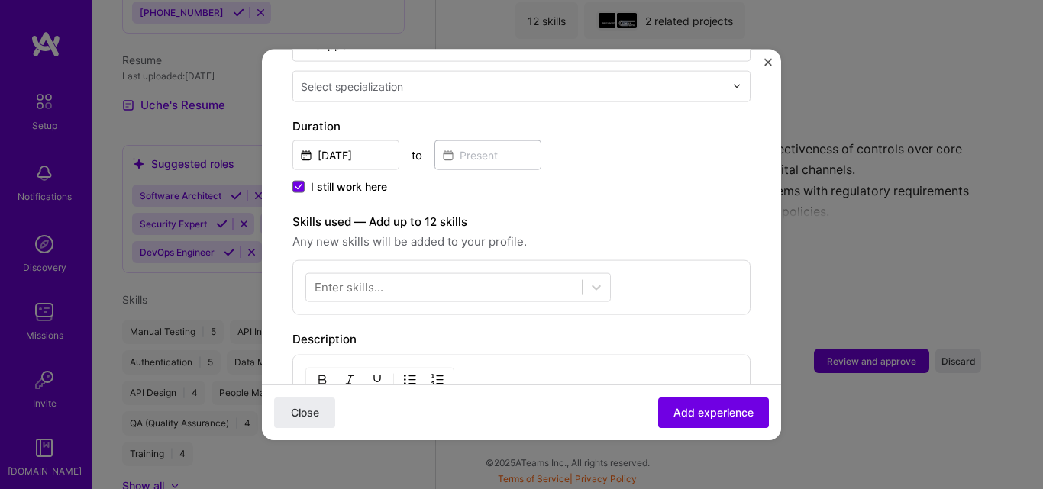
drag, startPoint x: 600, startPoint y: 286, endPoint x: 593, endPoint y: 301, distance: 16.0
click at [601, 286] on div "Enter skills..." at bounding box center [521, 287] width 458 height 55
click at [494, 275] on div at bounding box center [444, 287] width 276 height 25
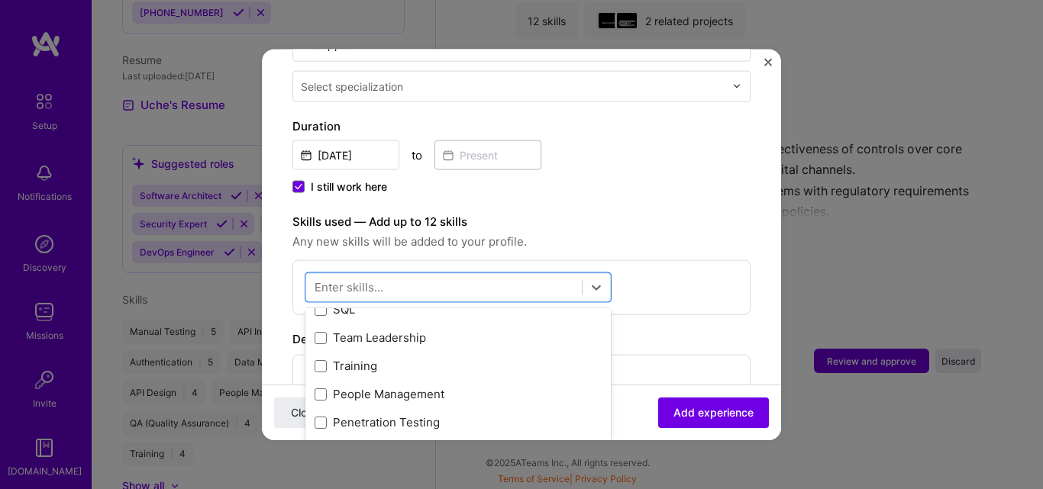
scroll to position [382, 0]
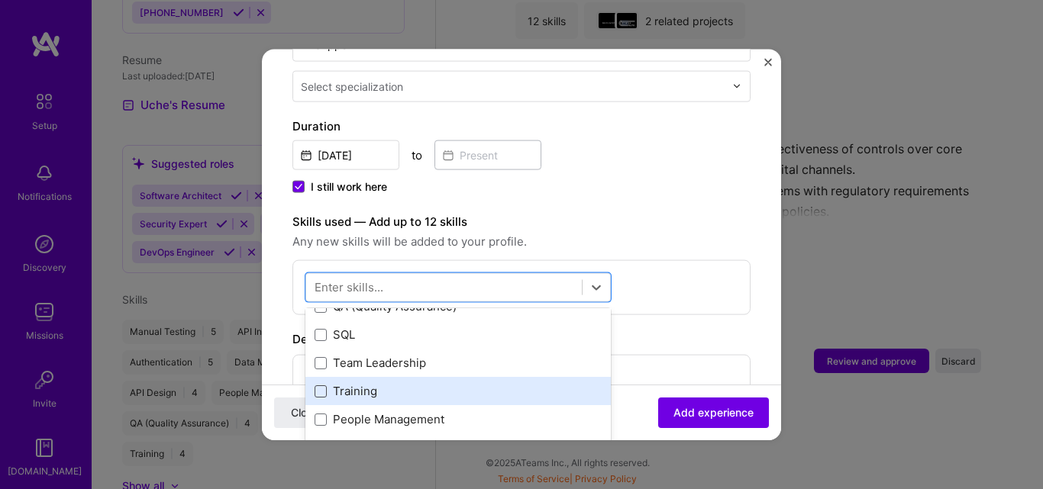
click at [321, 385] on span at bounding box center [321, 391] width 12 height 12
click at [0, 0] on input "checkbox" at bounding box center [0, 0] width 0 height 0
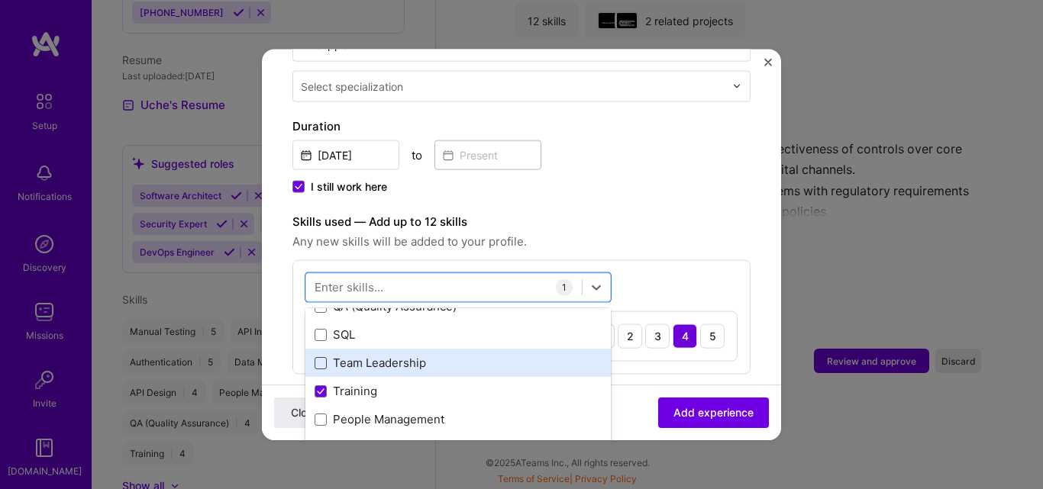
click at [320, 356] on span at bounding box center [321, 362] width 12 height 12
click at [0, 0] on input "checkbox" at bounding box center [0, 0] width 0 height 0
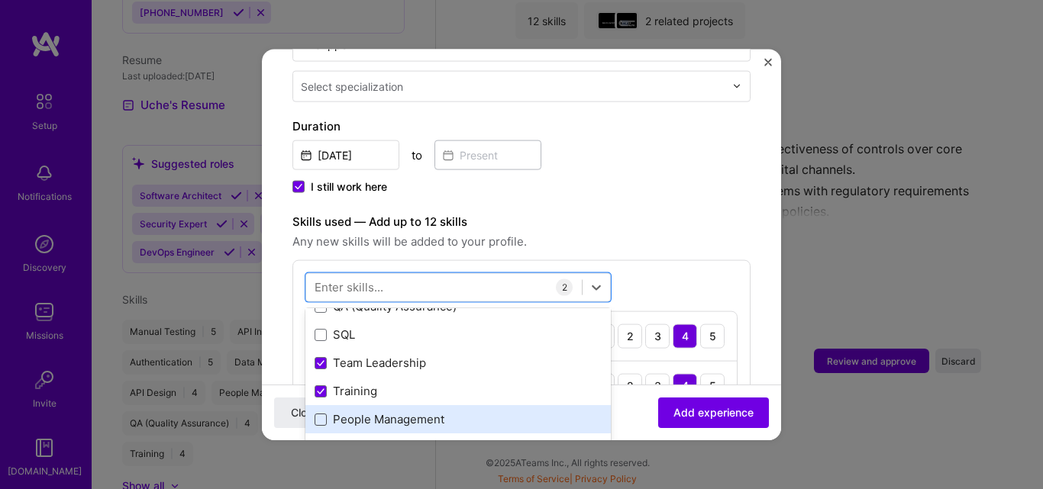
click at [320, 413] on span at bounding box center [321, 419] width 12 height 12
click at [0, 0] on input "checkbox" at bounding box center [0, 0] width 0 height 0
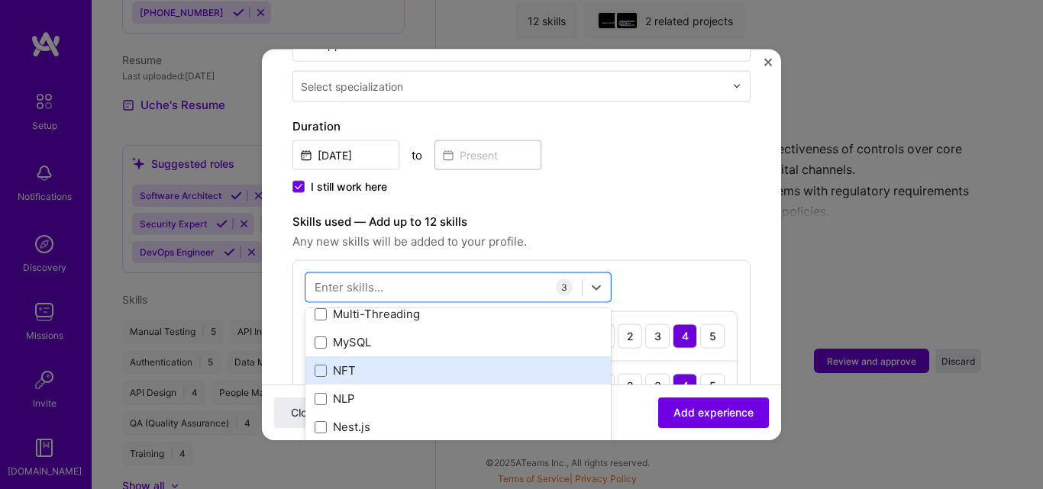
scroll to position [6412, 0]
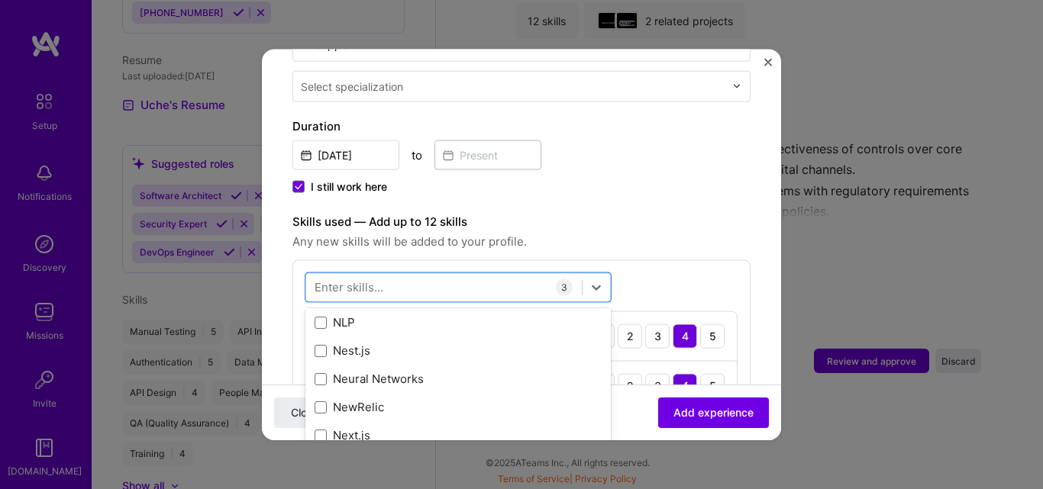
click at [635, 404] on div "Close Add experience" at bounding box center [521, 413] width 519 height 56
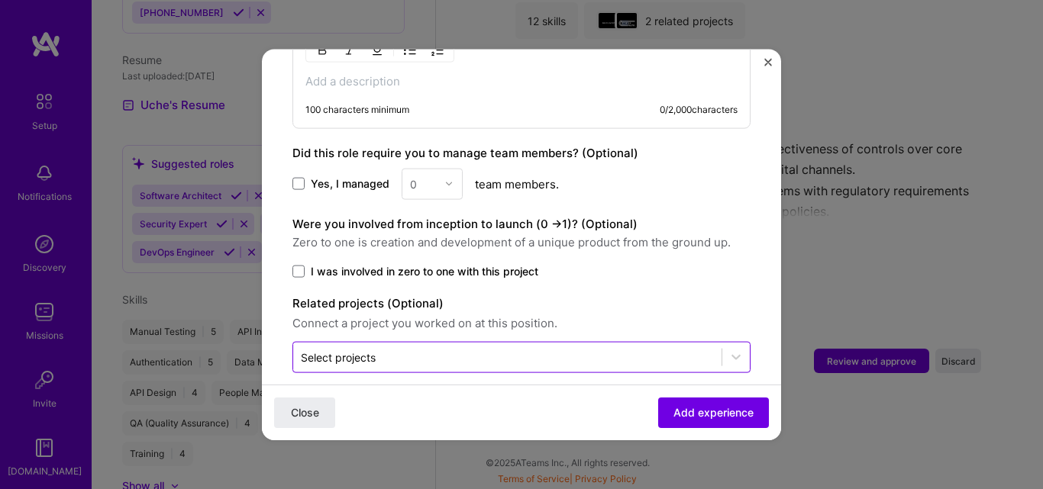
scroll to position [873, 0]
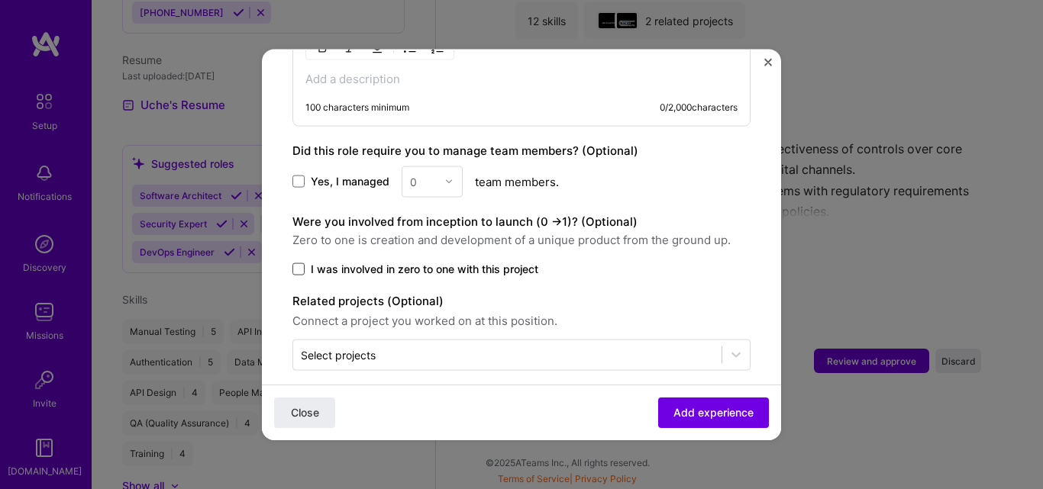
click at [297, 263] on span at bounding box center [298, 269] width 12 height 12
click at [0, 0] on input "I was involved in zero to one with this project" at bounding box center [0, 0] width 0 height 0
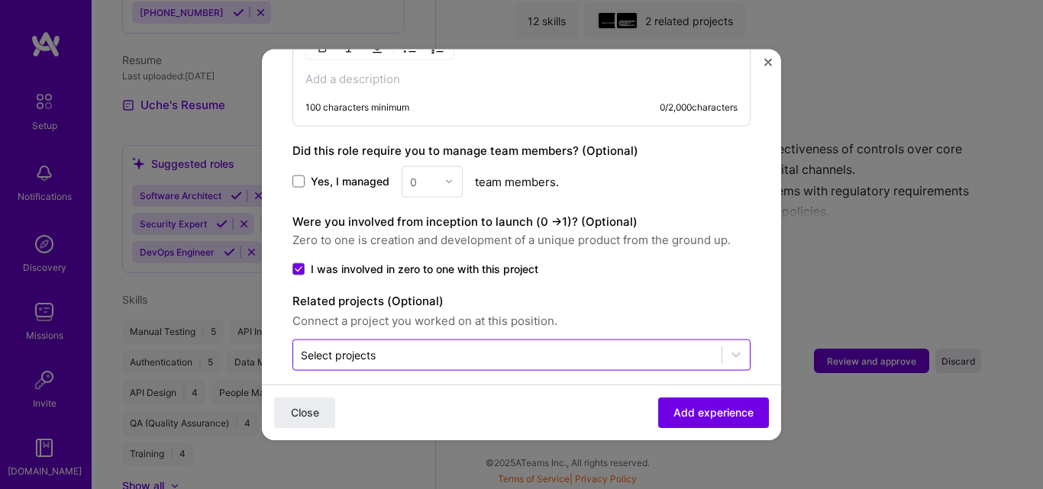
click at [362, 347] on div "Select projects" at bounding box center [338, 355] width 75 height 16
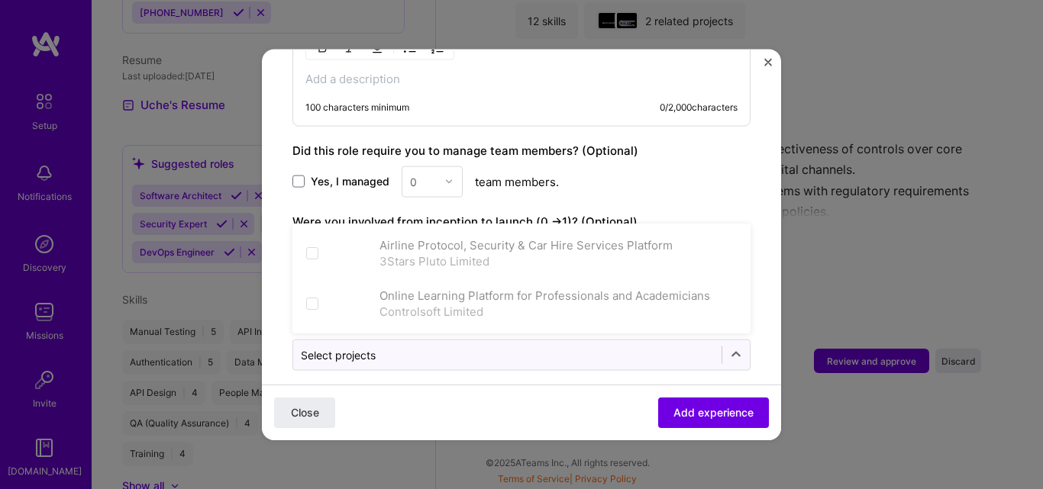
click at [665, 166] on div "Yes, I managed 0 team members." at bounding box center [521, 181] width 458 height 31
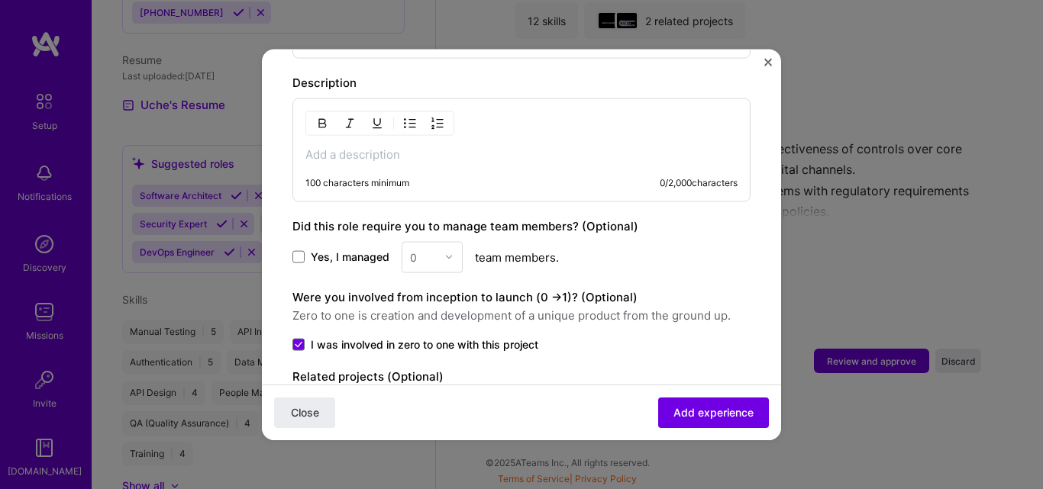
scroll to position [721, 0]
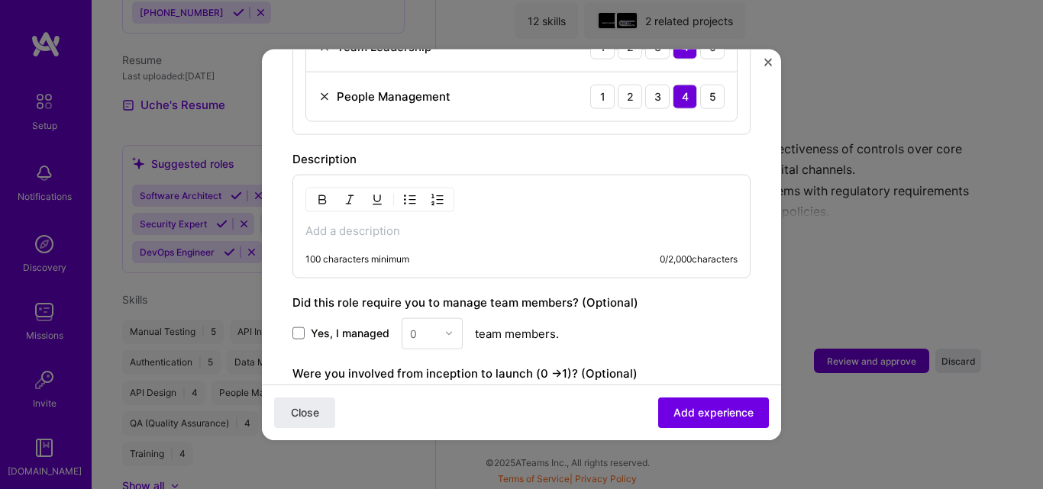
click at [312, 223] on p at bounding box center [521, 230] width 432 height 15
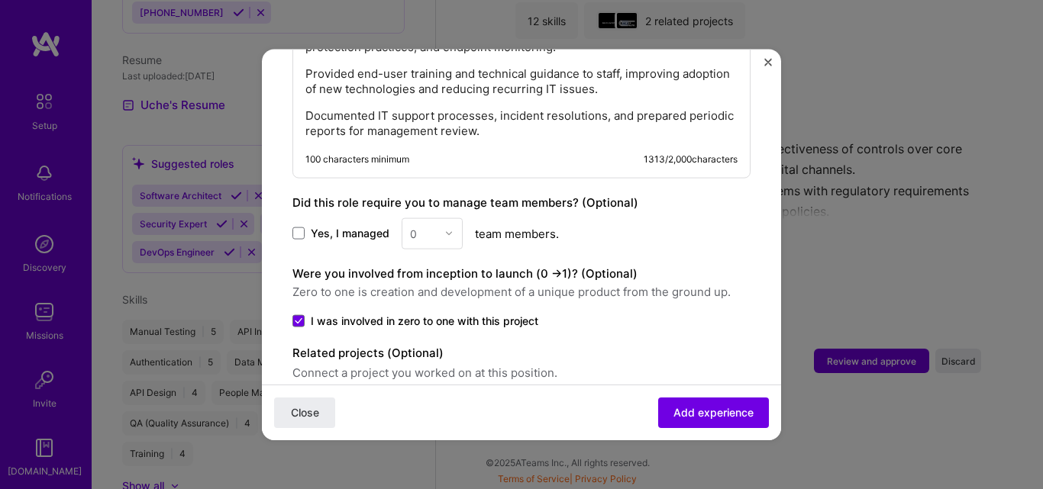
scroll to position [1144, 0]
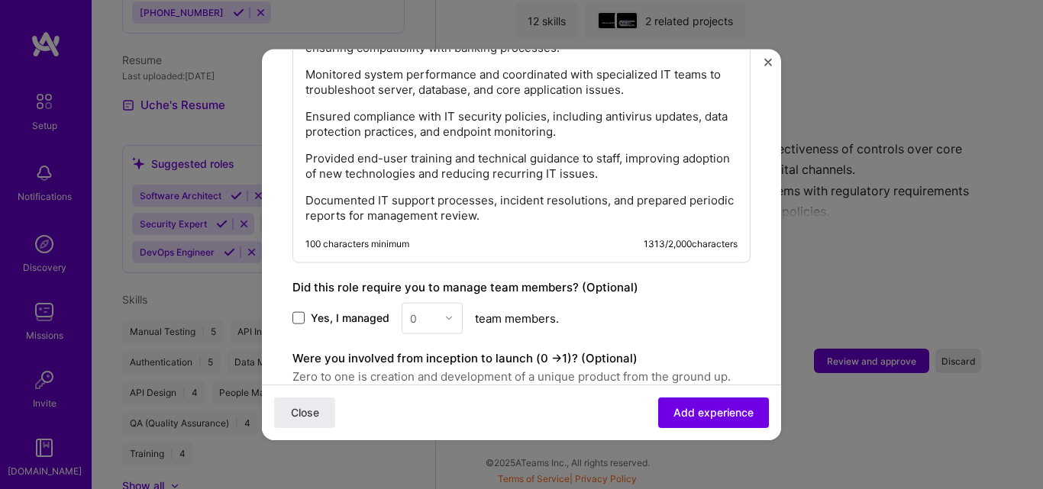
click at [297, 317] on span at bounding box center [298, 318] width 12 height 12
click at [0, 0] on input "Yes, I managed" at bounding box center [0, 0] width 0 height 0
click at [297, 317] on icon at bounding box center [299, 318] width 8 height 6
click at [0, 0] on input "Yes, I managed" at bounding box center [0, 0] width 0 height 0
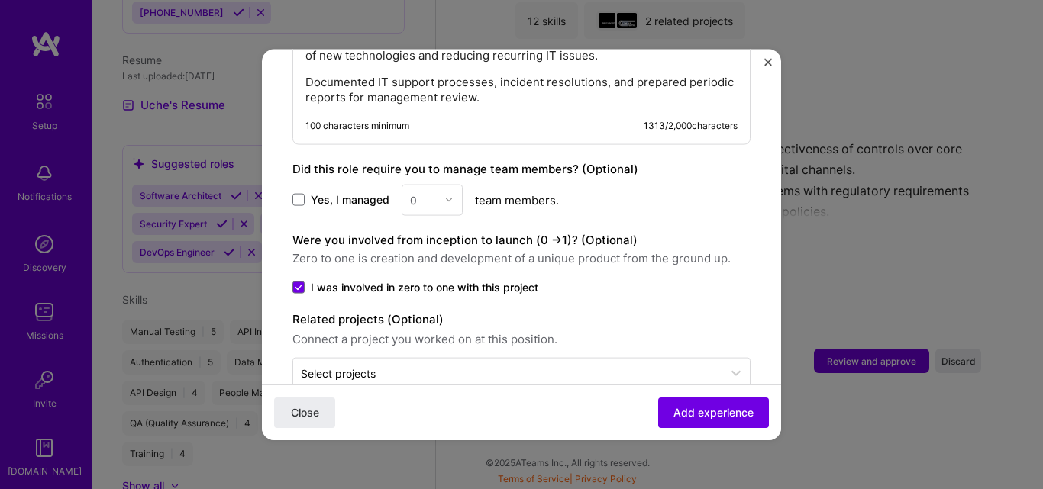
scroll to position [1296, 0]
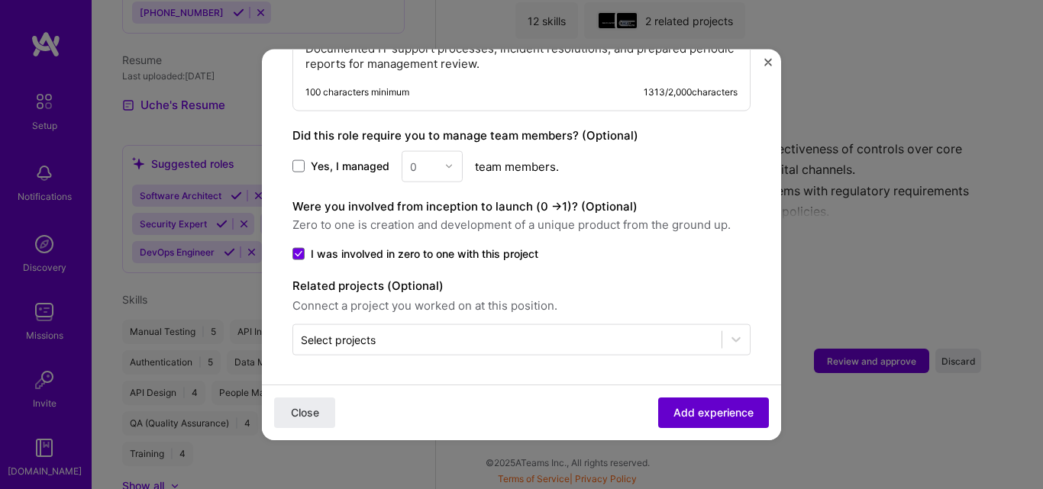
click at [686, 411] on span "Add experience" at bounding box center [713, 412] width 80 height 15
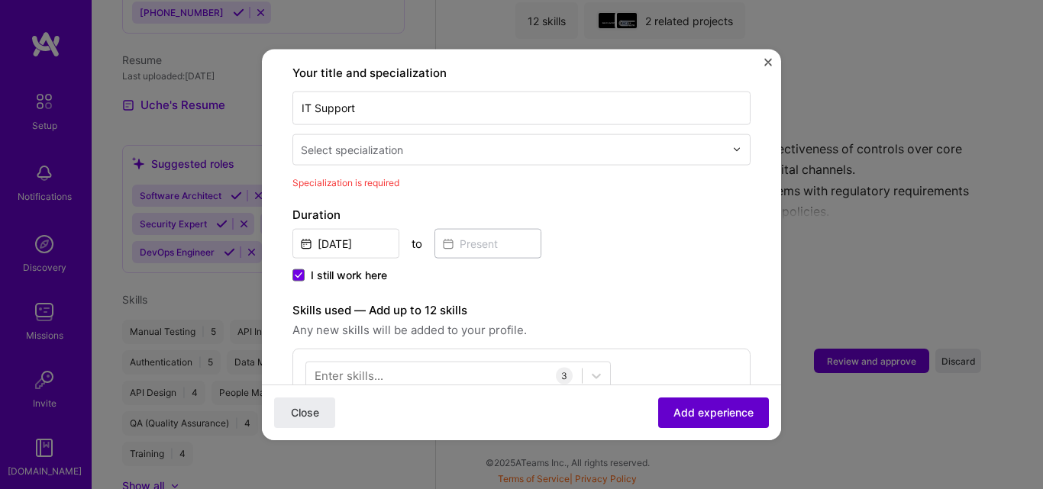
scroll to position [317, 0]
click at [732, 147] on img at bounding box center [736, 151] width 9 height 9
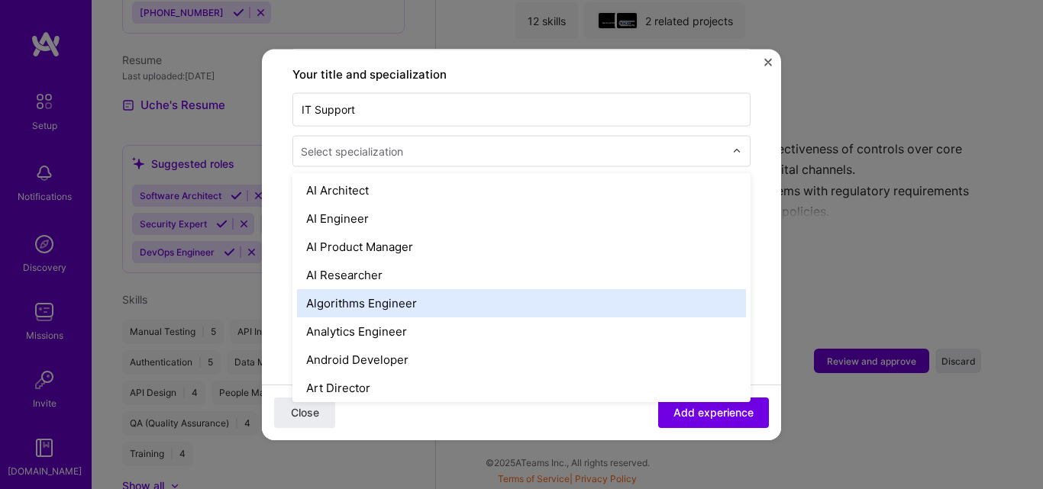
scroll to position [0, 0]
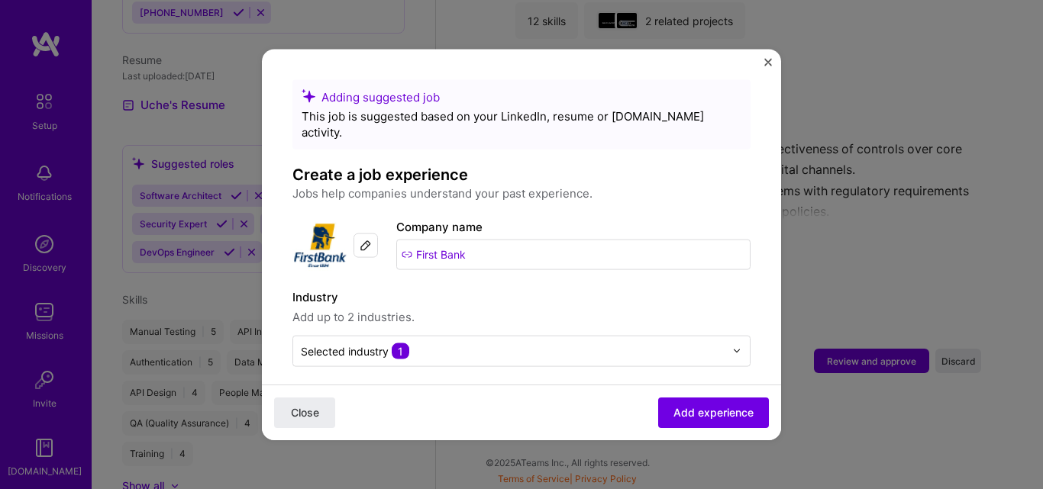
click at [298, 425] on button "Close" at bounding box center [304, 413] width 61 height 31
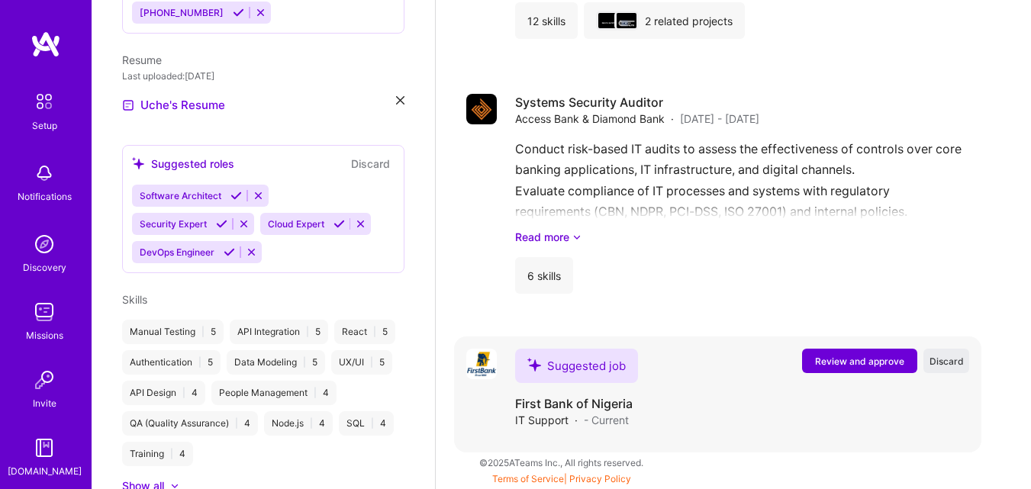
click at [853, 360] on span "Review and approve" at bounding box center [859, 361] width 89 height 13
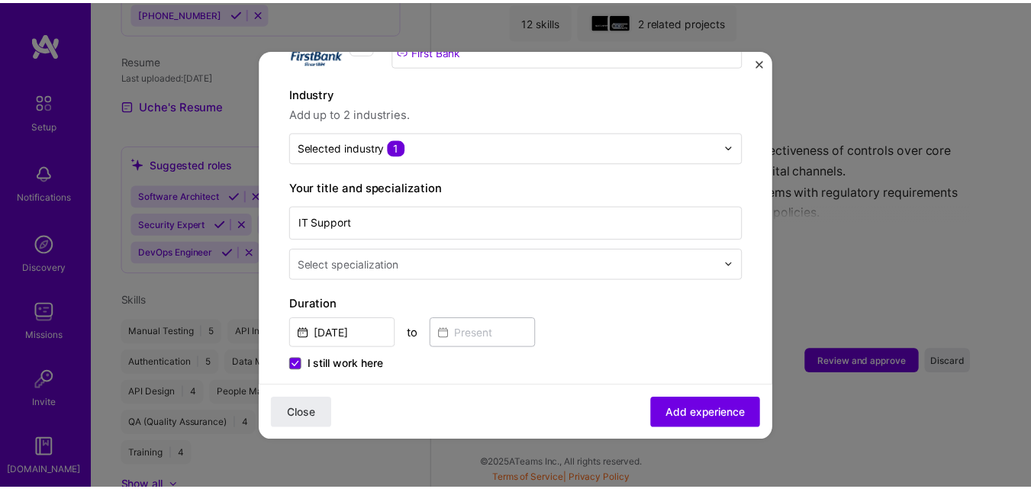
scroll to position [305, 0]
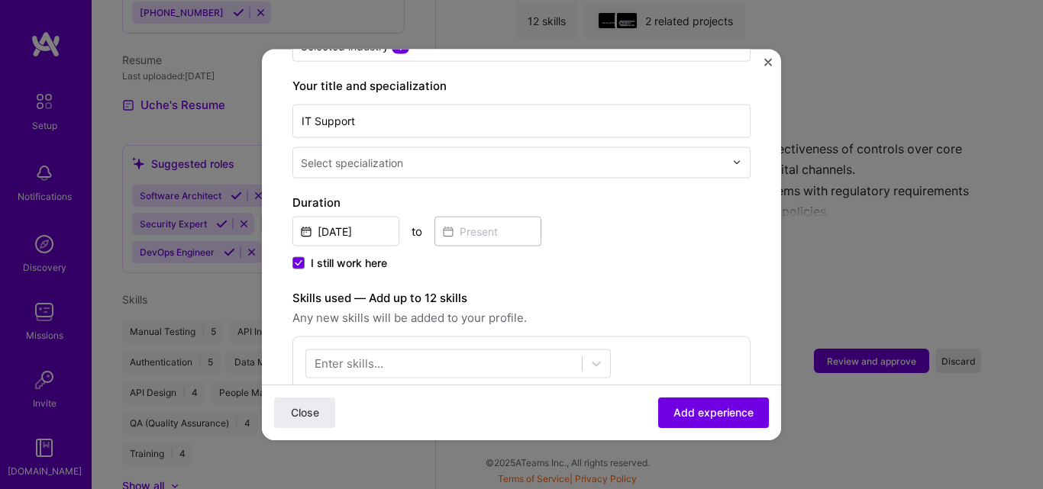
click at [291, 418] on span "Close" at bounding box center [305, 412] width 28 height 15
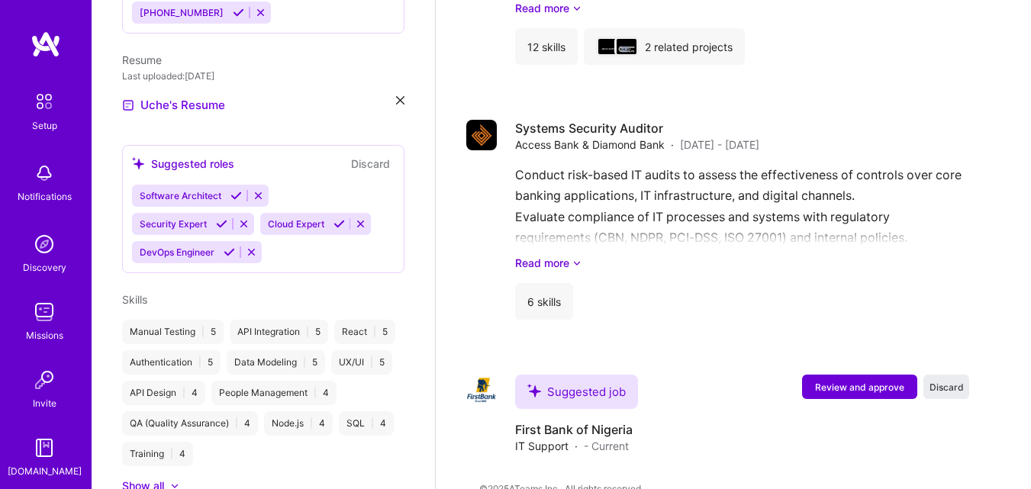
scroll to position [1297, 0]
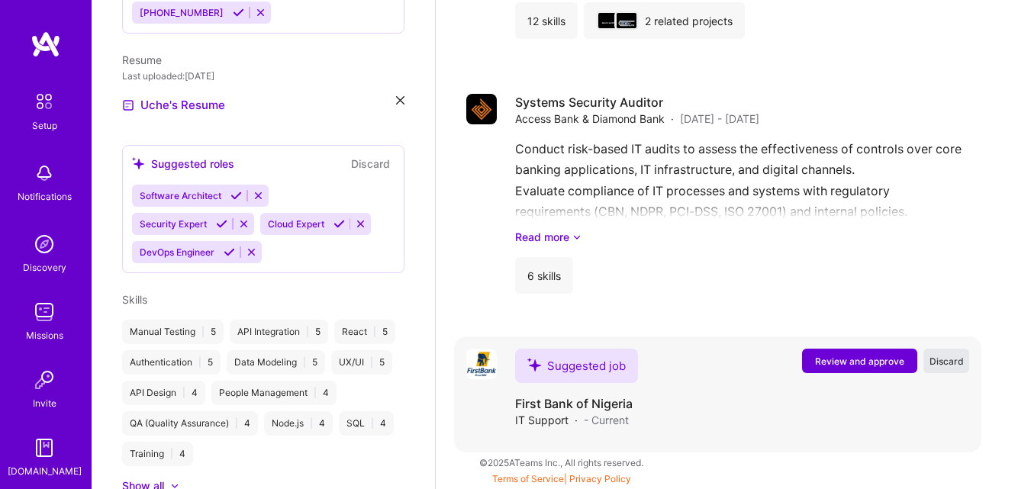
click at [959, 358] on span "Discard" at bounding box center [947, 361] width 34 height 13
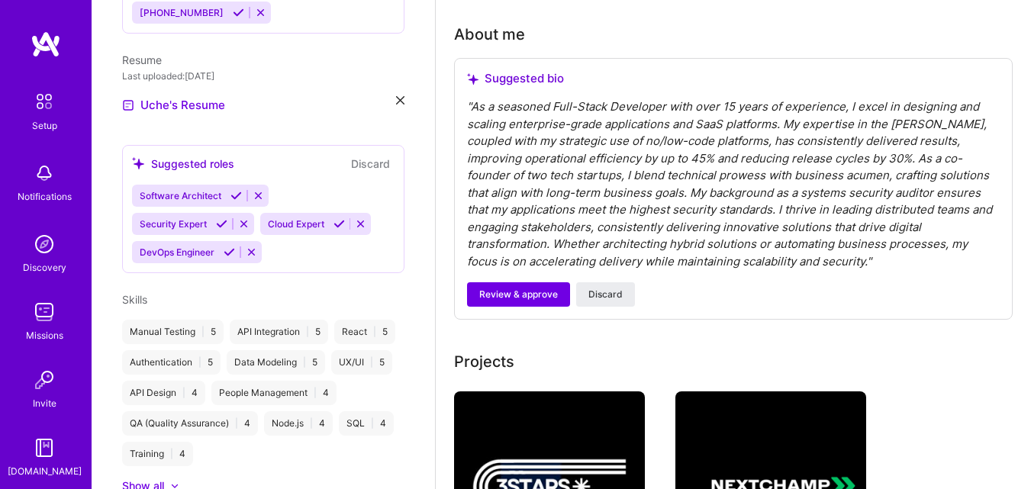
scroll to position [387, 0]
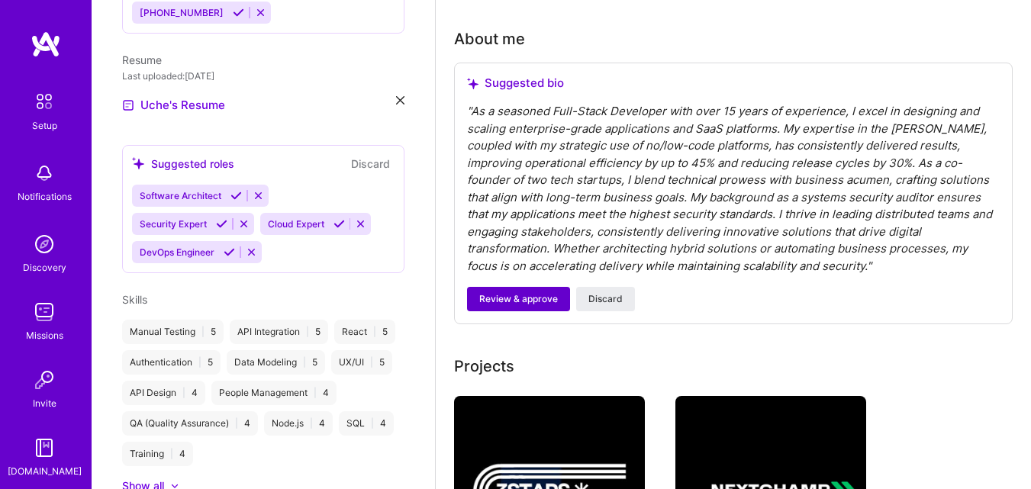
click at [523, 292] on button "Review & approve" at bounding box center [518, 299] width 103 height 24
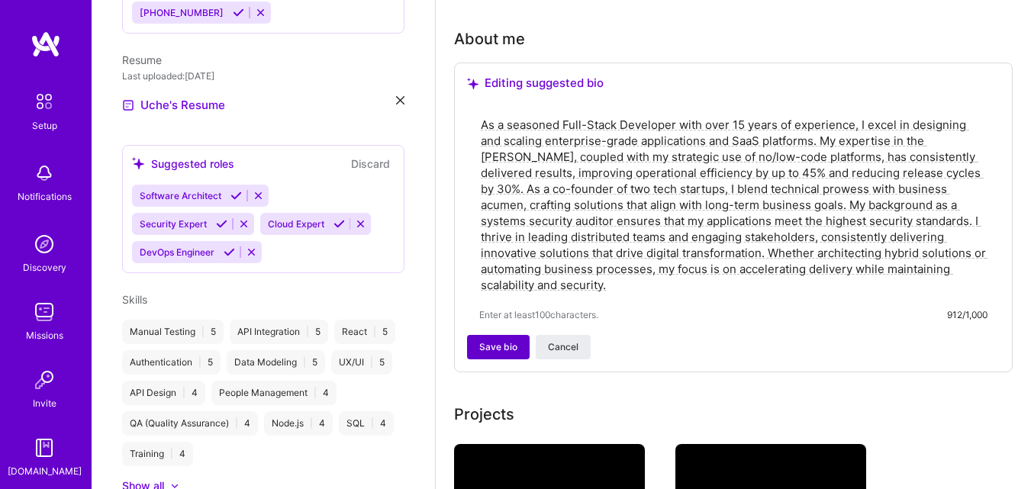
click at [499, 344] on span "Save bio" at bounding box center [498, 347] width 38 height 14
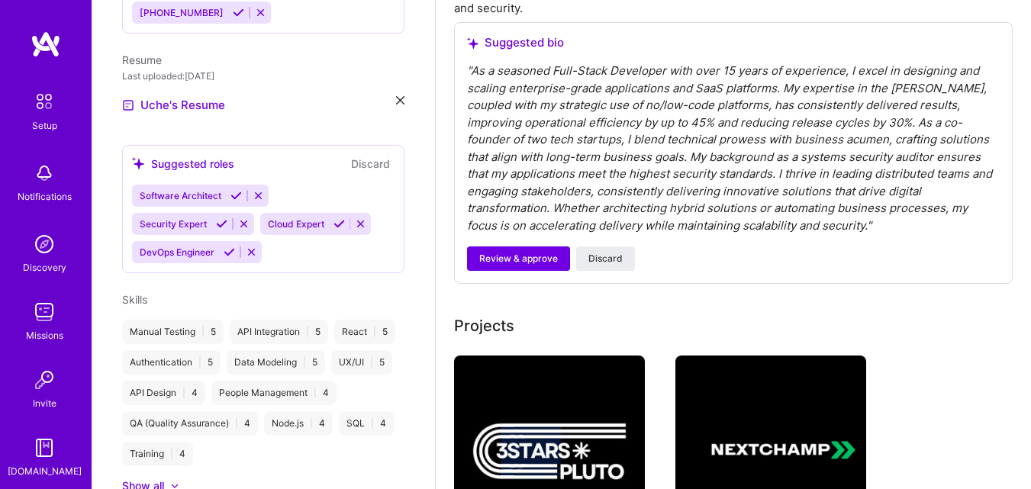
scroll to position [616, 0]
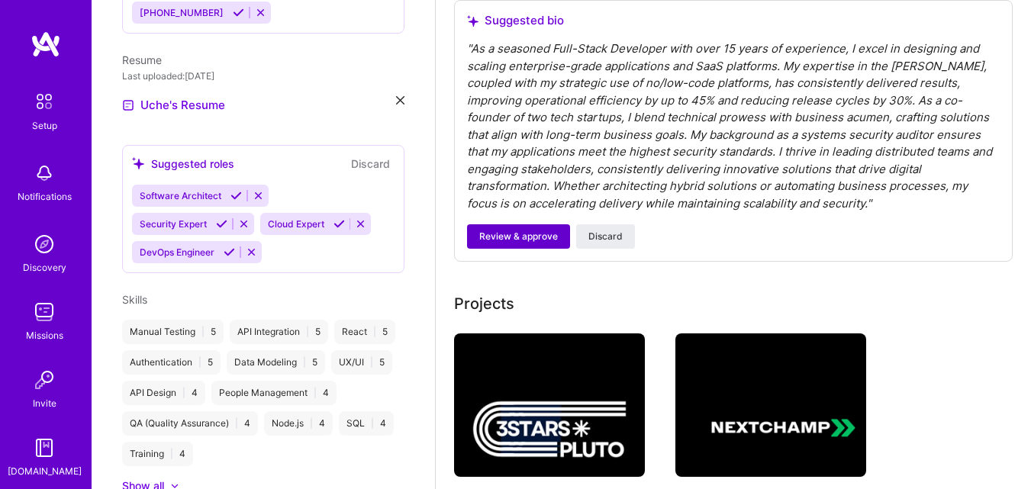
click at [511, 234] on span "Review & approve" at bounding box center [518, 237] width 79 height 14
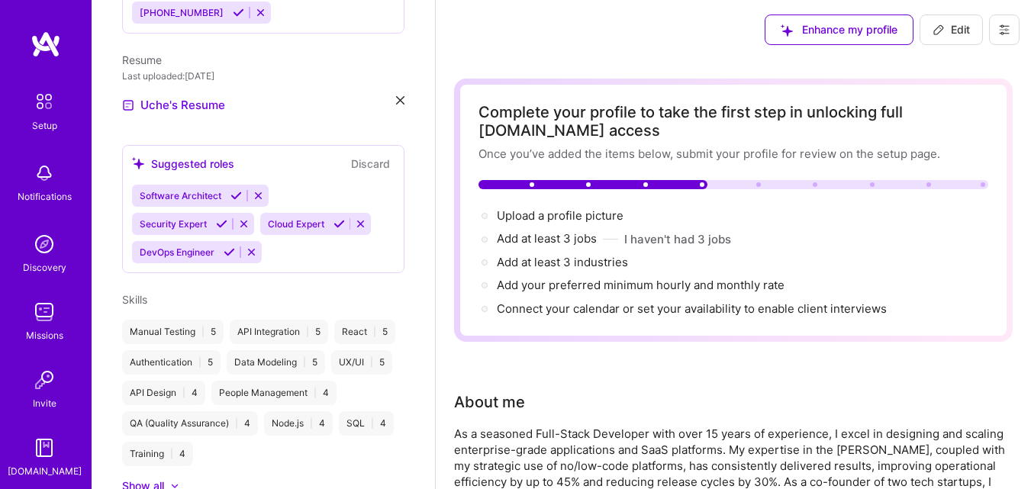
scroll to position [0, 0]
click at [551, 263] on span "Add at least 3 industries →" at bounding box center [569, 263] width 145 height 15
select select "US"
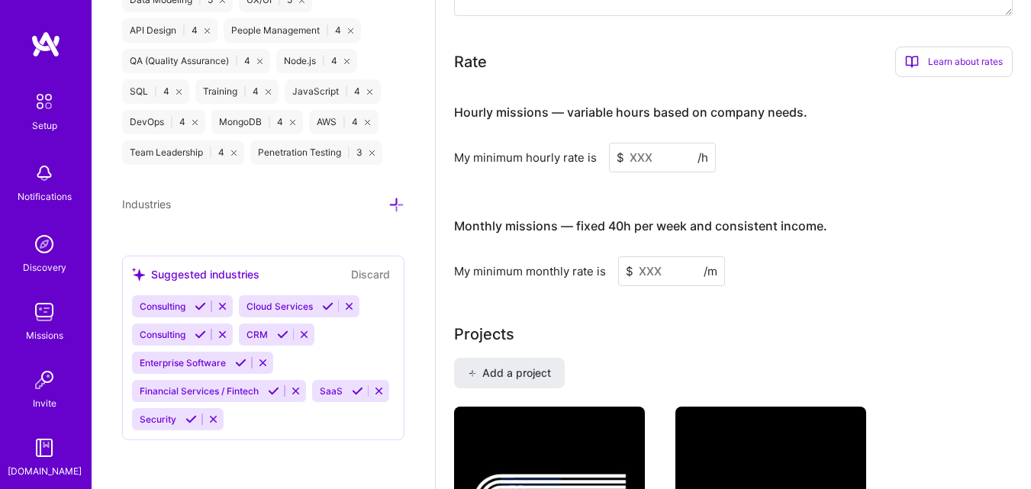
scroll to position [992, 0]
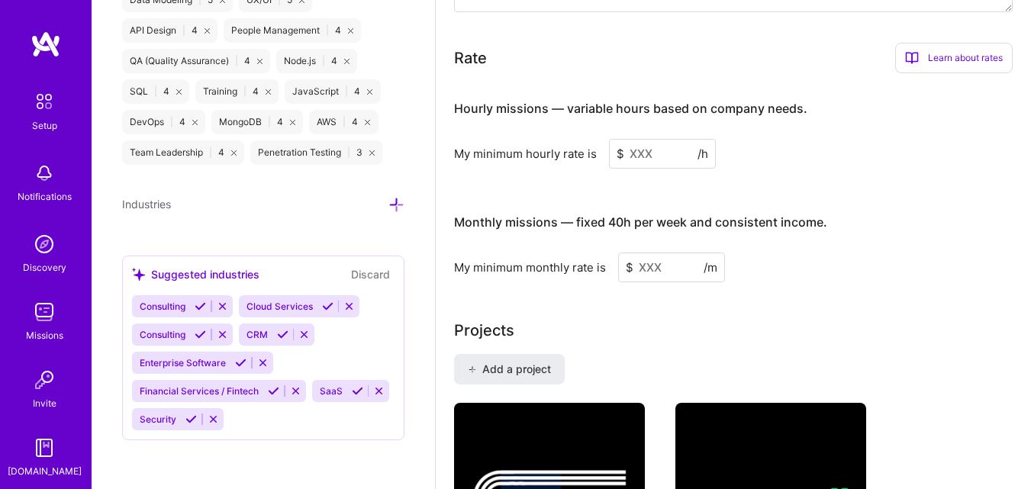
click at [652, 150] on input at bounding box center [662, 154] width 107 height 30
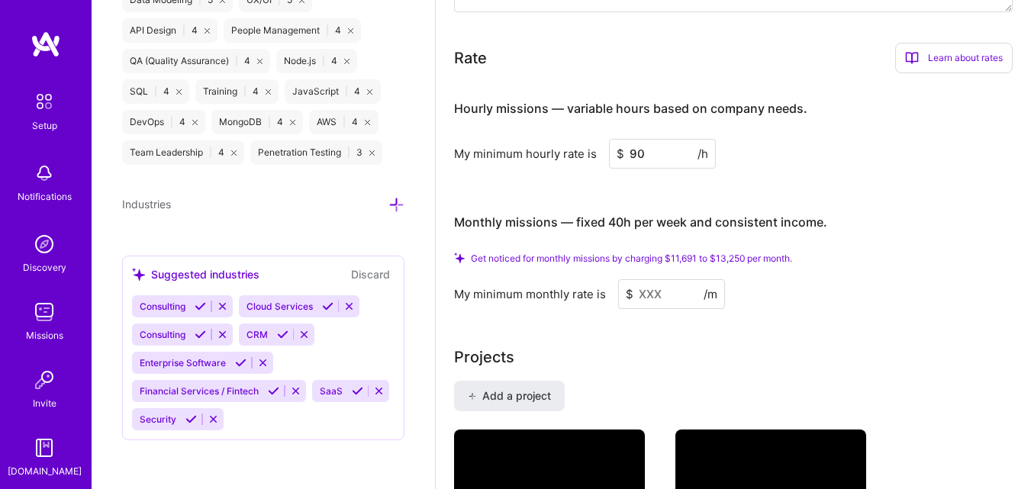
type input "90"
click at [511, 188] on div "Hourly missions — variable hours based on company needs. My minimum hourly rate…" at bounding box center [733, 196] width 559 height 223
click at [664, 295] on input at bounding box center [671, 294] width 107 height 30
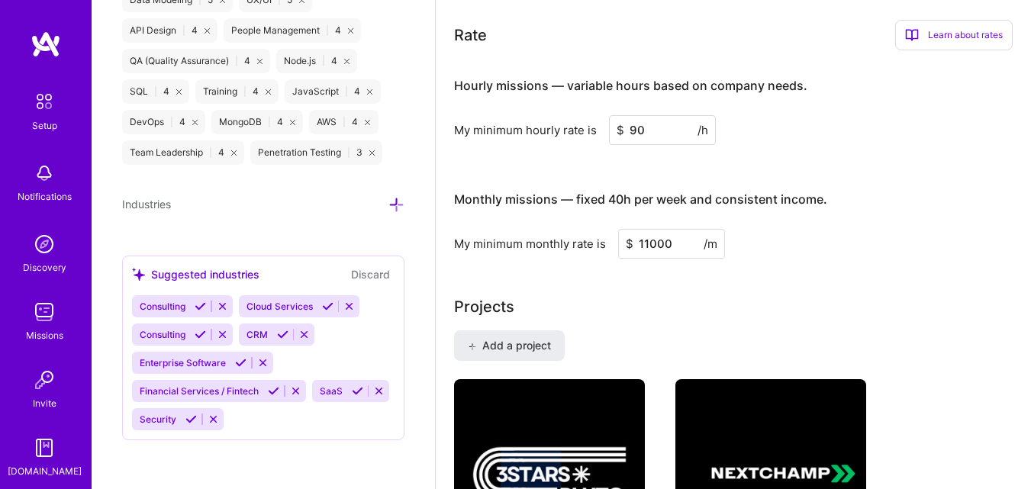
click at [824, 266] on div "Complete your profile to take the first step in unlocking full A.Team access On…" at bounding box center [733, 166] width 559 height 2159
click at [820, 256] on div "My minimum monthly rate is $ 11000 /m" at bounding box center [733, 244] width 559 height 30
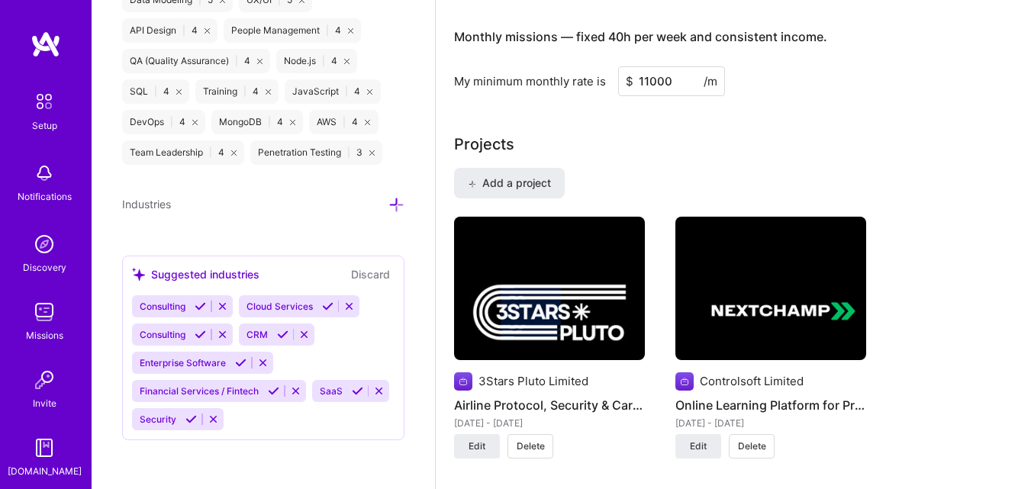
scroll to position [1069, 0]
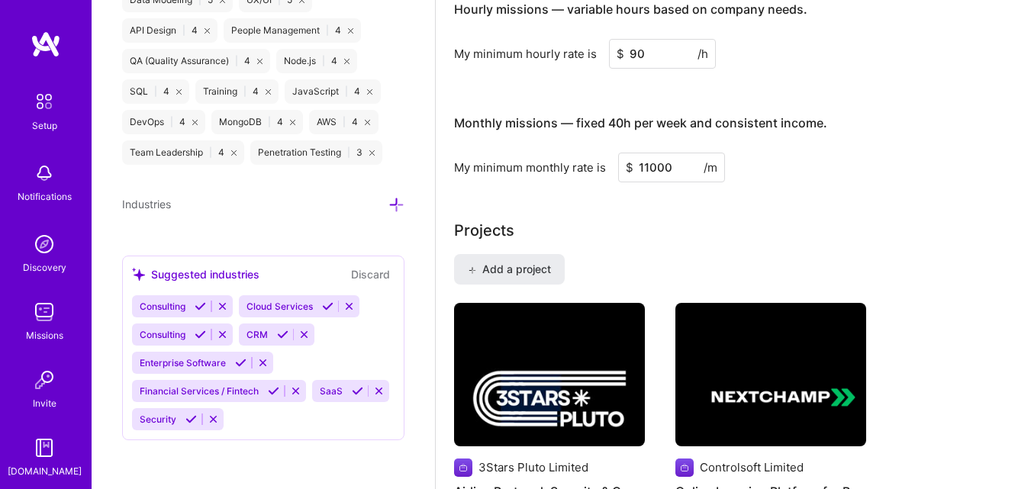
click at [645, 169] on input "11000" at bounding box center [671, 168] width 107 height 30
type input "12000"
click at [802, 201] on div "Complete your profile to take the first step in unlocking full A.Team access On…" at bounding box center [733, 90] width 559 height 2159
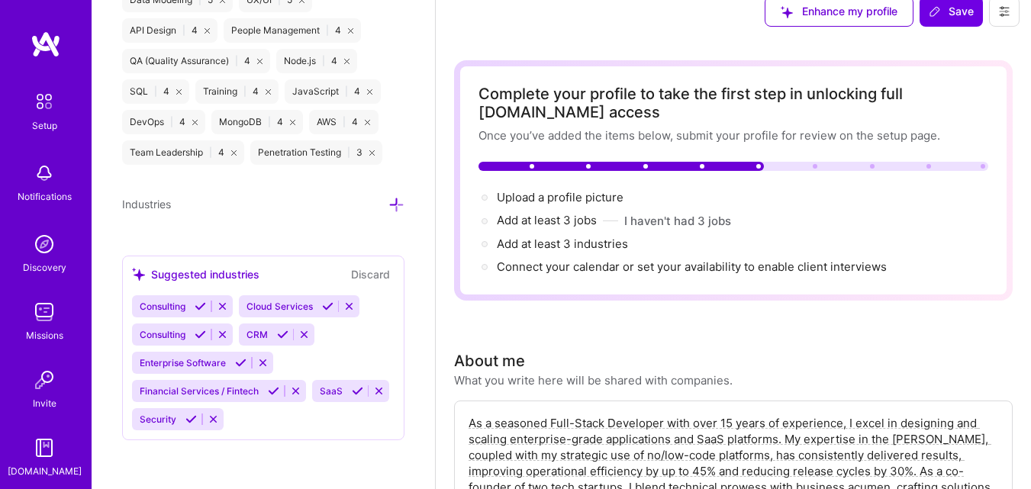
scroll to position [0, 0]
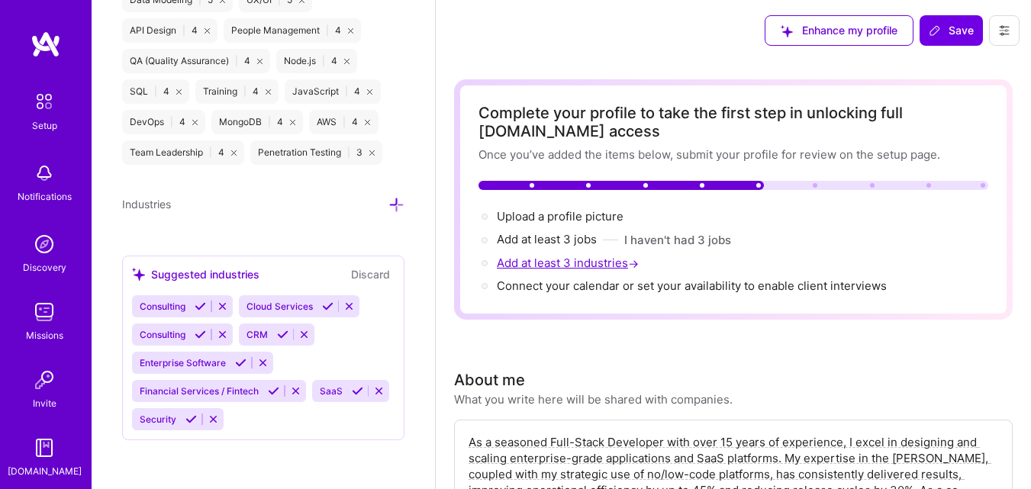
click at [557, 264] on span "Add at least 3 industries →" at bounding box center [569, 263] width 145 height 15
click at [553, 237] on span "Add at least 3 jobs →" at bounding box center [554, 239] width 114 height 15
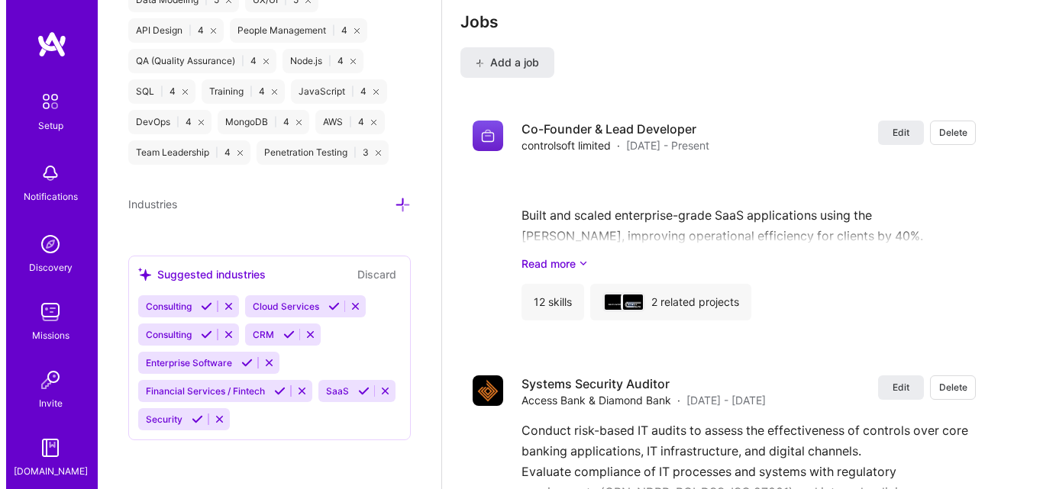
scroll to position [1663, 0]
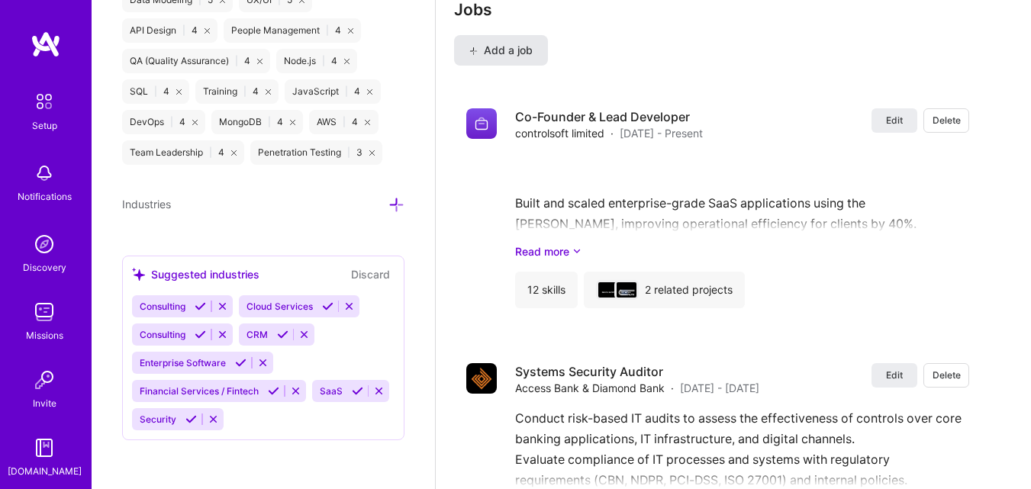
click at [492, 46] on span "Add a job" at bounding box center [500, 50] width 63 height 15
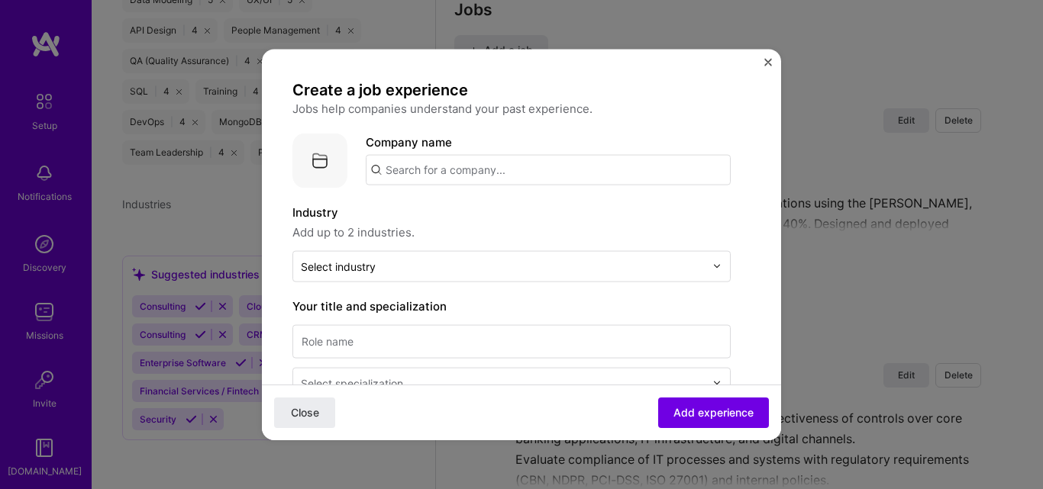
click at [408, 167] on input "text" at bounding box center [548, 169] width 365 height 31
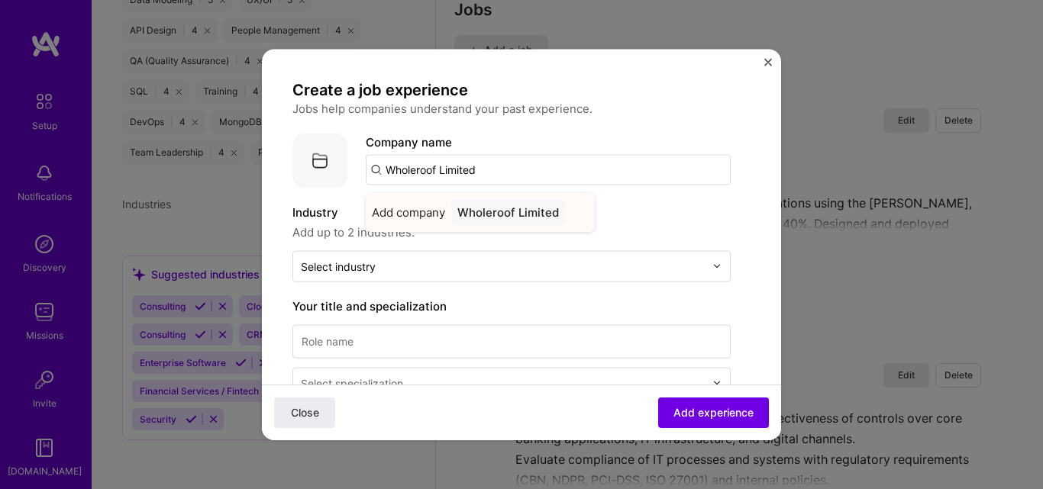
type input "Wholeroof Limited"
click at [419, 212] on span "Add company" at bounding box center [408, 212] width 73 height 16
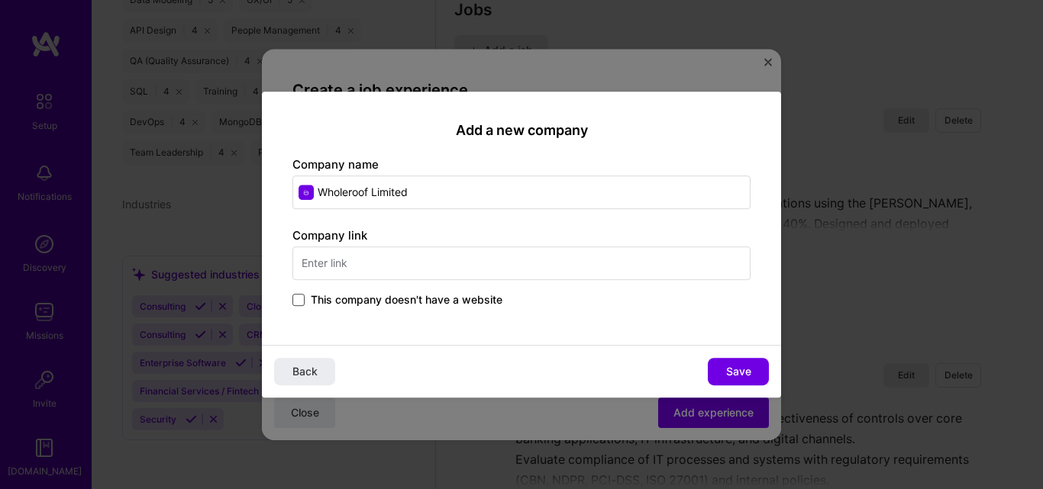
click at [300, 296] on span at bounding box center [298, 300] width 12 height 12
click at [0, 0] on input "This company doesn't have a website" at bounding box center [0, 0] width 0 height 0
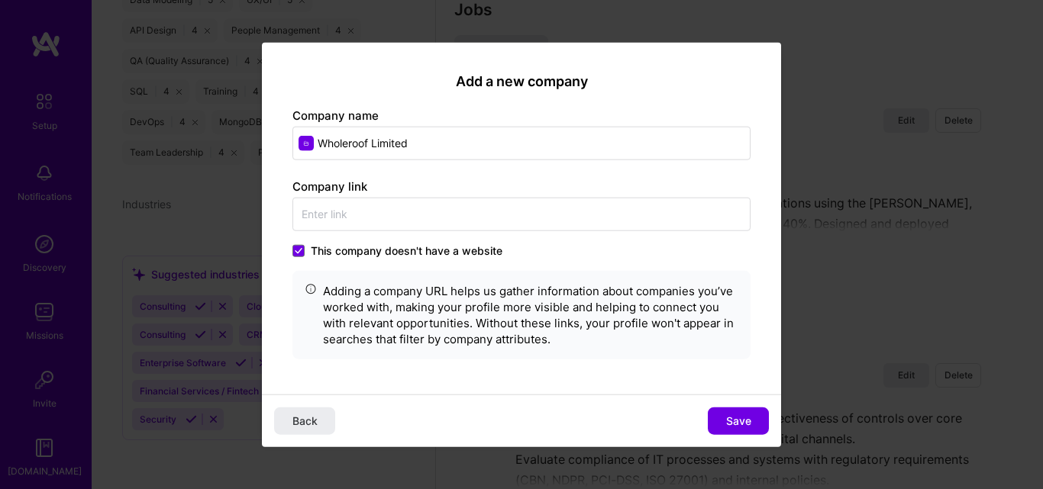
click at [305, 251] on label "This company doesn't have a website" at bounding box center [397, 251] width 210 height 15
click at [0, 0] on input "This company doesn't have a website" at bounding box center [0, 0] width 0 height 0
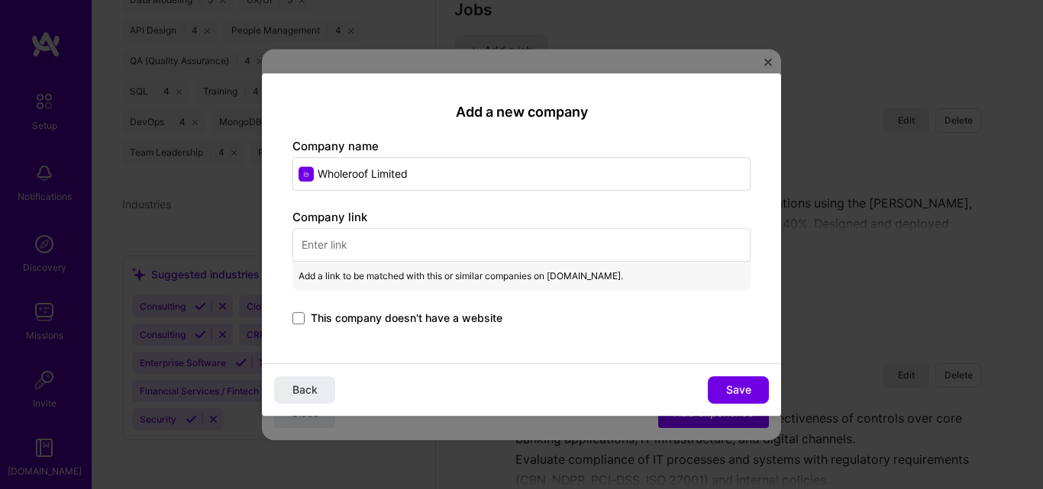
click at [324, 247] on input "text" at bounding box center [521, 245] width 458 height 34
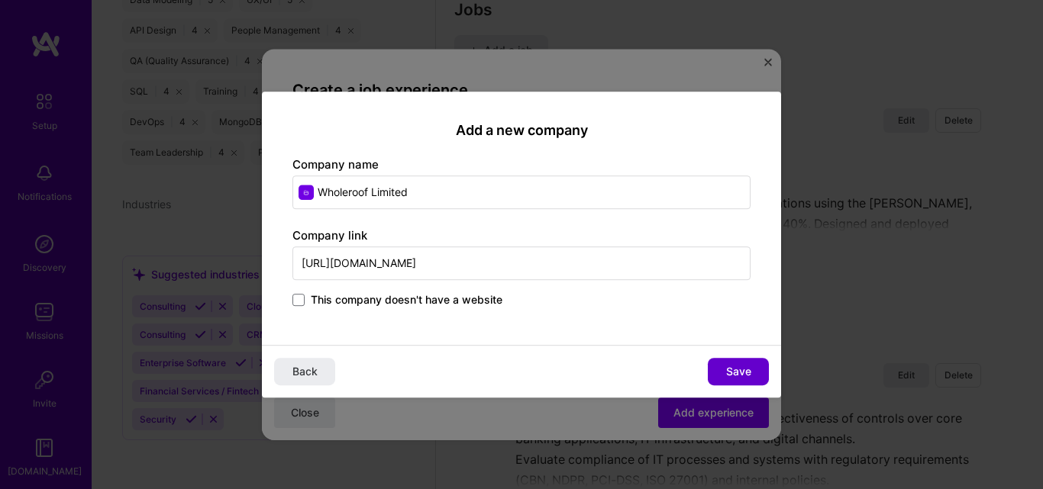
type input "https://wholeroof.com.ng"
click at [734, 370] on span "Save" at bounding box center [738, 371] width 25 height 15
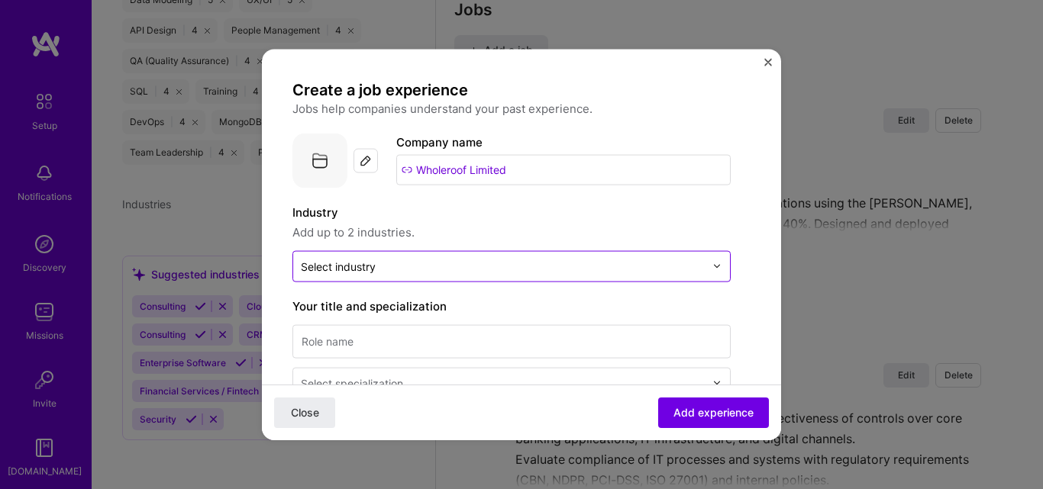
click at [424, 264] on input "text" at bounding box center [503, 266] width 404 height 16
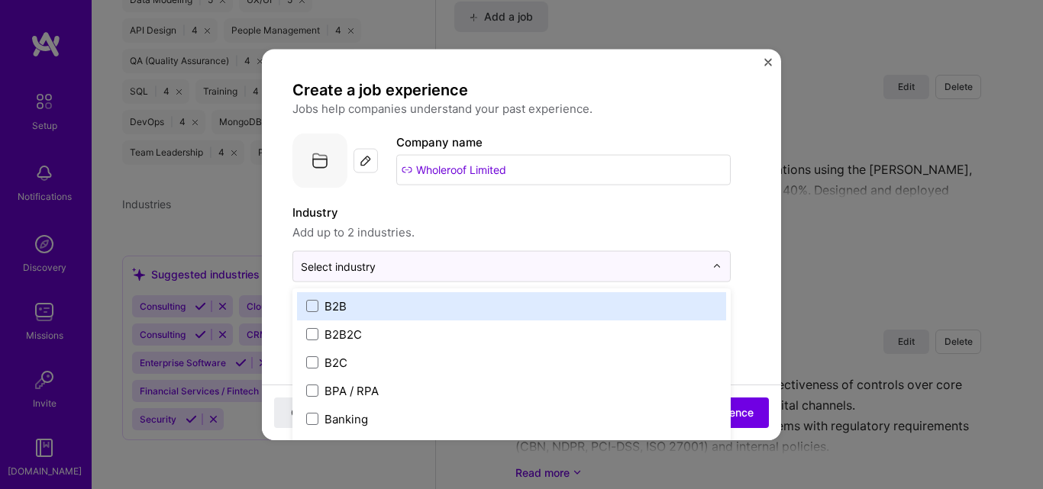
scroll to position [458, 0]
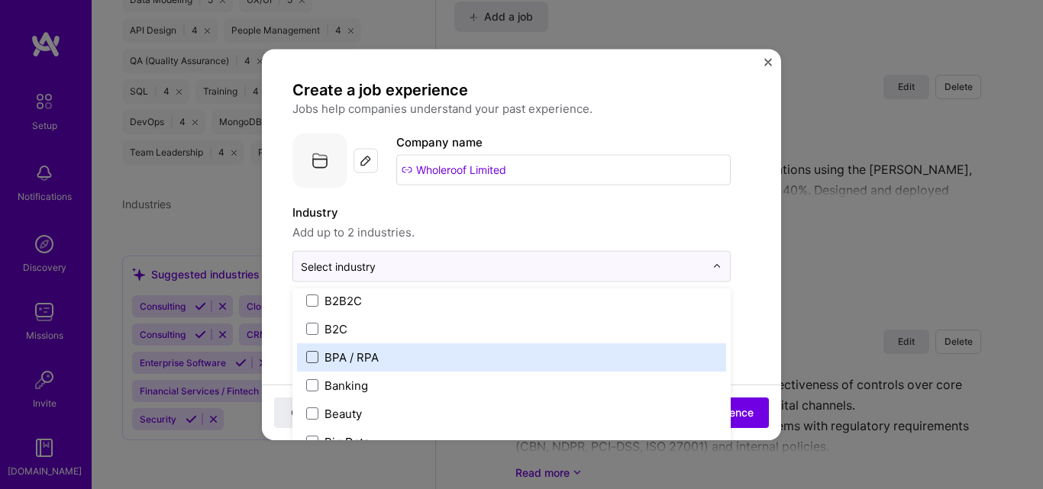
click at [309, 356] on span at bounding box center [312, 357] width 12 height 12
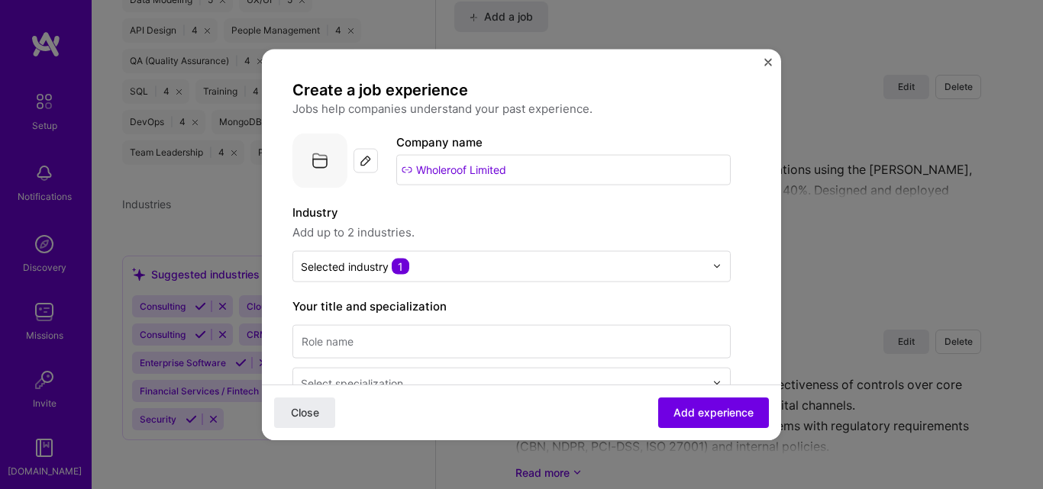
click at [379, 333] on input at bounding box center [511, 341] width 438 height 34
click at [456, 344] on input at bounding box center [511, 341] width 438 height 34
type input "TECHNICAL CONSULTANT"
click at [541, 298] on label "Your title and specialization" at bounding box center [511, 306] width 438 height 18
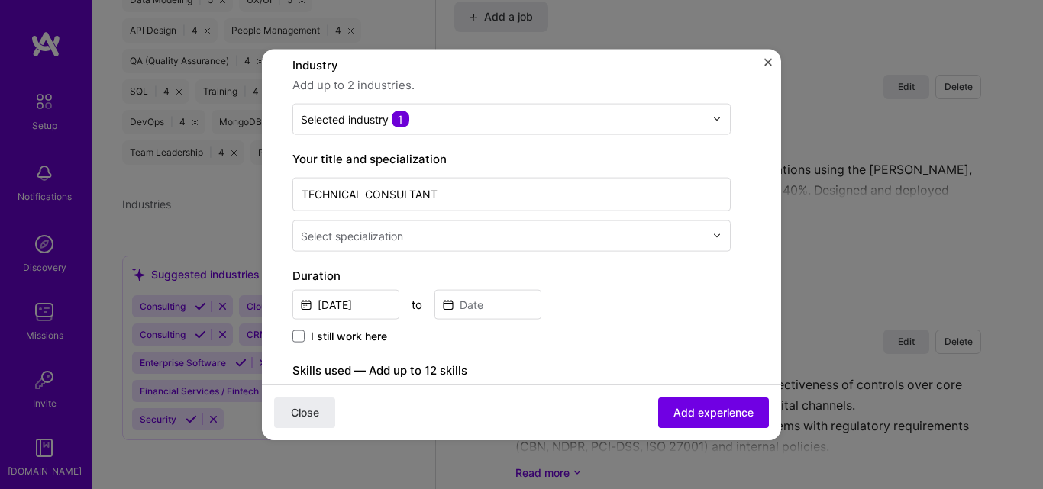
scroll to position [153, 0]
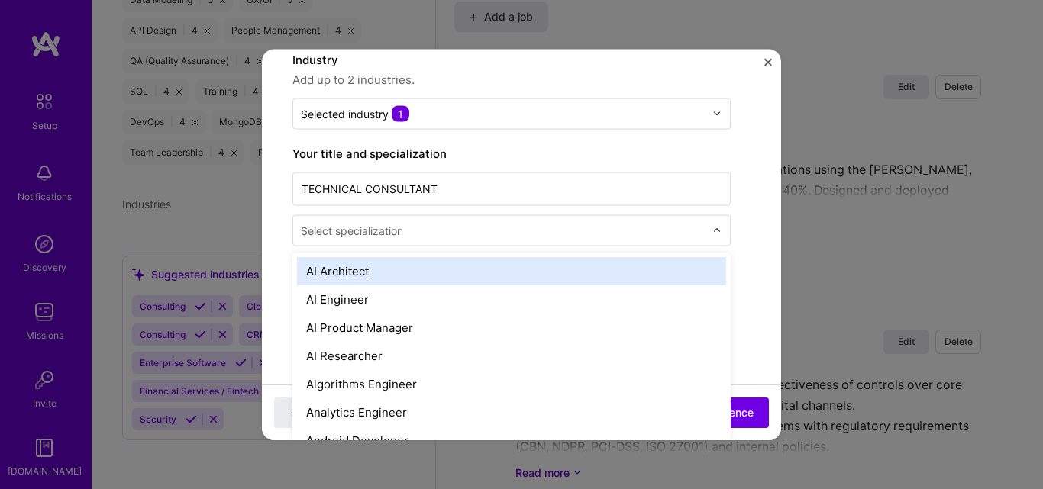
click at [448, 224] on input "text" at bounding box center [504, 230] width 407 height 16
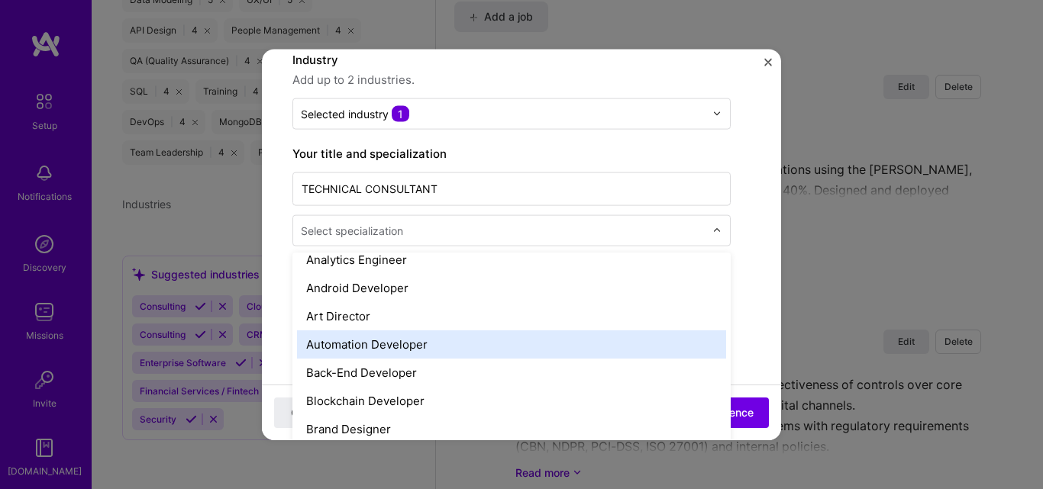
click at [382, 347] on div "Automation Developer" at bounding box center [511, 344] width 429 height 28
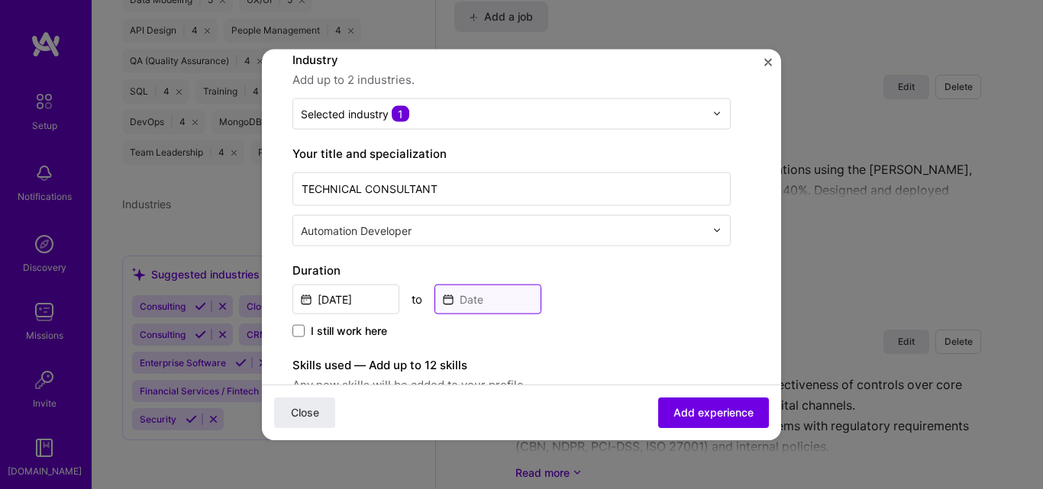
click at [480, 296] on input at bounding box center [487, 299] width 107 height 30
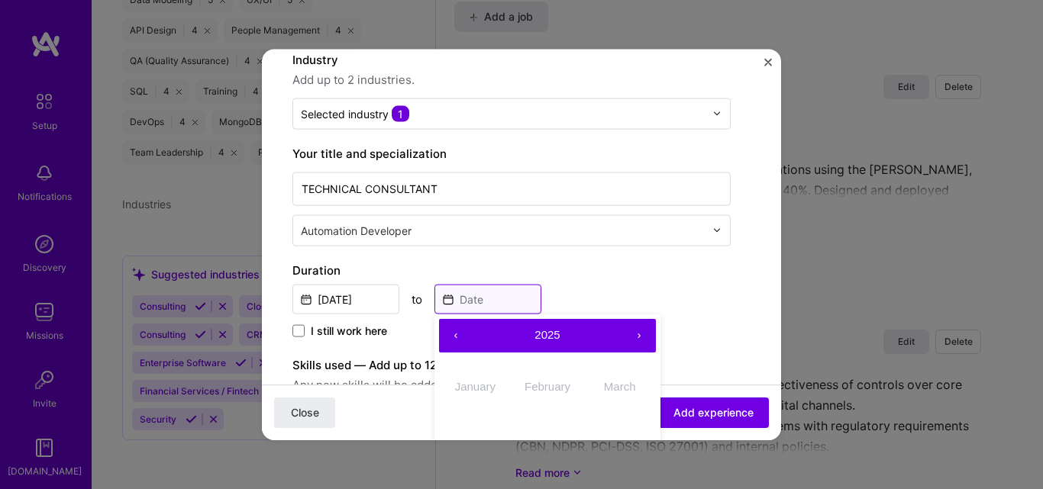
scroll to position [229, 0]
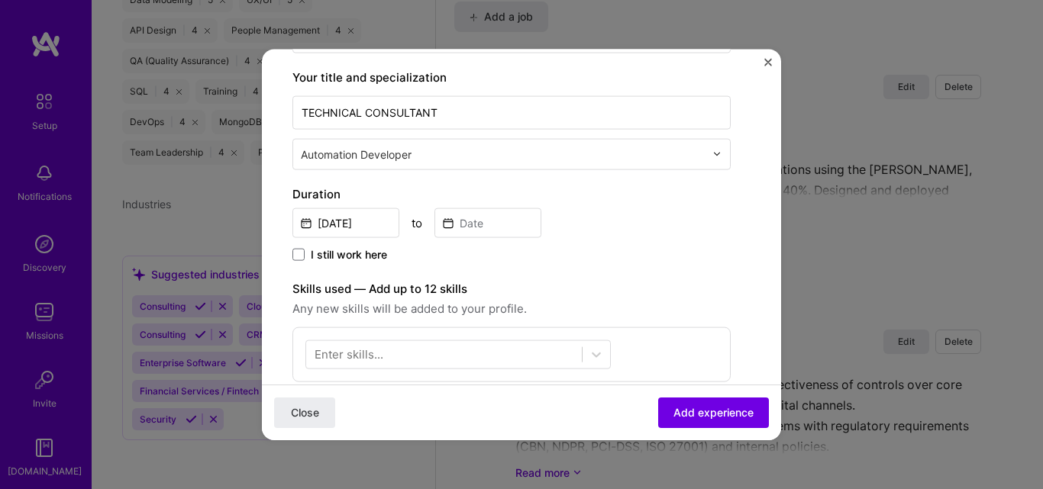
click at [602, 200] on label "Duration" at bounding box center [511, 194] width 438 height 18
click at [311, 227] on input "Sep, 2025" at bounding box center [345, 223] width 107 height 30
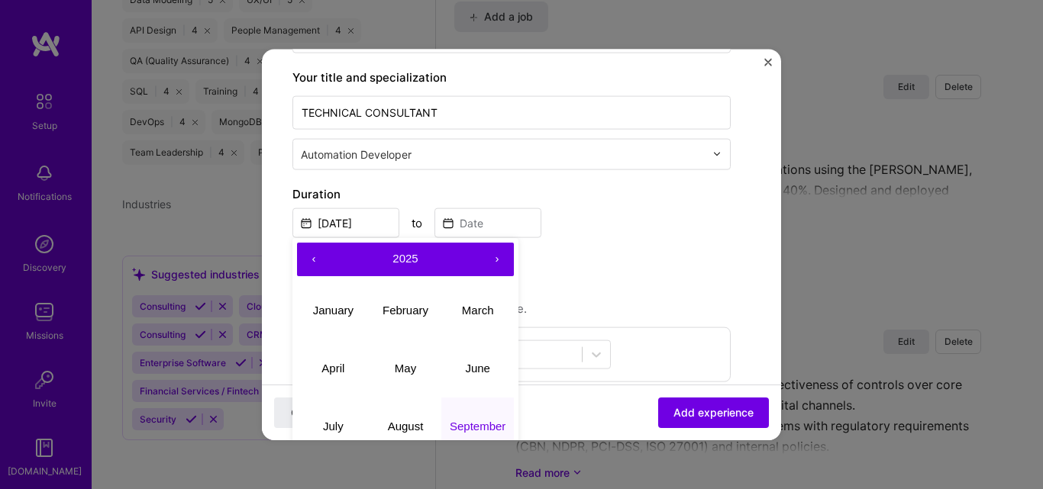
click at [308, 258] on button "‹" at bounding box center [314, 259] width 34 height 34
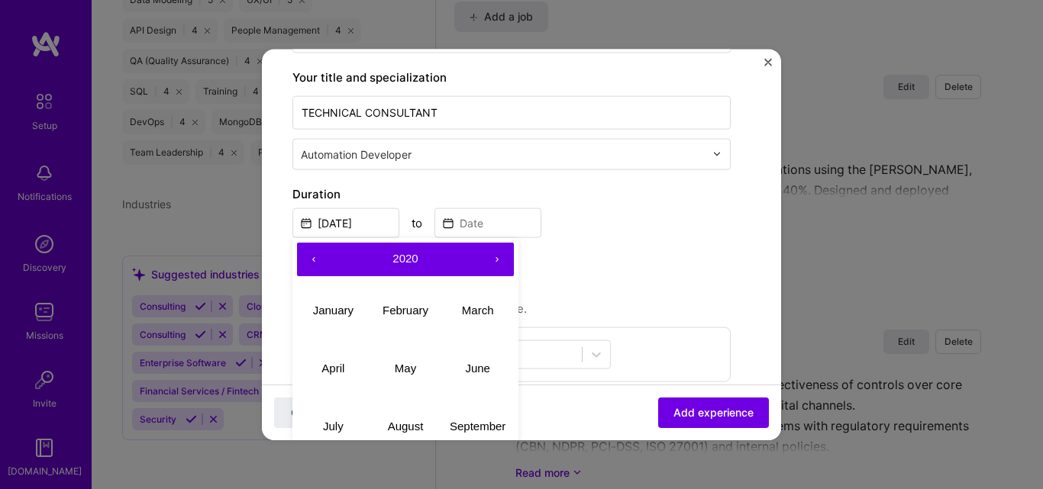
click at [309, 258] on button "‹" at bounding box center [314, 259] width 34 height 34
click at [503, 254] on button "›" at bounding box center [497, 259] width 34 height 34
click at [332, 310] on abbr "January" at bounding box center [333, 310] width 40 height 13
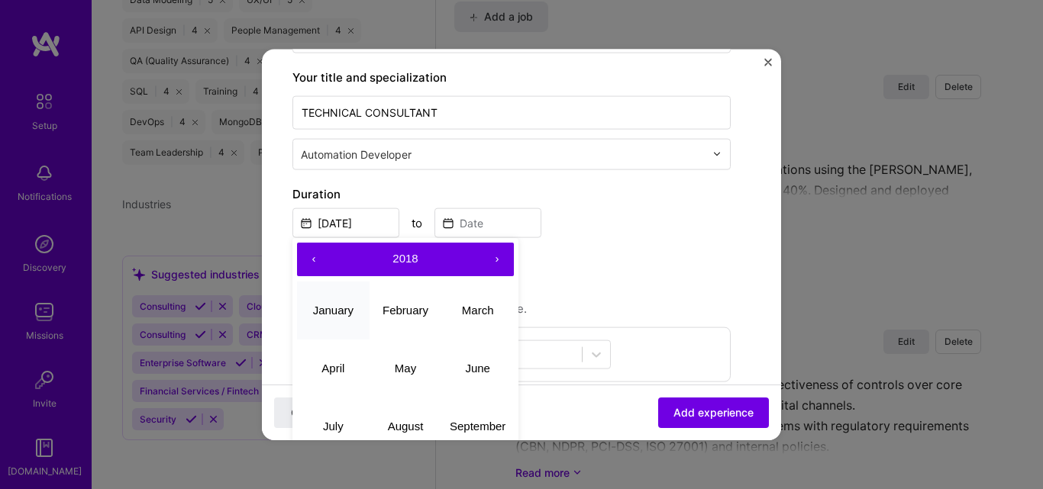
type input "Jan, 2018"
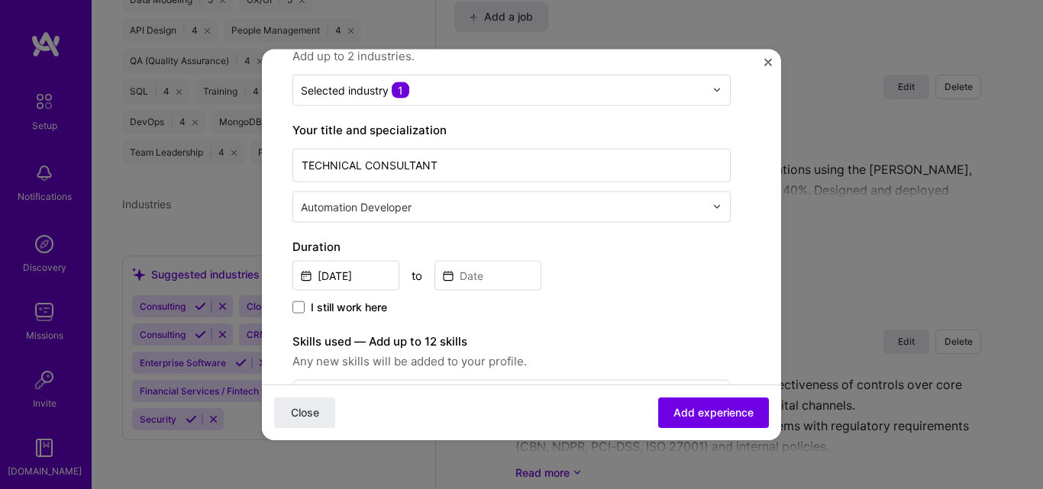
scroll to position [153, 0]
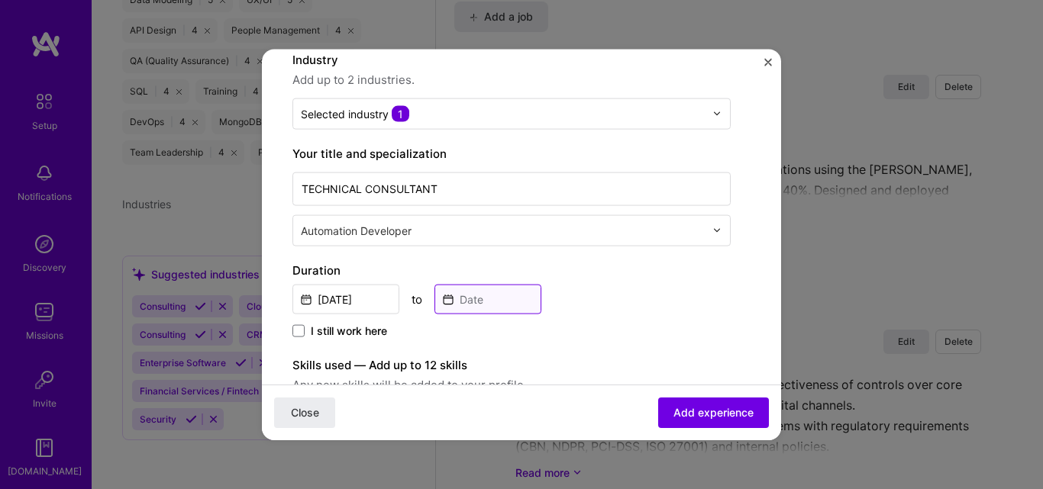
click at [486, 294] on input at bounding box center [487, 299] width 107 height 30
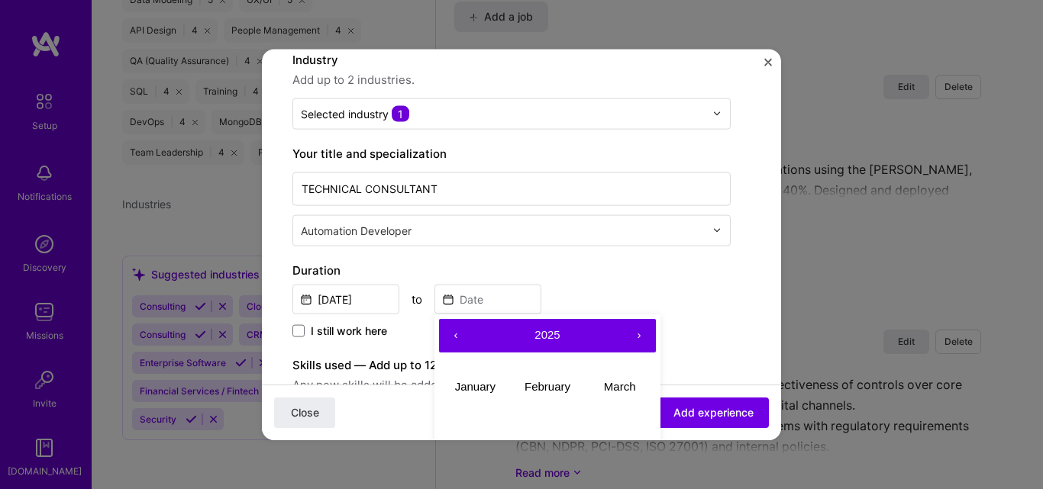
click at [451, 337] on button "‹" at bounding box center [456, 335] width 34 height 34
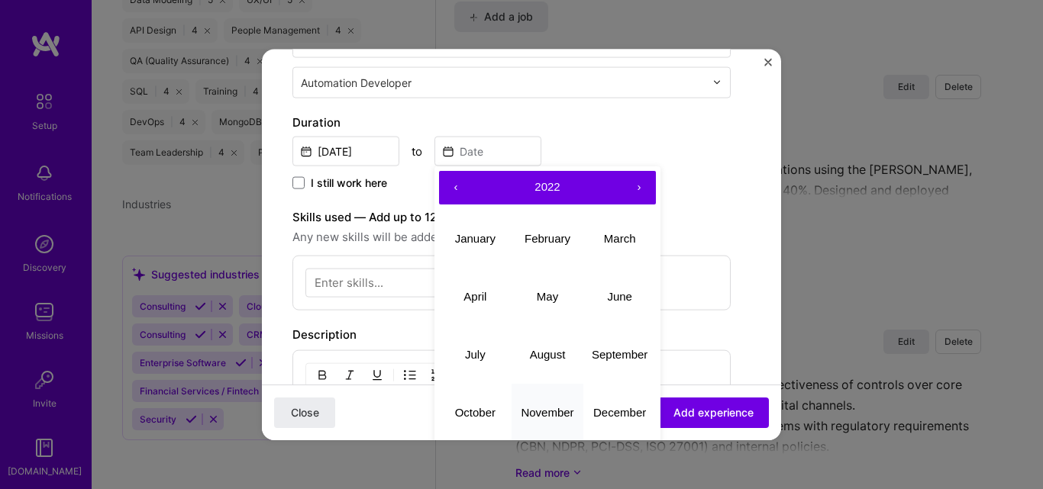
scroll to position [305, 0]
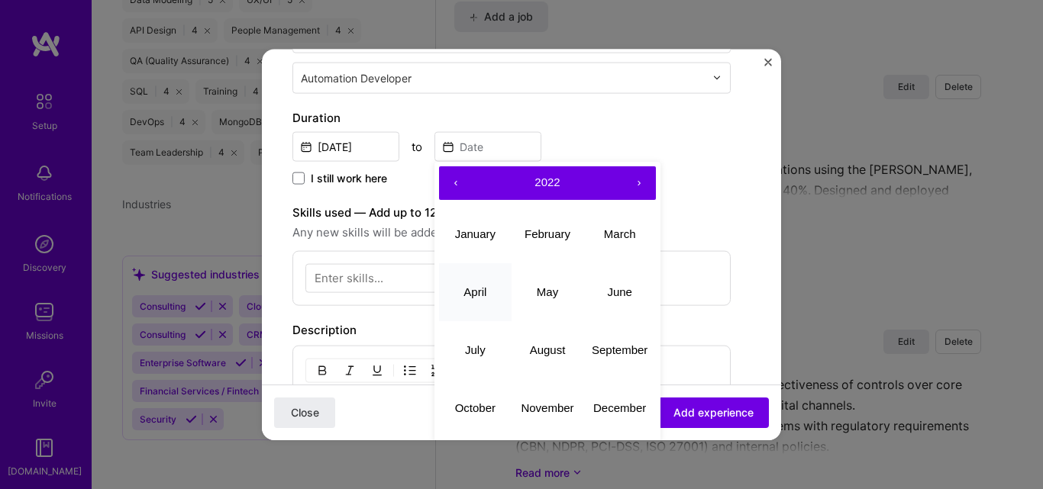
click at [479, 292] on abbr "April" at bounding box center [474, 292] width 23 height 13
type input "Apr, 2022"
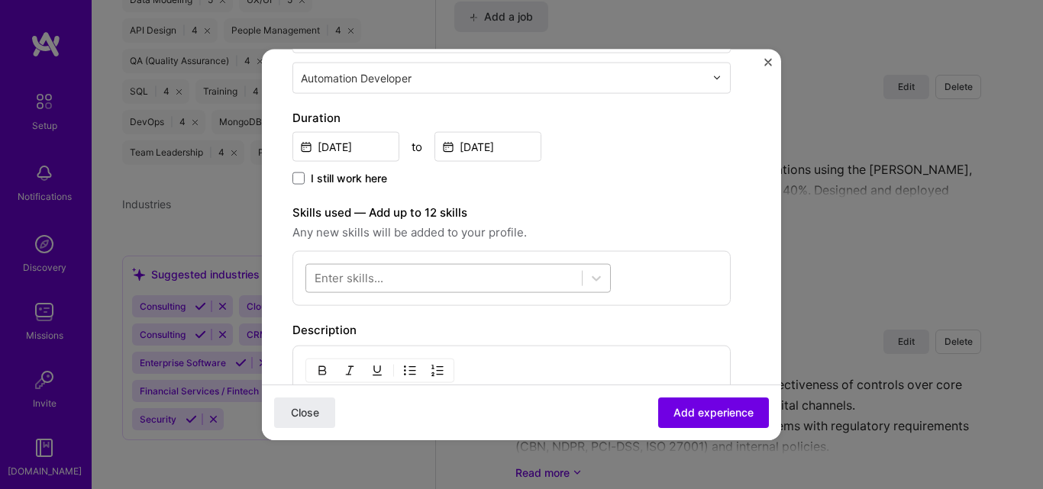
click at [498, 276] on div at bounding box center [444, 278] width 276 height 25
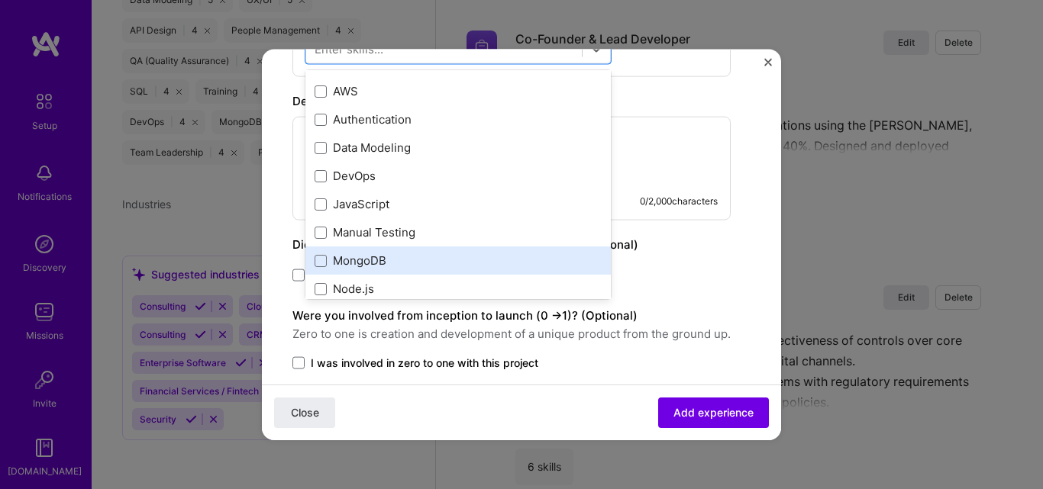
scroll to position [0, 0]
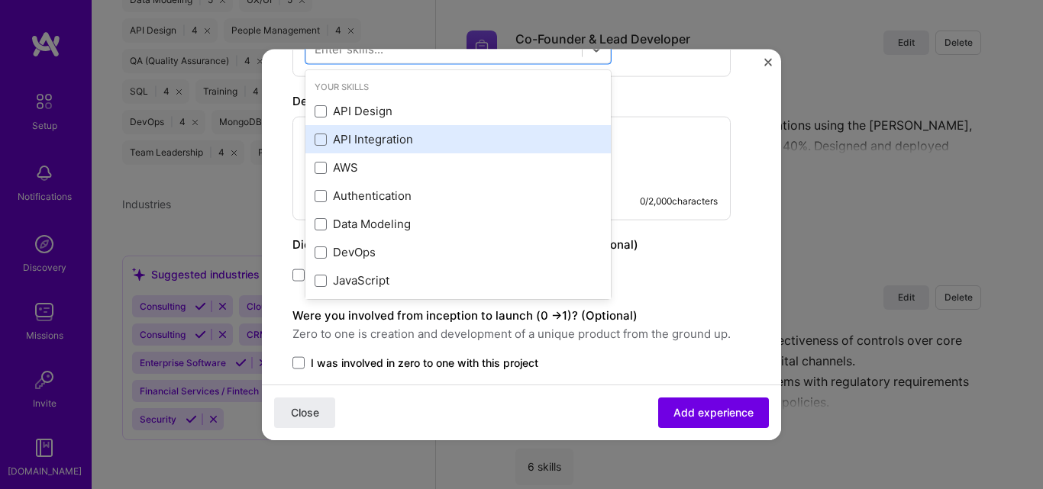
drag, startPoint x: 321, startPoint y: 108, endPoint x: 328, endPoint y: 137, distance: 29.8
click at [322, 112] on span at bounding box center [321, 111] width 12 height 12
click at [0, 0] on input "checkbox" at bounding box center [0, 0] width 0 height 0
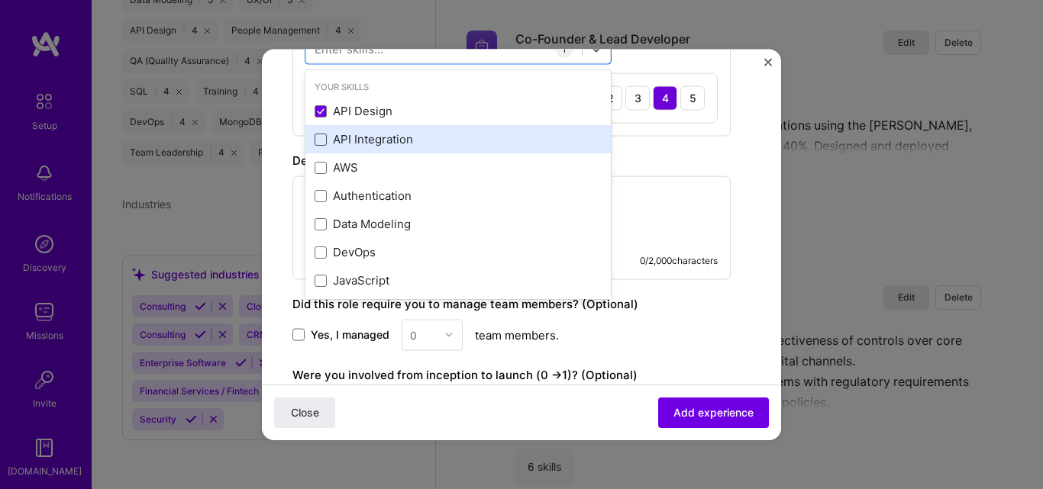
click at [319, 141] on span at bounding box center [321, 139] width 12 height 12
click at [0, 0] on input "checkbox" at bounding box center [0, 0] width 0 height 0
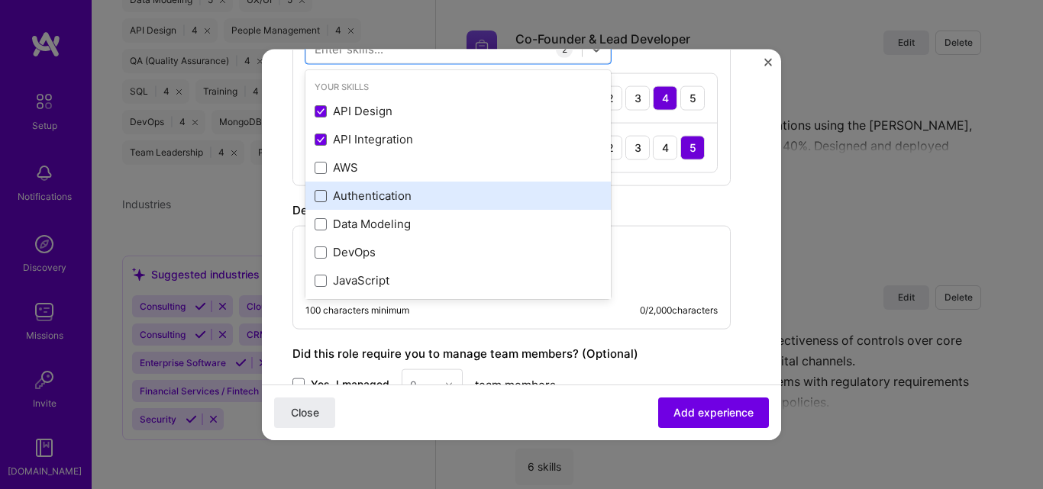
click at [318, 192] on span at bounding box center [321, 195] width 12 height 12
click at [0, 0] on input "checkbox" at bounding box center [0, 0] width 0 height 0
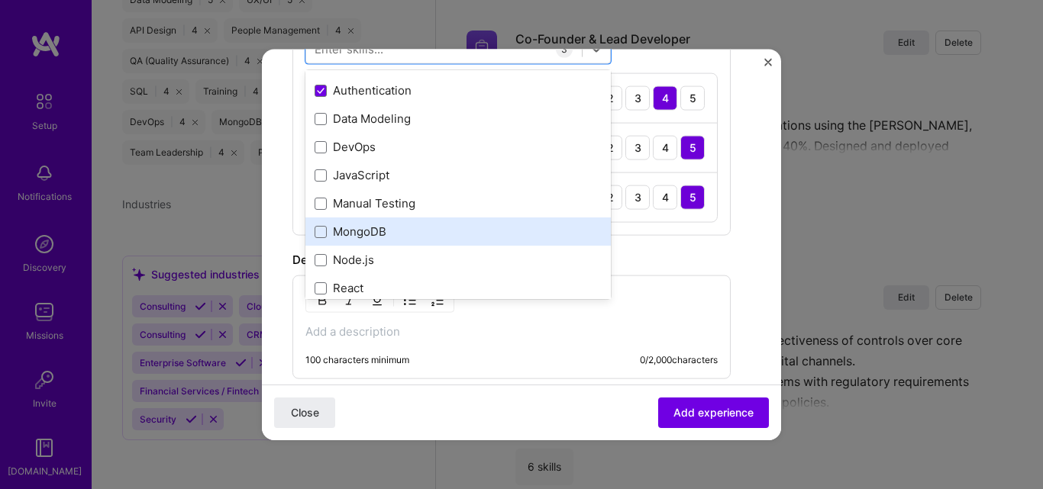
scroll to position [153, 0]
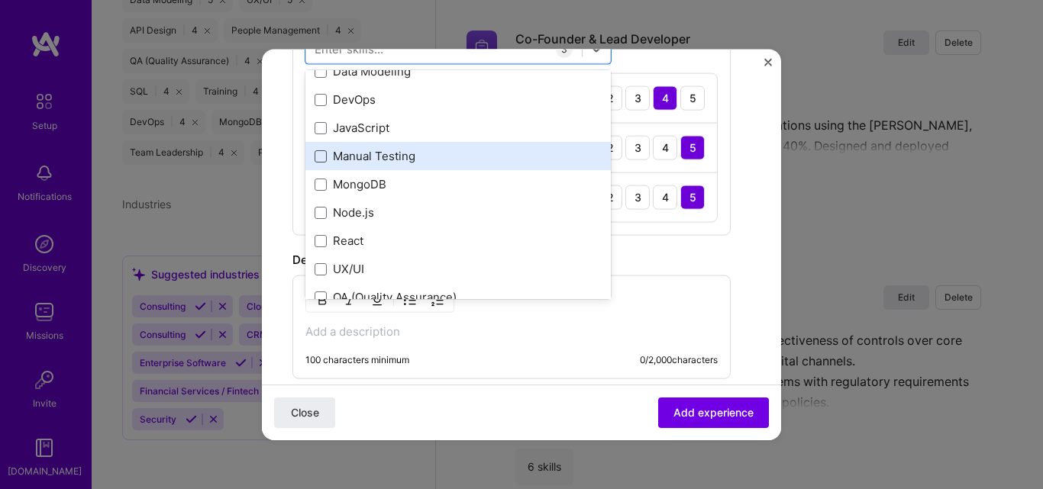
click at [317, 153] on span at bounding box center [321, 156] width 12 height 12
click at [0, 0] on input "checkbox" at bounding box center [0, 0] width 0 height 0
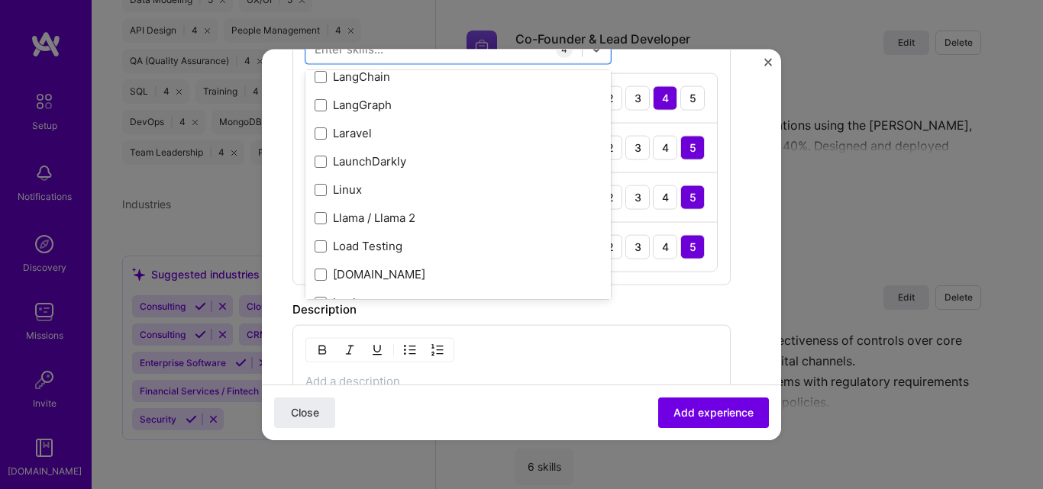
scroll to position [5725, 0]
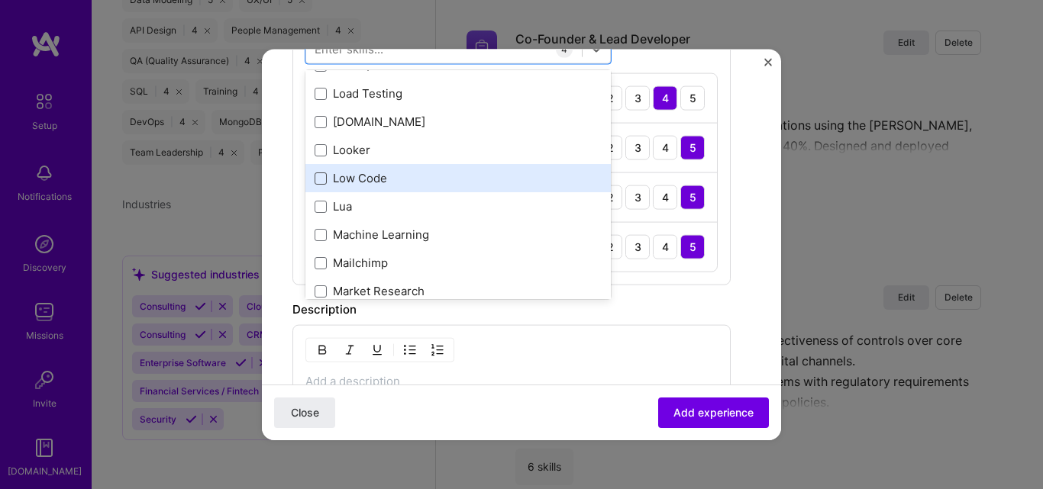
click at [315, 179] on span at bounding box center [321, 178] width 12 height 12
click at [0, 0] on input "checkbox" at bounding box center [0, 0] width 0 height 0
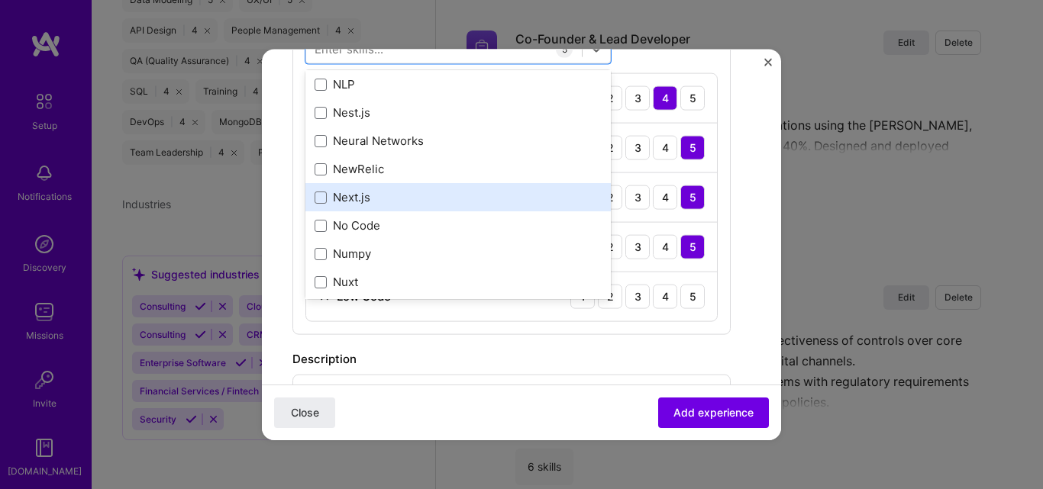
scroll to position [6336, 0]
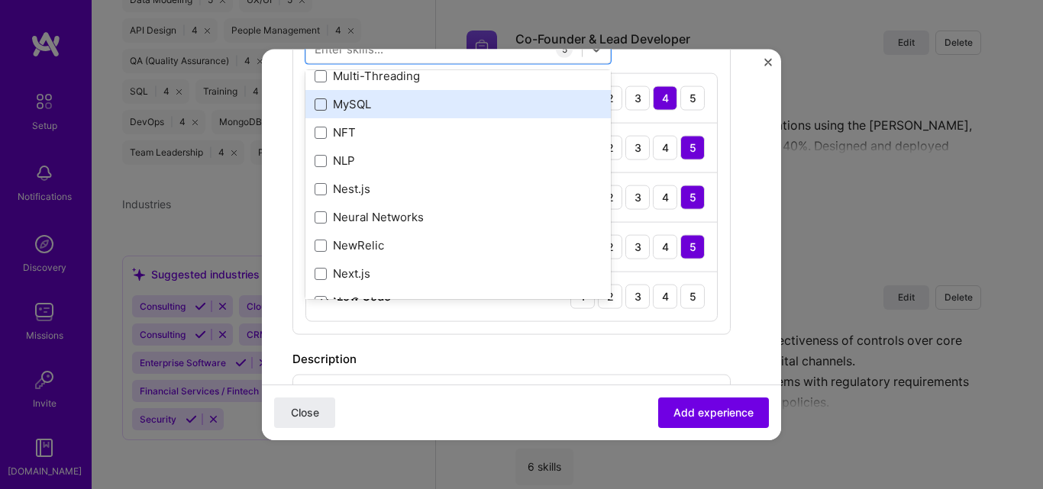
click at [323, 105] on span at bounding box center [321, 104] width 12 height 12
click at [0, 0] on input "checkbox" at bounding box center [0, 0] width 0 height 0
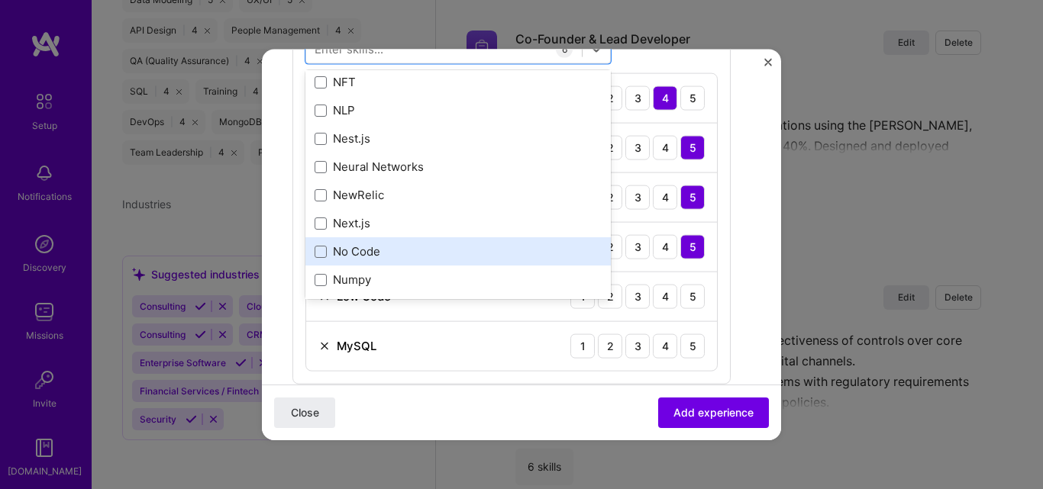
scroll to position [6412, 0]
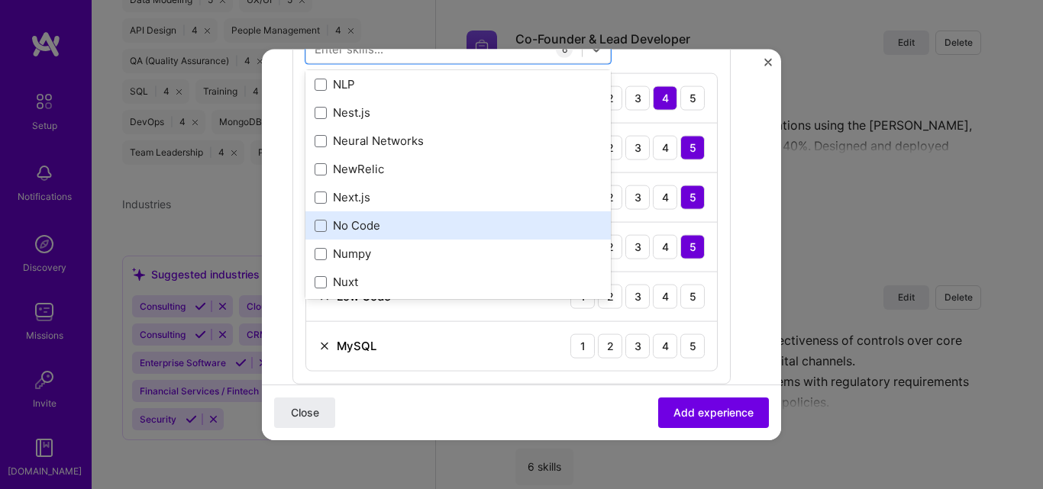
click at [327, 225] on div "No Code" at bounding box center [458, 226] width 287 height 16
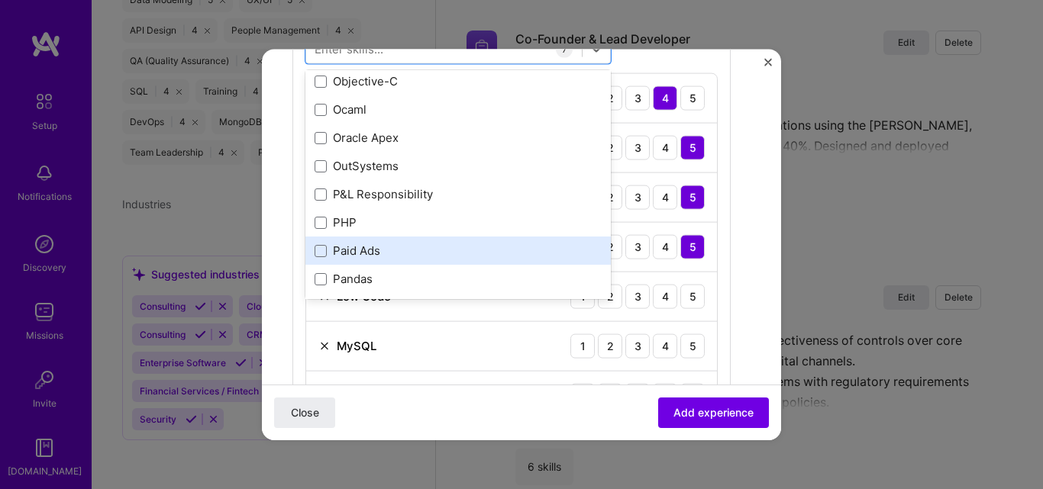
scroll to position [6718, 0]
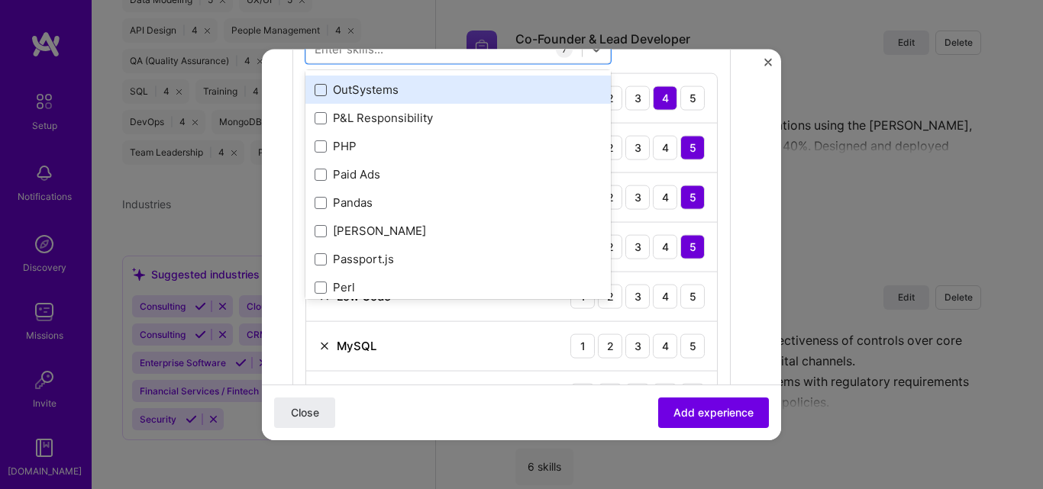
click at [321, 89] on span at bounding box center [321, 89] width 12 height 12
click at [0, 0] on input "checkbox" at bounding box center [0, 0] width 0 height 0
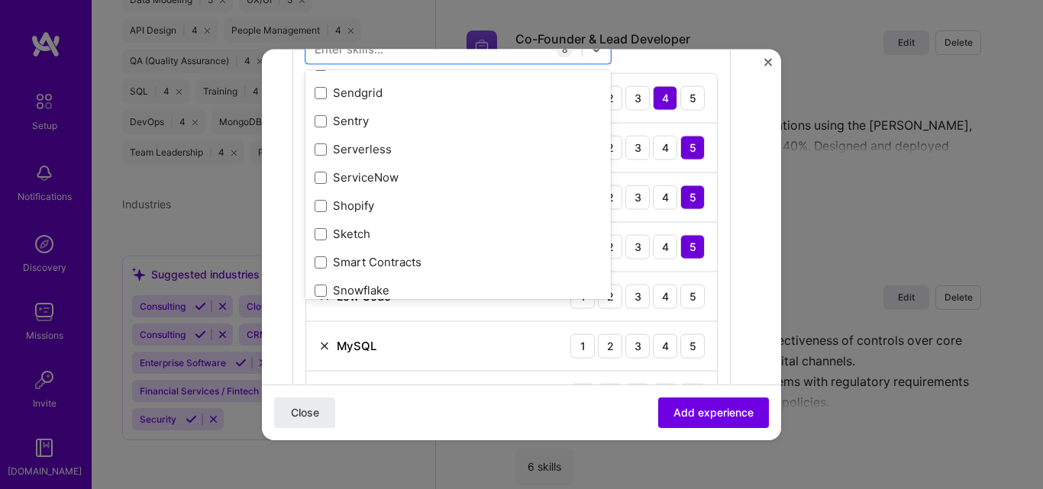
scroll to position [8550, 0]
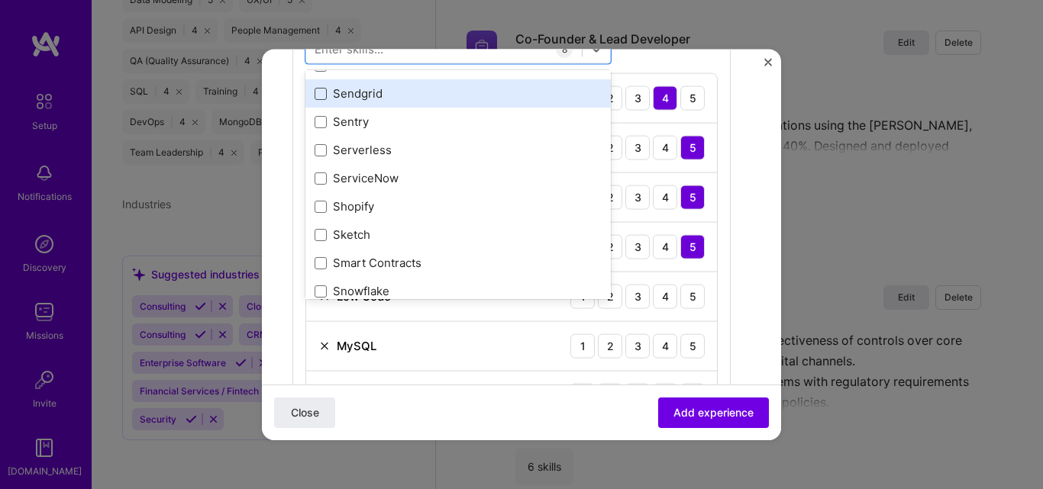
click at [318, 98] on span at bounding box center [321, 93] width 12 height 12
click at [0, 0] on input "checkbox" at bounding box center [0, 0] width 0 height 0
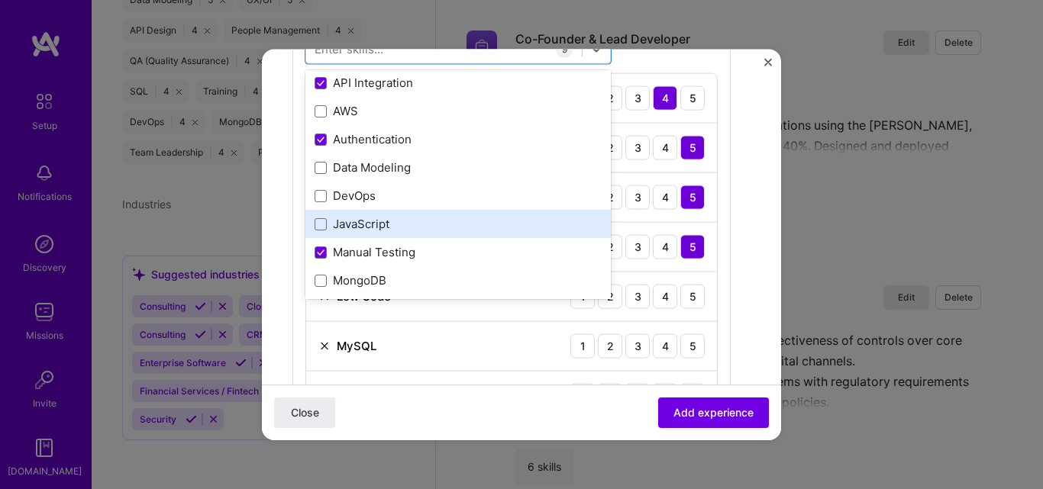
scroll to position [0, 0]
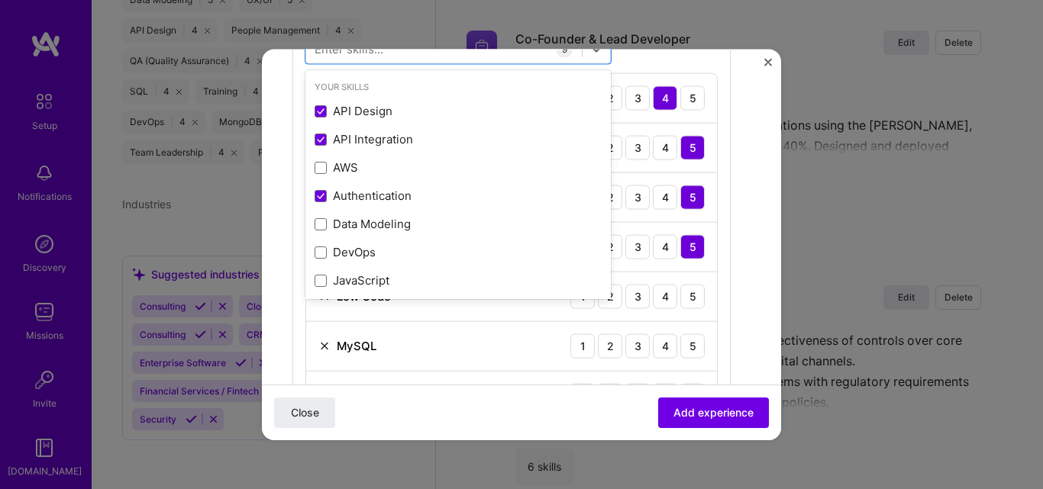
click at [474, 361] on div "MySQL 1 2 3 4 5" at bounding box center [511, 346] width 411 height 50
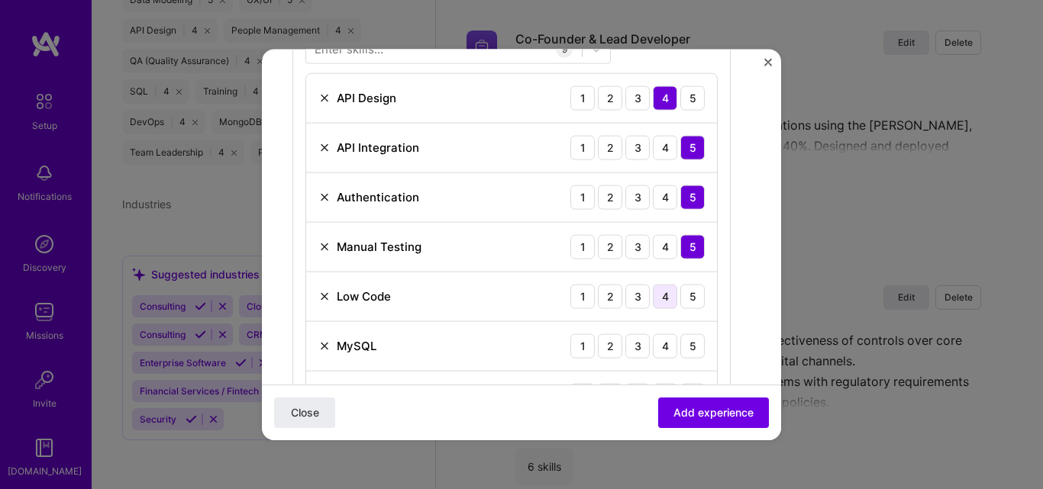
click at [669, 296] on div "4" at bounding box center [665, 296] width 24 height 24
click at [666, 347] on div "4" at bounding box center [665, 346] width 24 height 24
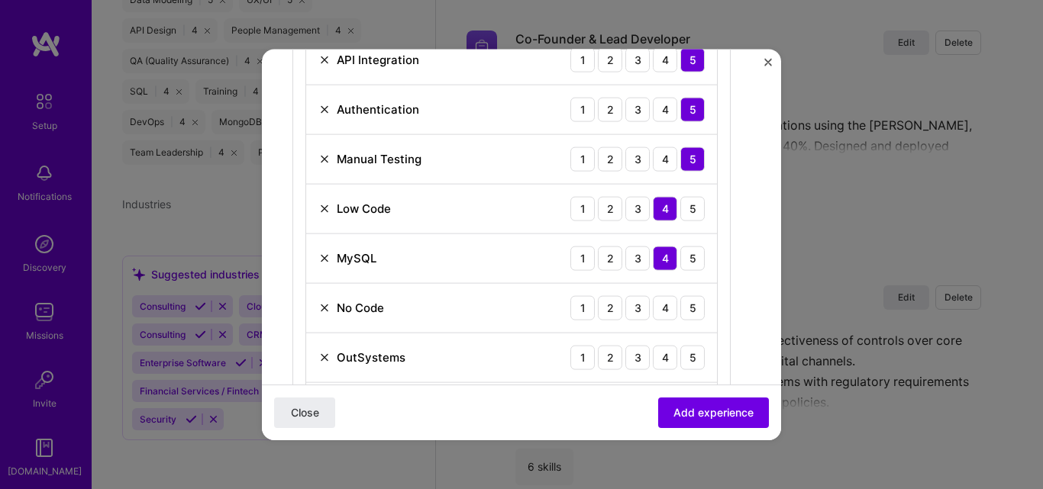
scroll to position [763, 0]
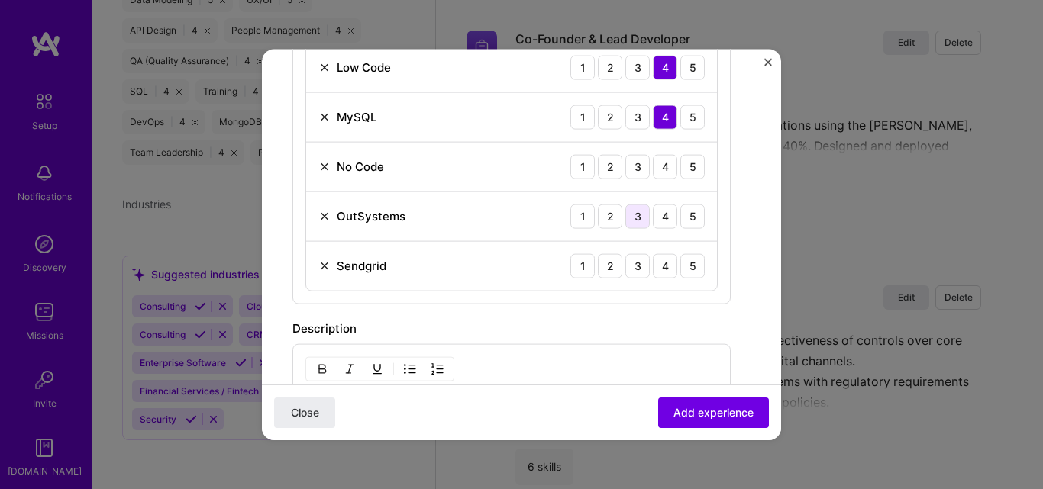
click at [640, 215] on div "3" at bounding box center [637, 216] width 24 height 24
click at [667, 264] on div "4" at bounding box center [665, 265] width 24 height 24
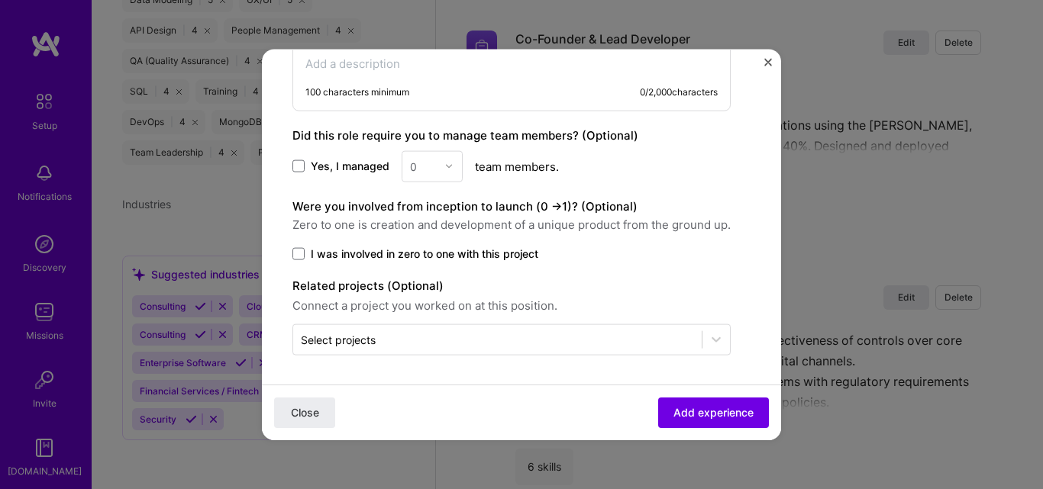
scroll to position [1101, 0]
click at [298, 252] on span at bounding box center [298, 253] width 12 height 12
click at [0, 0] on input "I was involved in zero to one with this project" at bounding box center [0, 0] width 0 height 0
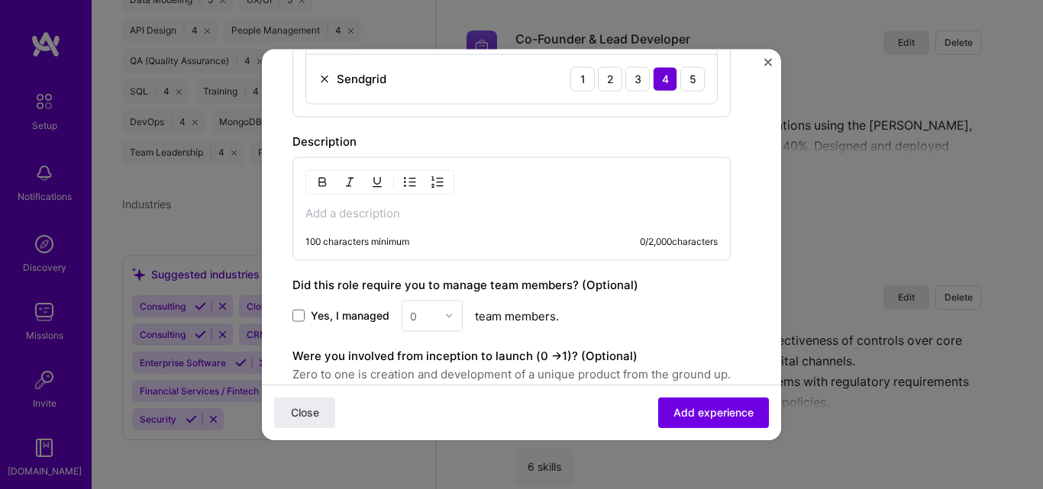
scroll to position [949, 0]
click at [308, 209] on p at bounding box center [511, 214] width 412 height 15
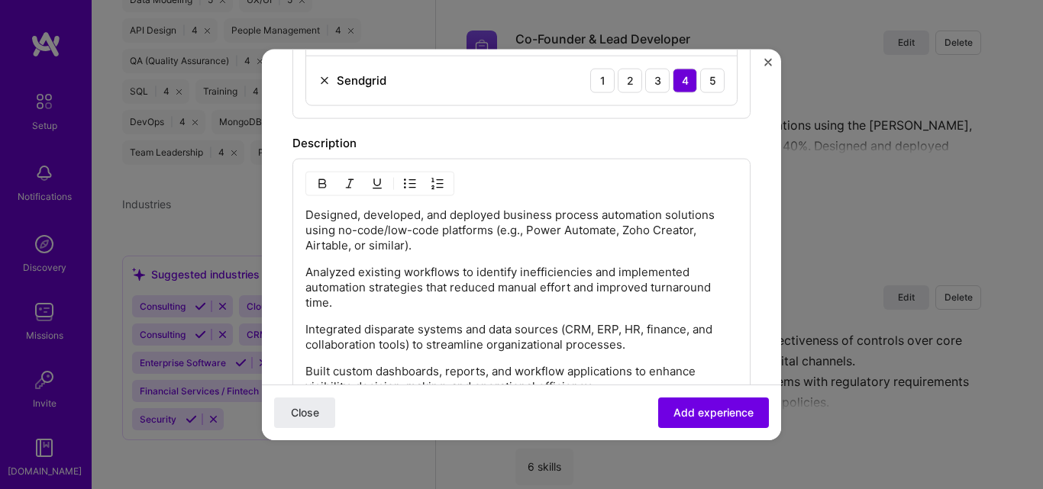
click at [348, 244] on p "Designed, developed, and deployed business process automation solutions using n…" at bounding box center [521, 230] width 432 height 46
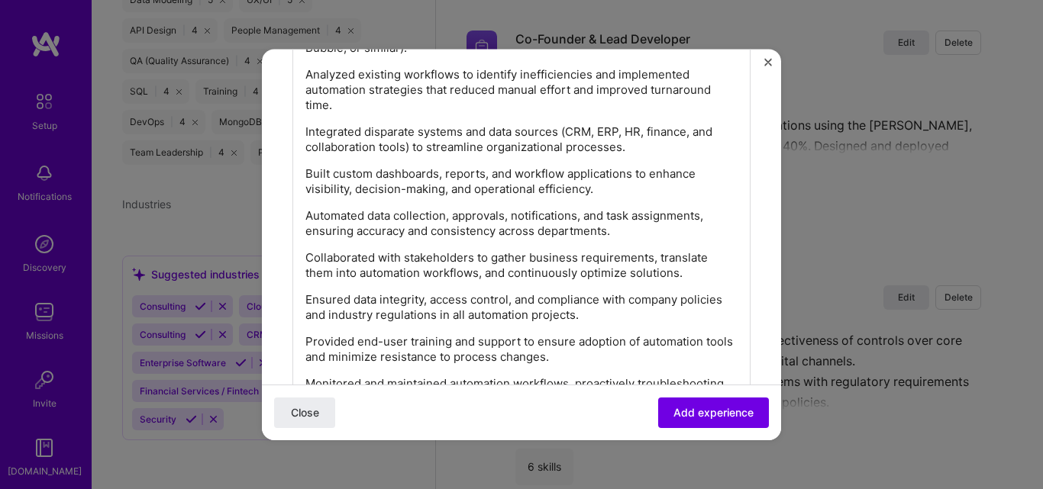
scroll to position [1373, 0]
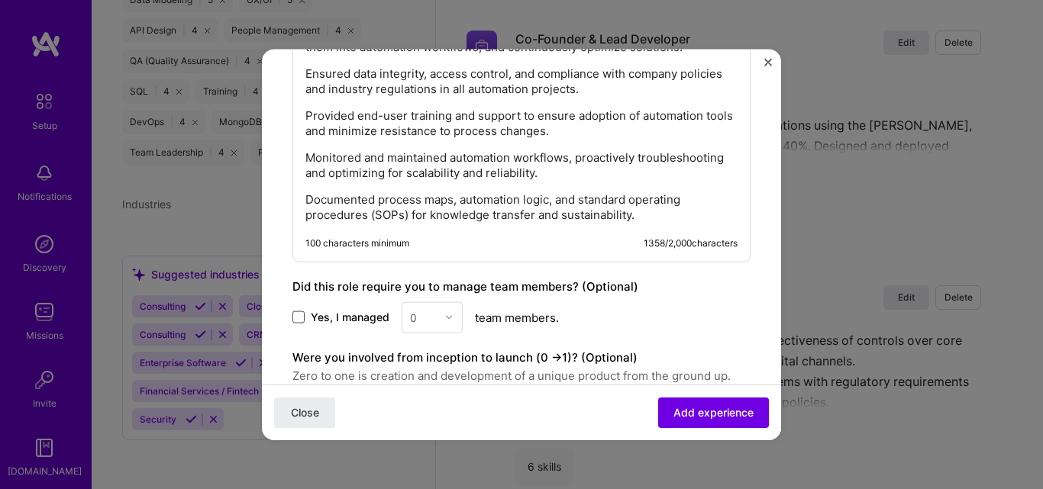
click at [295, 317] on span at bounding box center [298, 317] width 12 height 12
click at [0, 0] on input "Yes, I managed" at bounding box center [0, 0] width 0 height 0
click at [449, 318] on img at bounding box center [448, 317] width 9 height 9
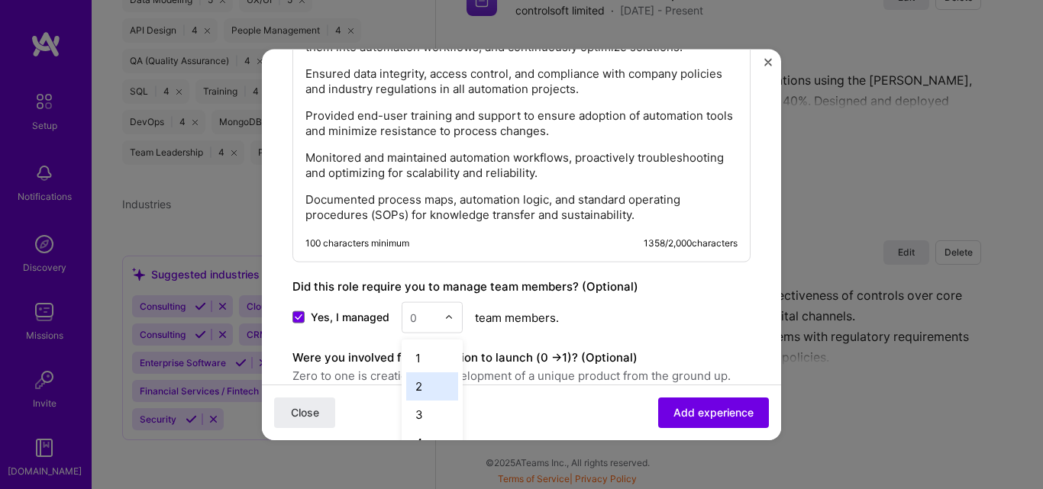
scroll to position [76, 0]
click at [422, 369] on div "4" at bounding box center [432, 366] width 52 height 28
click at [693, 307] on div "Yes, I managed option 4, selected. Select is focused ,type to refine list, pres…" at bounding box center [521, 317] width 458 height 31
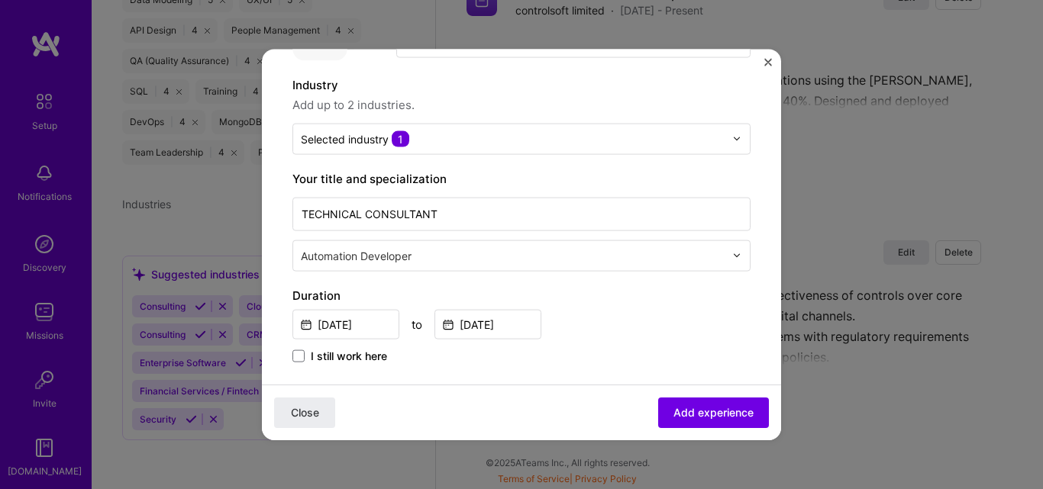
scroll to position [229, 0]
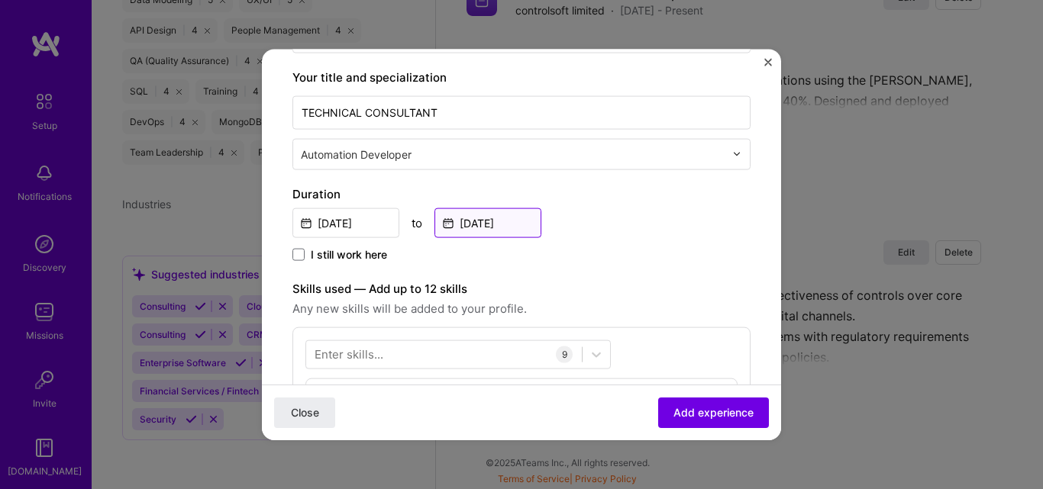
click at [507, 222] on input "Apr, 2022" at bounding box center [487, 223] width 107 height 30
click at [306, 254] on label "I still work here" at bounding box center [339, 254] width 95 height 15
click at [0, 0] on input "I still work here" at bounding box center [0, 0] width 0 height 0
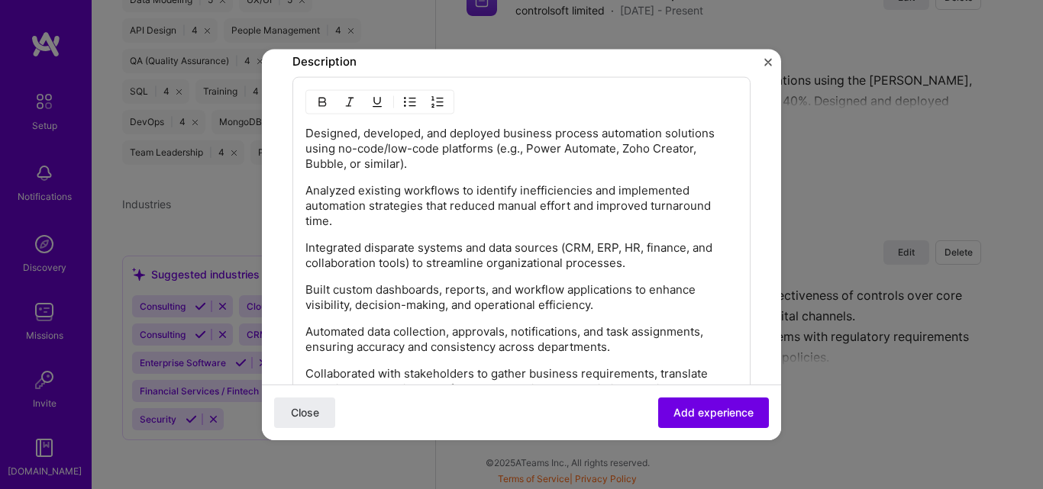
scroll to position [1069, 0]
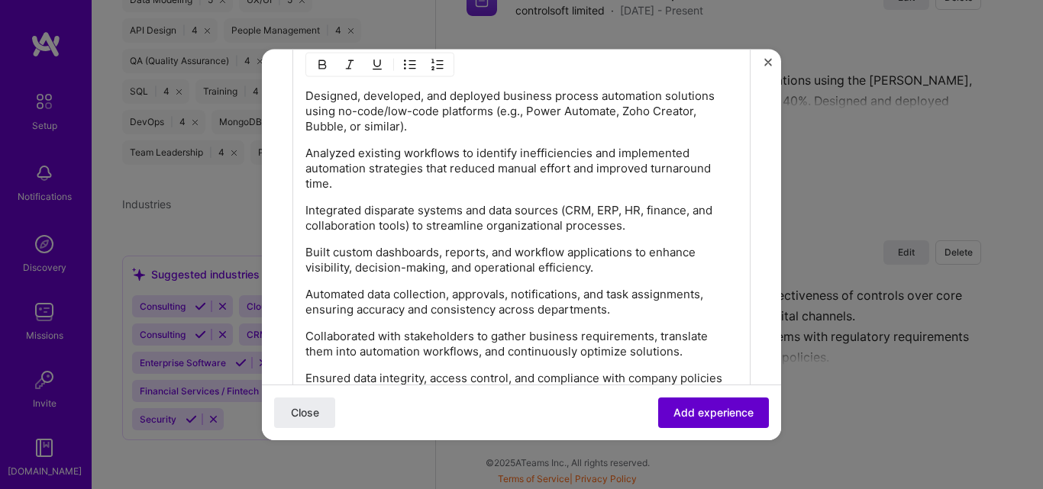
click at [682, 410] on span "Add experience" at bounding box center [713, 412] width 80 height 15
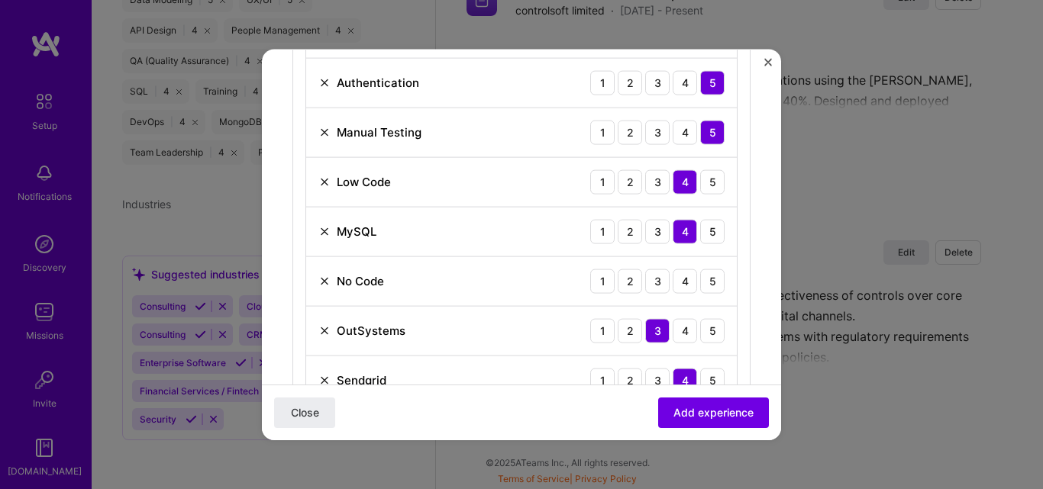
scroll to position [611, 0]
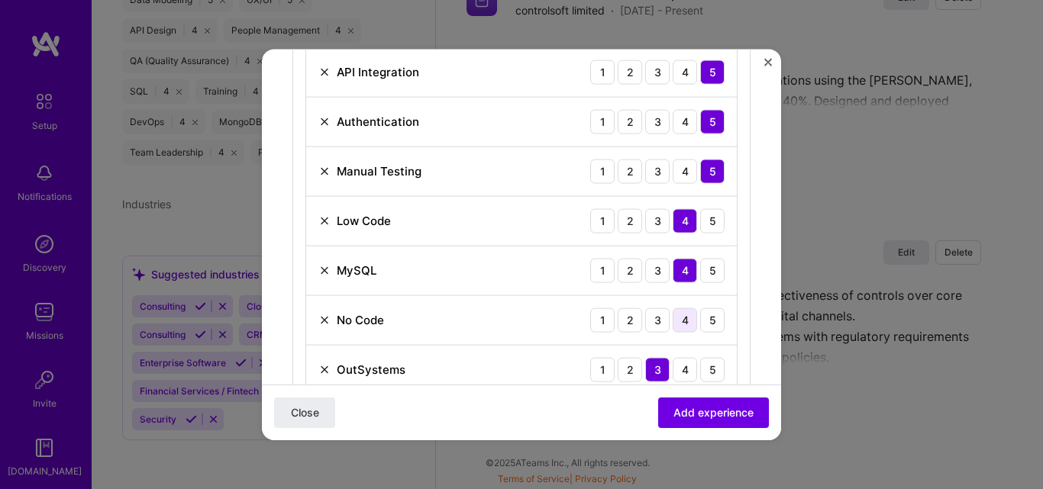
click at [676, 318] on div "4" at bounding box center [685, 320] width 24 height 24
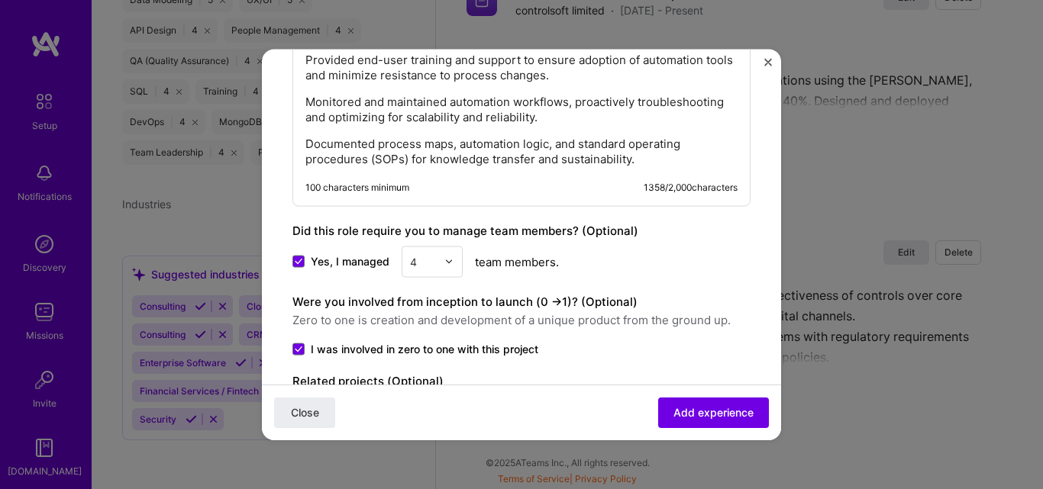
scroll to position [1527, 0]
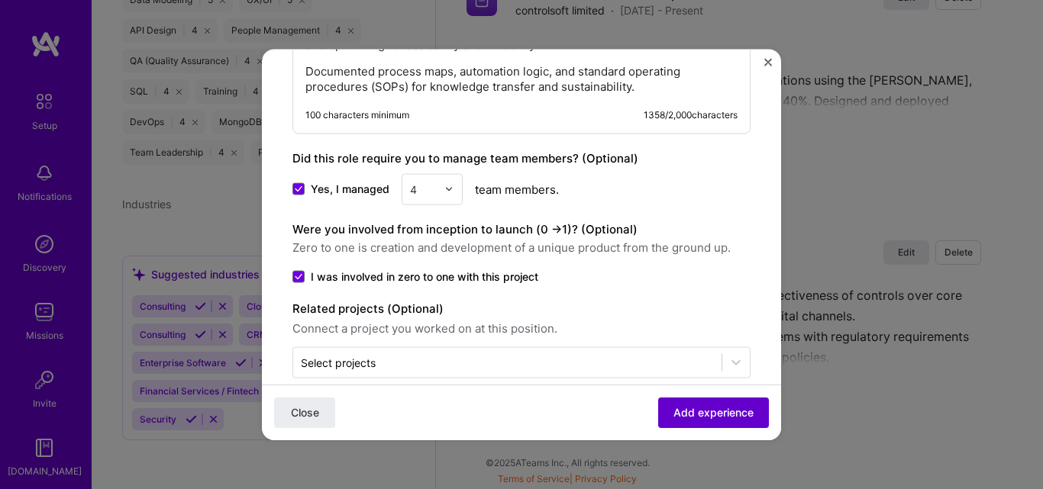
click at [700, 410] on span "Add experience" at bounding box center [713, 412] width 80 height 15
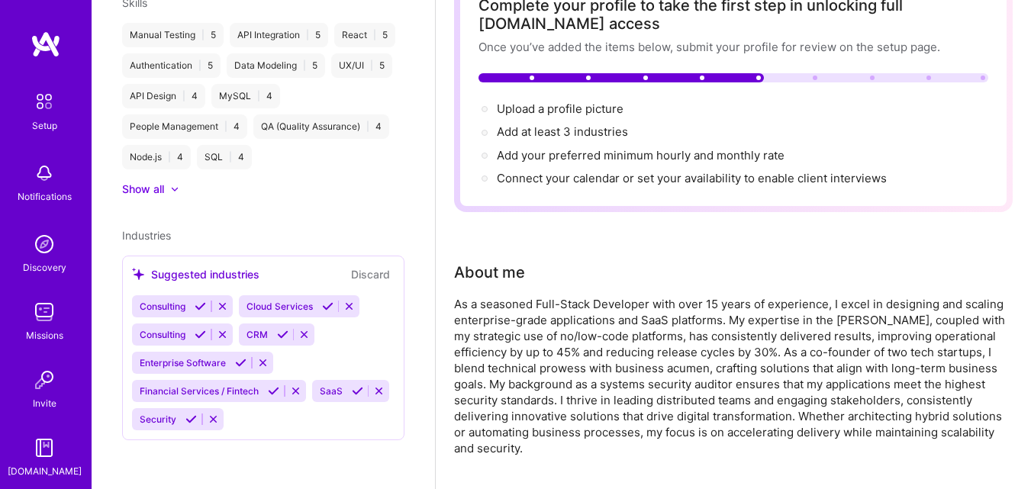
scroll to position [0, 0]
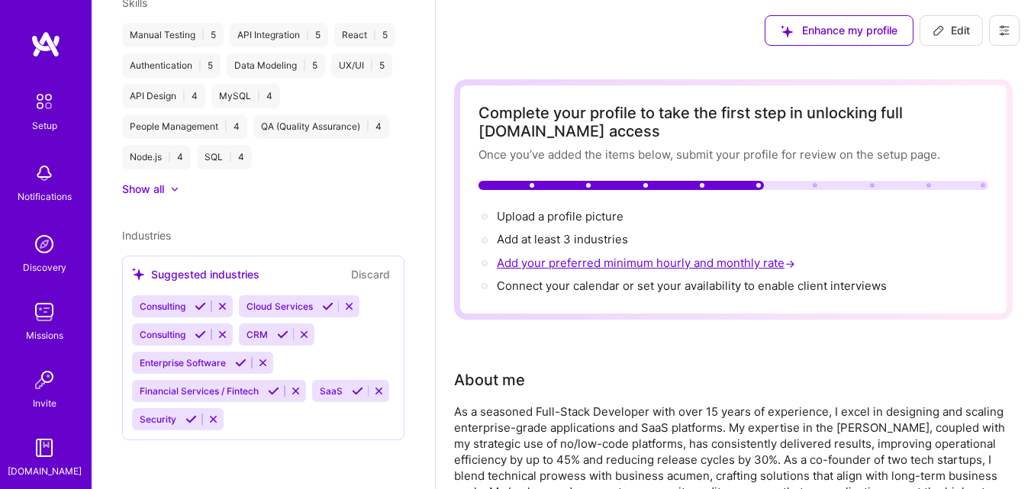
click at [589, 262] on span "Add your preferred minimum hourly and monthly rate →" at bounding box center [648, 263] width 302 height 15
select select "US"
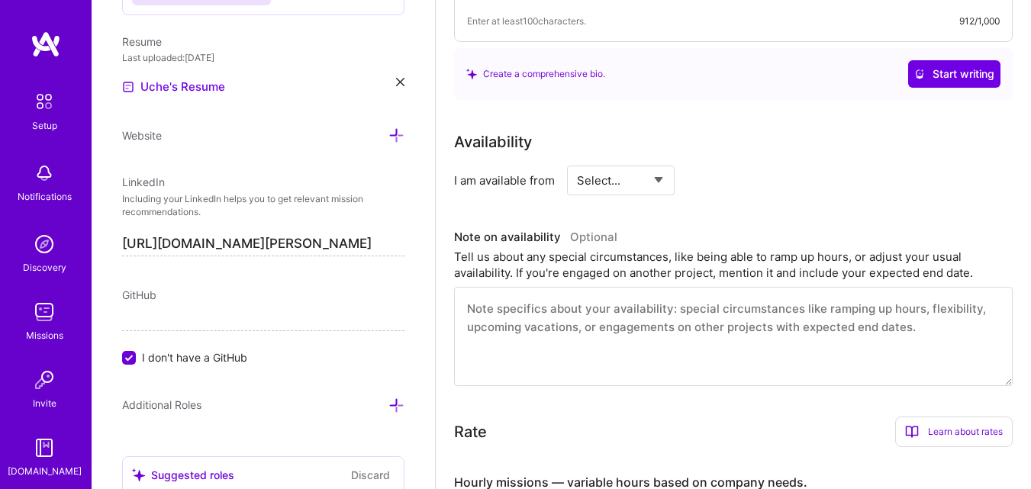
scroll to position [631, 0]
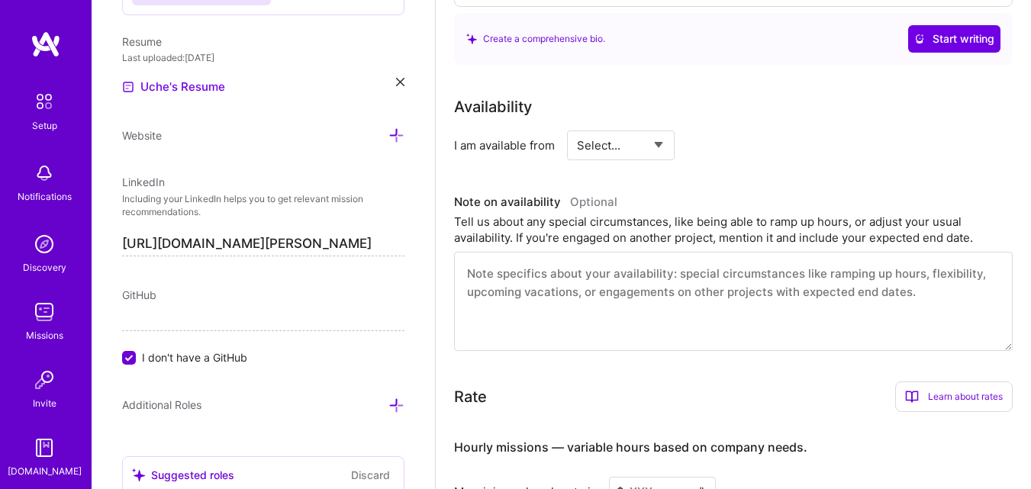
click at [660, 143] on select "Select... Right Now Future Date Not Available" at bounding box center [621, 145] width 88 height 39
select select "Right Now"
click at [577, 126] on select "Select... Right Now Future Date Not Available" at bounding box center [621, 145] width 88 height 39
click at [741, 144] on input at bounding box center [761, 146] width 92 height 30
type input "60"
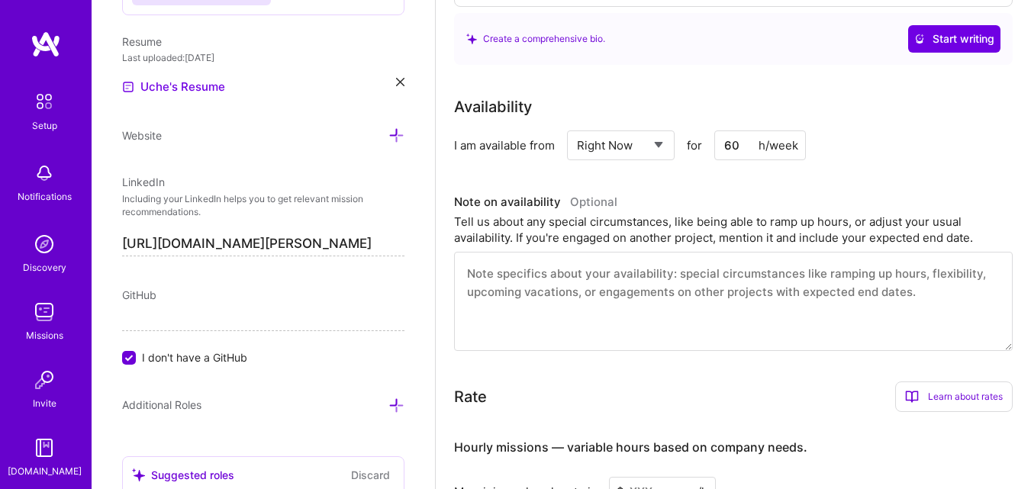
click at [872, 138] on div "I am available from Select... Right Now Future Date Not Available for 60 h/week" at bounding box center [733, 146] width 559 height 30
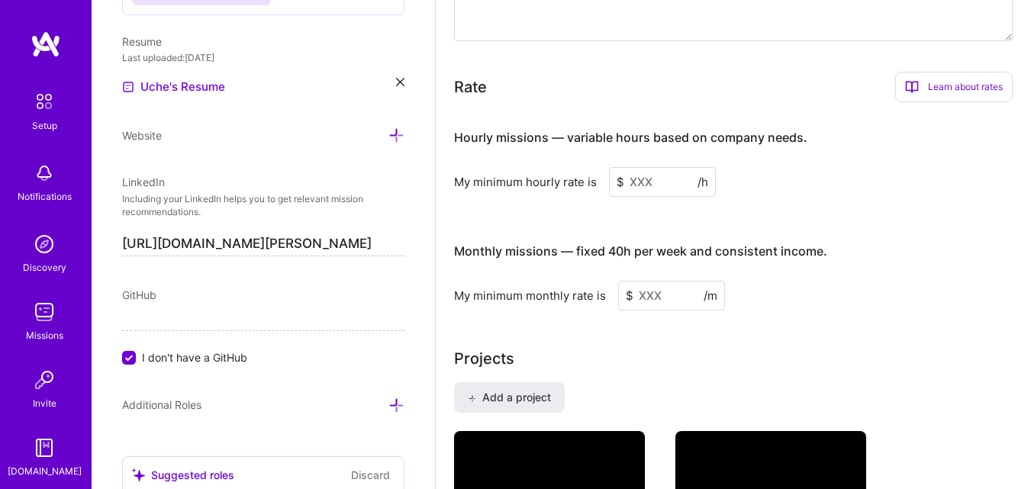
scroll to position [936, 0]
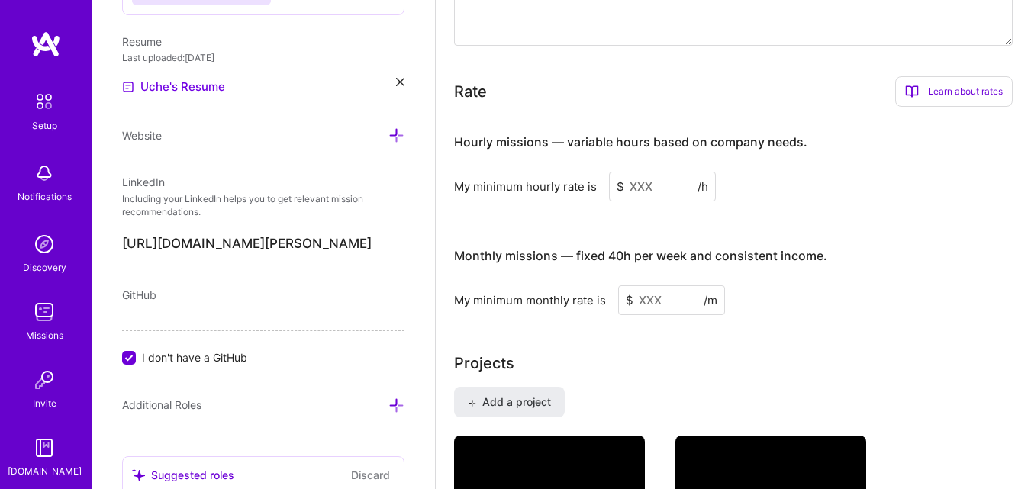
click at [660, 186] on input at bounding box center [662, 187] width 107 height 30
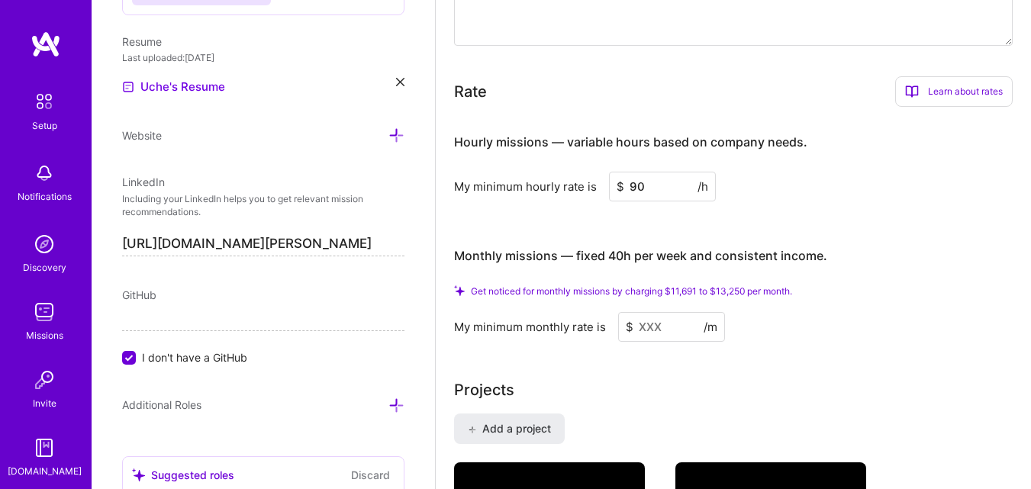
type input "90"
click at [867, 211] on div "Hourly missions — variable hours based on company needs. My minimum hourly rate…" at bounding box center [733, 230] width 559 height 223
click at [665, 326] on input at bounding box center [671, 327] width 107 height 30
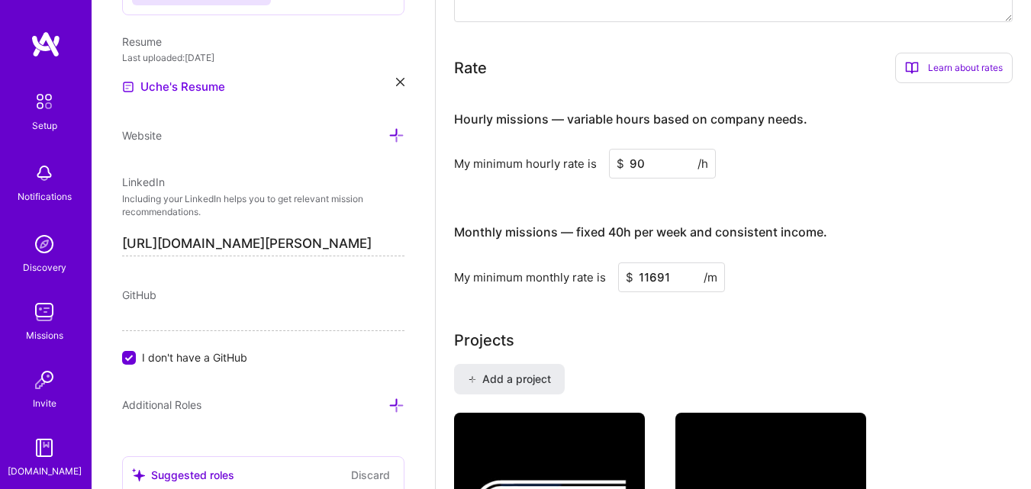
type input "11691"
click at [797, 325] on div "Complete your profile to take the first step in unlocking full A.Team access On…" at bounding box center [733, 338] width 559 height 2390
click at [848, 266] on div "My minimum monthly rate is $ 11691 /m" at bounding box center [733, 278] width 559 height 30
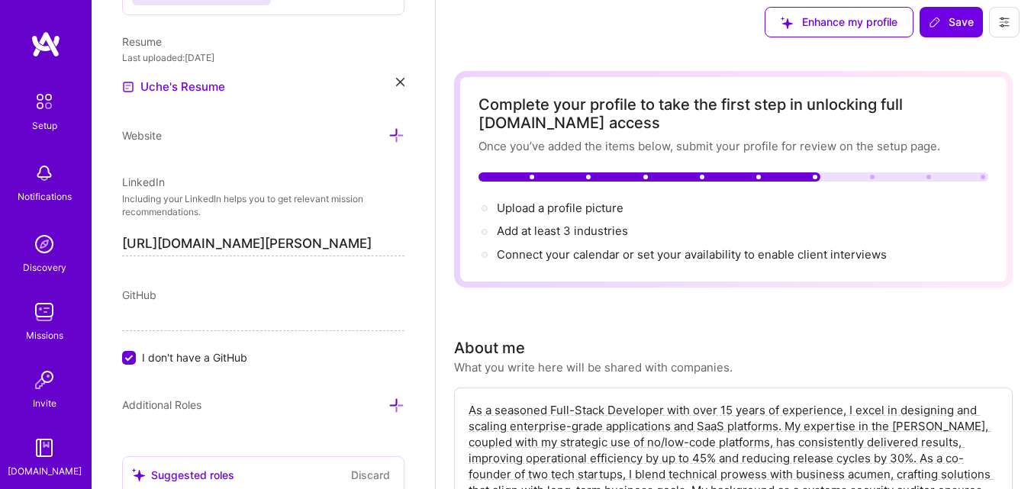
scroll to position [0, 0]
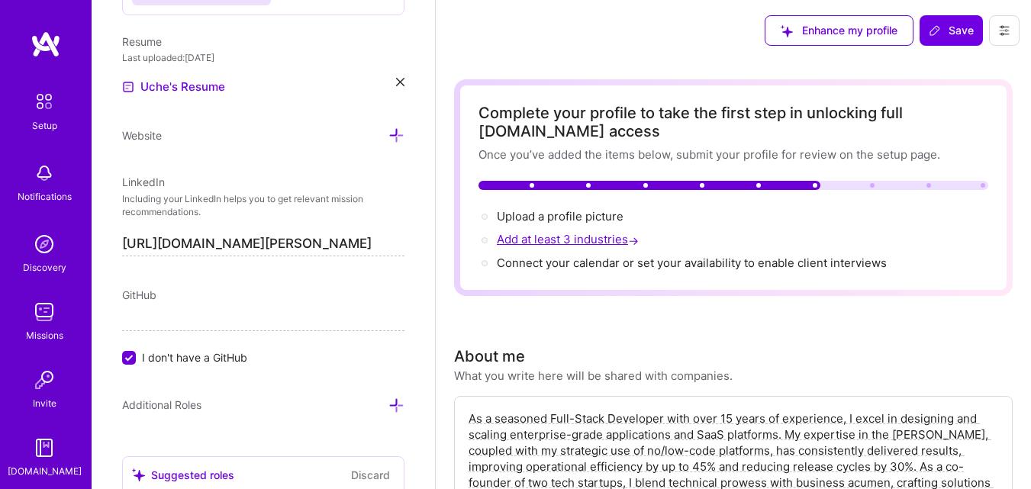
click at [569, 238] on span "Add at least 3 industries →" at bounding box center [569, 239] width 145 height 15
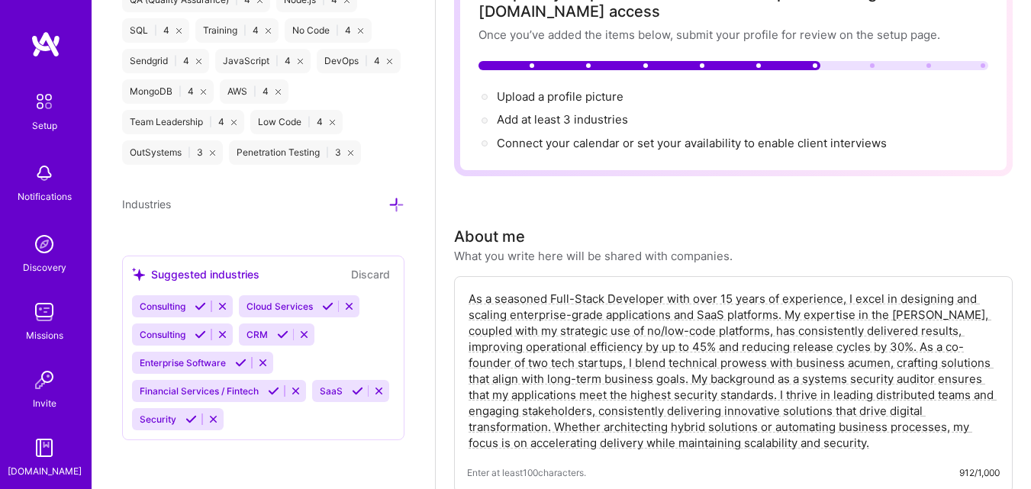
scroll to position [153, 0]
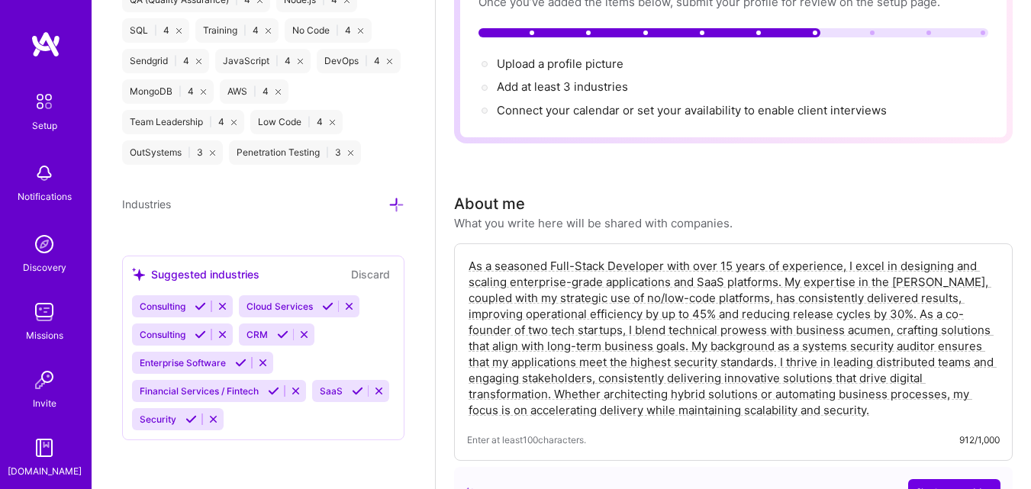
click at [179, 307] on span "Consulting" at bounding box center [163, 306] width 46 height 11
click at [205, 306] on icon at bounding box center [200, 306] width 11 height 11
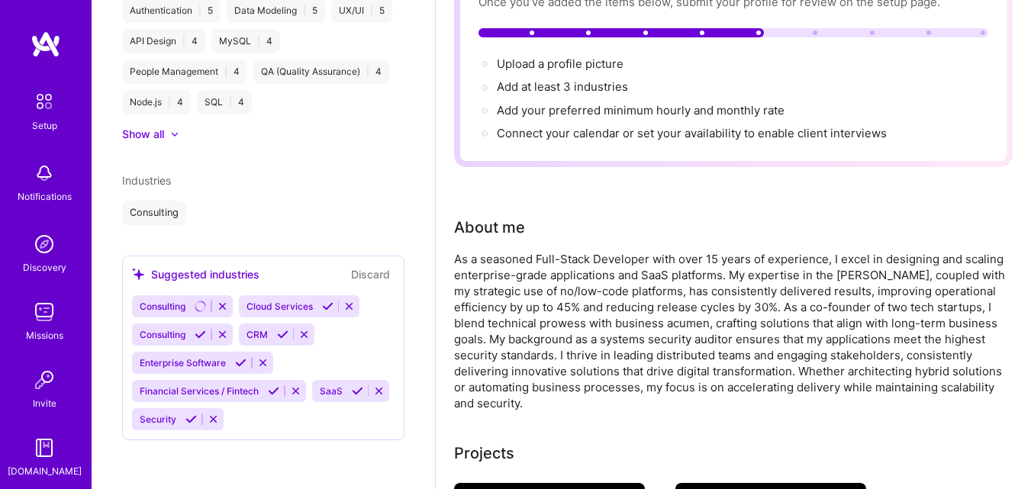
scroll to position [840, 0]
click at [327, 303] on icon at bounding box center [327, 306] width 11 height 11
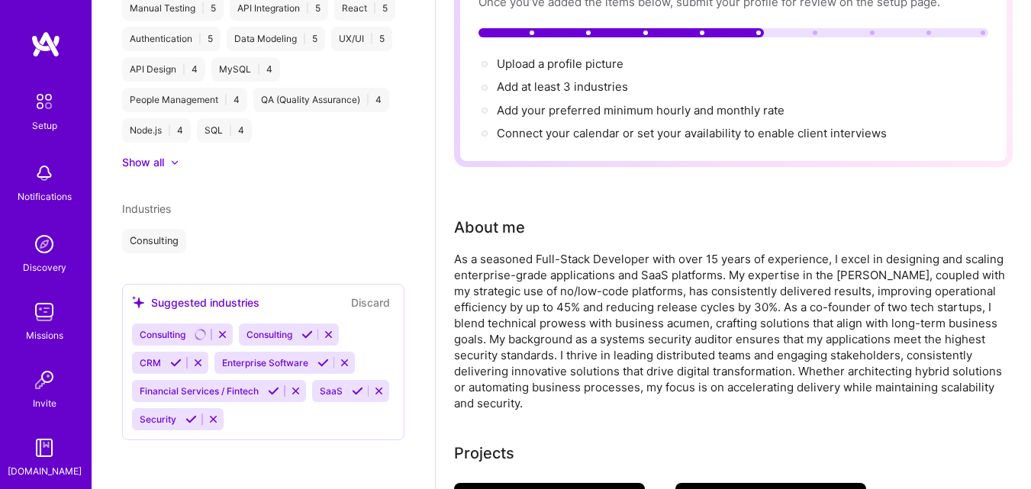
scroll to position [811, 0]
click at [324, 363] on icon at bounding box center [323, 362] width 11 height 11
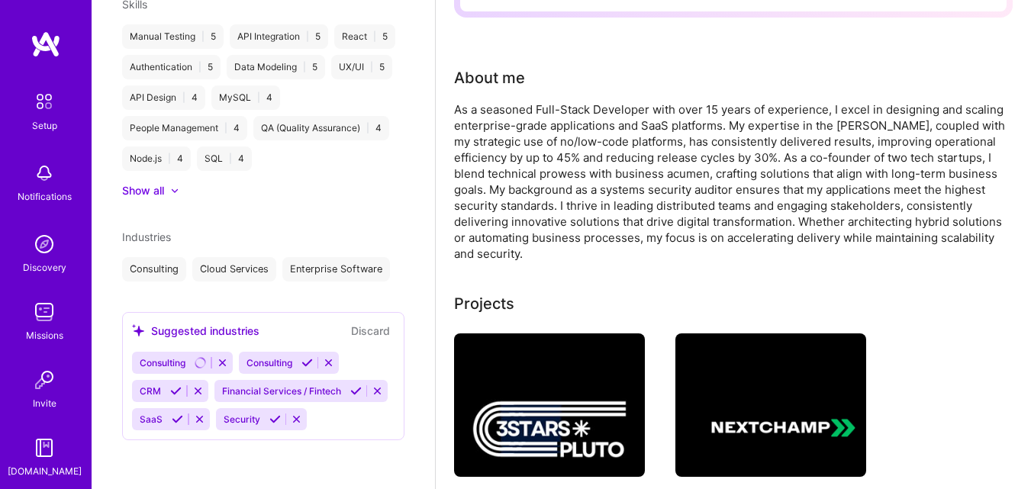
scroll to position [305, 0]
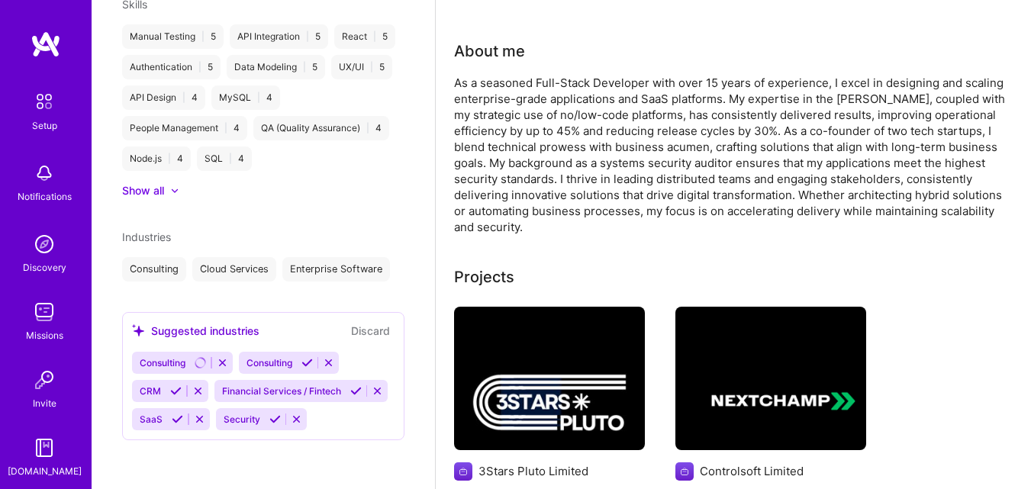
click at [199, 417] on icon at bounding box center [199, 419] width 11 height 11
click at [350, 389] on icon at bounding box center [355, 391] width 11 height 11
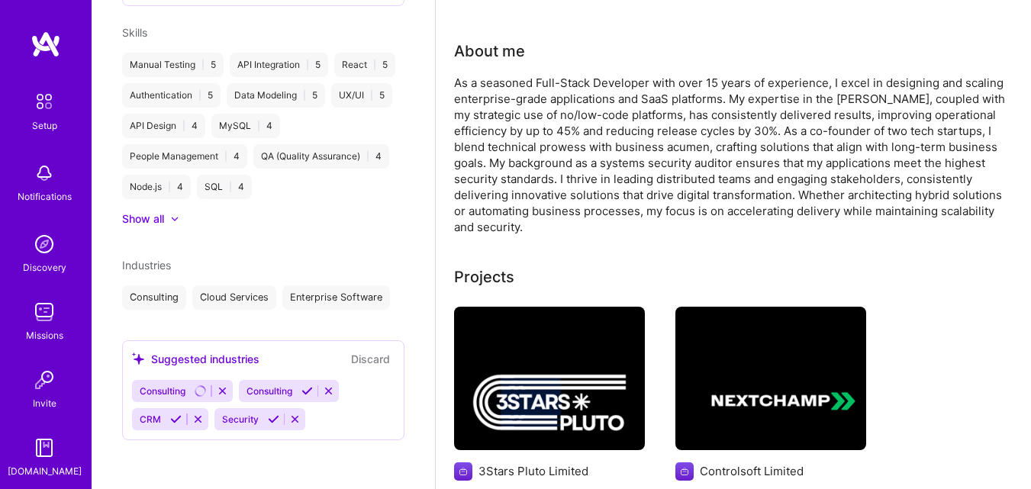
scroll to position [755, 0]
click at [272, 418] on icon at bounding box center [273, 419] width 11 height 11
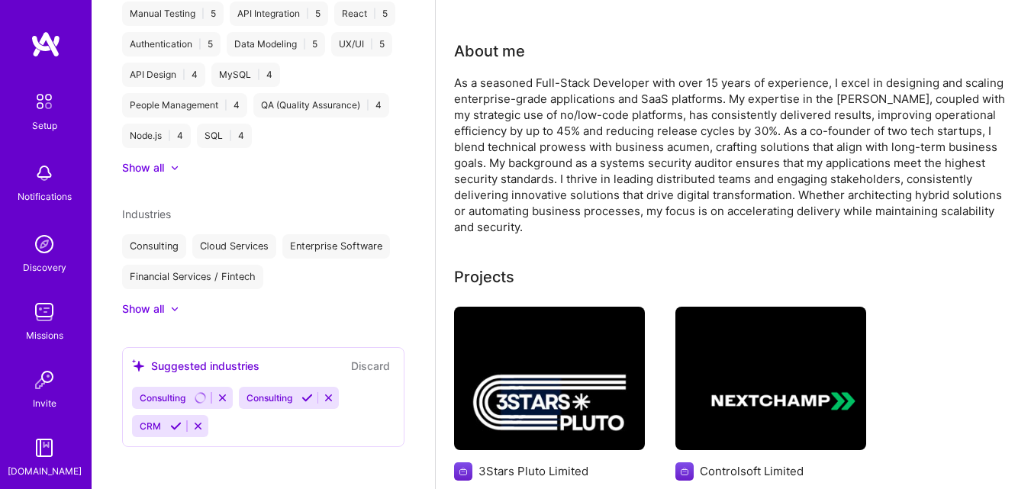
scroll to position [813, 0]
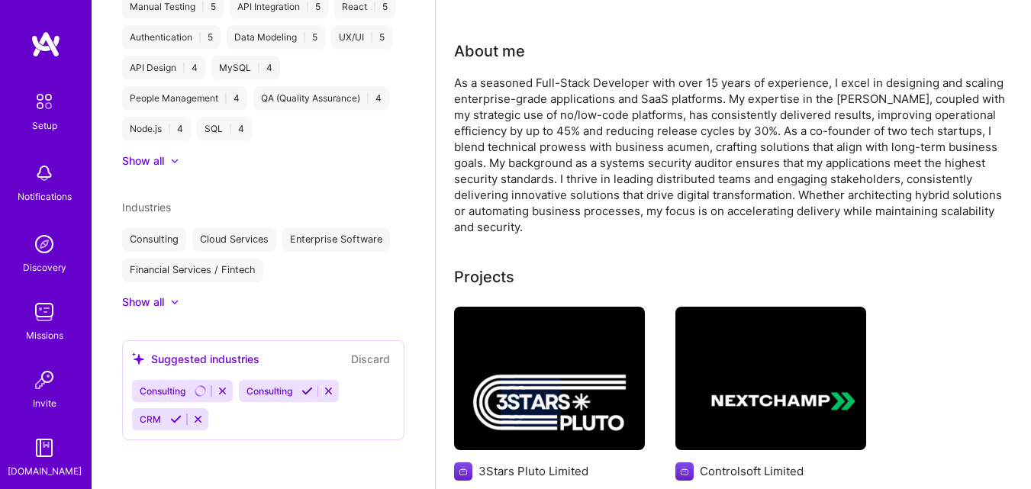
click at [333, 392] on icon at bounding box center [328, 391] width 11 height 11
click at [334, 387] on icon at bounding box center [328, 391] width 11 height 11
click at [307, 415] on div "Consulting Consulting CRM" at bounding box center [263, 405] width 263 height 50
click at [330, 392] on icon at bounding box center [328, 391] width 11 height 11
click at [311, 386] on icon at bounding box center [307, 391] width 11 height 11
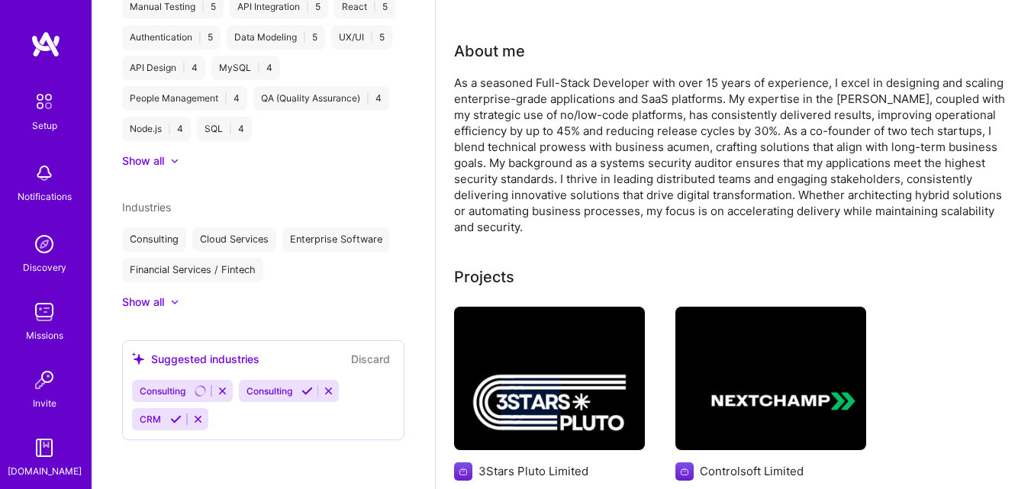
click at [199, 417] on icon at bounding box center [197, 419] width 11 height 11
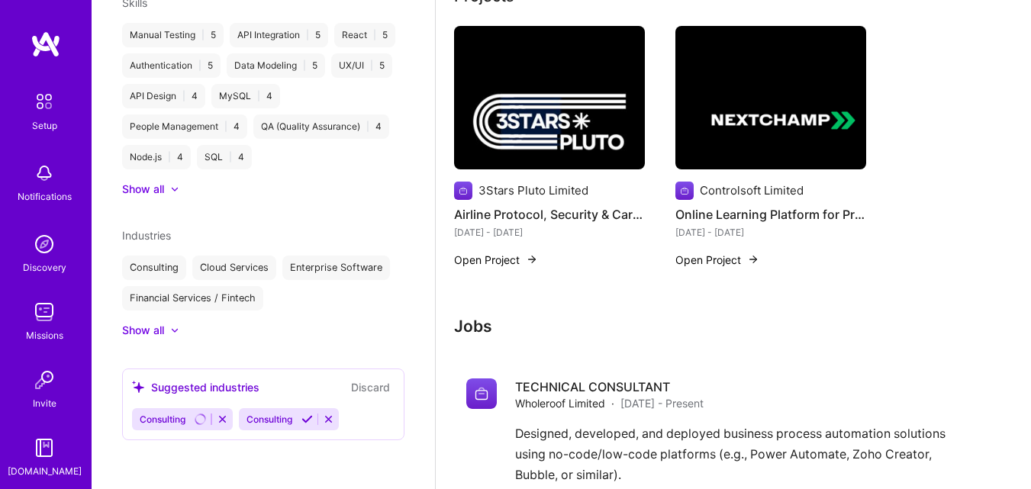
scroll to position [611, 0]
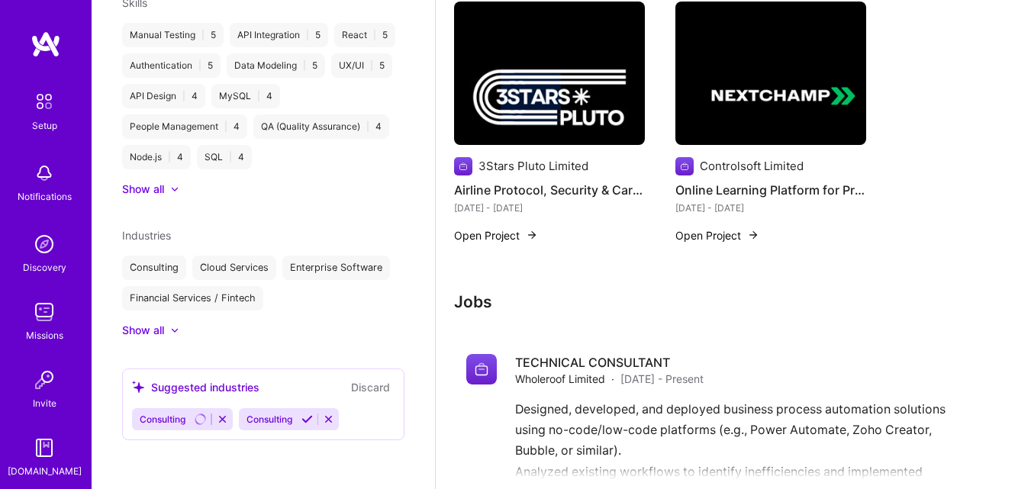
click at [361, 385] on button "Discard" at bounding box center [371, 388] width 48 height 18
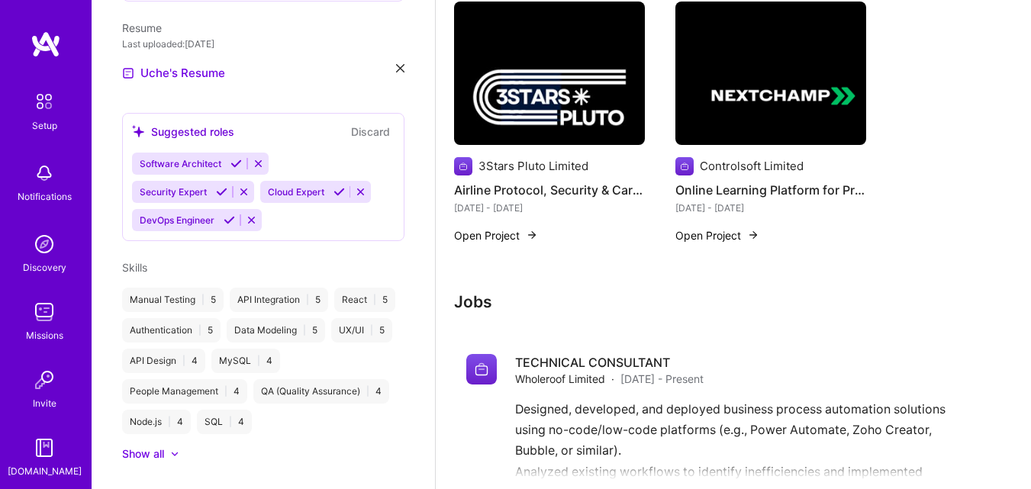
scroll to position [403, 0]
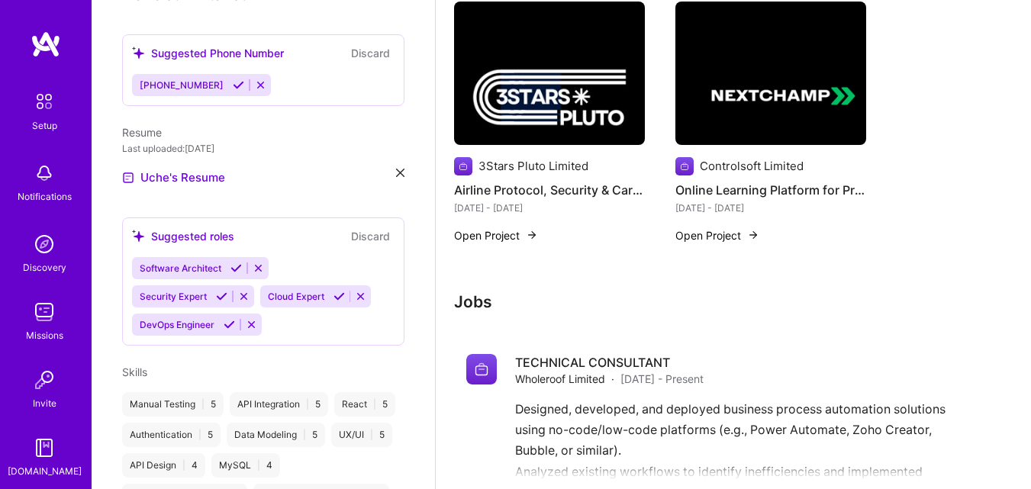
click at [239, 263] on icon at bounding box center [236, 268] width 11 height 11
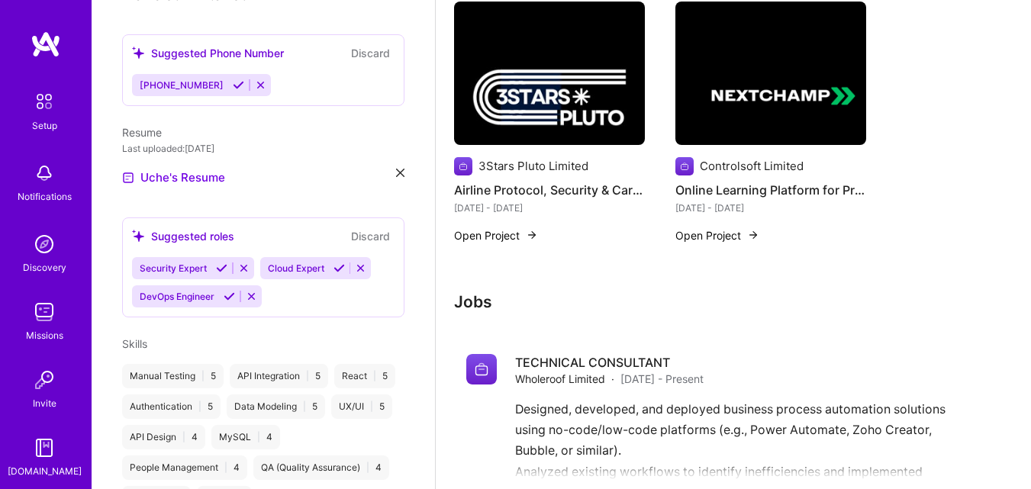
click at [221, 263] on icon at bounding box center [221, 268] width 11 height 11
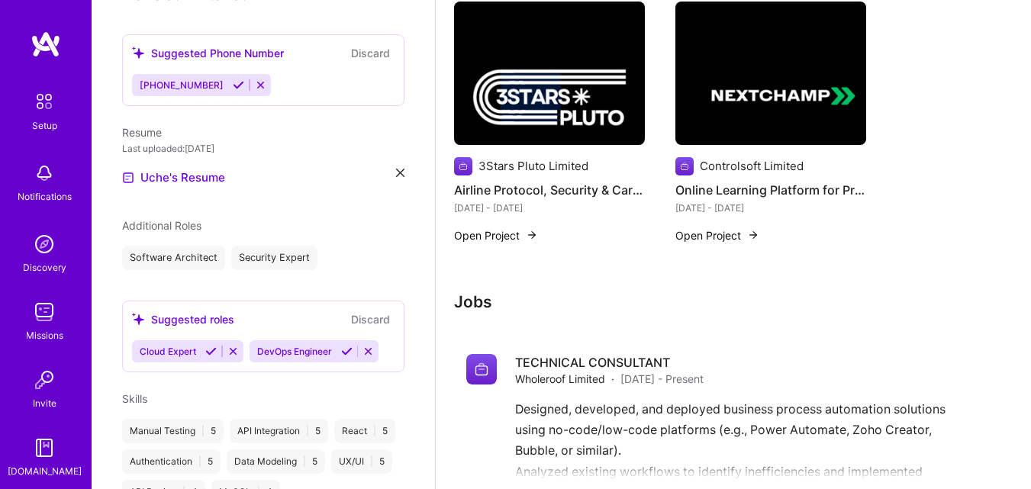
click at [215, 346] on icon at bounding box center [210, 351] width 11 height 11
click at [226, 357] on icon at bounding box center [229, 351] width 11 height 11
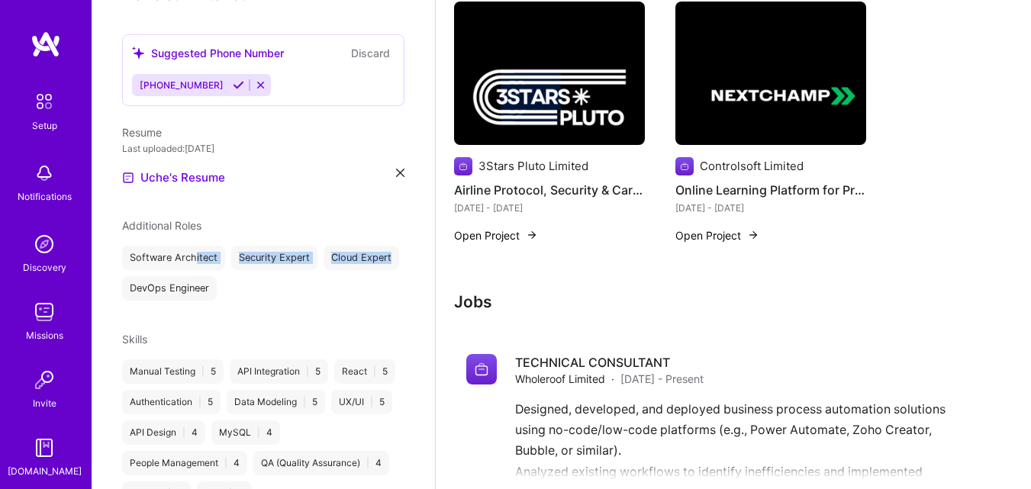
click at [196, 254] on div "Software Architect Security Expert Cloud Expert DevOps Engineer" at bounding box center [263, 273] width 282 height 55
click at [318, 247] on div "Software Architect Security Expert Cloud Expert DevOps Engineer" at bounding box center [263, 273] width 282 height 55
click at [302, 260] on div "Software Architect Security Expert Cloud Expert DevOps Engineer" at bounding box center [263, 273] width 282 height 55
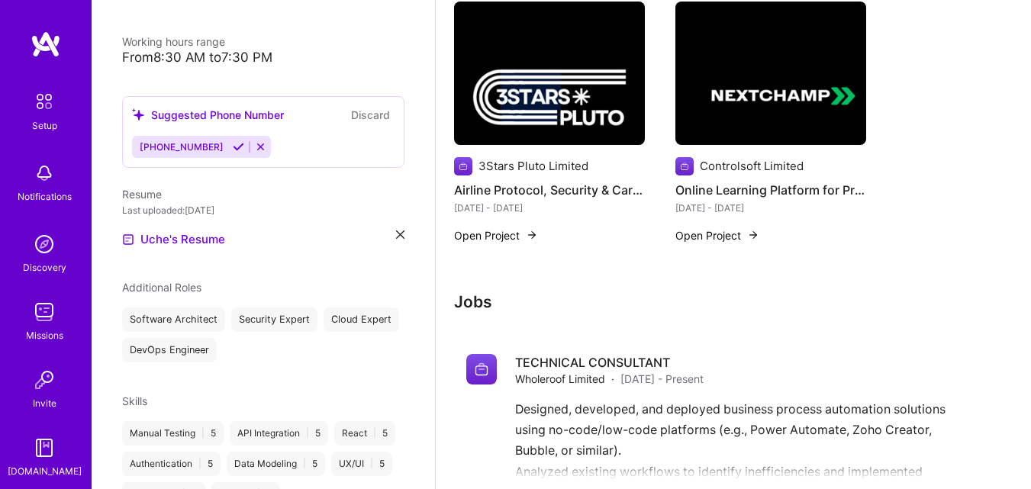
scroll to position [141, 0]
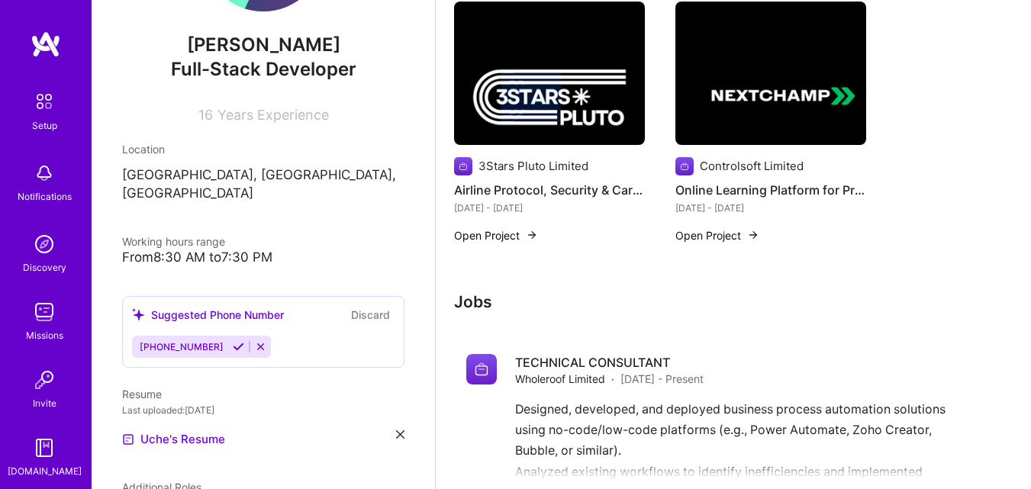
click at [233, 341] on icon at bounding box center [238, 346] width 11 height 11
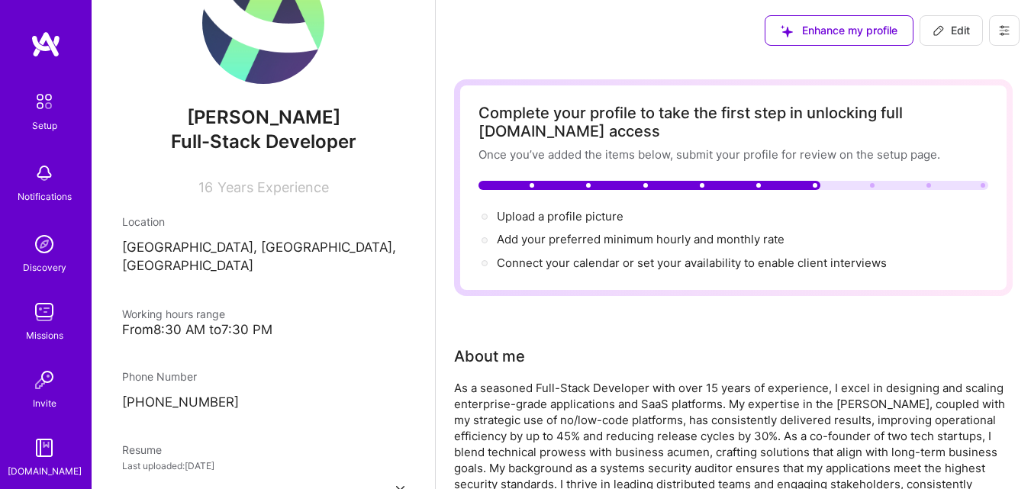
scroll to position [0, 0]
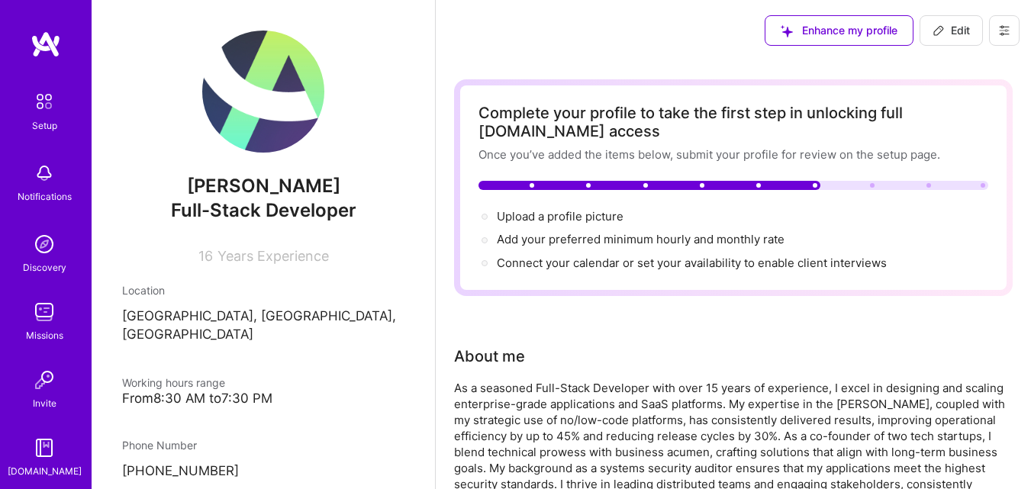
click at [251, 111] on img at bounding box center [263, 92] width 122 height 122
click at [247, 82] on img at bounding box center [263, 92] width 122 height 122
click at [572, 214] on span "Upload a profile picture →" at bounding box center [567, 216] width 140 height 15
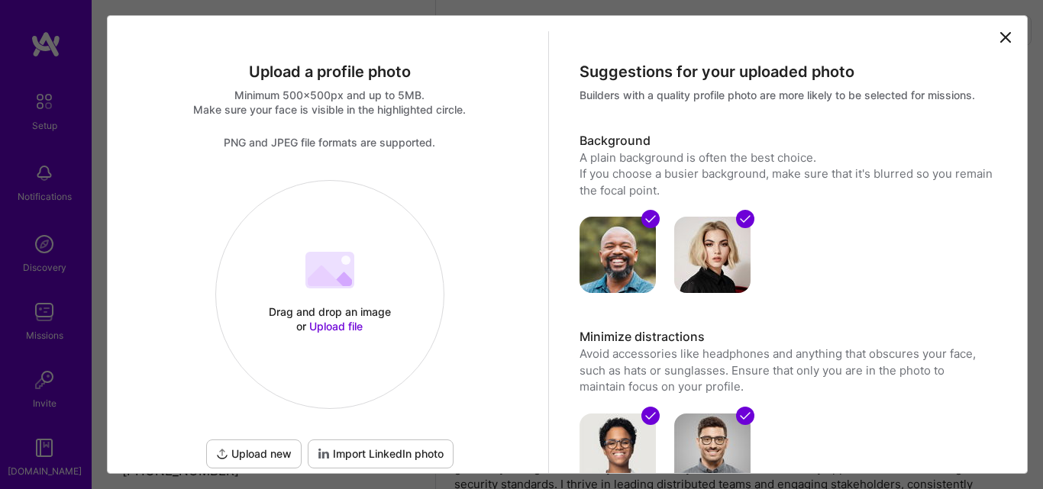
click at [332, 327] on span "Upload file" at bounding box center [335, 326] width 53 height 13
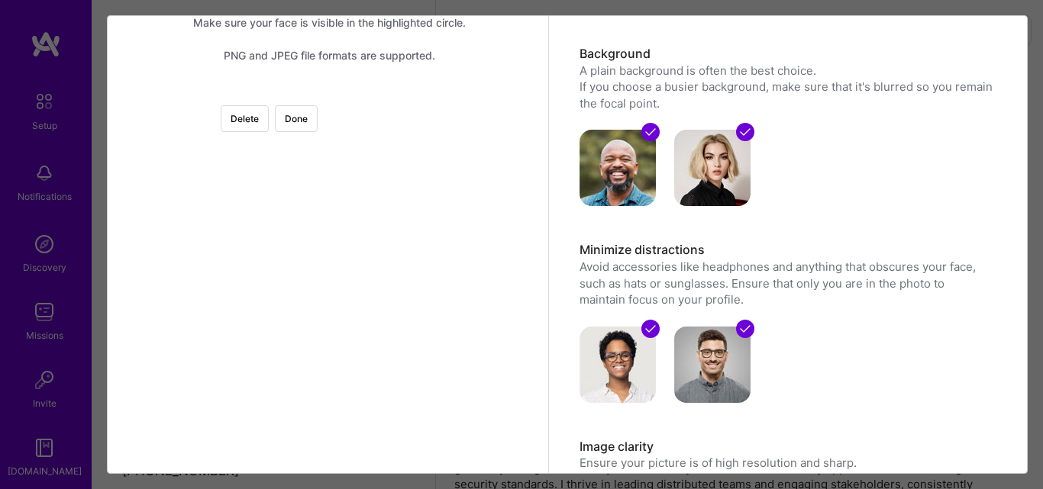
scroll to position [153, 0]
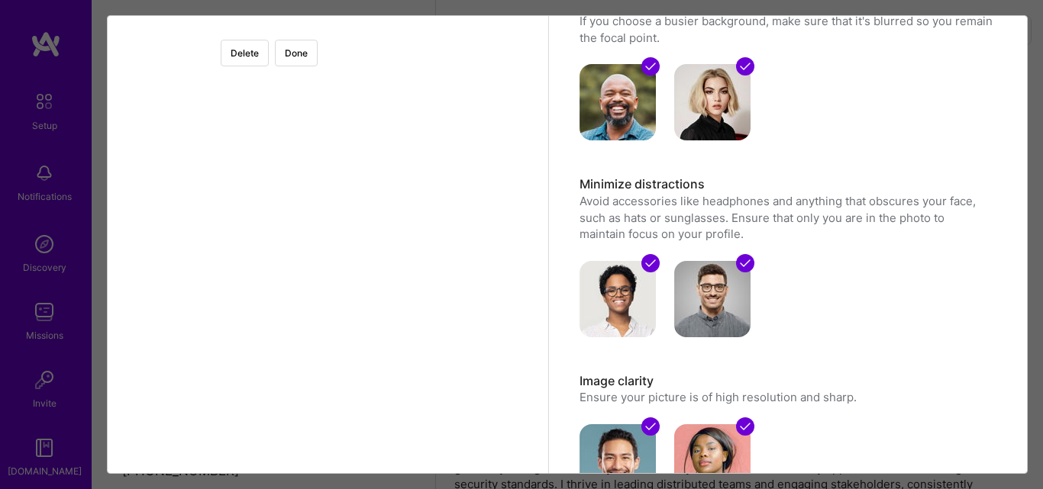
click at [355, 336] on div at bounding box center [502, 312] width 344 height 344
click at [318, 56] on button "Done" at bounding box center [296, 53] width 43 height 27
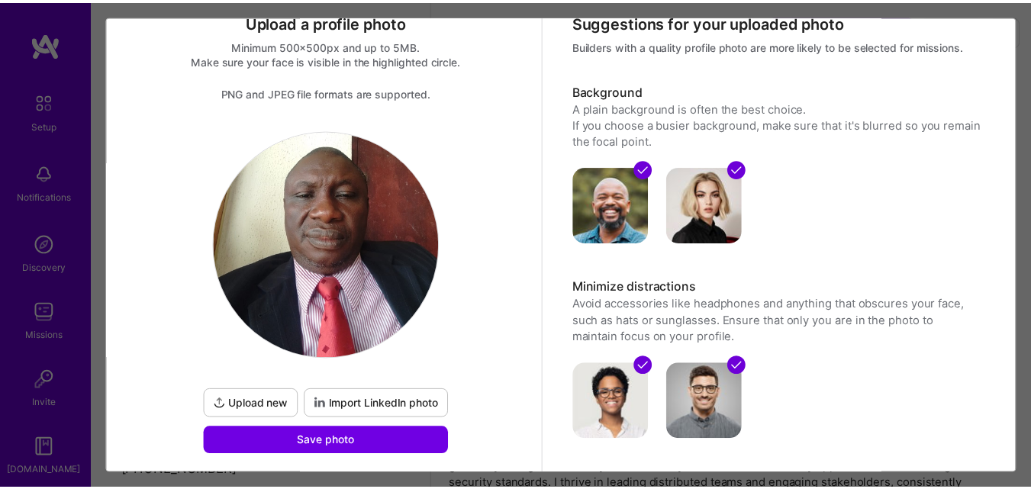
scroll to position [76, 0]
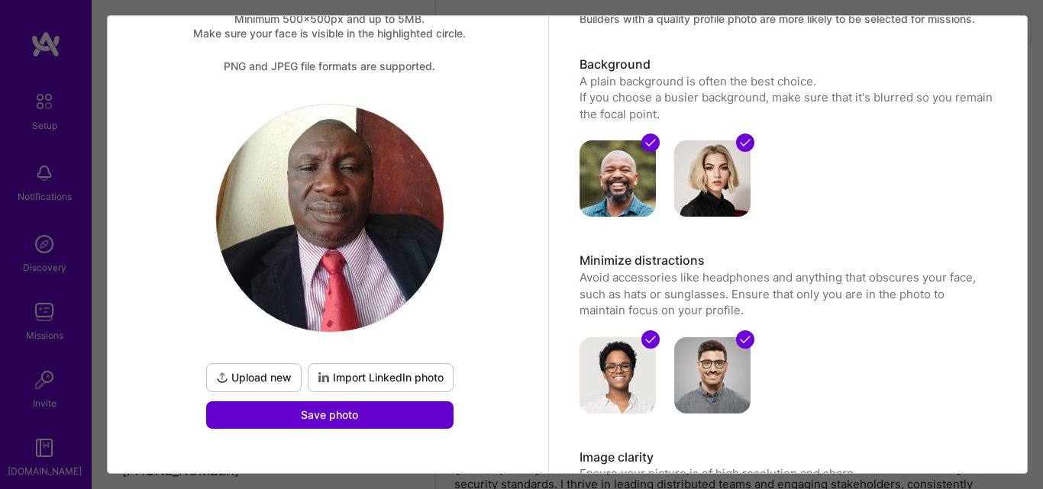
click at [316, 416] on span "Save photo" at bounding box center [329, 415] width 57 height 15
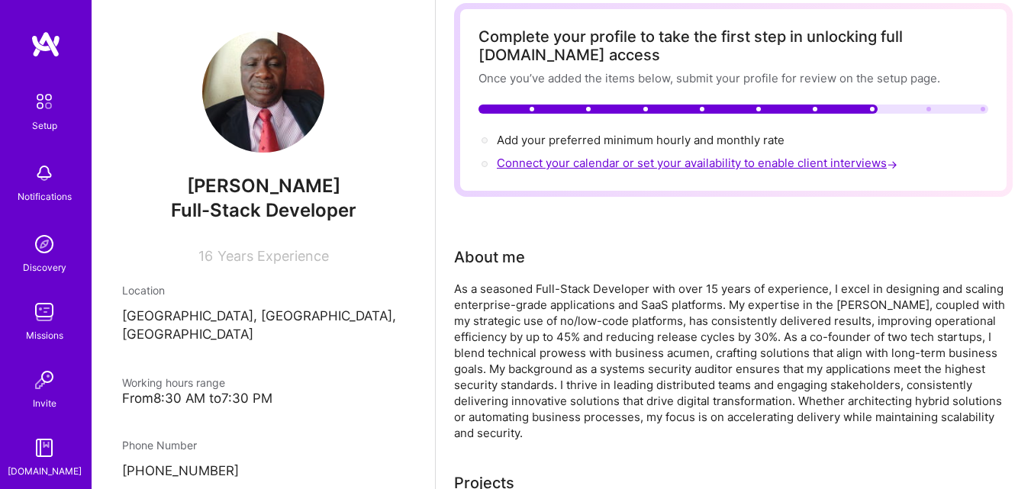
click at [654, 165] on span "Connect your calendar or set your availability to enable client interviews →" at bounding box center [699, 163] width 404 height 15
select select "NG"
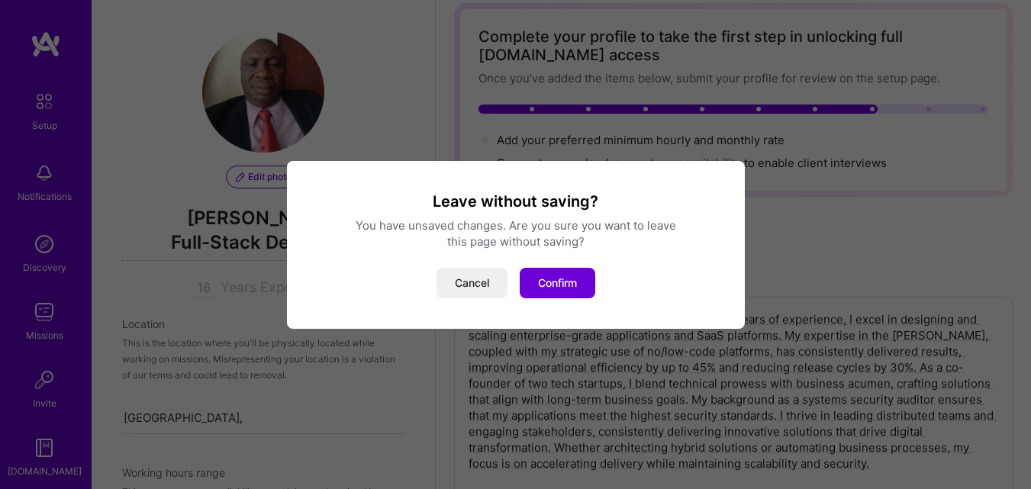
scroll to position [650, 0]
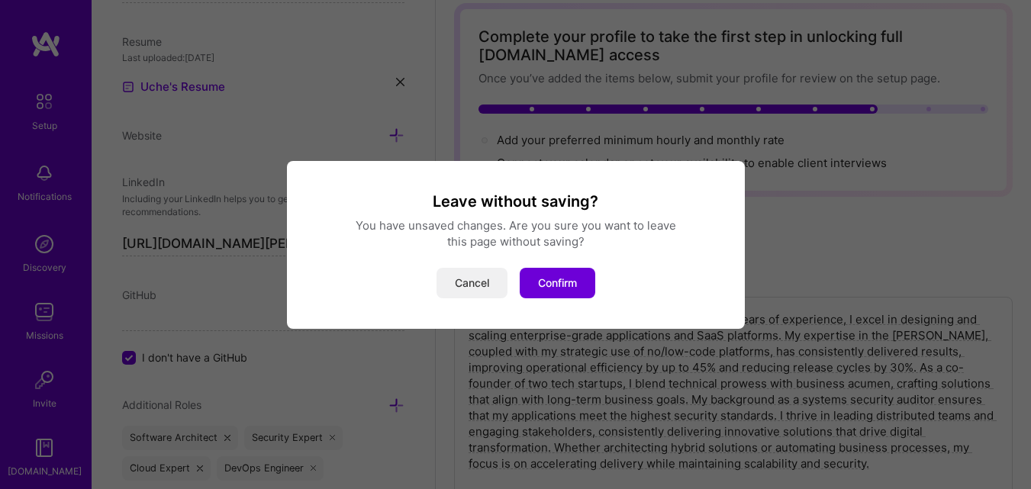
click at [457, 280] on button "Cancel" at bounding box center [472, 283] width 71 height 31
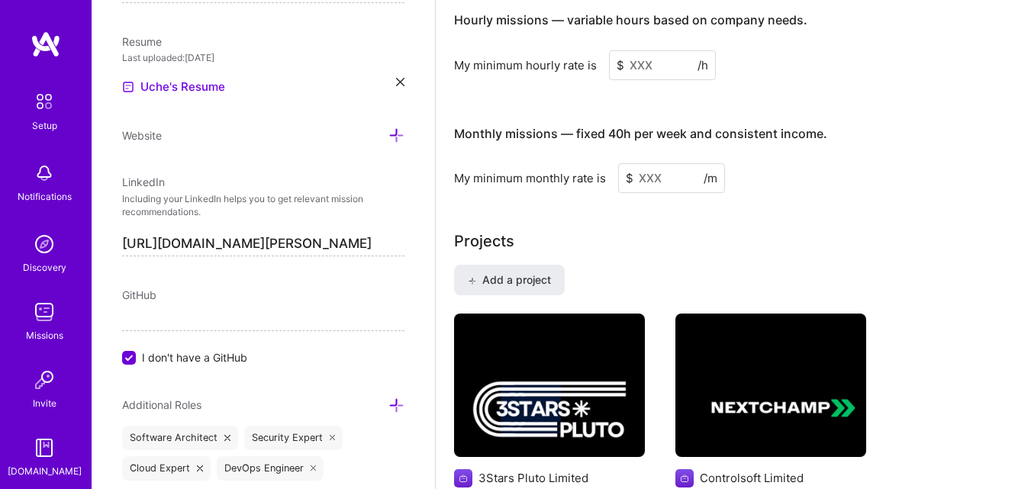
scroll to position [916, 0]
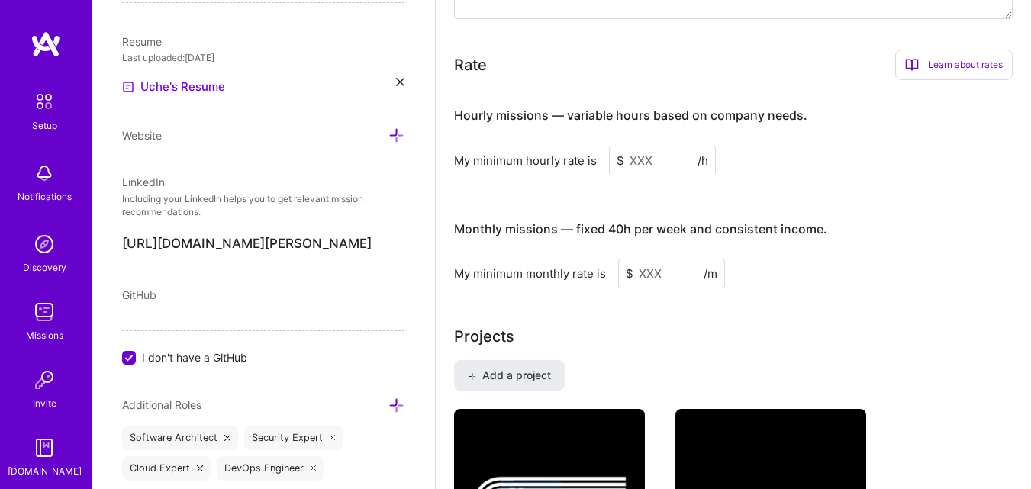
click at [655, 158] on input at bounding box center [662, 161] width 107 height 30
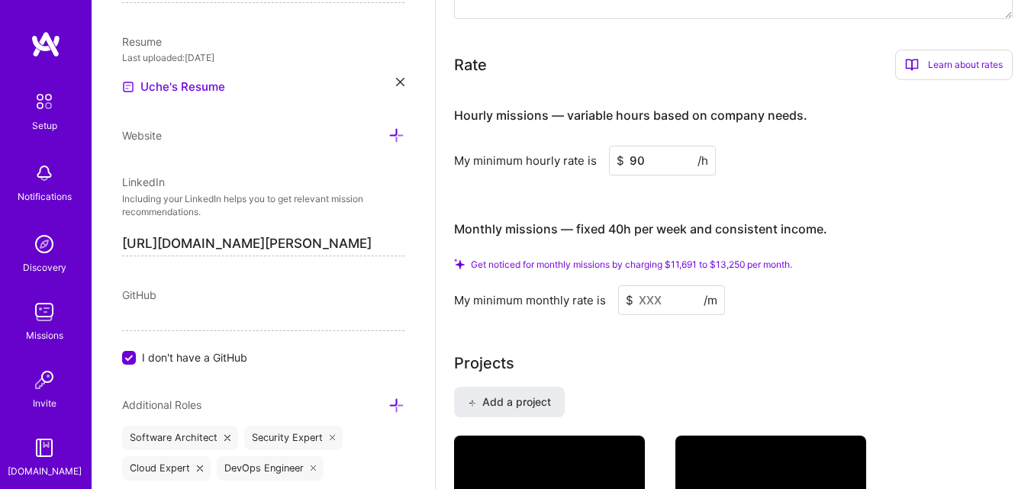
type input "90"
click at [665, 299] on input at bounding box center [671, 301] width 107 height 30
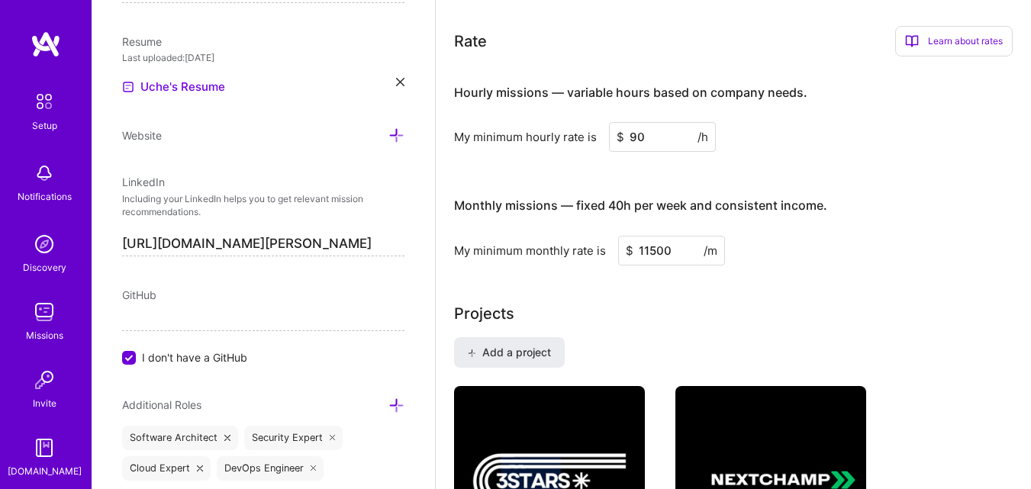
type input "11500"
click at [910, 303] on div "Projects" at bounding box center [733, 313] width 559 height 23
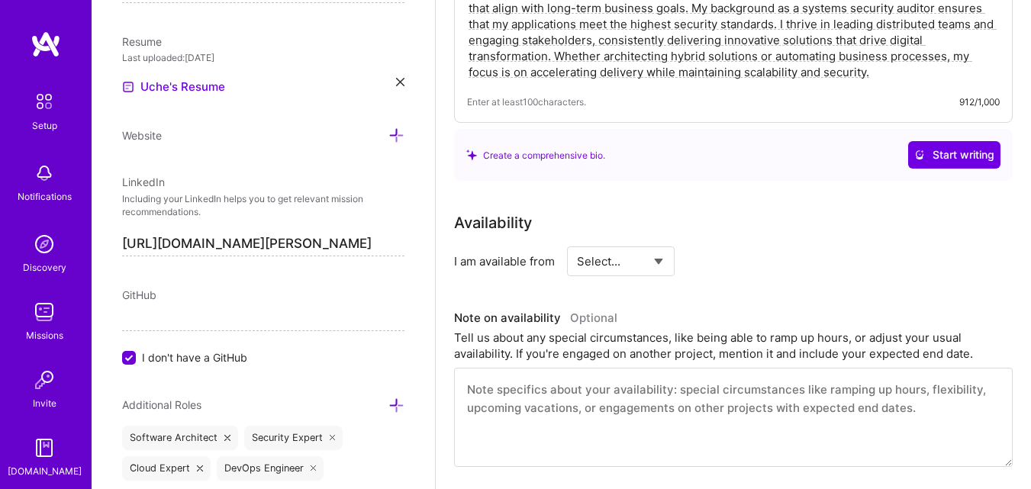
scroll to position [0, 0]
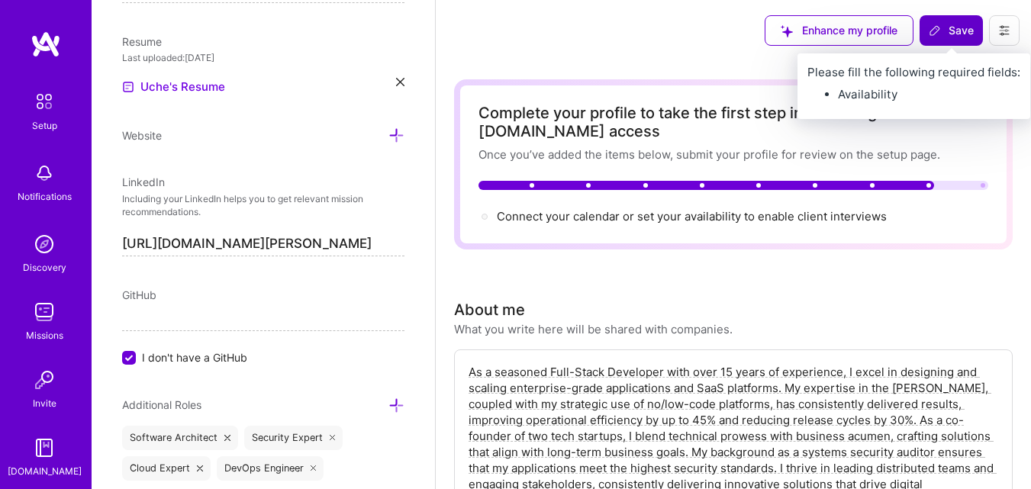
click at [947, 25] on span "Save" at bounding box center [951, 30] width 45 height 15
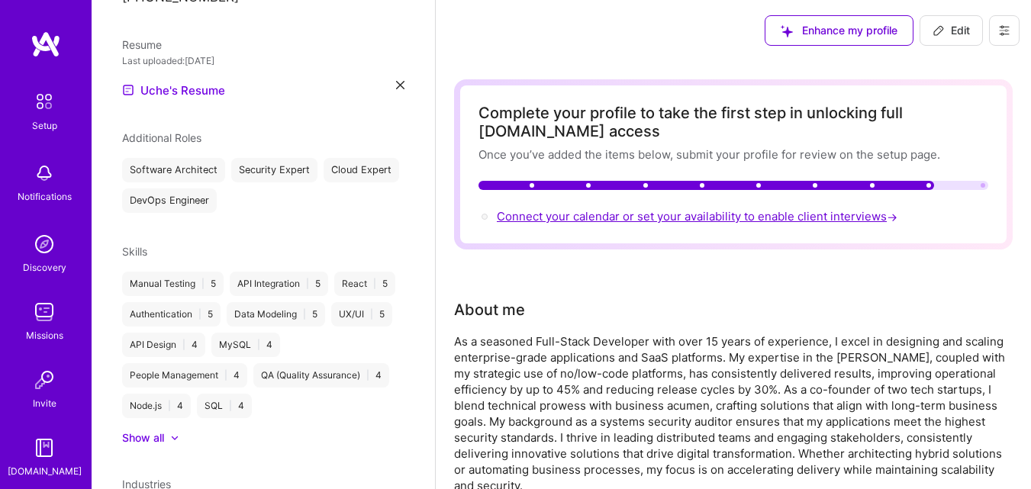
click at [699, 218] on span "Connect your calendar or set your availability to enable client interviews →" at bounding box center [699, 216] width 404 height 15
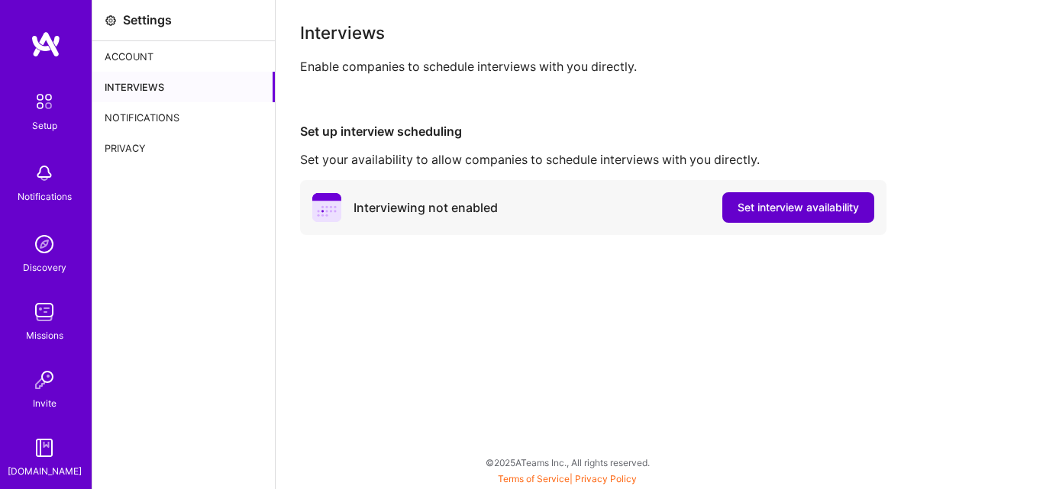
click at [766, 208] on span "Set interview availability" at bounding box center [797, 207] width 121 height 15
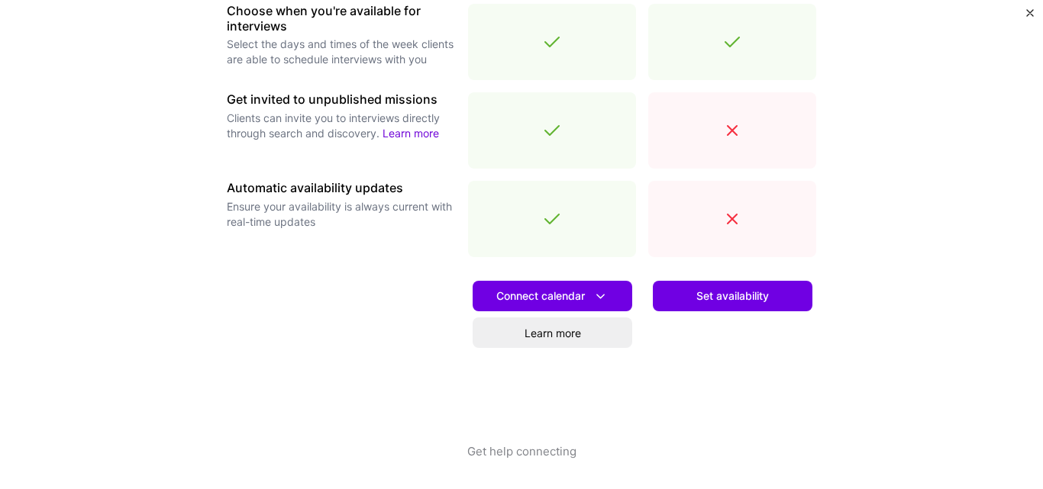
scroll to position [580, 0]
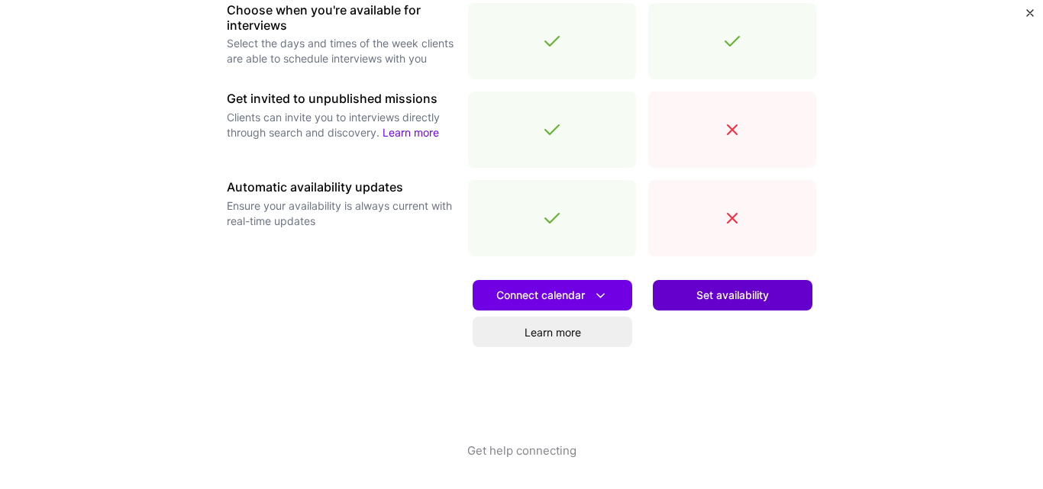
click at [722, 296] on span "Set availability" at bounding box center [732, 295] width 73 height 15
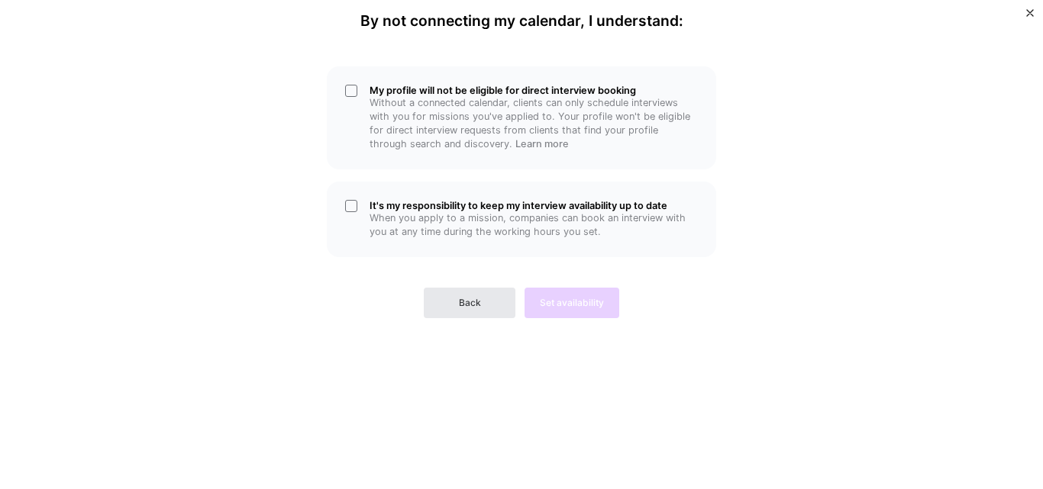
click at [461, 302] on span "Back" at bounding box center [470, 303] width 22 height 14
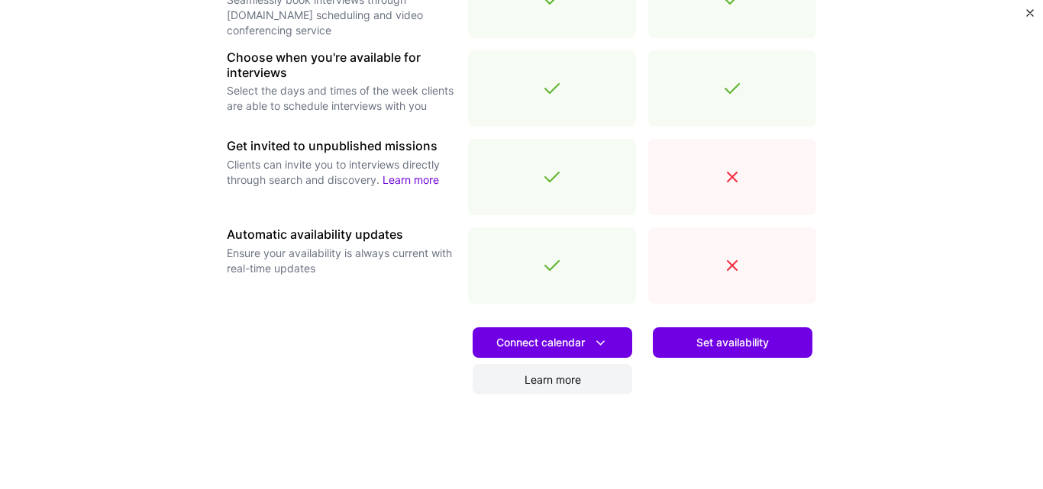
scroll to position [534, 0]
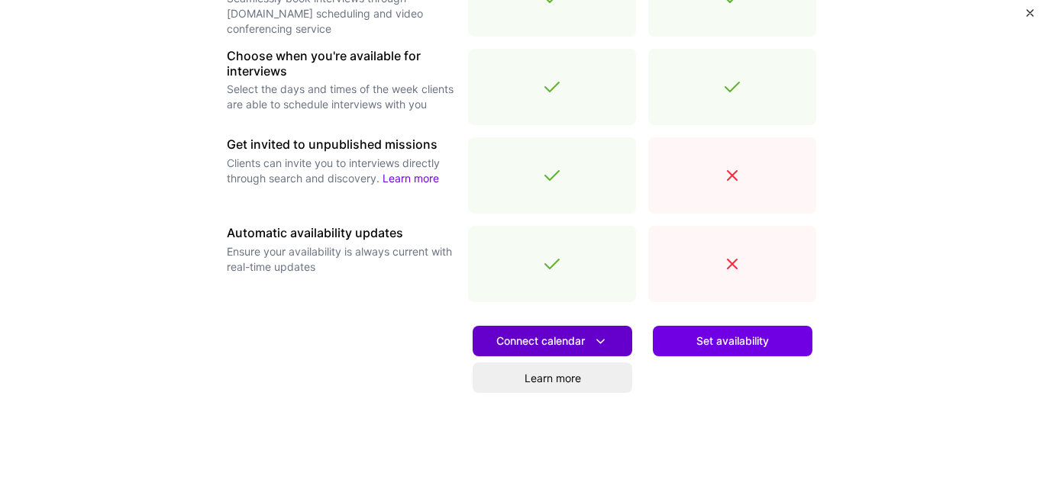
click at [524, 336] on span "Connect calendar" at bounding box center [552, 342] width 112 height 16
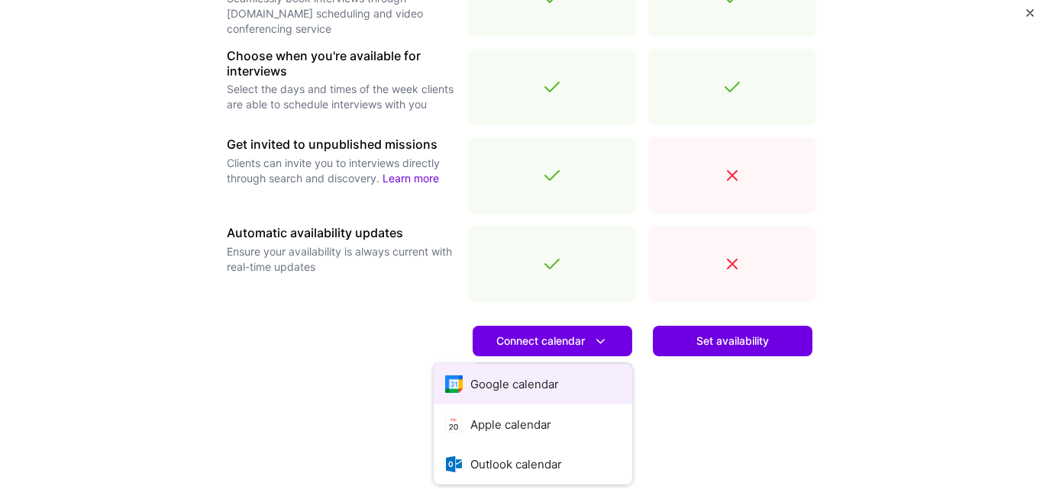
click at [508, 378] on button "Google calendar" at bounding box center [533, 384] width 198 height 40
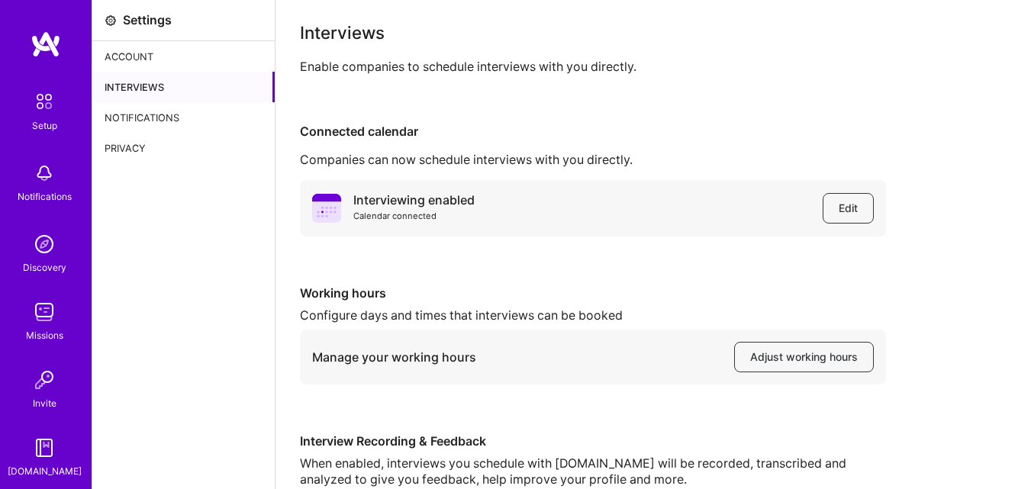
click at [155, 118] on div "Notifications" at bounding box center [183, 117] width 182 height 31
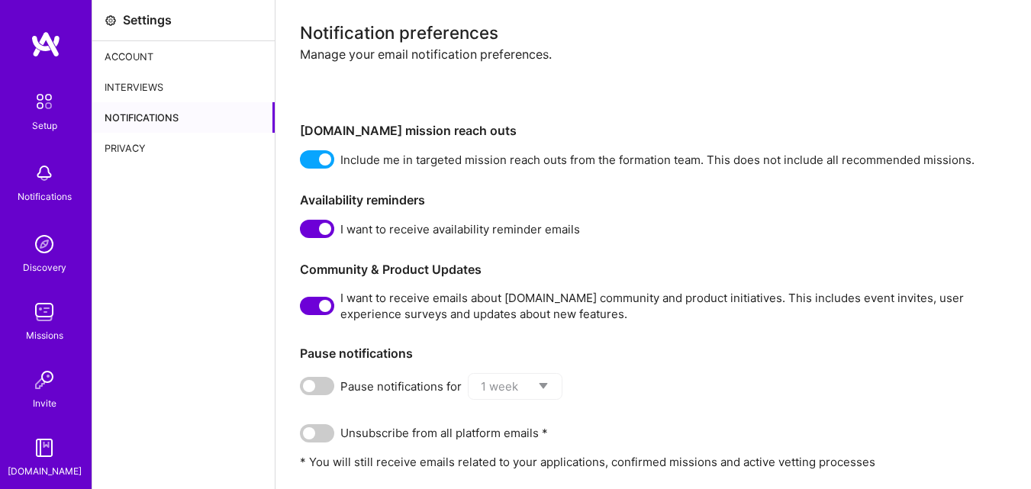
click at [131, 49] on div "Account" at bounding box center [183, 56] width 182 height 31
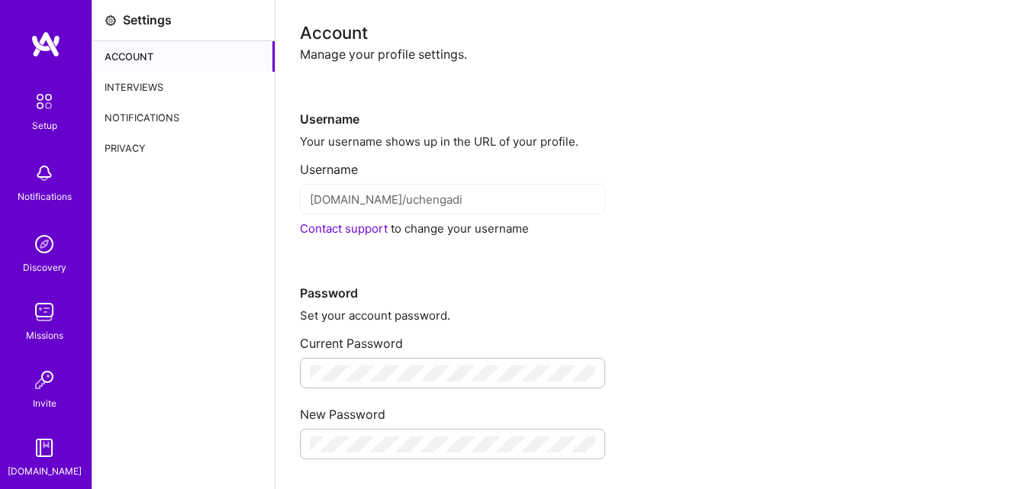
click at [131, 82] on div "Interviews" at bounding box center [183, 87] width 182 height 31
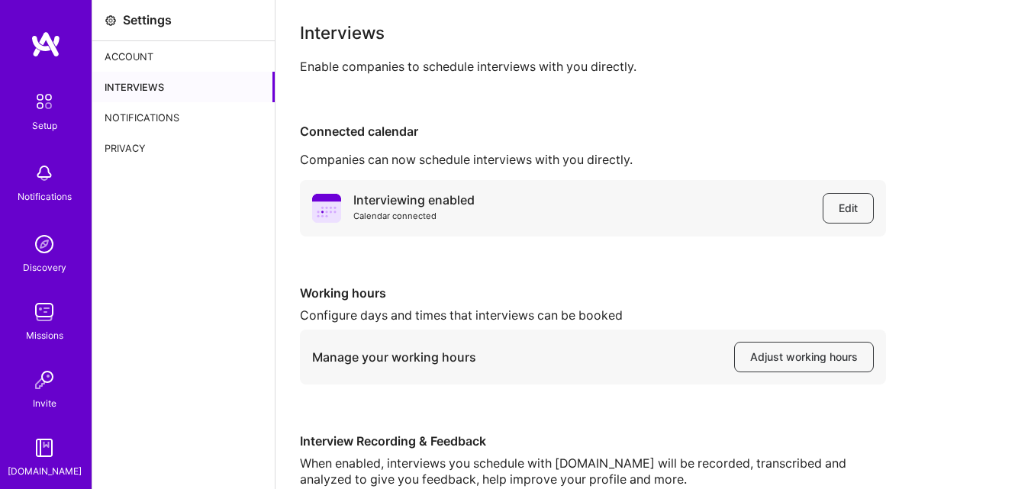
click at [41, 102] on img at bounding box center [44, 101] width 32 height 32
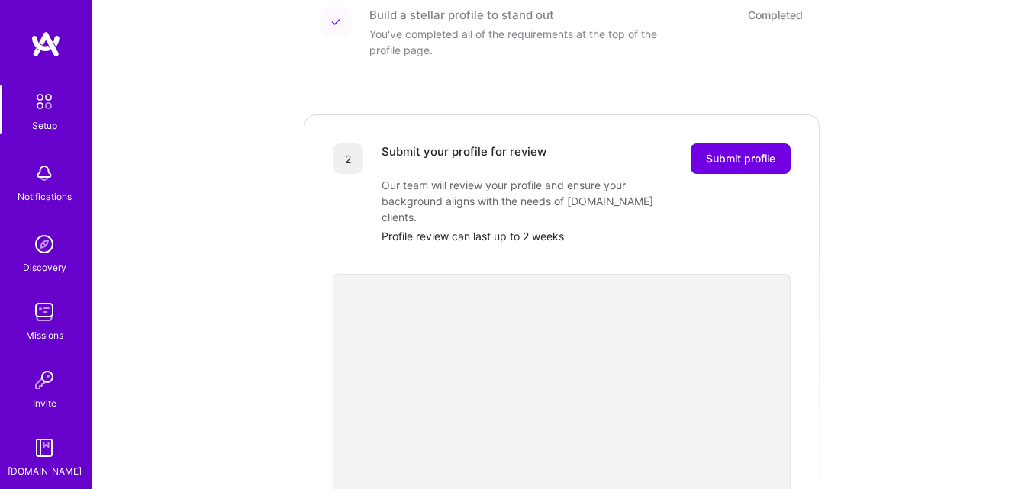
scroll to position [102, 0]
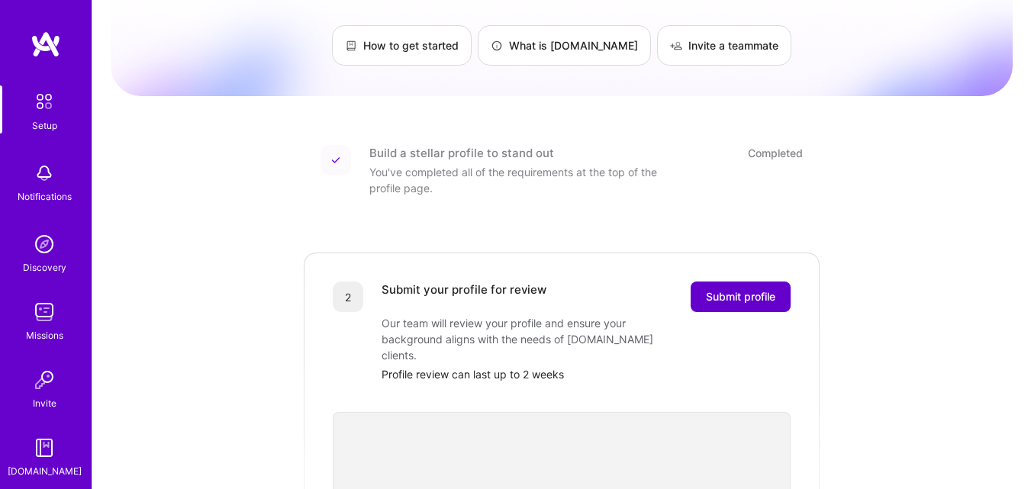
click at [733, 289] on span "Submit profile" at bounding box center [740, 296] width 69 height 15
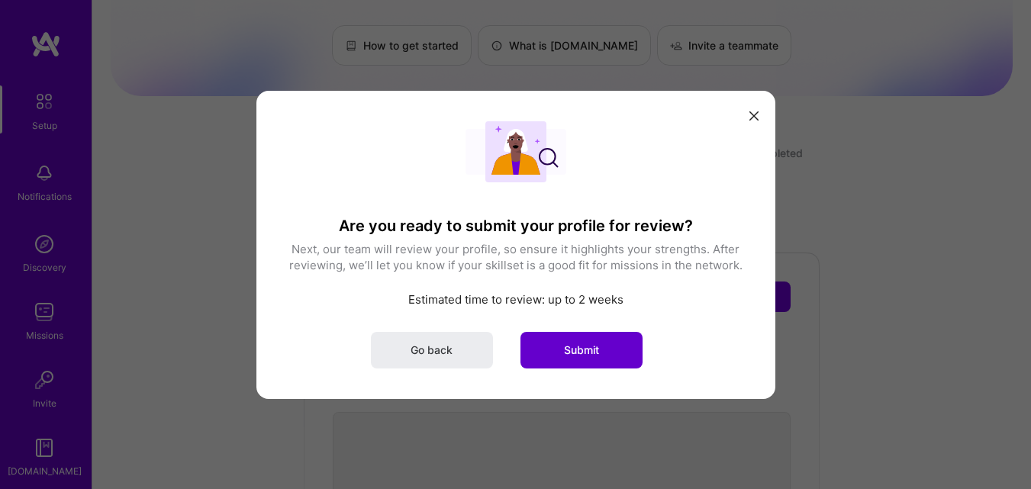
click at [569, 341] on button "Submit" at bounding box center [582, 349] width 122 height 37
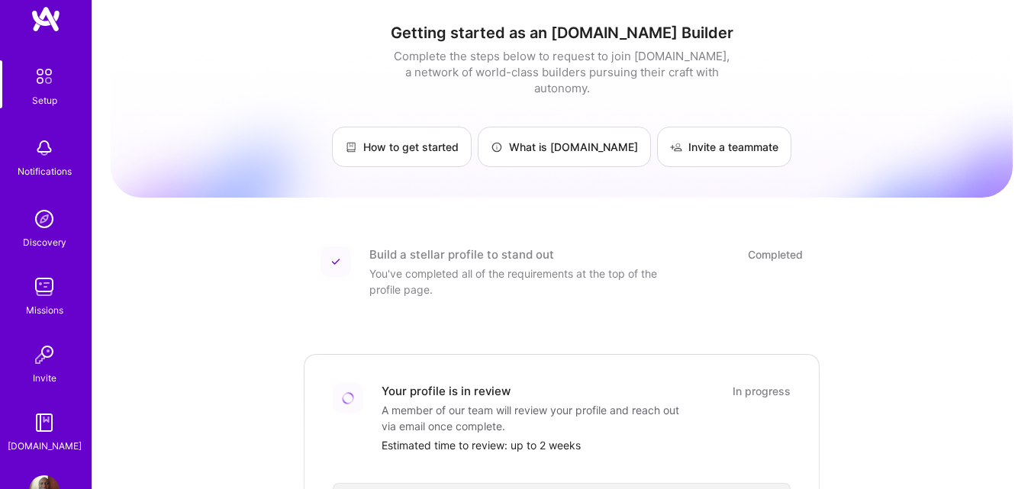
scroll to position [0, 0]
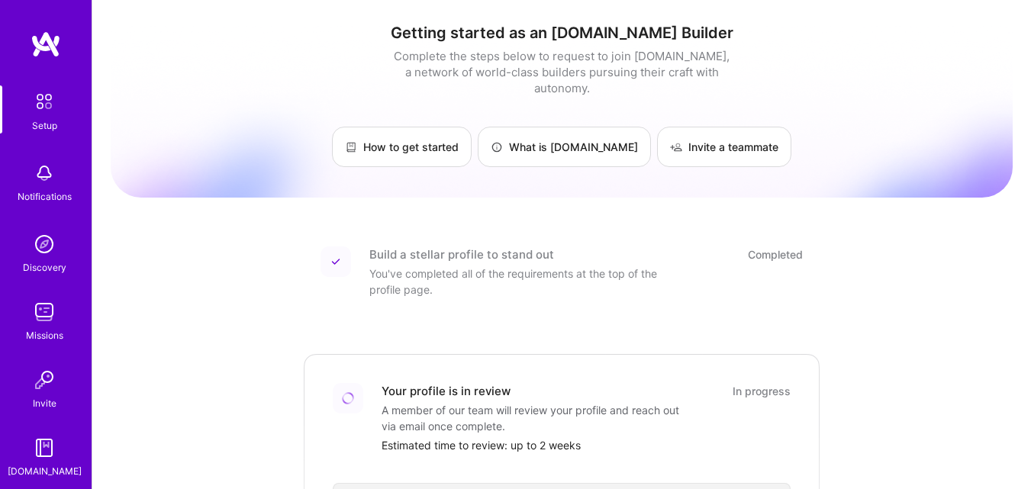
click at [37, 107] on img at bounding box center [44, 101] width 32 height 32
click at [40, 103] on img at bounding box center [44, 101] width 32 height 32
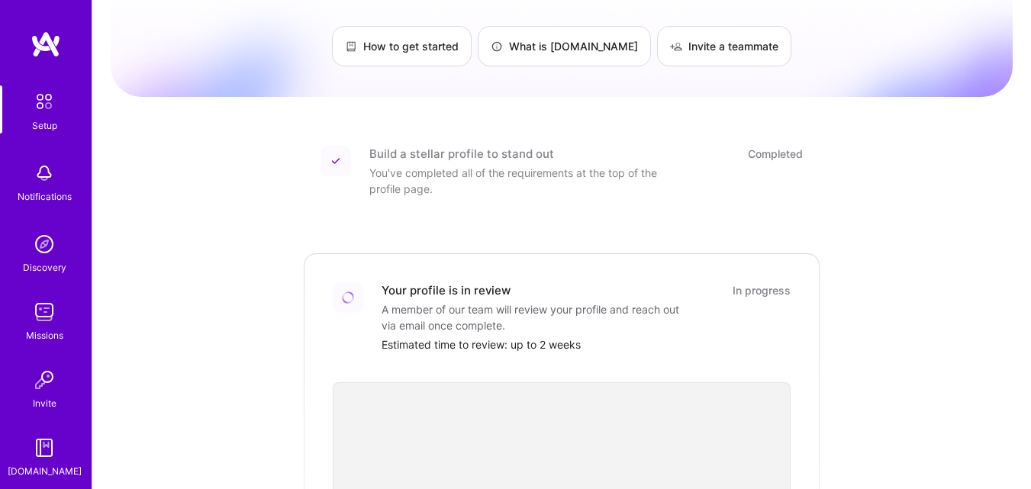
scroll to position [11, 0]
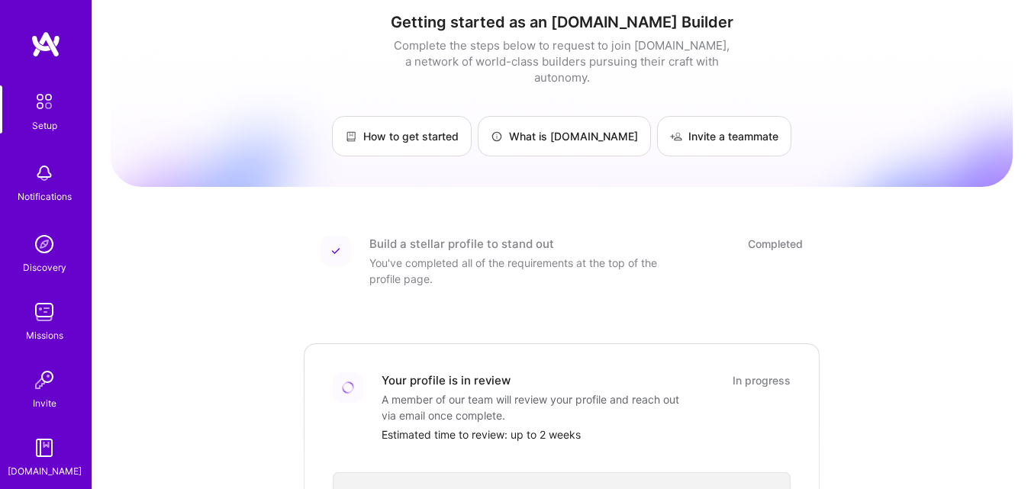
click at [38, 112] on img at bounding box center [44, 101] width 32 height 32
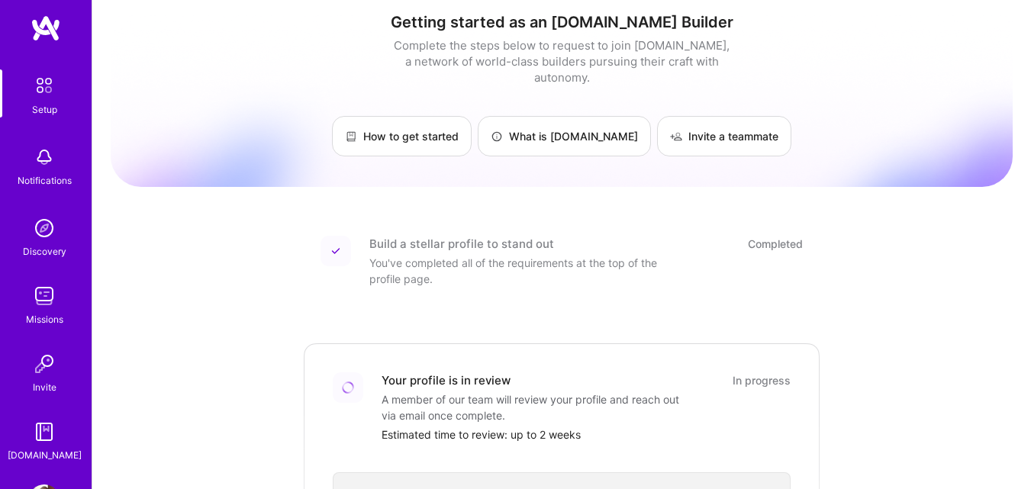
scroll to position [0, 0]
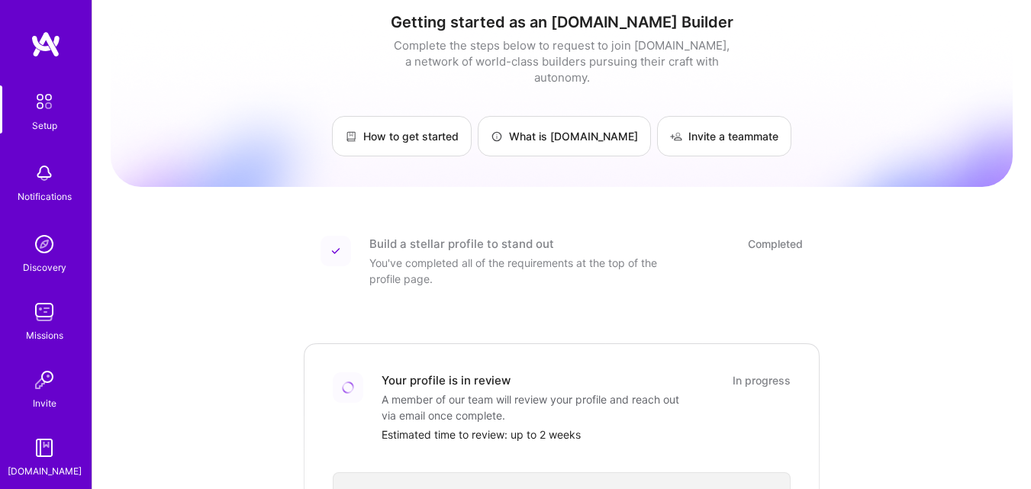
click at [46, 41] on img at bounding box center [46, 44] width 31 height 27
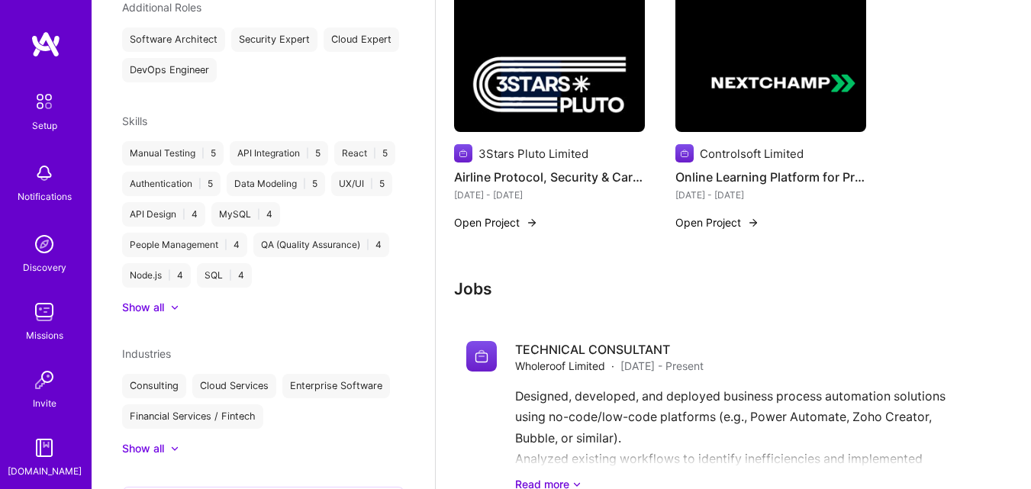
scroll to position [611, 0]
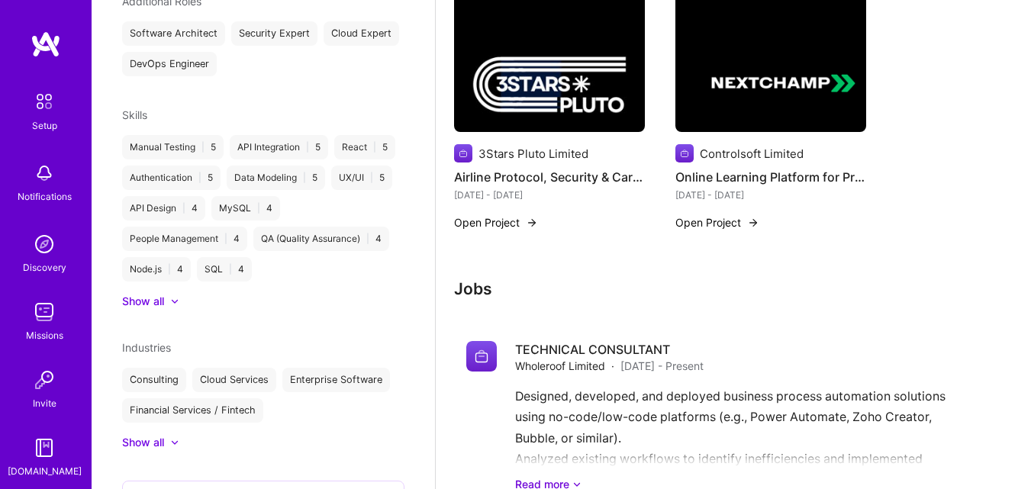
click at [176, 304] on icon at bounding box center [175, 301] width 8 height 5
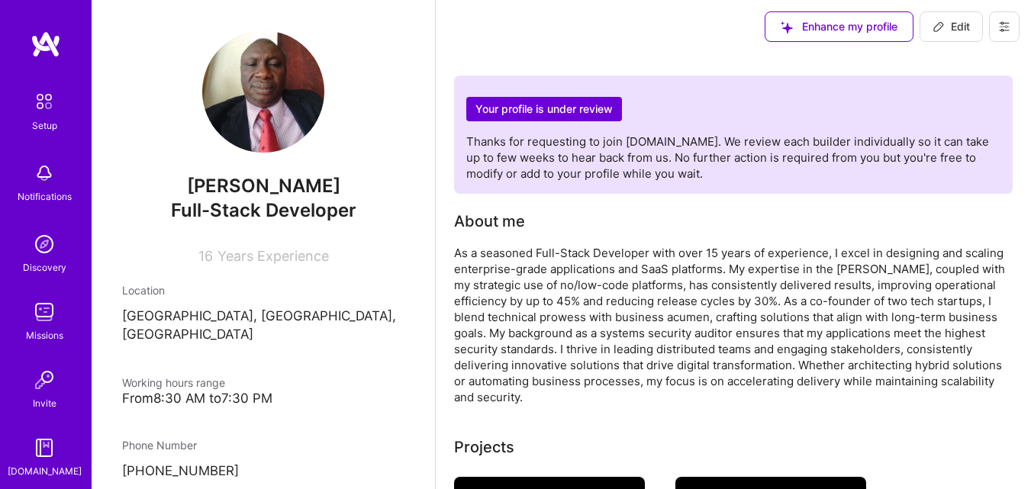
scroll to position [0, 0]
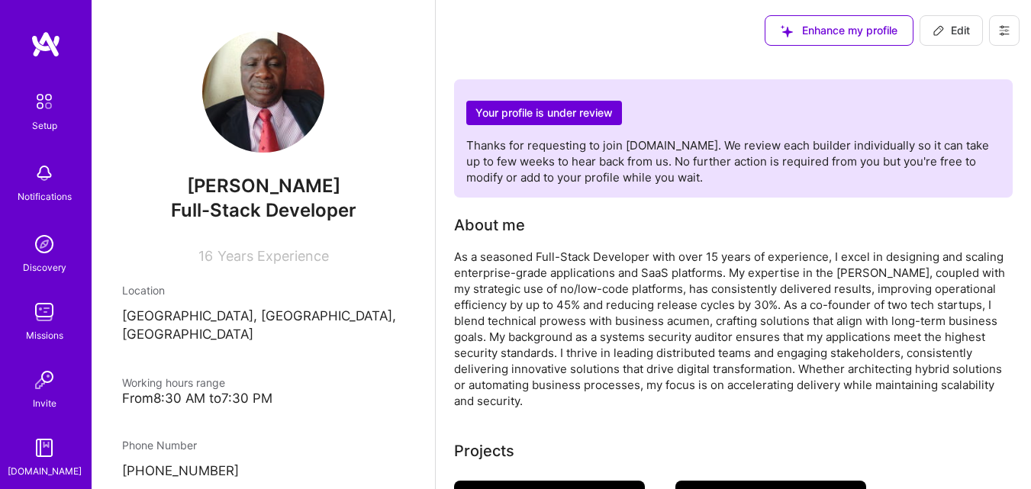
click at [947, 30] on span "Edit" at bounding box center [951, 30] width 37 height 15
select select "NG"
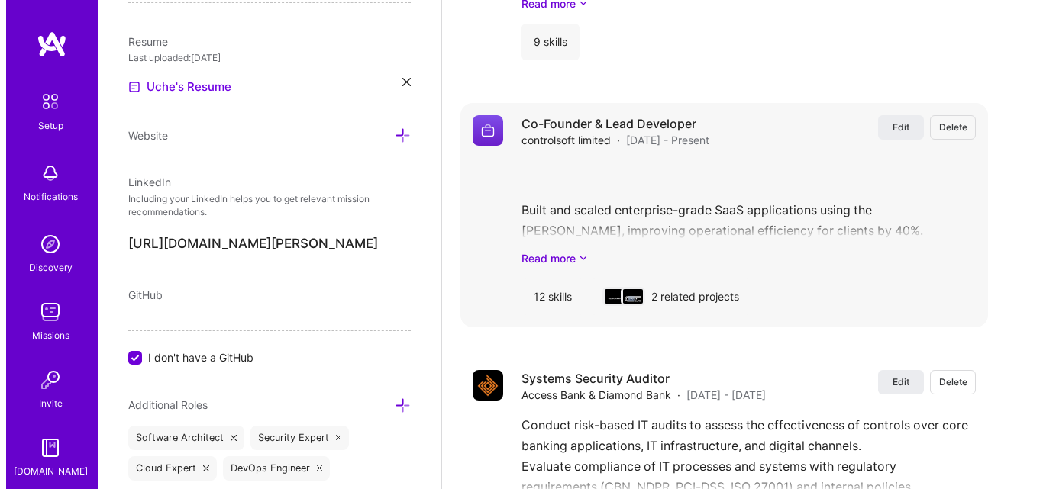
scroll to position [1832, 0]
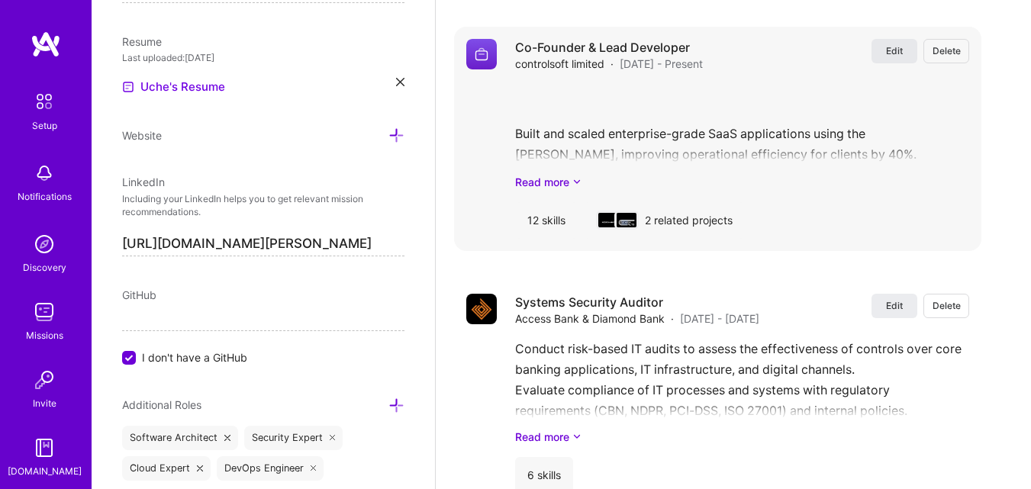
click at [903, 47] on span "Edit" at bounding box center [894, 50] width 17 height 13
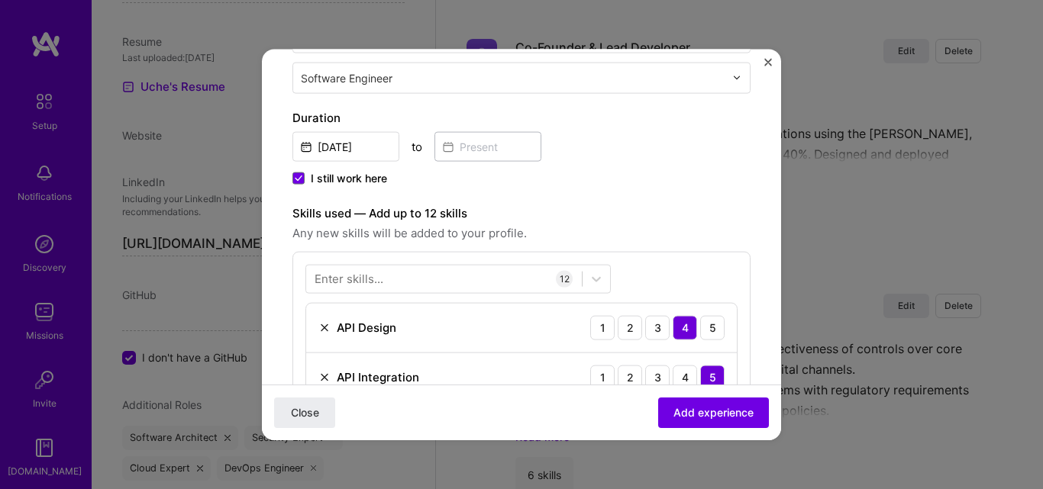
scroll to position [382, 0]
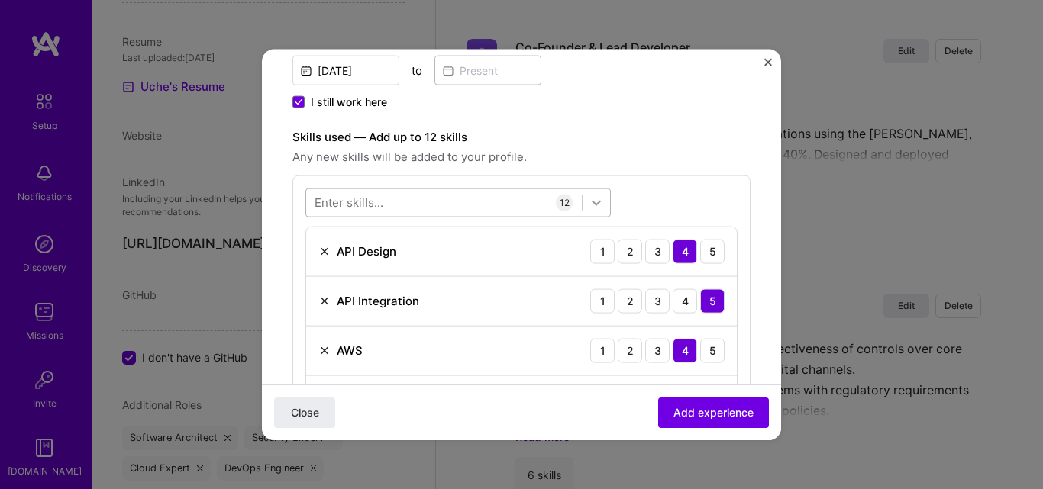
click at [598, 202] on icon at bounding box center [596, 202] width 9 height 5
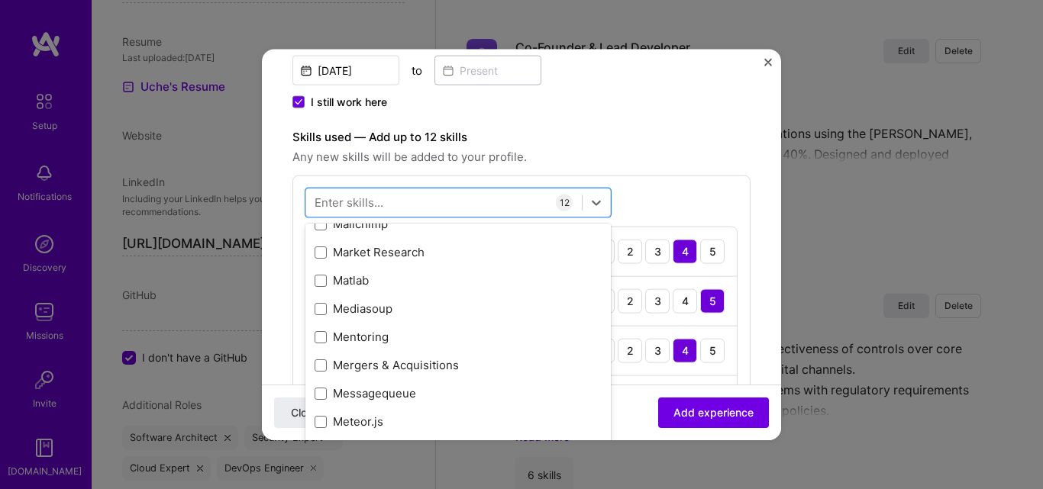
scroll to position [5802, 0]
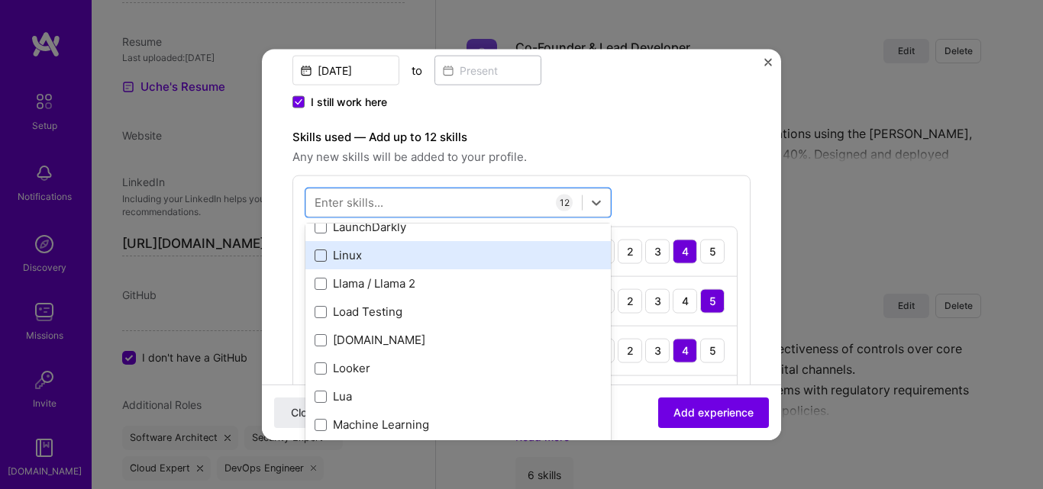
click at [321, 258] on span at bounding box center [321, 255] width 12 height 12
click at [0, 0] on input "checkbox" at bounding box center [0, 0] width 0 height 0
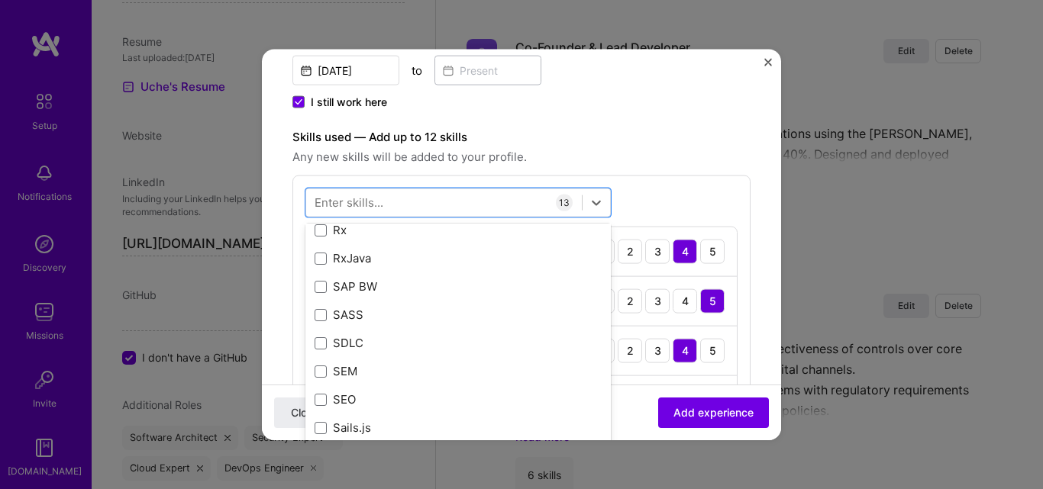
scroll to position [8148, 0]
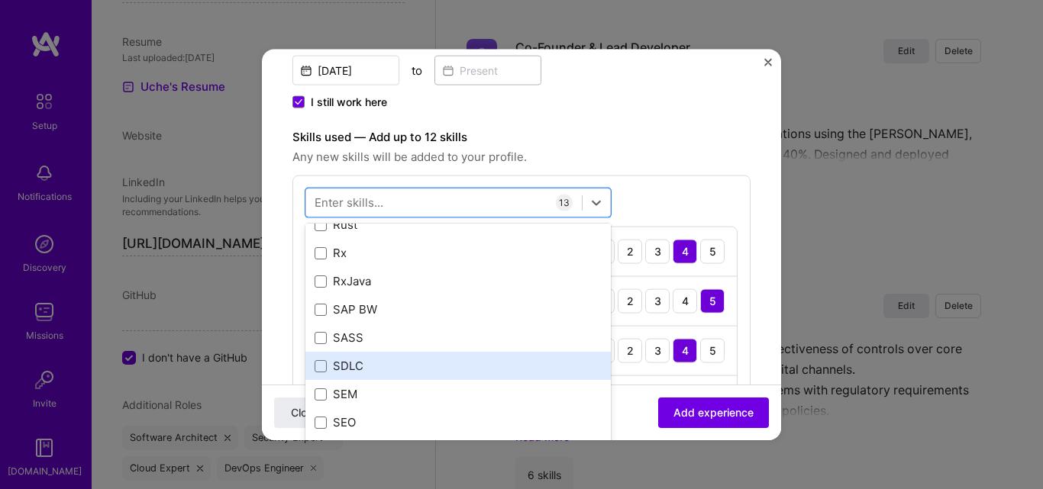
click at [329, 365] on div "SDLC" at bounding box center [458, 366] width 287 height 16
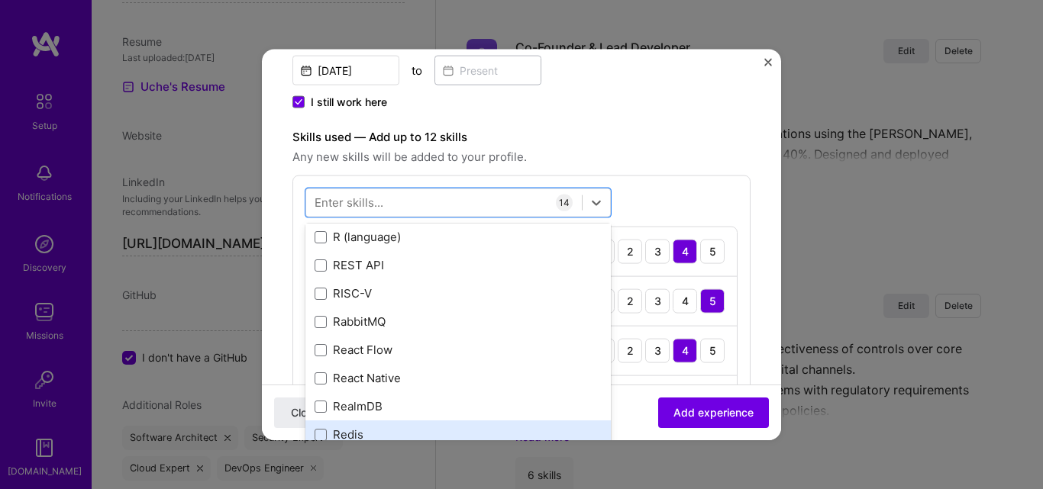
scroll to position [7614, 0]
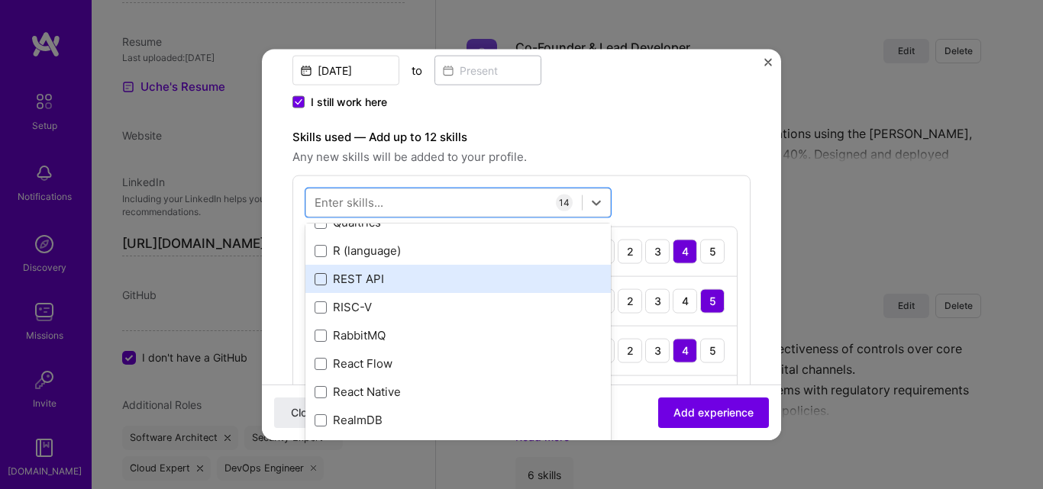
click at [322, 278] on span at bounding box center [321, 279] width 12 height 12
click at [0, 0] on input "checkbox" at bounding box center [0, 0] width 0 height 0
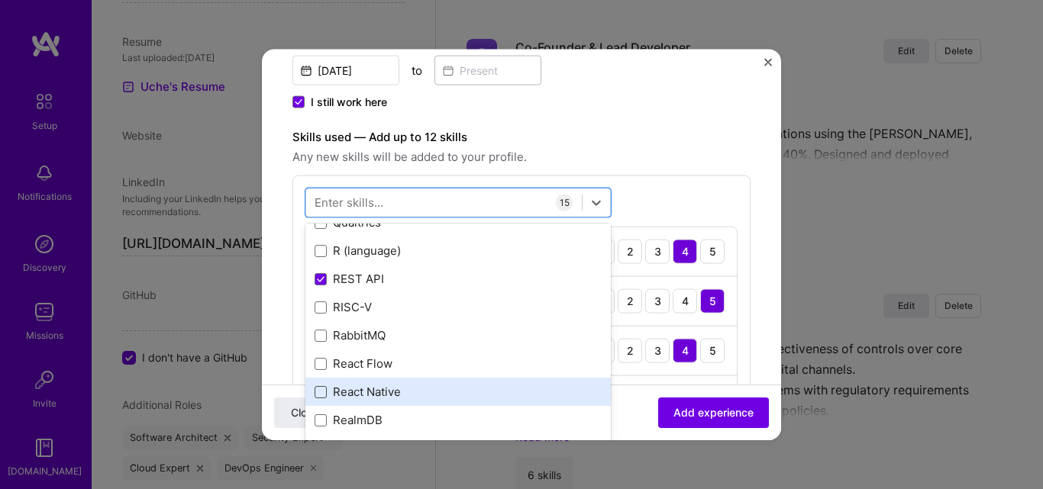
click at [324, 391] on span at bounding box center [321, 392] width 12 height 12
click at [0, 0] on input "checkbox" at bounding box center [0, 0] width 0 height 0
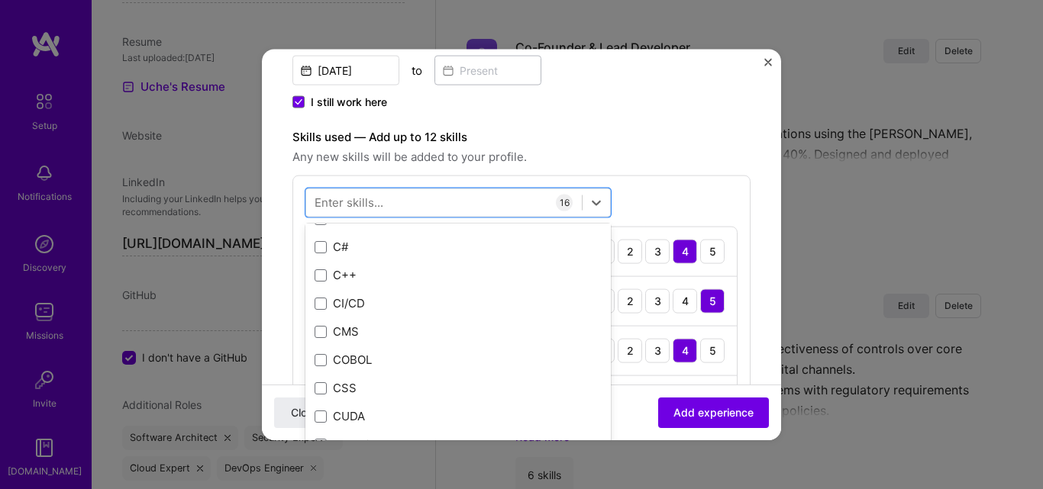
scroll to position [2194, 0]
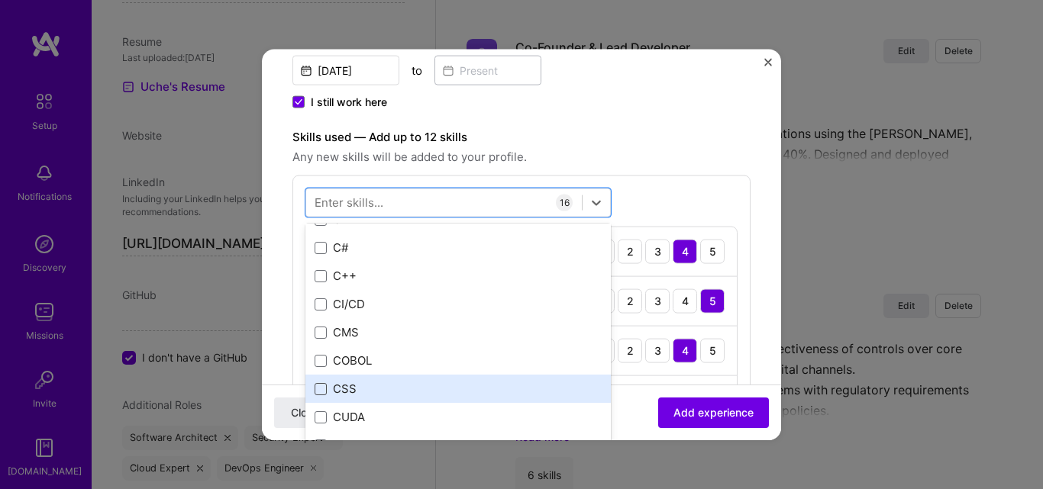
click at [321, 387] on span at bounding box center [321, 388] width 12 height 12
click at [0, 0] on input "checkbox" at bounding box center [0, 0] width 0 height 0
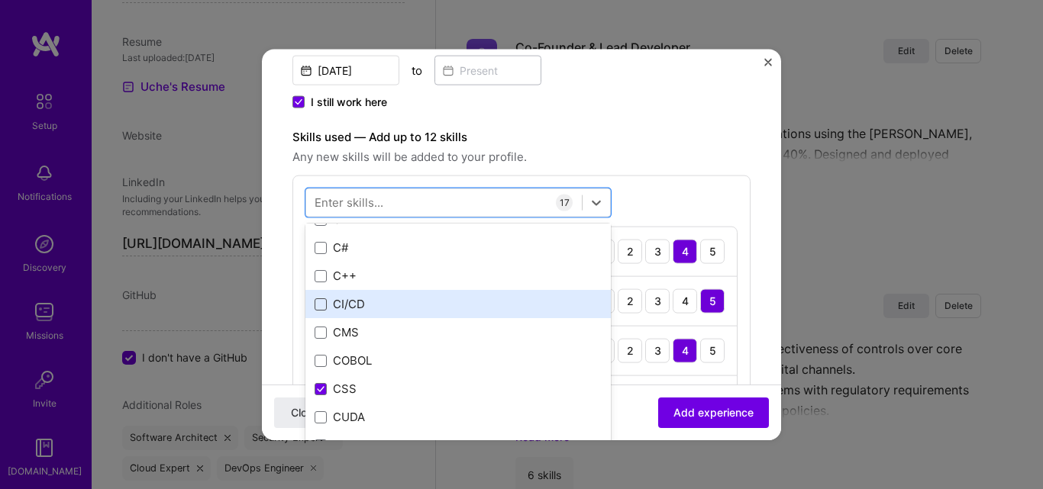
click at [318, 306] on span at bounding box center [321, 304] width 12 height 12
click at [0, 0] on input "checkbox" at bounding box center [0, 0] width 0 height 0
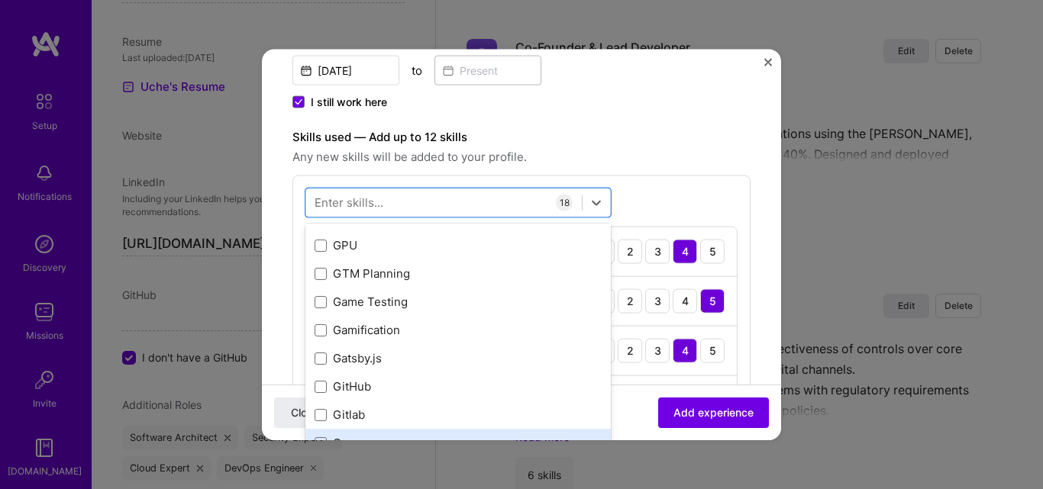
scroll to position [4560, 0]
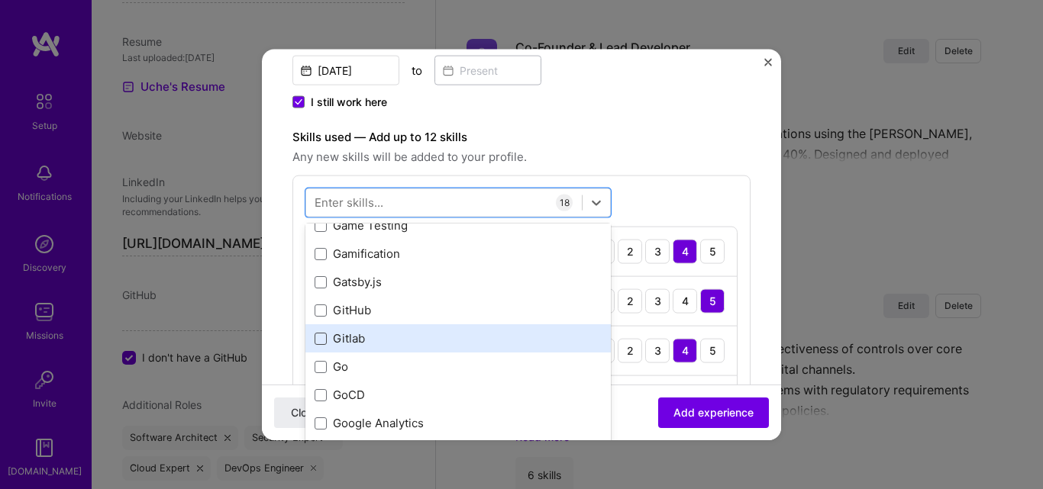
drag, startPoint x: 324, startPoint y: 308, endPoint x: 324, endPoint y: 333, distance: 24.4
click at [322, 313] on span at bounding box center [321, 310] width 12 height 12
click at [0, 0] on input "checkbox" at bounding box center [0, 0] width 0 height 0
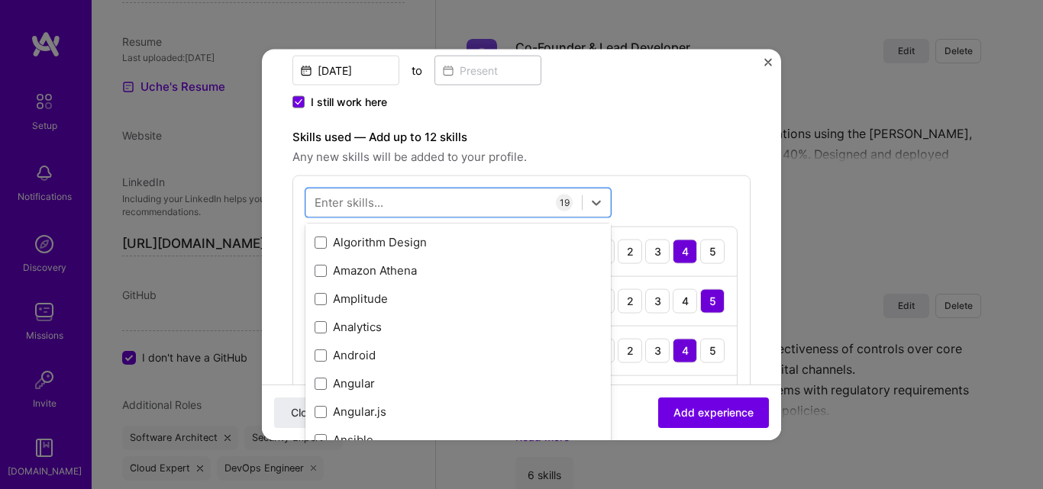
scroll to position [1278, 0]
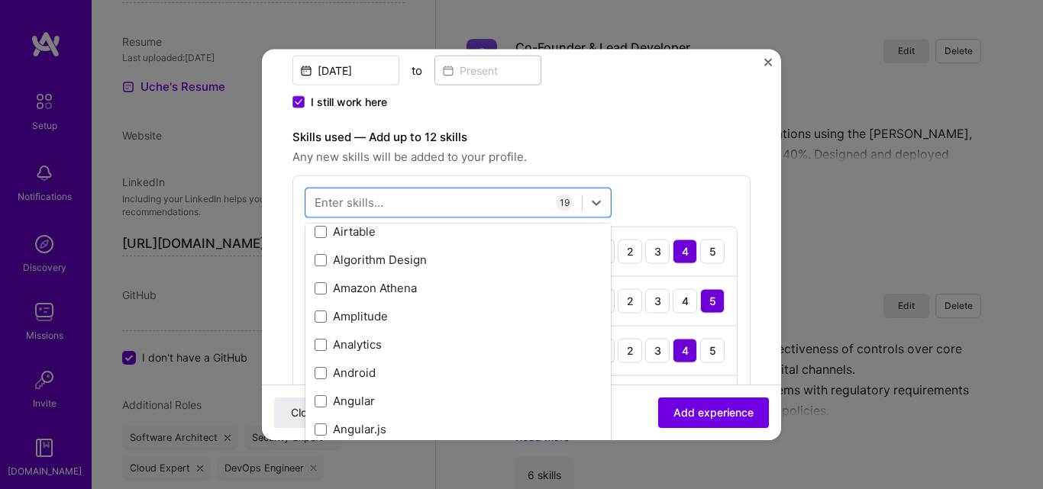
click at [628, 420] on div "Close Add experience" at bounding box center [521, 413] width 519 height 56
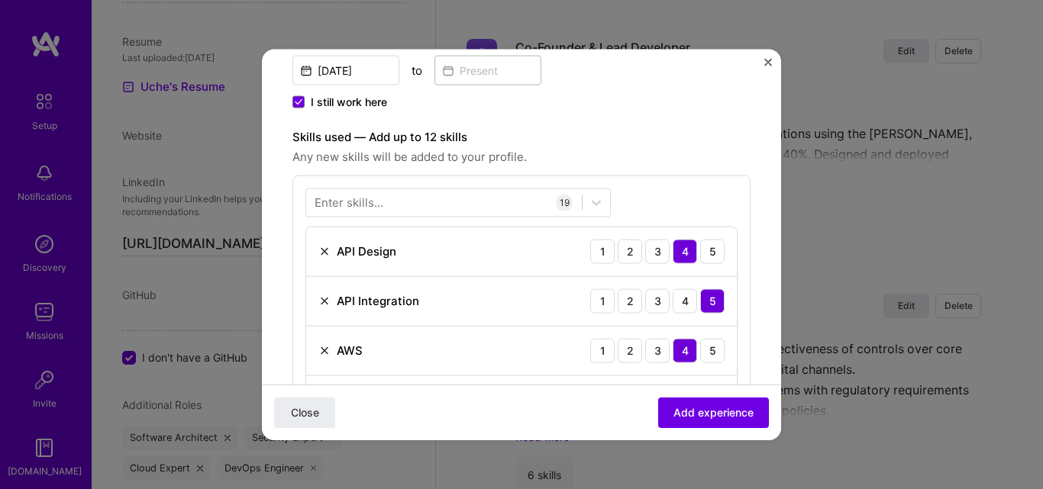
scroll to position [611, 0]
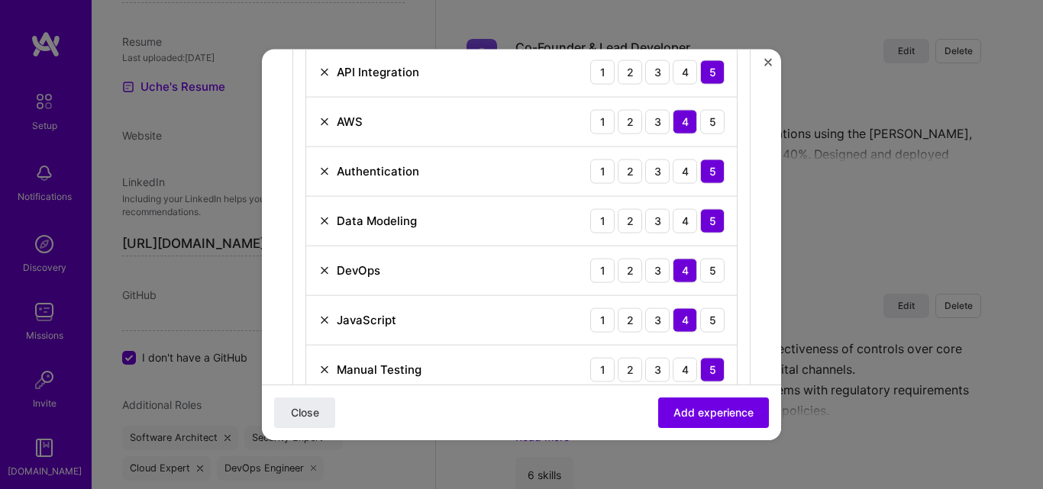
click at [324, 217] on img at bounding box center [324, 221] width 12 height 12
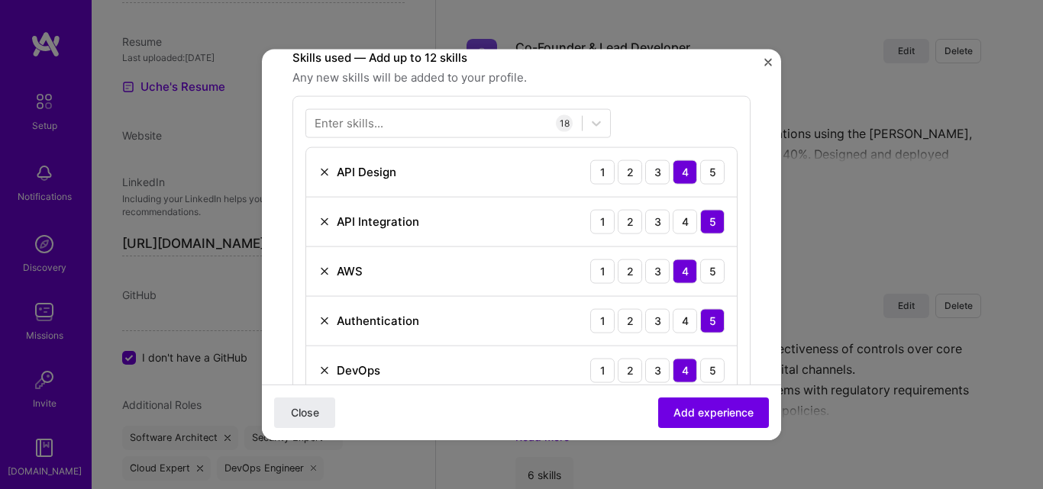
scroll to position [458, 0]
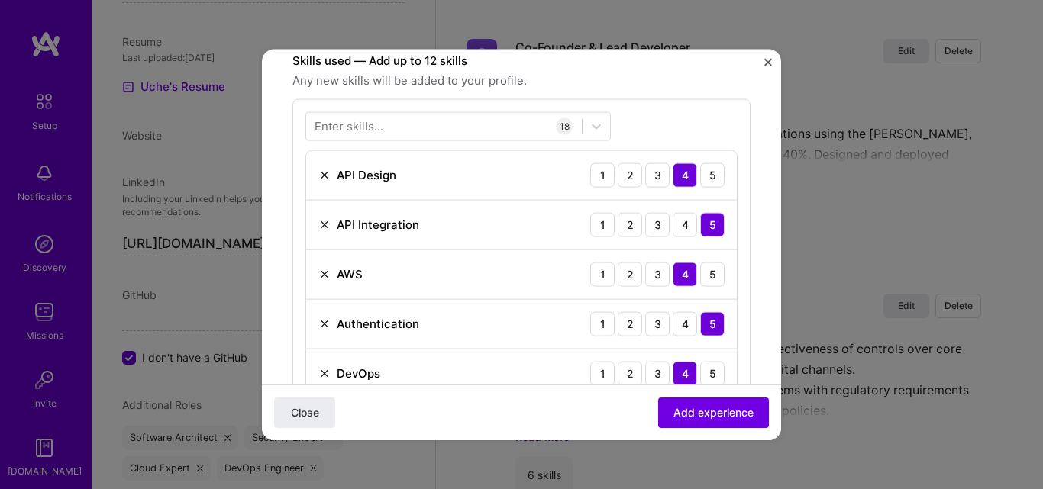
click at [327, 323] on img at bounding box center [324, 324] width 12 height 12
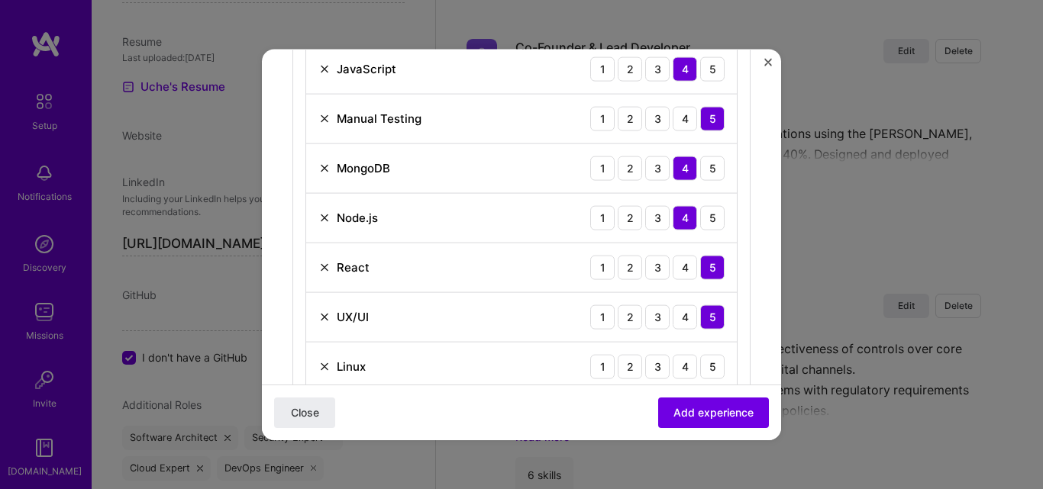
scroll to position [763, 0]
click at [324, 119] on img at bounding box center [324, 117] width 12 height 12
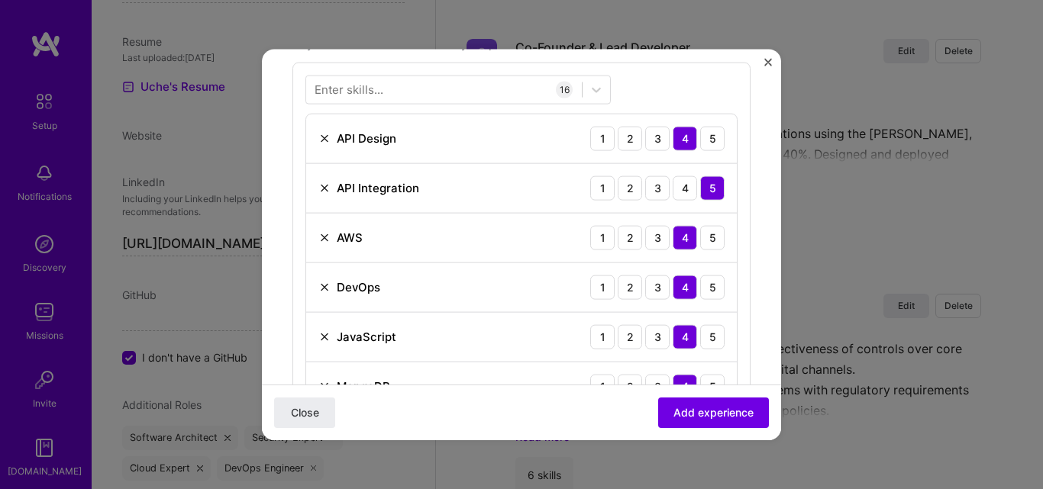
scroll to position [458, 0]
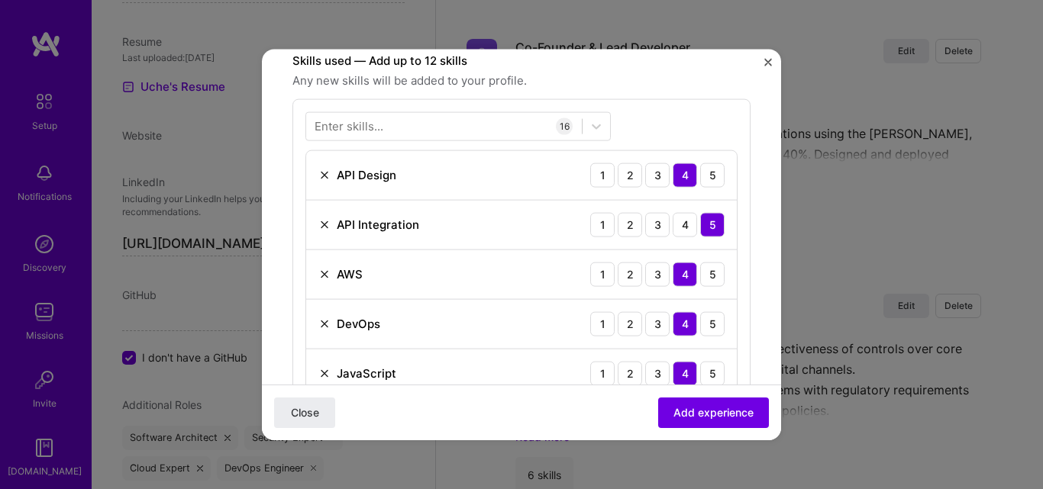
click at [323, 271] on img at bounding box center [324, 274] width 12 height 12
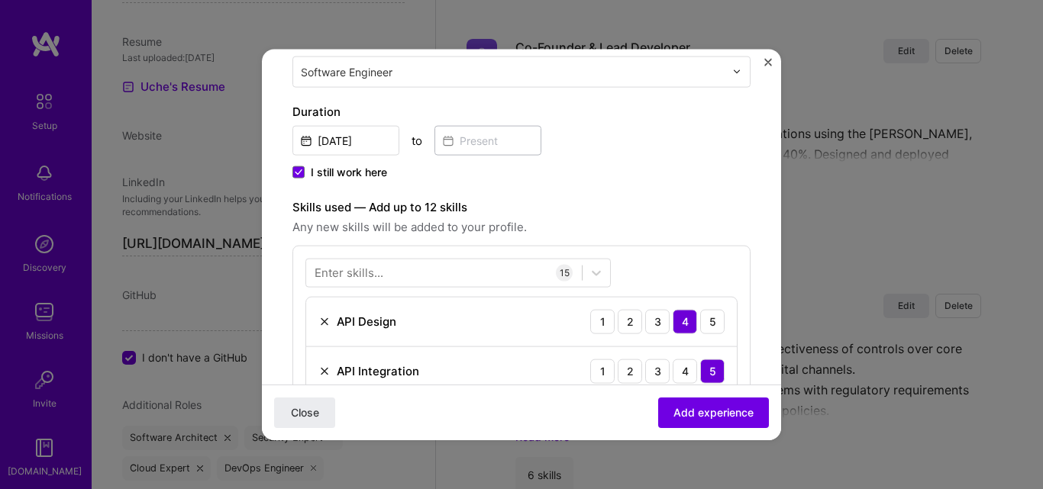
scroll to position [305, 0]
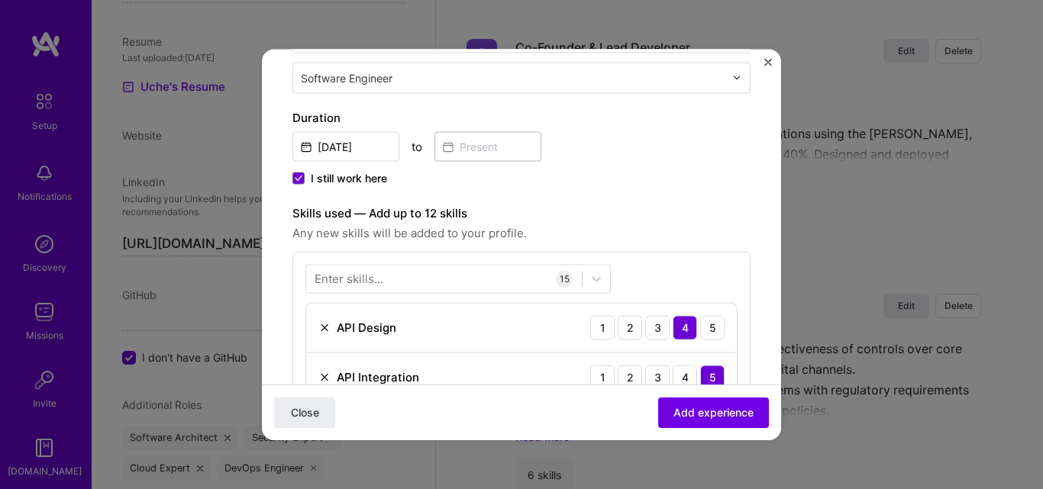
click at [323, 325] on img at bounding box center [324, 327] width 12 height 12
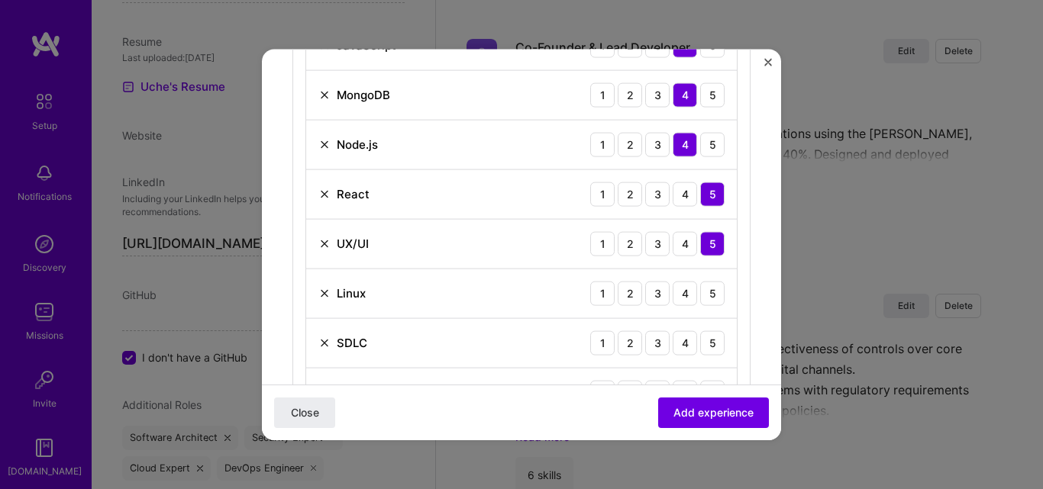
scroll to position [763, 0]
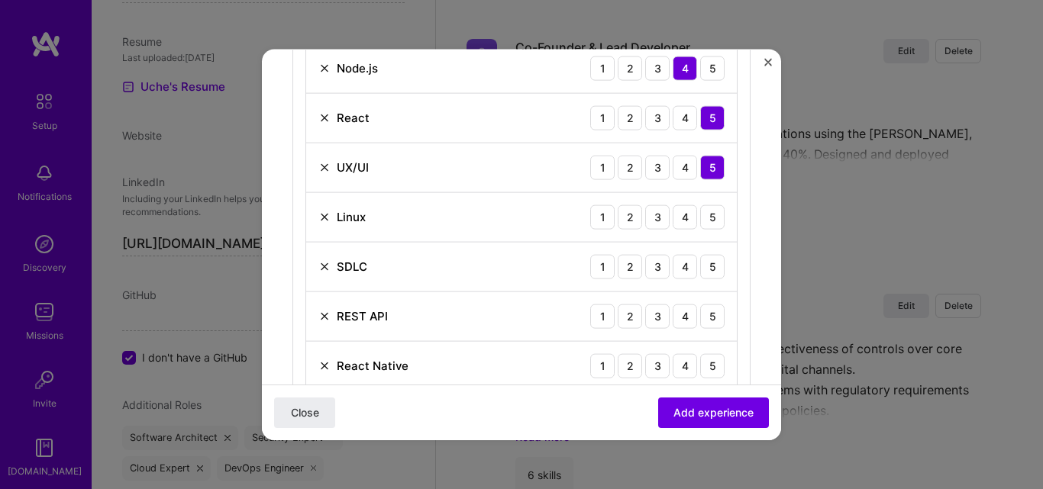
click at [325, 264] on img at bounding box center [324, 266] width 12 height 12
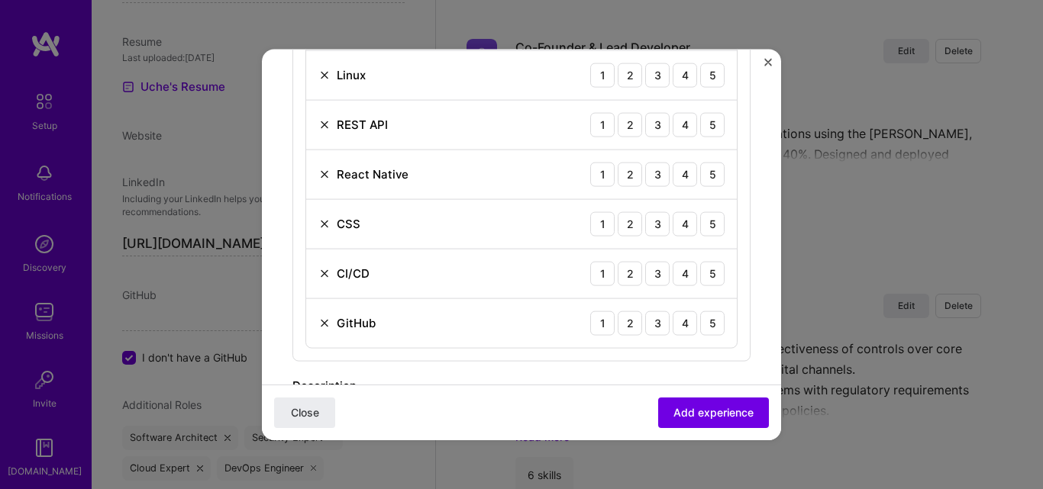
scroll to position [992, 0]
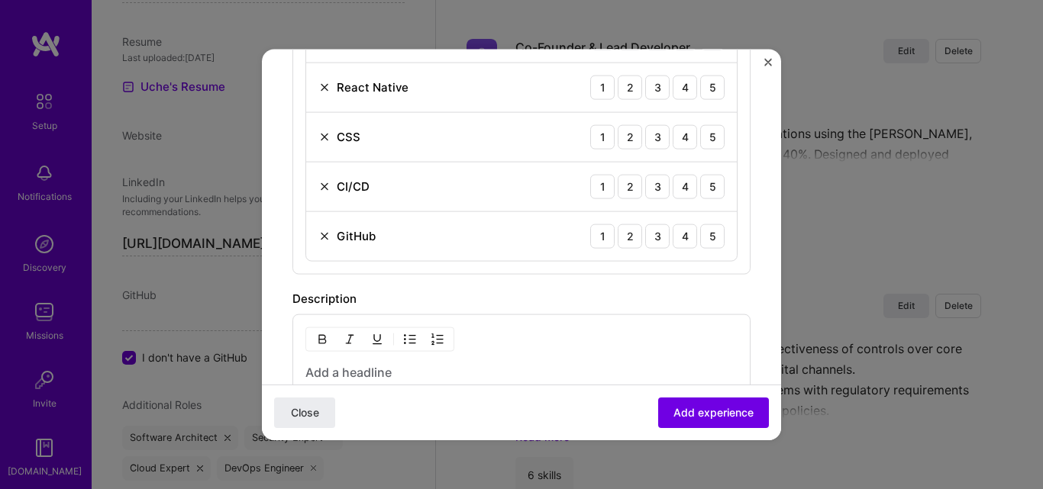
click at [320, 138] on img at bounding box center [324, 137] width 12 height 12
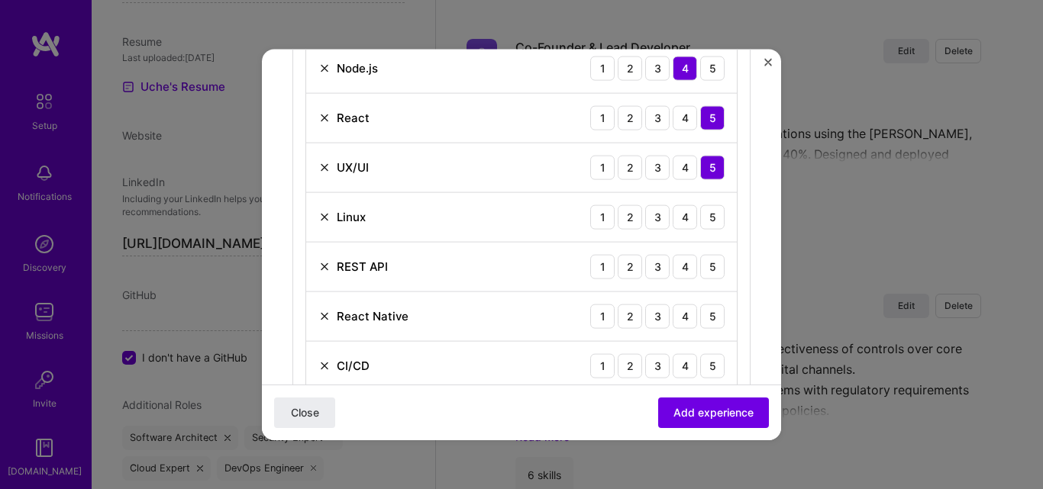
scroll to position [687, 0]
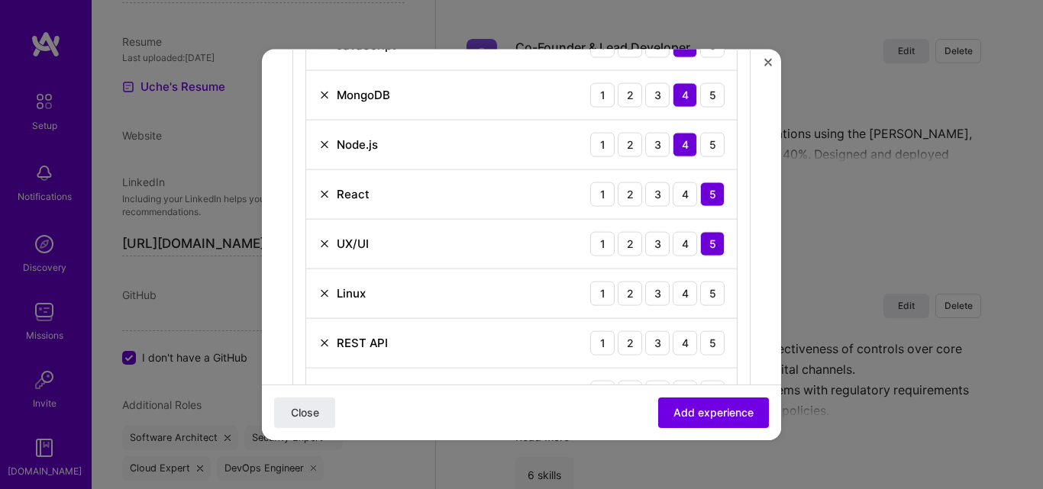
click at [325, 291] on img at bounding box center [324, 293] width 12 height 12
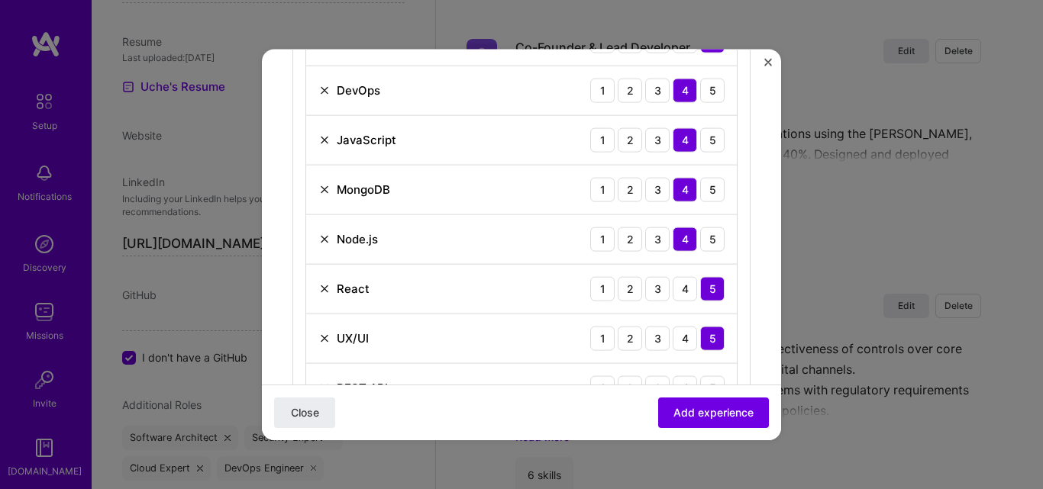
scroll to position [458, 0]
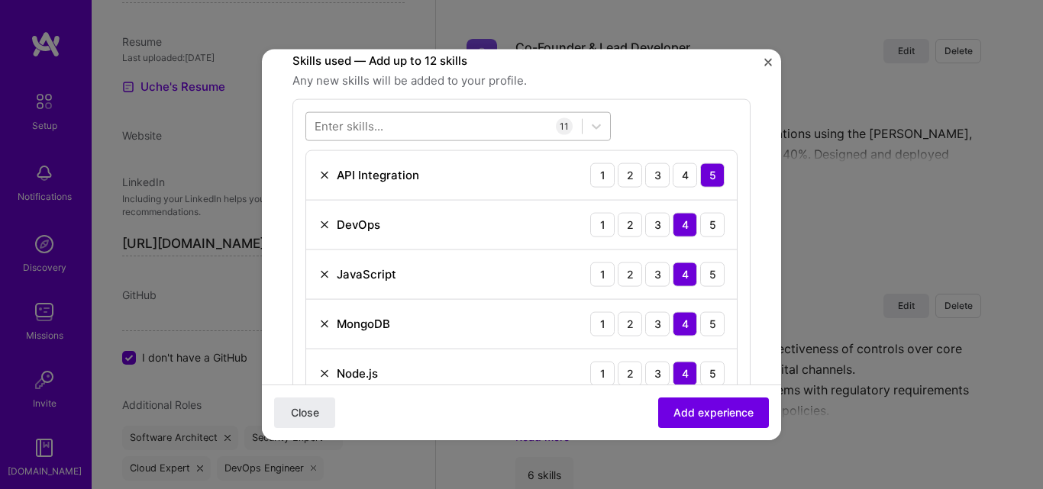
click at [534, 125] on div at bounding box center [444, 126] width 276 height 25
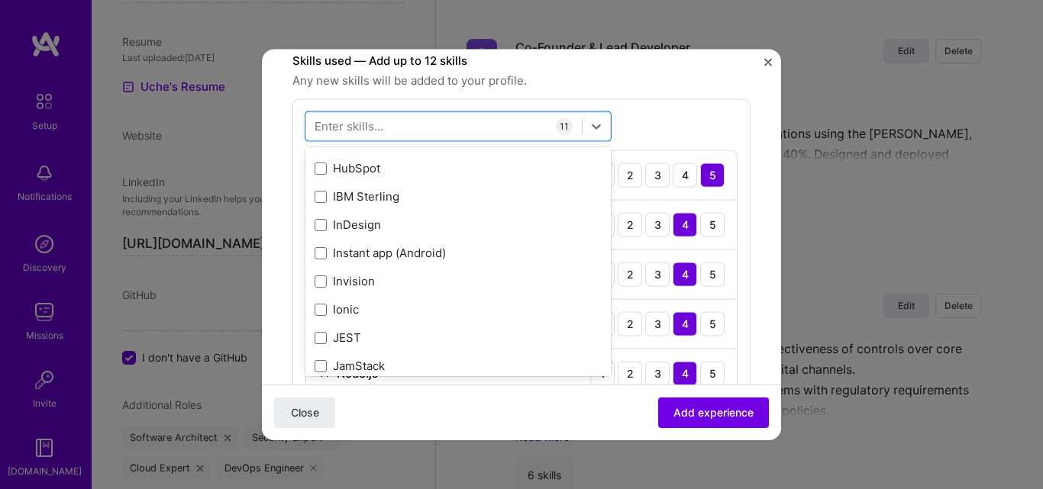
scroll to position [5344, 0]
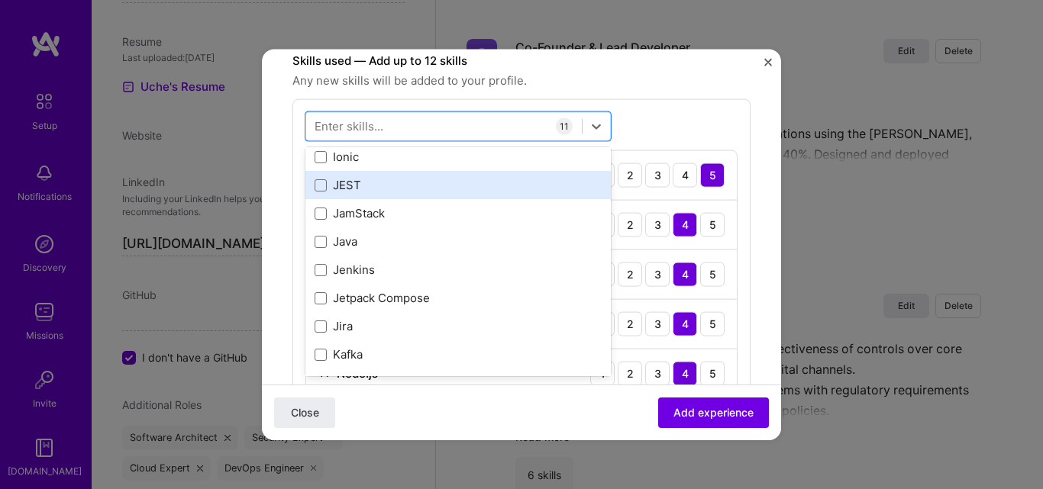
click at [345, 186] on div "JEST" at bounding box center [458, 185] width 287 height 16
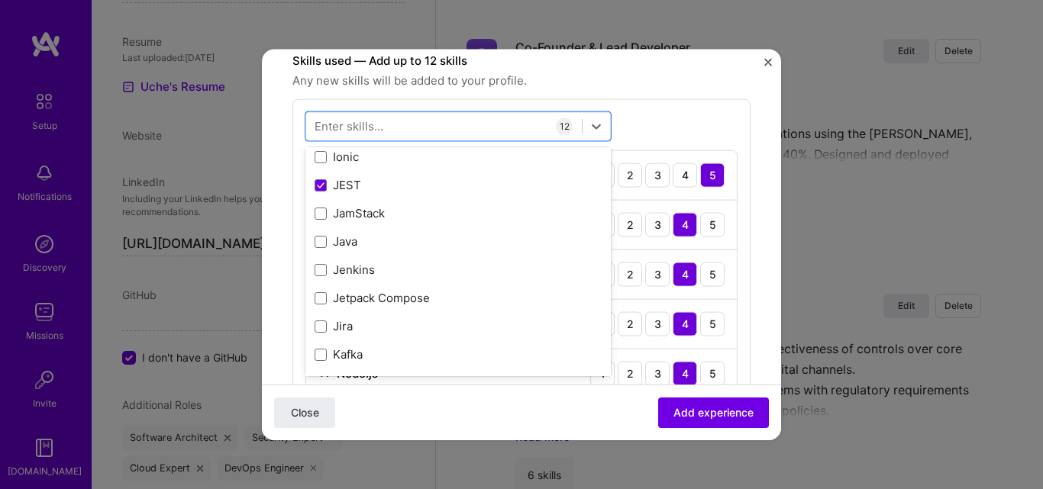
click at [643, 140] on div "option JEST, selected. option [PERSON_NAME] focused, 0 of 2. 378 results availa…" at bounding box center [521, 428] width 458 height 660
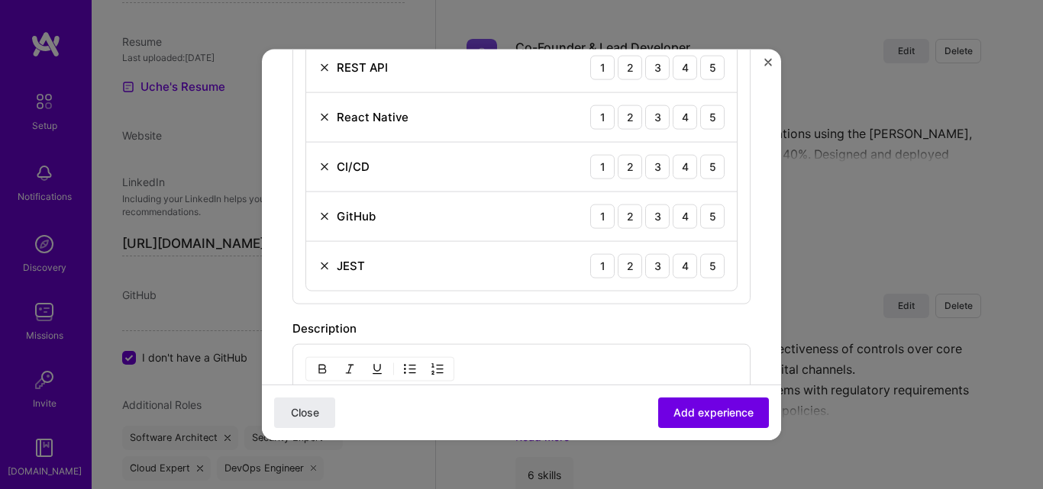
scroll to position [916, 0]
click at [649, 265] on div "3" at bounding box center [657, 262] width 24 height 24
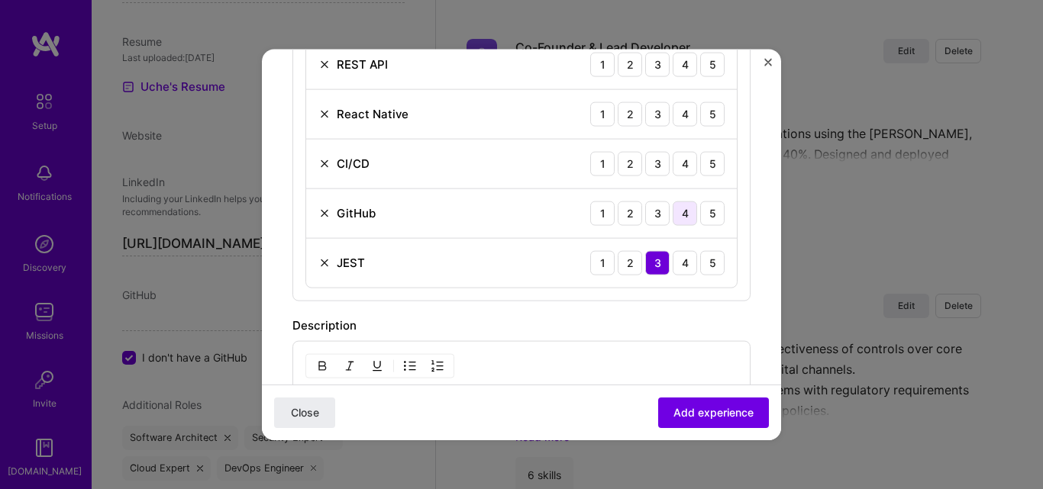
click at [675, 212] on div "4" at bounding box center [685, 213] width 24 height 24
click at [676, 161] on div "4" at bounding box center [685, 163] width 24 height 24
click at [673, 118] on div "4" at bounding box center [685, 114] width 24 height 24
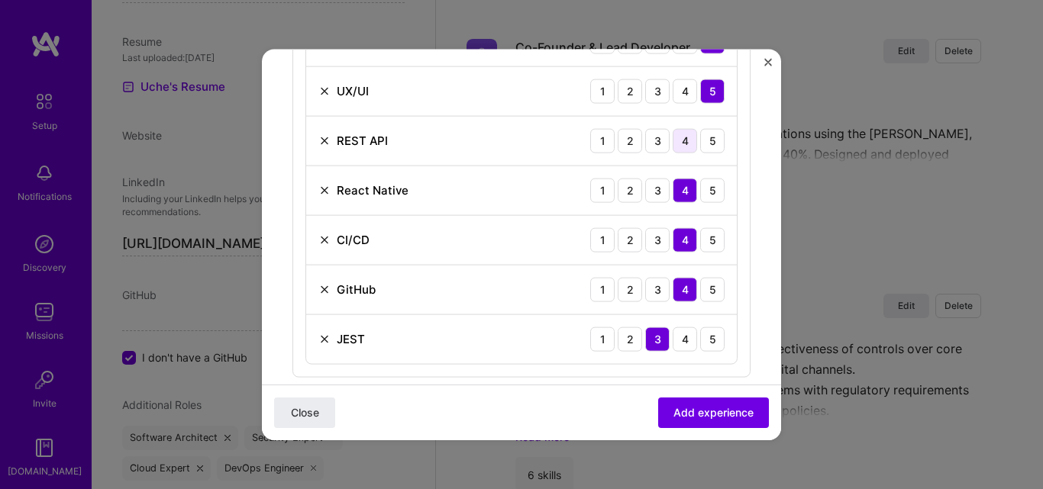
click at [675, 140] on div "4" at bounding box center [685, 140] width 24 height 24
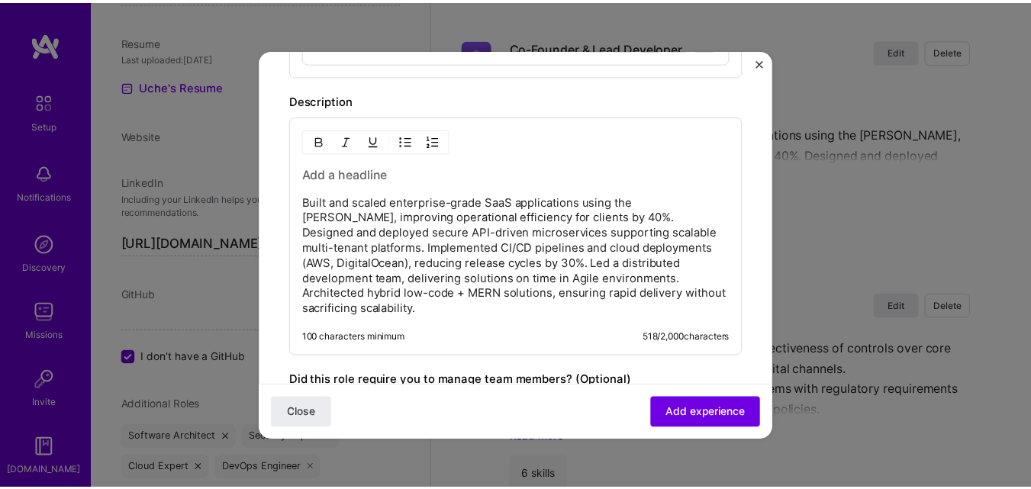
scroll to position [1221, 0]
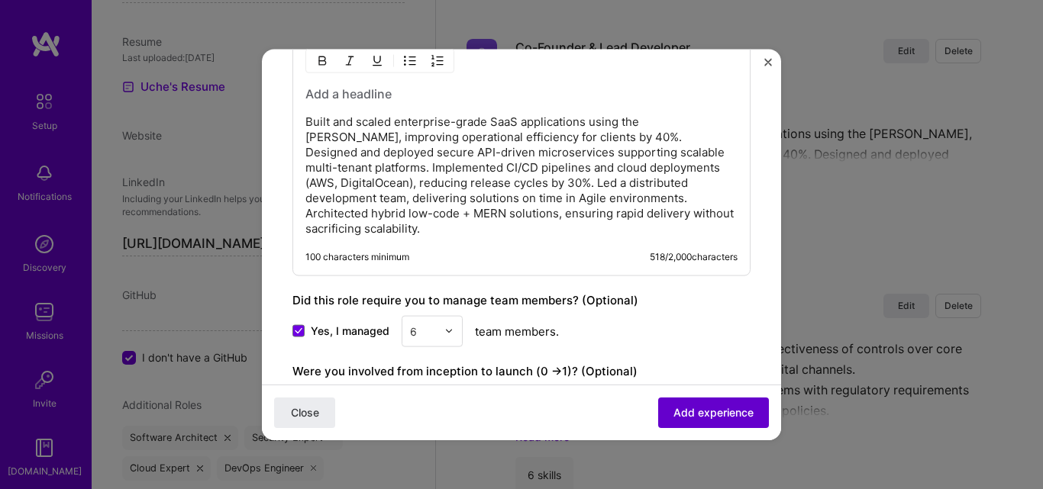
click at [689, 406] on span "Add experience" at bounding box center [713, 412] width 80 height 15
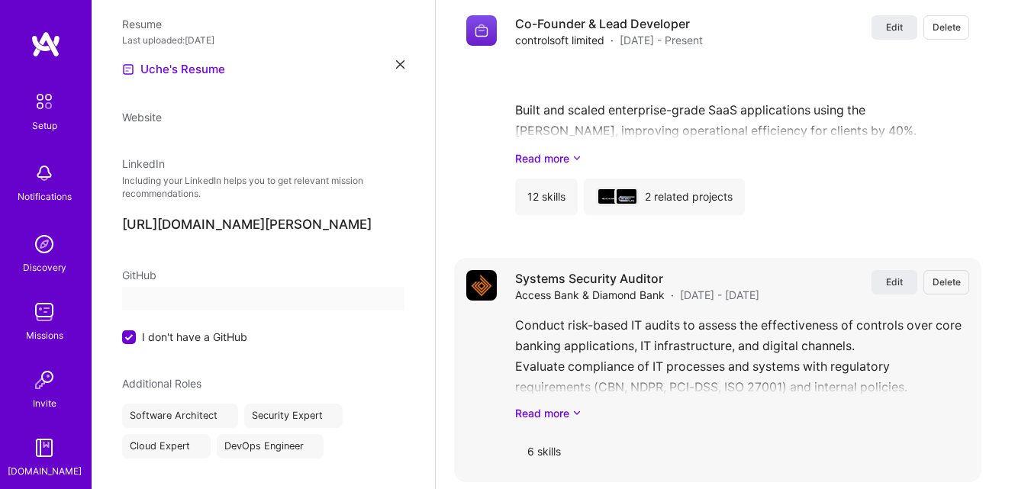
select select "NG"
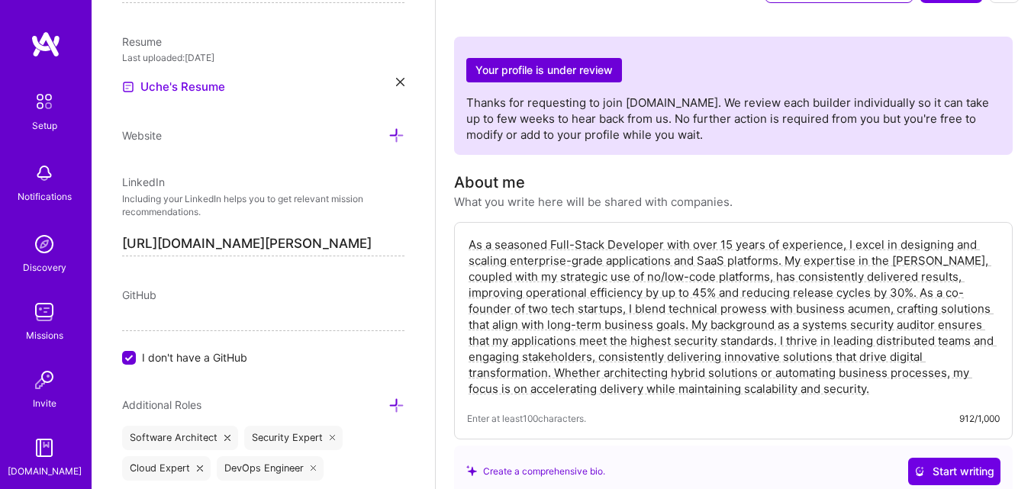
scroll to position [0, 0]
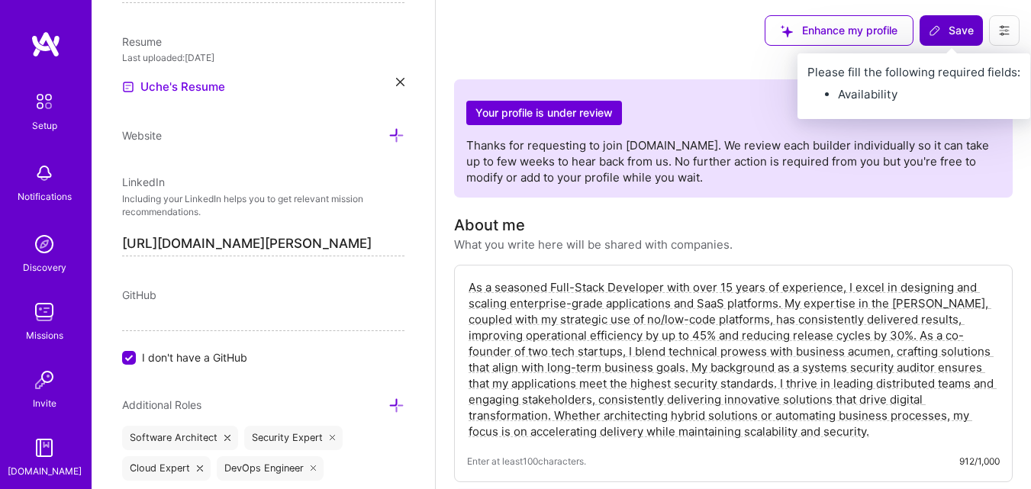
click at [950, 31] on span "Save" at bounding box center [951, 30] width 45 height 15
